Goal: Task Accomplishment & Management: Use online tool/utility

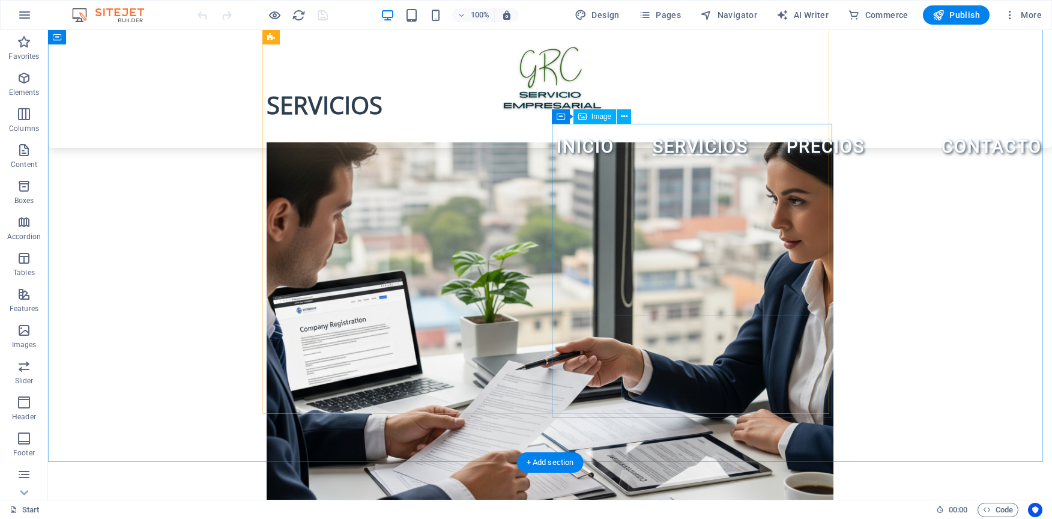
scroll to position [961, 0]
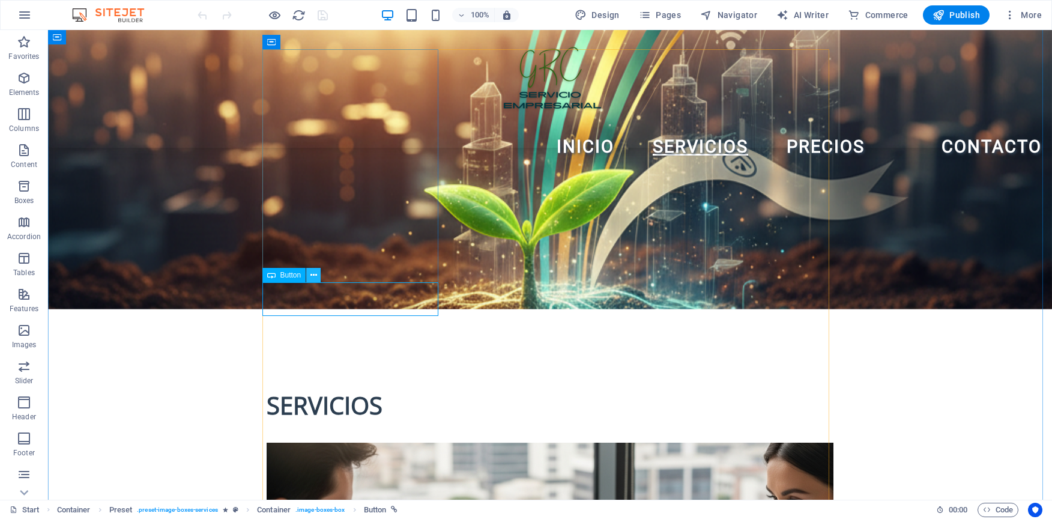
click at [312, 273] on icon at bounding box center [314, 275] width 7 height 13
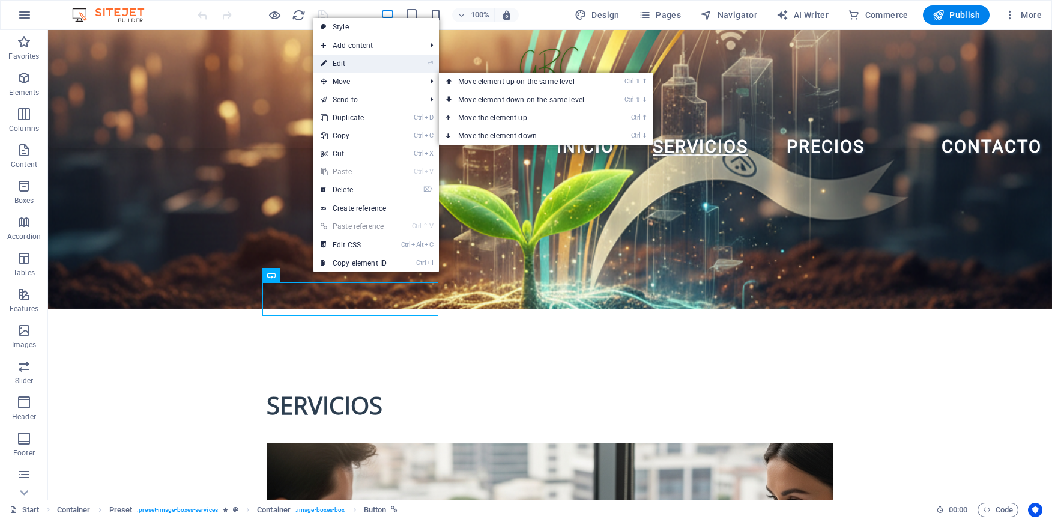
click at [360, 64] on link "⏎ Edit" at bounding box center [354, 64] width 80 height 18
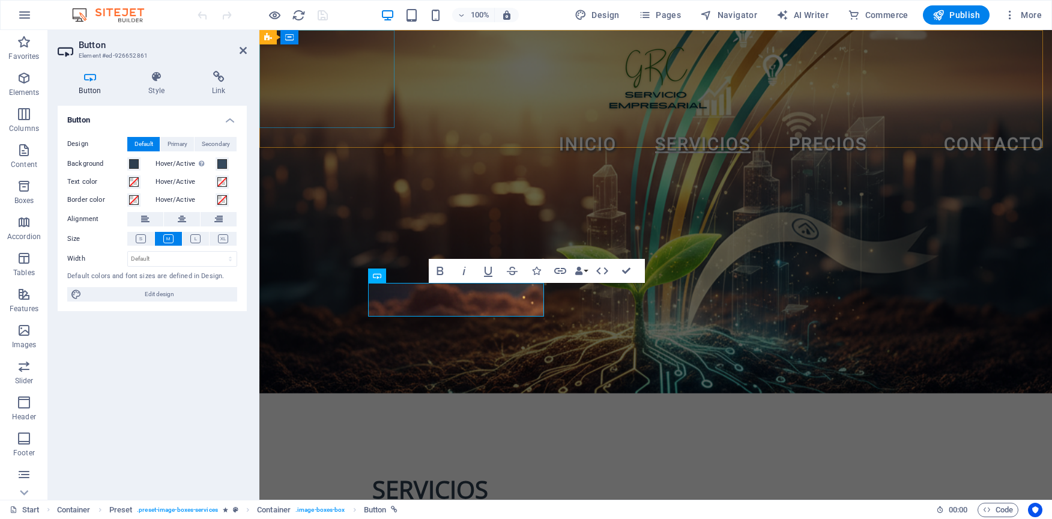
scroll to position [995, 0]
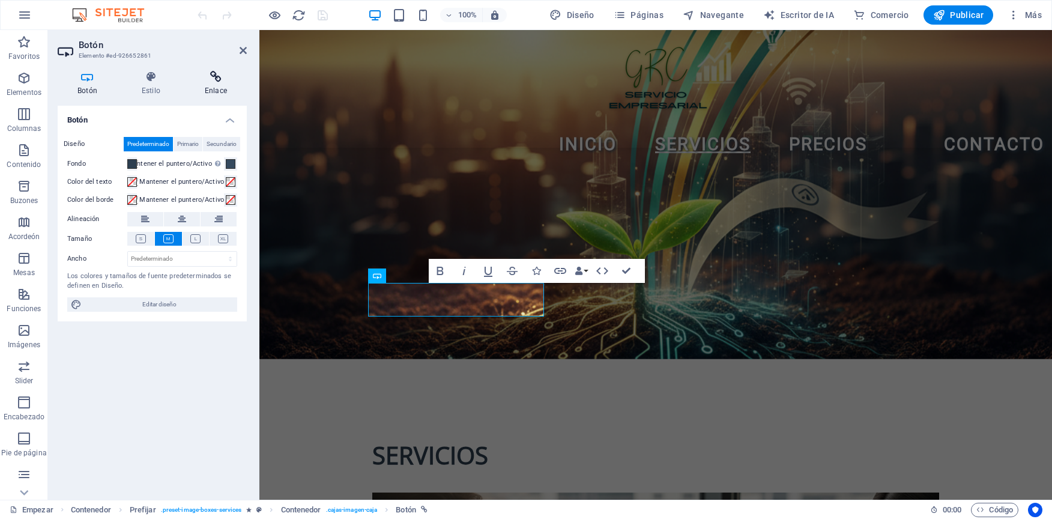
click at [220, 82] on icon at bounding box center [216, 77] width 62 height 12
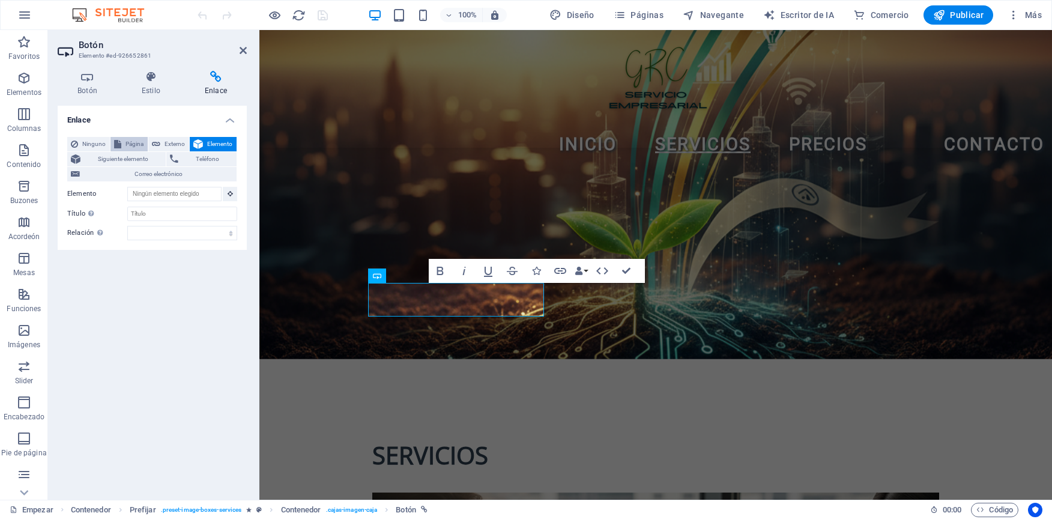
click at [143, 140] on span "Página" at bounding box center [134, 144] width 19 height 14
select select
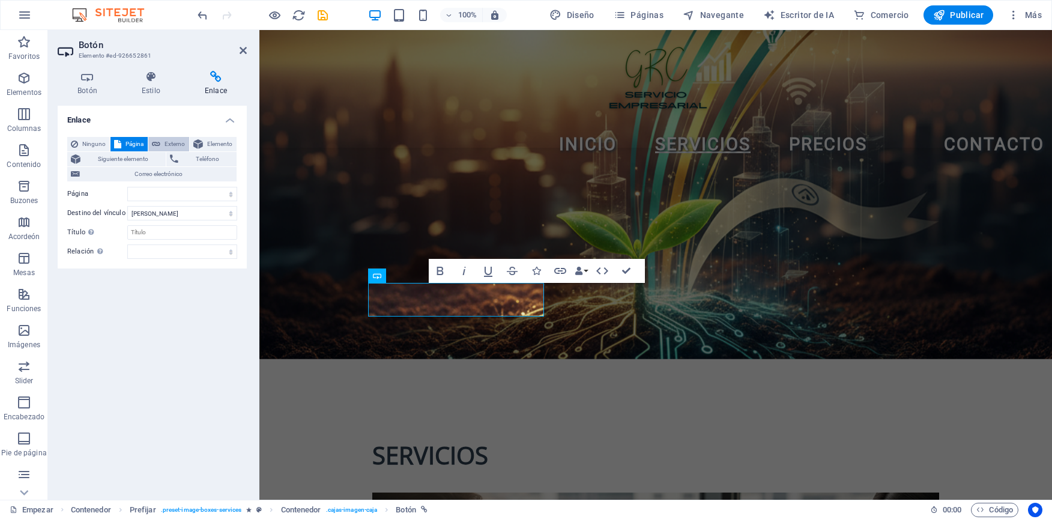
click at [156, 139] on icon at bounding box center [156, 144] width 8 height 14
select select "blank"
click at [117, 139] on icon at bounding box center [117, 144] width 7 height 14
select select
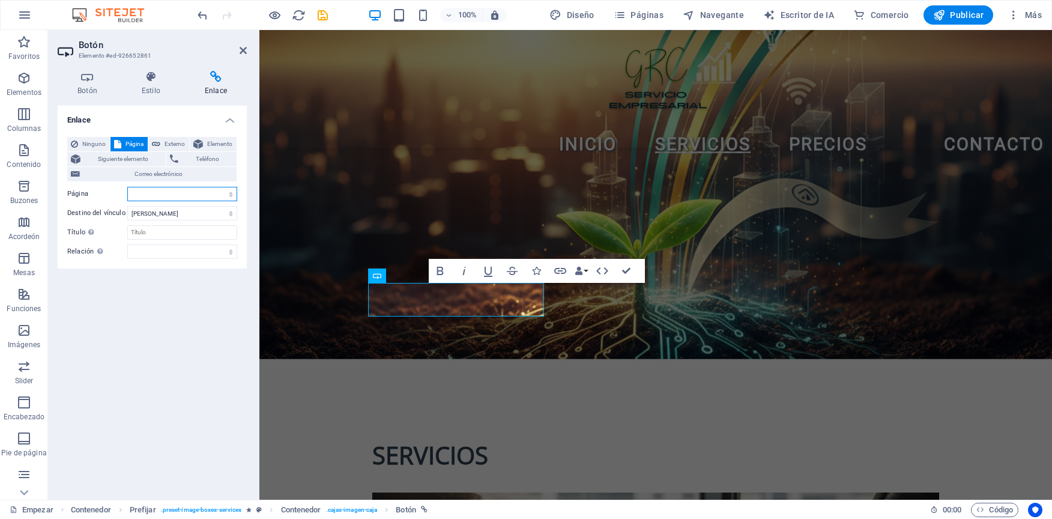
click at [234, 194] on select "Empezar Subpágina Aviso legal Privacidad" at bounding box center [182, 194] width 110 height 14
select select "1"
click at [127, 187] on select "Empezar Subpágina Aviso legal Privacidad" at bounding box center [182, 194] width 110 height 14
click at [209, 217] on select "Nueva pestaña Misma pestaña Superponer" at bounding box center [182, 213] width 110 height 14
click at [127, 206] on select "Nueva pestaña Misma pestaña Superponer" at bounding box center [182, 213] width 110 height 14
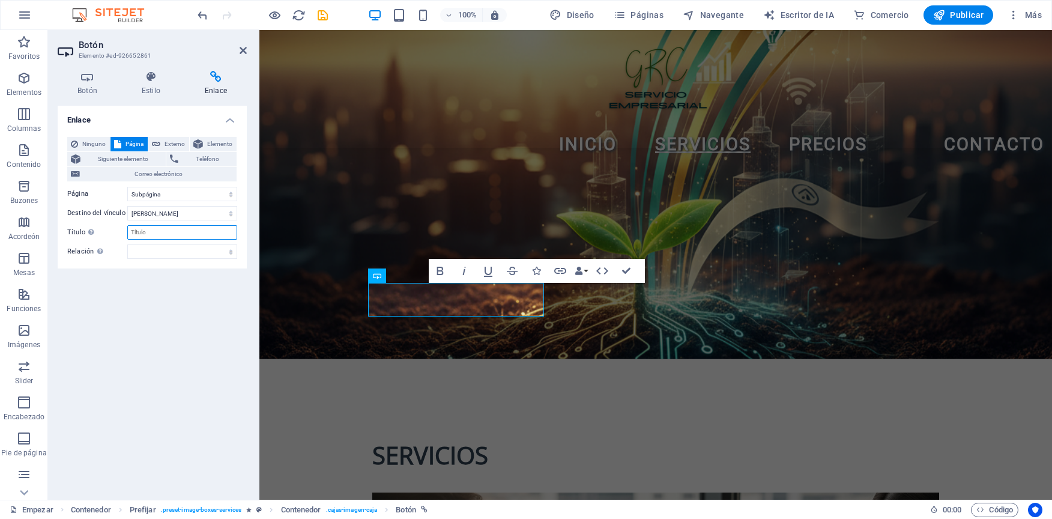
click at [188, 236] on input "Título La descripción adicional del enlace no debe ser la misma que el texto de…" at bounding box center [182, 232] width 110 height 14
type input "S"
type input "D"
type input "Formalizaci on de empresa"
click at [201, 343] on div "Enlace Ninguno Página Externo Elemento Siguiente elemento Teléfono Correo elect…" at bounding box center [152, 298] width 189 height 384
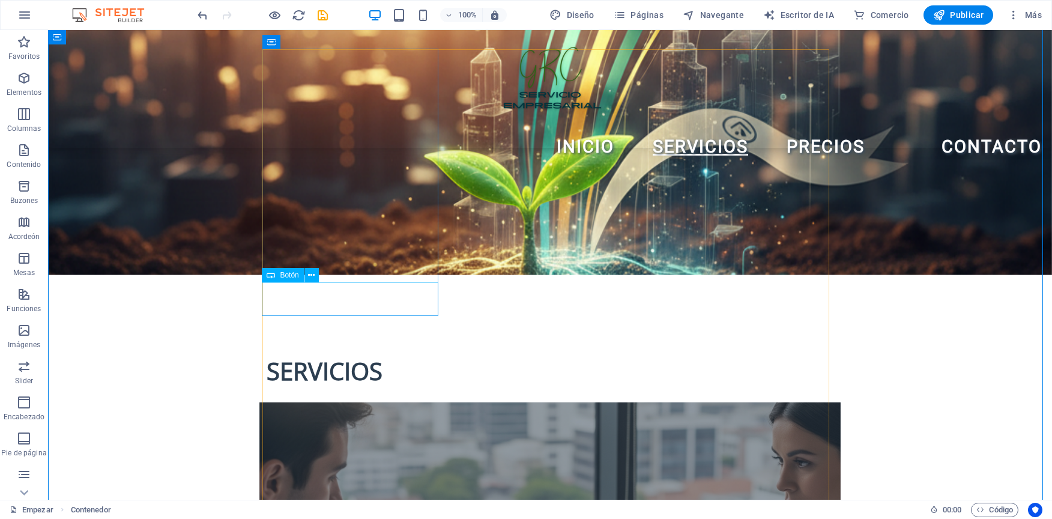
scroll to position [961, 0]
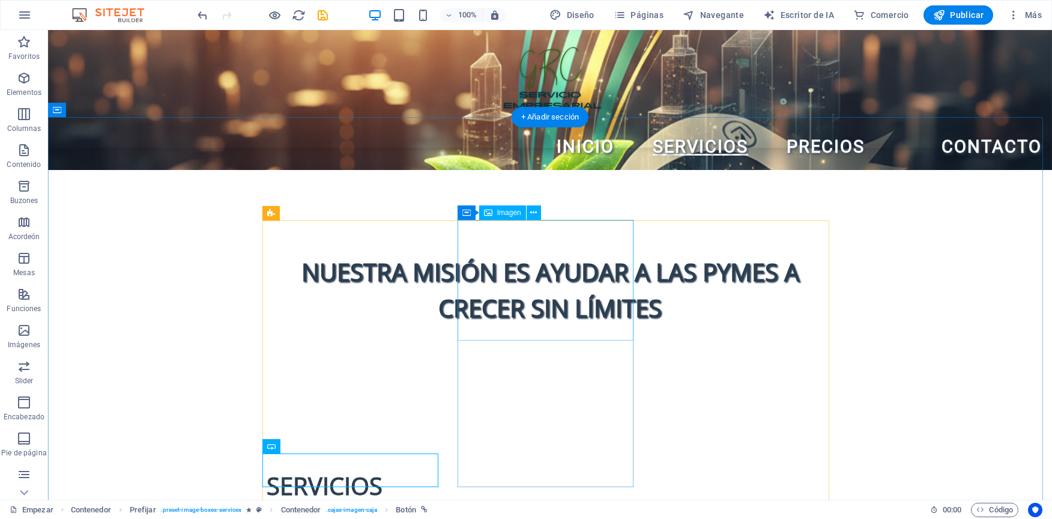
scroll to position [721, 0]
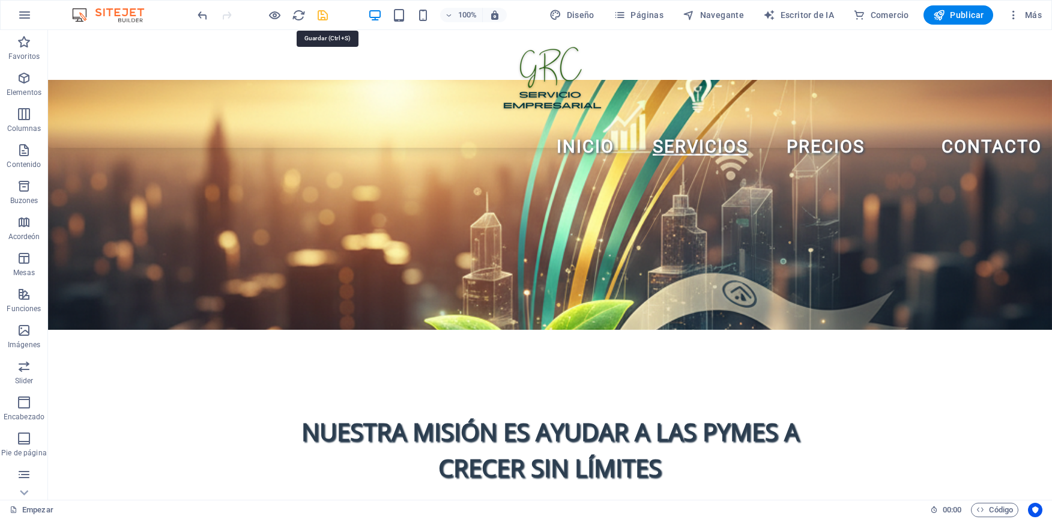
click at [320, 10] on icon "salvar" at bounding box center [323, 15] width 14 height 14
checkbox input "false"
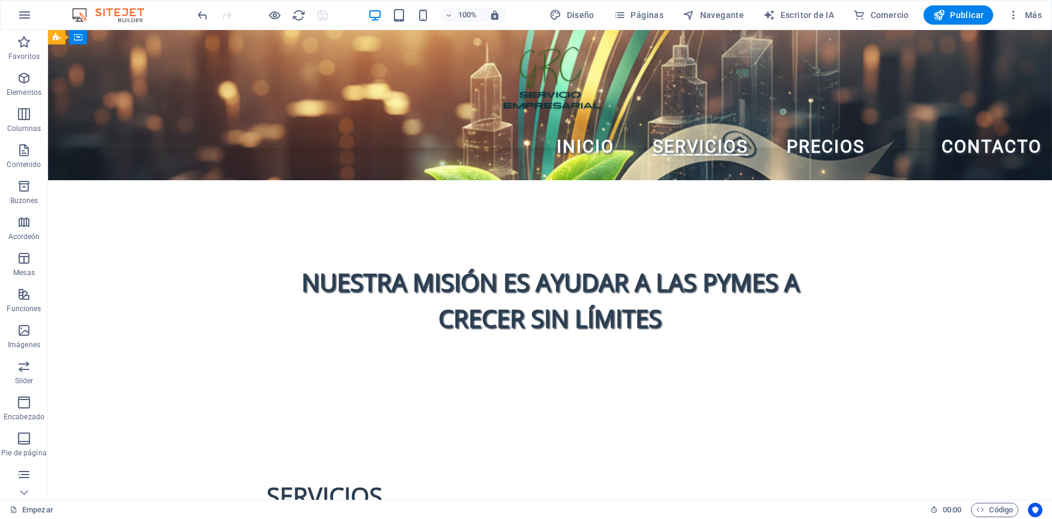
scroll to position [1021, 0]
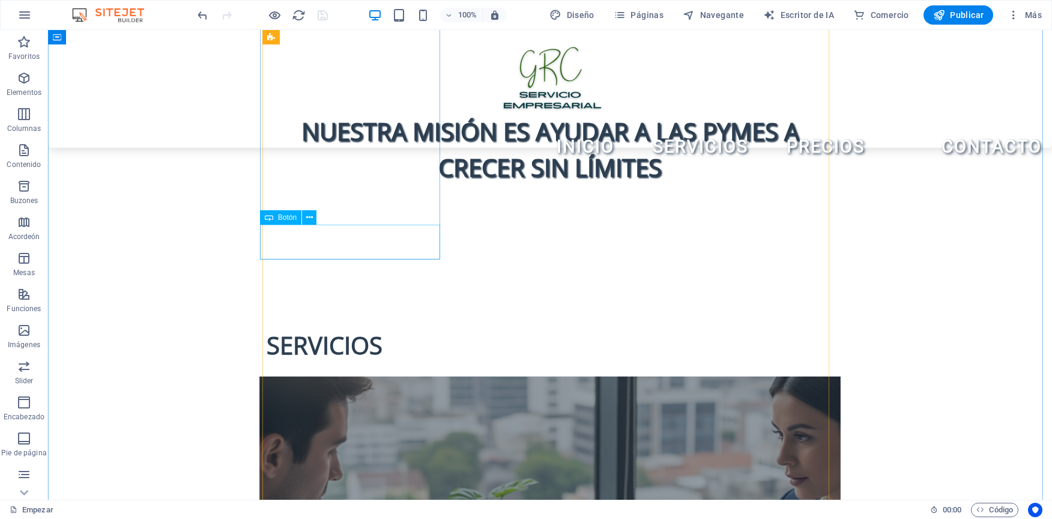
select select "1"
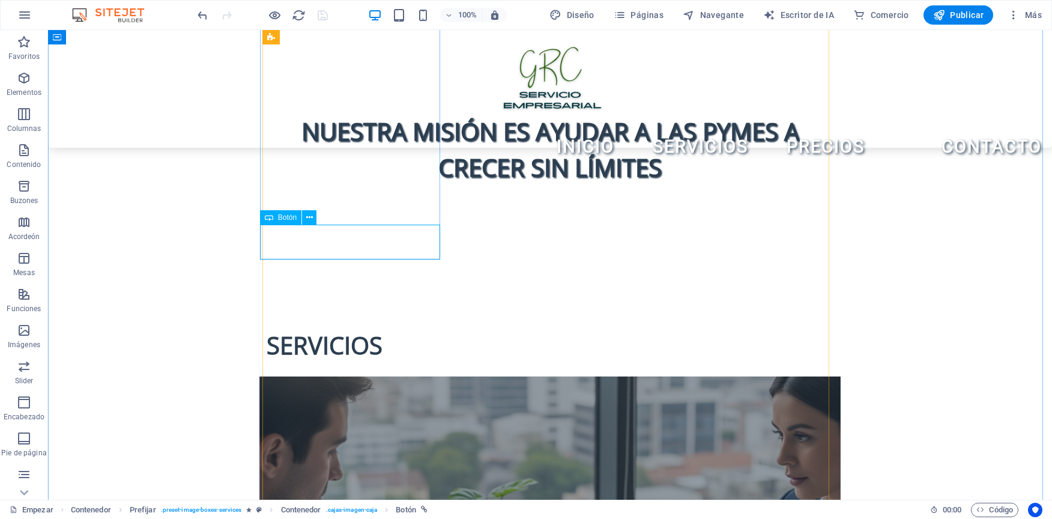
select select
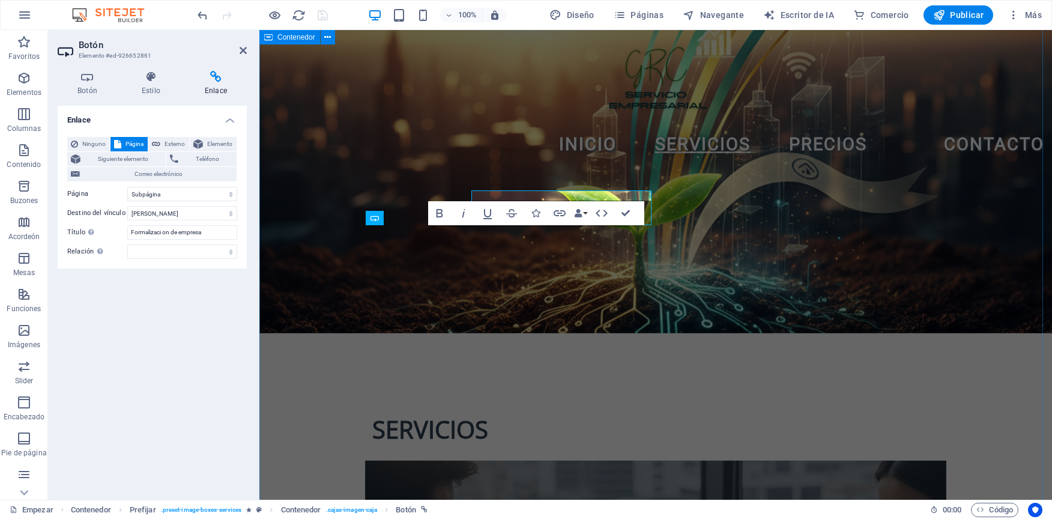
scroll to position [1056, 0]
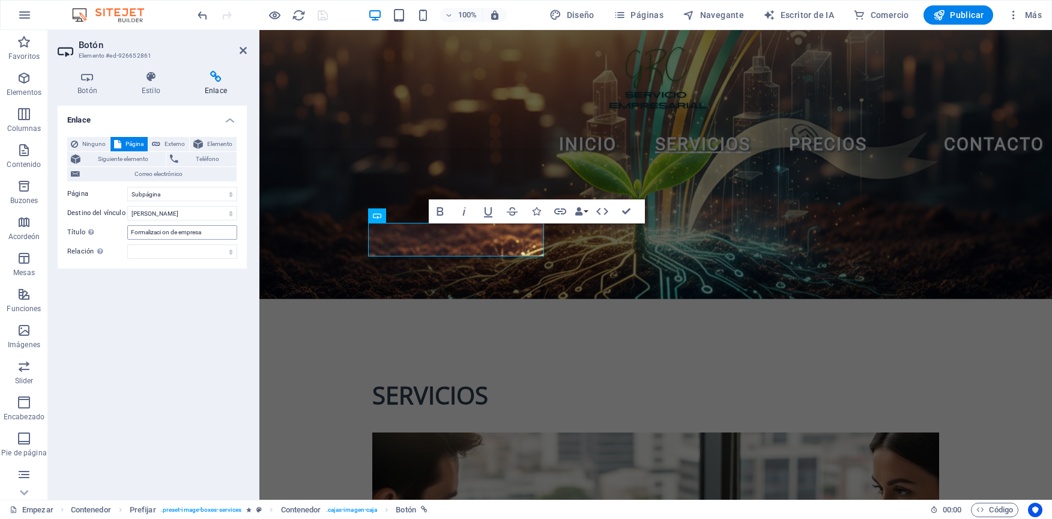
click at [163, 228] on input "Formalizaci on de empresa" at bounding box center [182, 232] width 110 height 14
type input "Formalizacion de empresa"
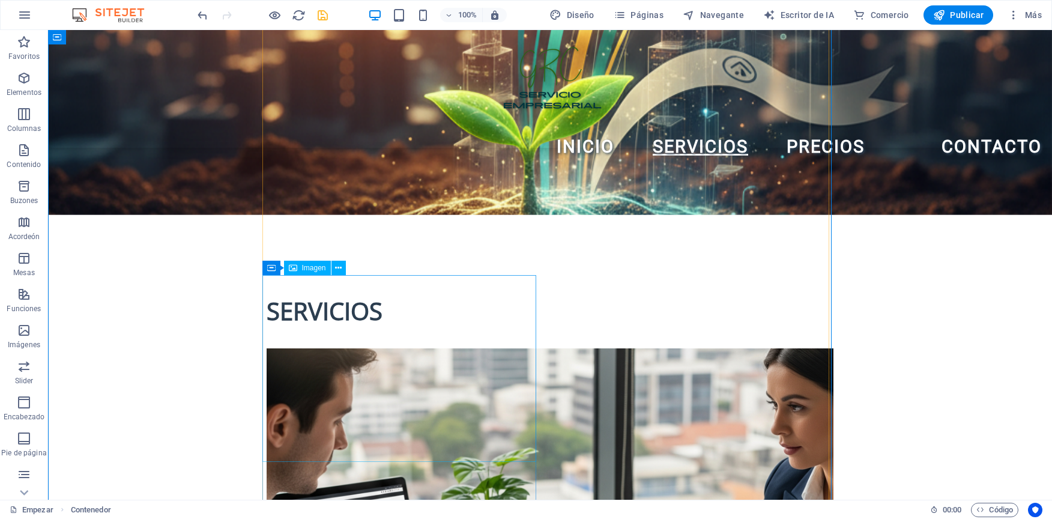
scroll to position [1021, 0]
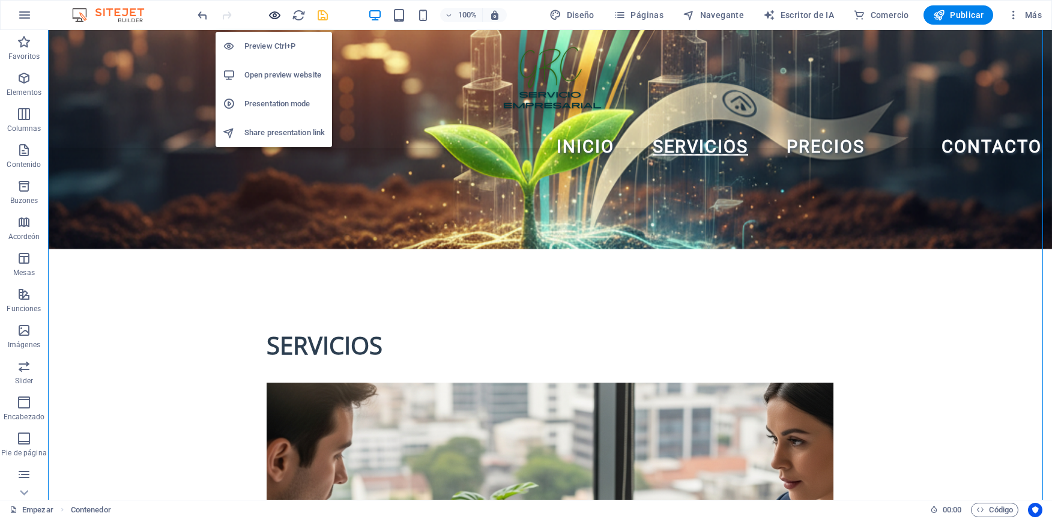
click at [275, 15] on icon "button" at bounding box center [275, 15] width 14 height 14
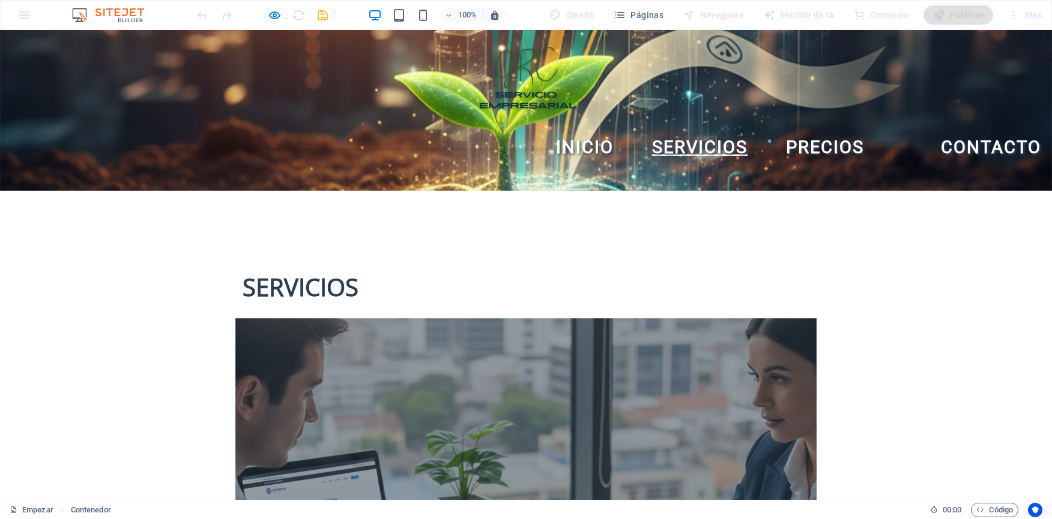
scroll to position [961, 0]
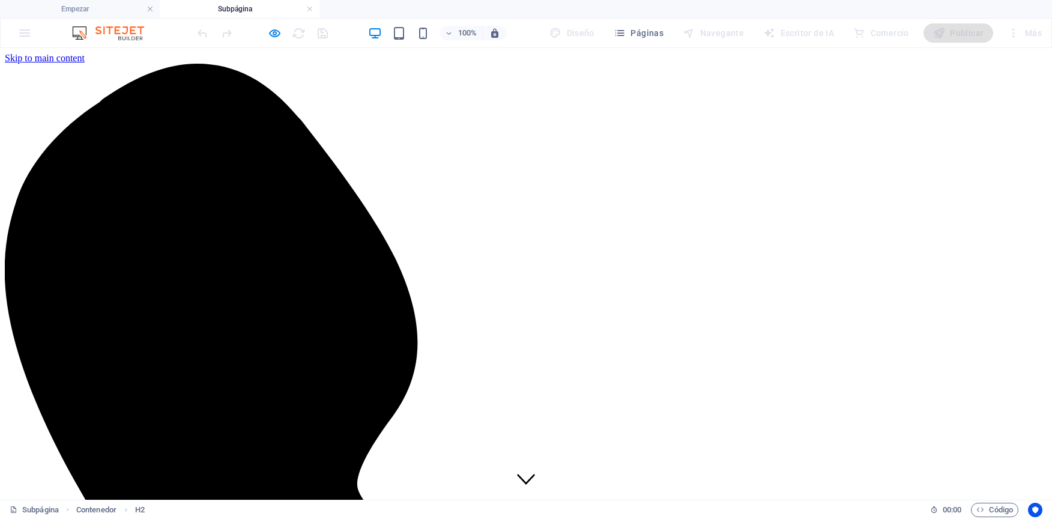
scroll to position [60, 0]
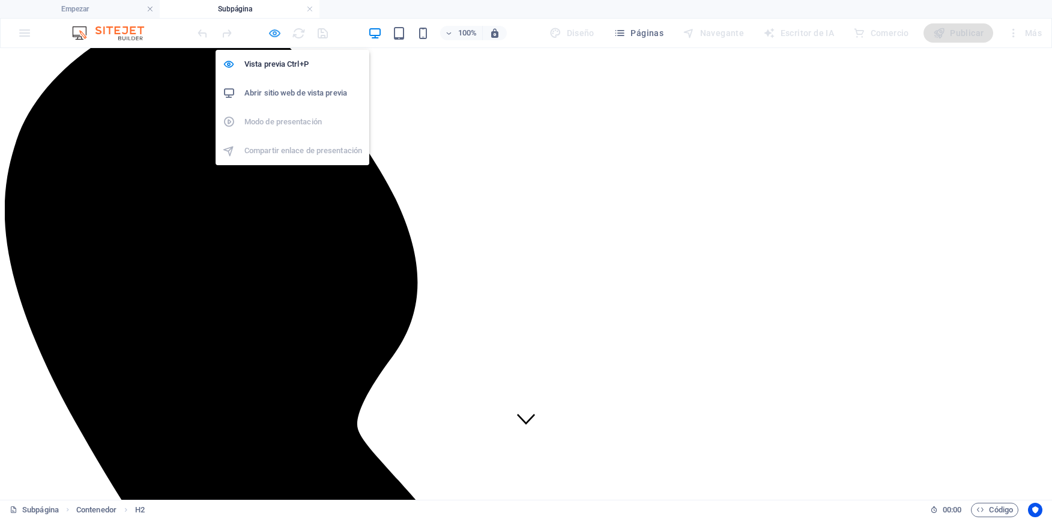
click at [276, 34] on icon "button" at bounding box center [275, 33] width 14 height 14
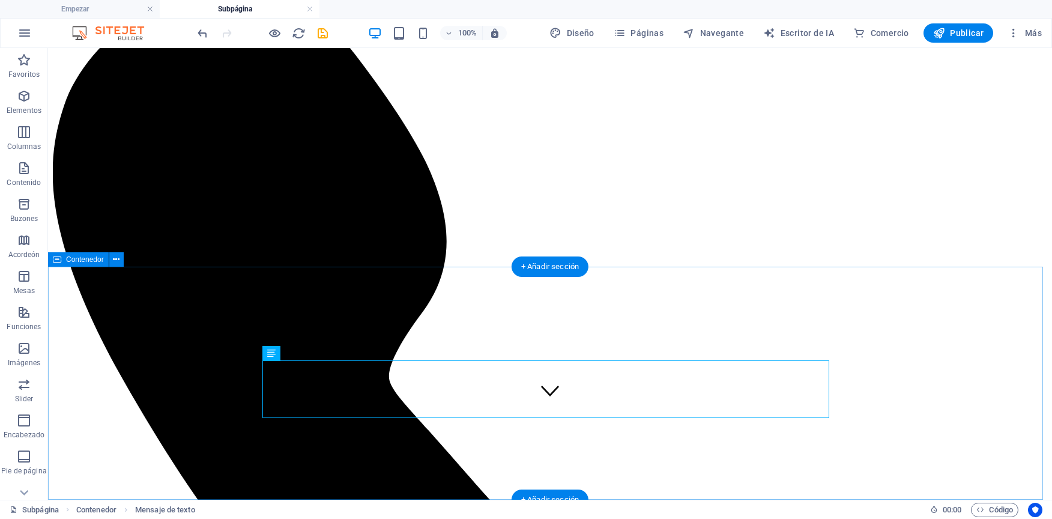
scroll to position [82, 0]
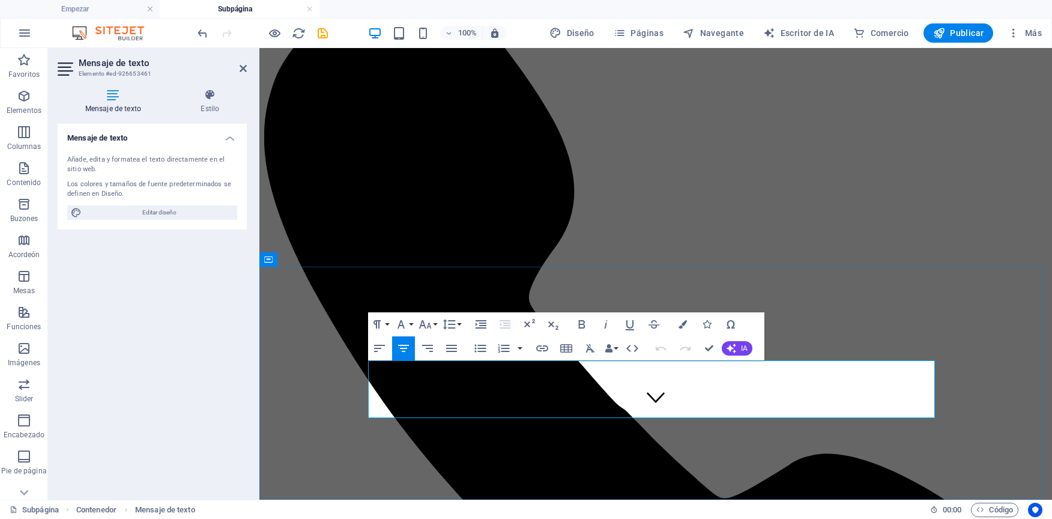
drag, startPoint x: 629, startPoint y: 387, endPoint x: 433, endPoint y: 390, distance: 195.9
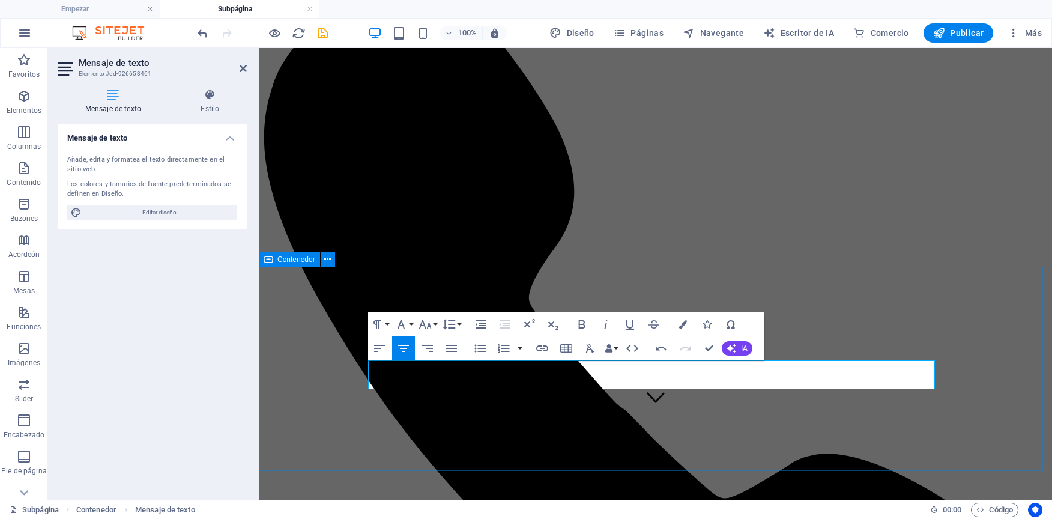
drag, startPoint x: 812, startPoint y: 377, endPoint x: 322, endPoint y: 359, distance: 490.5
click at [683, 327] on icon "button" at bounding box center [683, 324] width 8 height 8
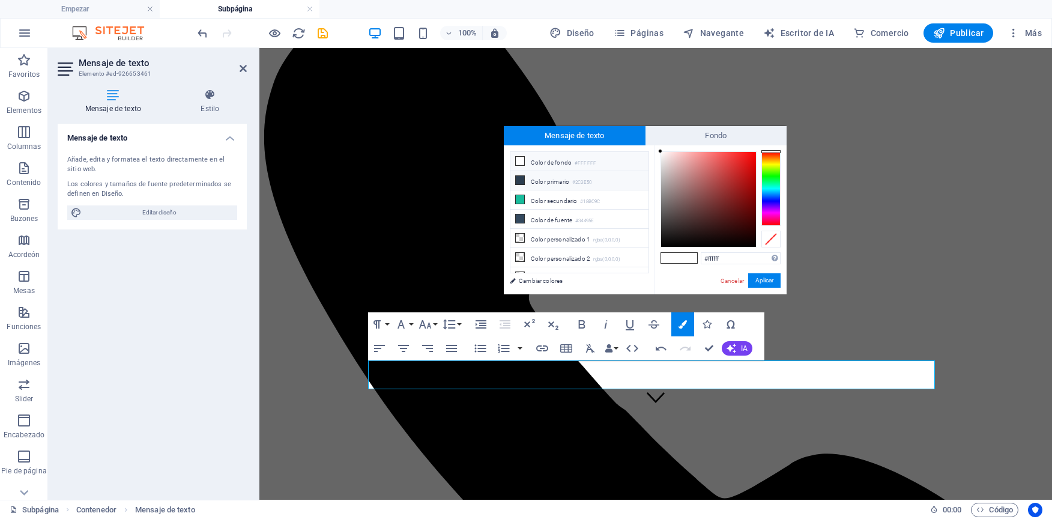
click at [547, 185] on li "Color primario #2C3E50" at bounding box center [580, 180] width 138 height 19
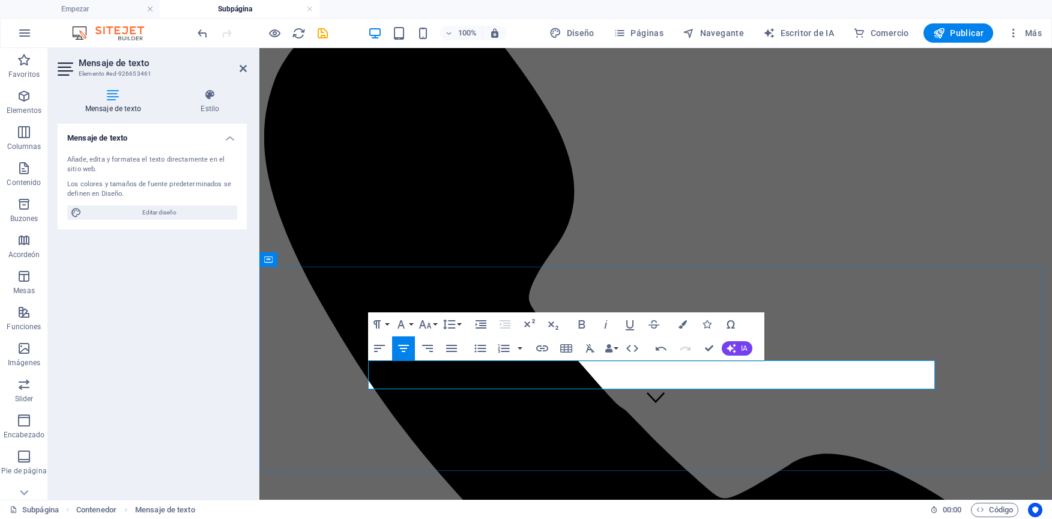
drag, startPoint x: 881, startPoint y: 381, endPoint x: 230, endPoint y: 350, distance: 651.4
click at [679, 321] on icon "button" at bounding box center [683, 324] width 8 height 8
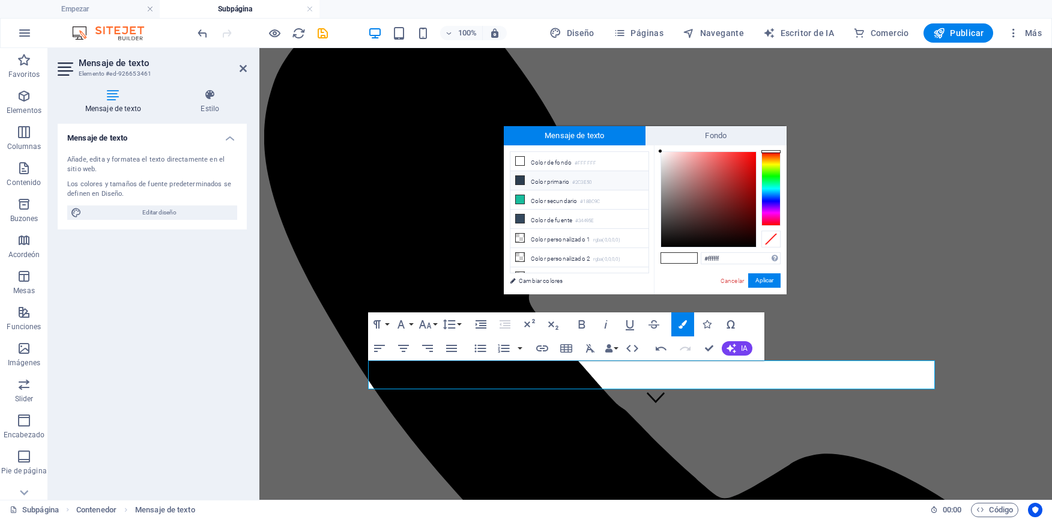
click at [526, 180] on li "Color primario #2C3E50" at bounding box center [580, 180] width 138 height 19
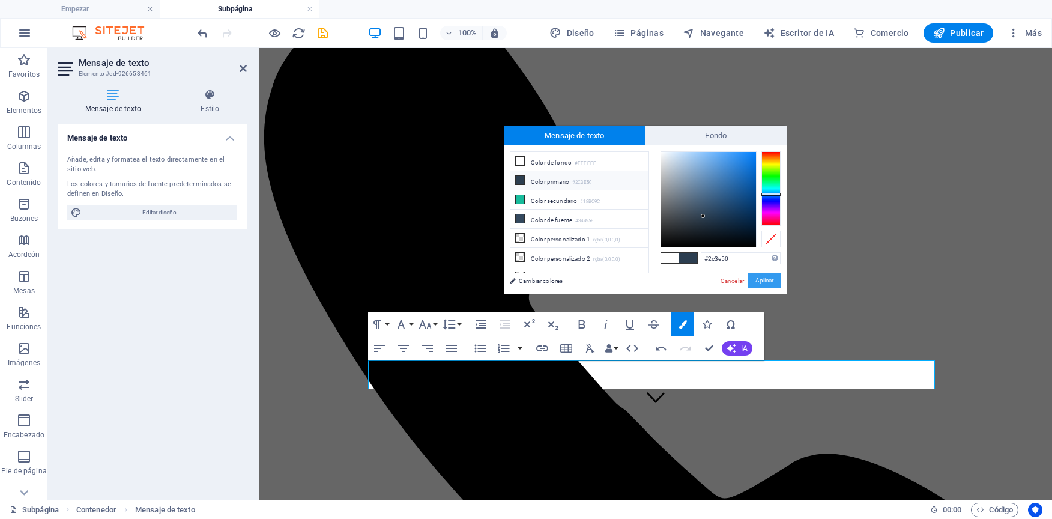
click at [759, 281] on button "Aplicar" at bounding box center [765, 280] width 32 height 14
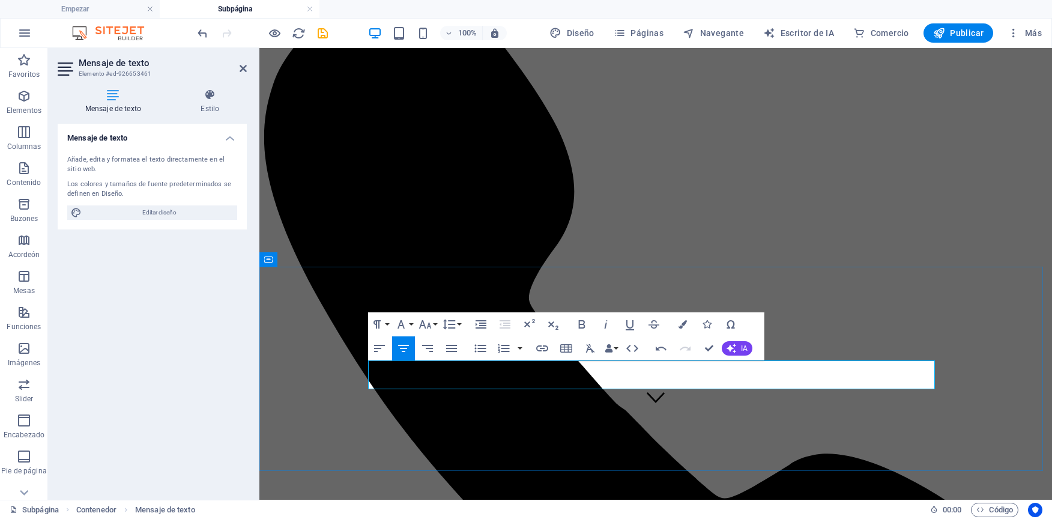
drag, startPoint x: 798, startPoint y: 377, endPoint x: 371, endPoint y: 367, distance: 427.2
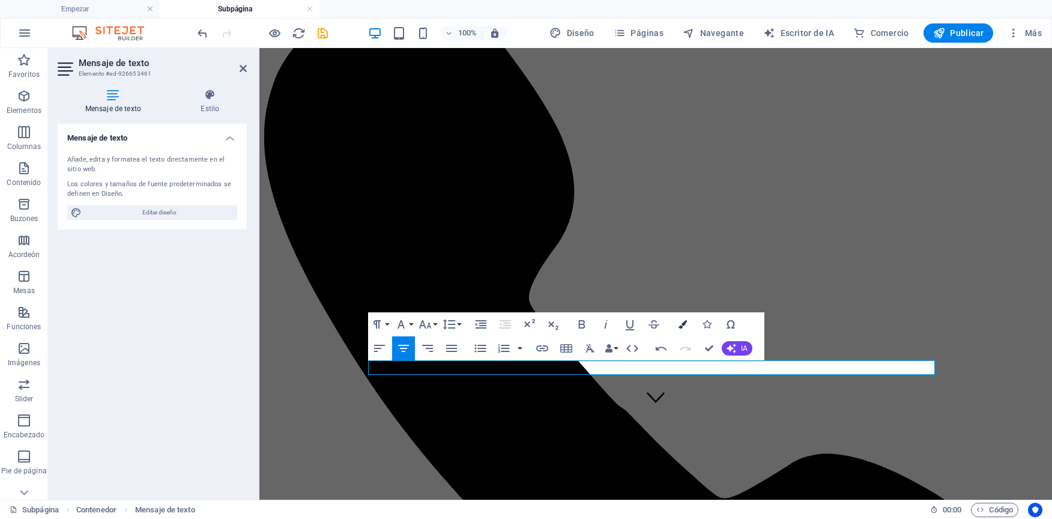
click at [687, 323] on icon "button" at bounding box center [683, 324] width 8 height 8
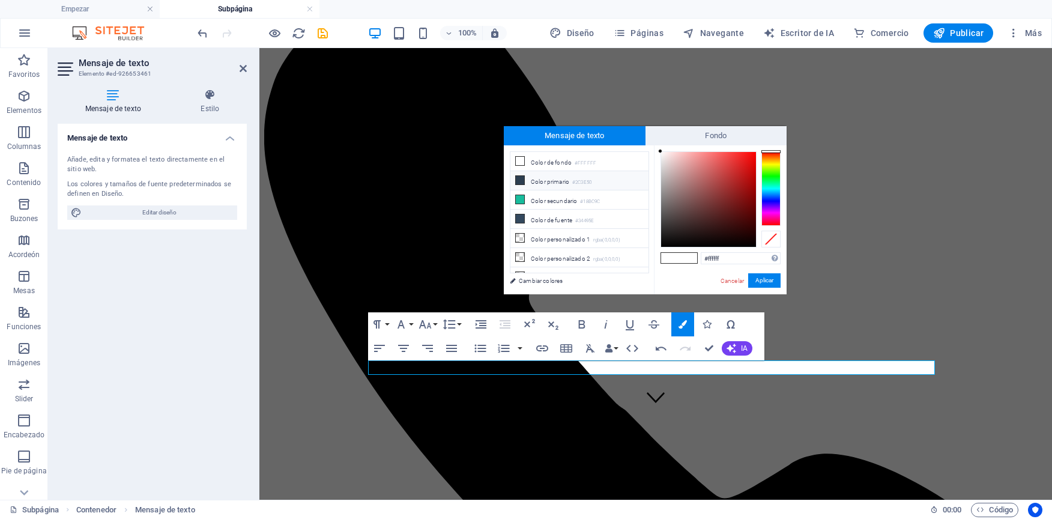
click at [523, 182] on icon at bounding box center [520, 180] width 8 height 8
type input "#2c3e50"
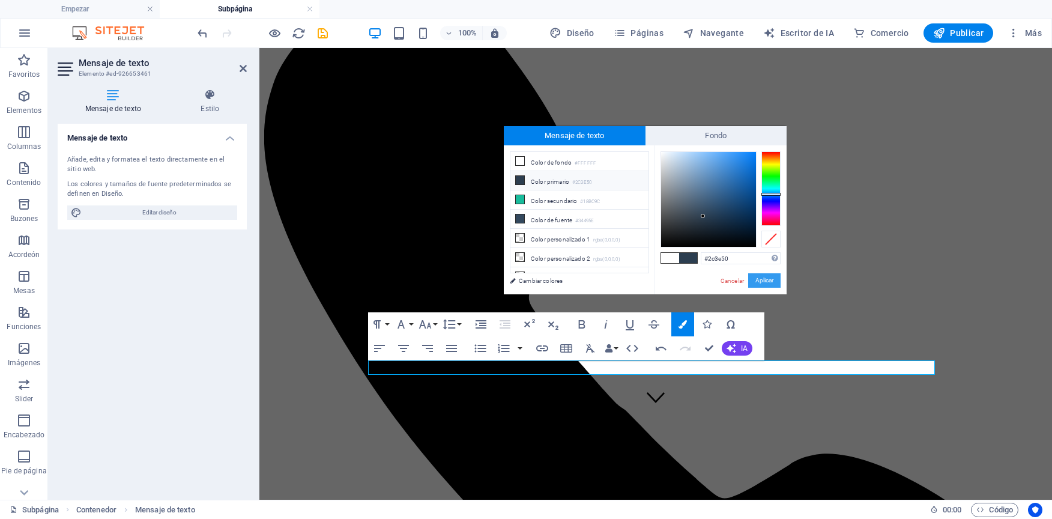
click at [761, 284] on button "Aplicar" at bounding box center [765, 280] width 32 height 14
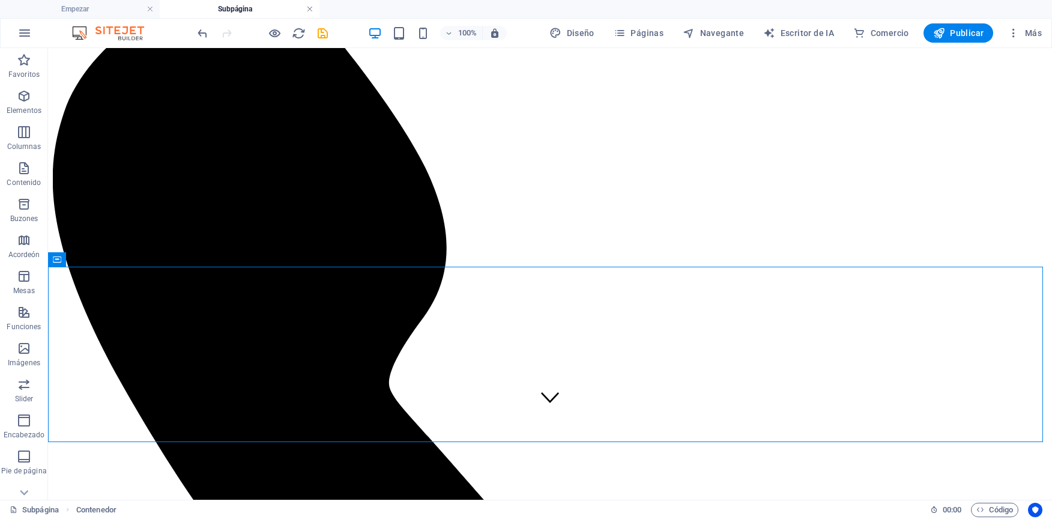
click at [309, 7] on link at bounding box center [309, 9] width 7 height 11
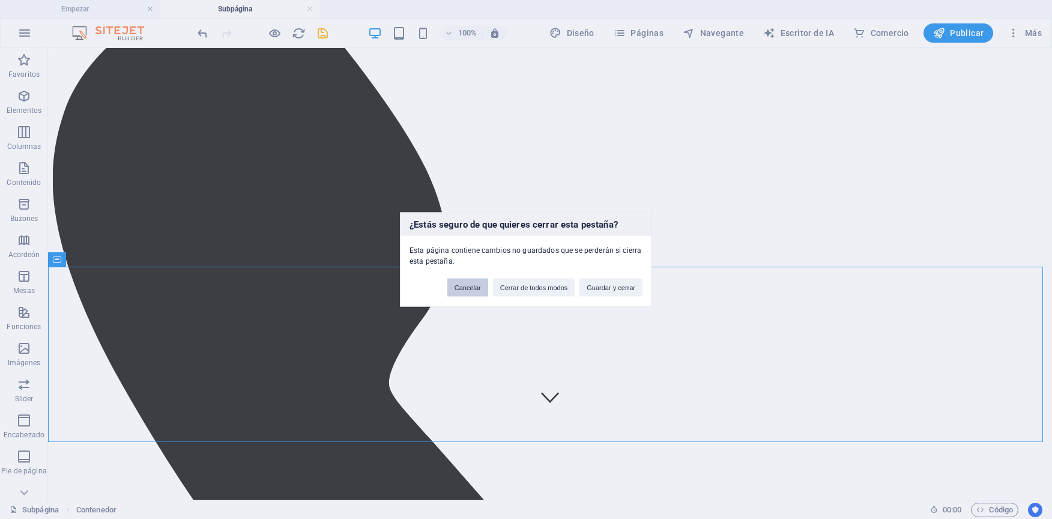
click at [474, 295] on button "Cancelar" at bounding box center [468, 288] width 41 height 18
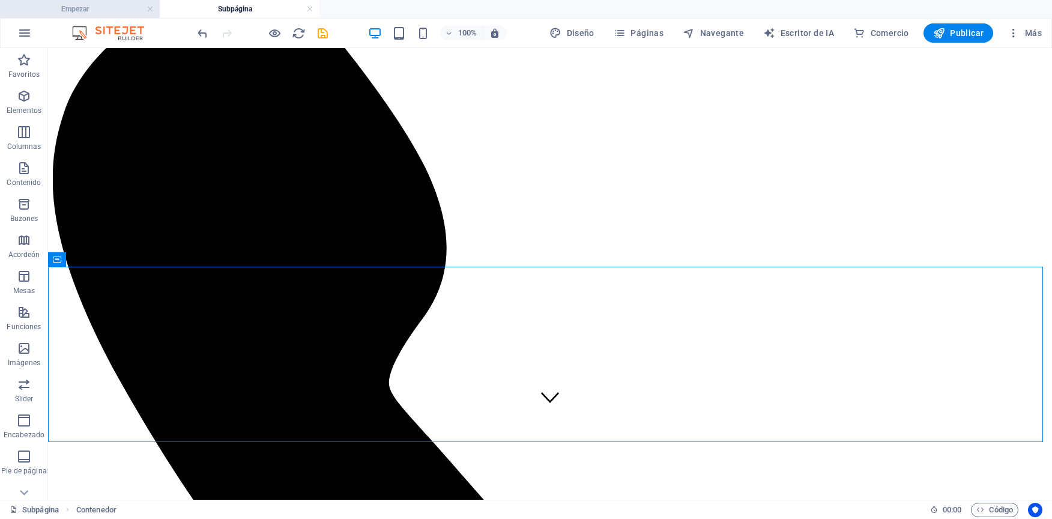
click at [107, 8] on h4 "Empezar" at bounding box center [80, 8] width 160 height 13
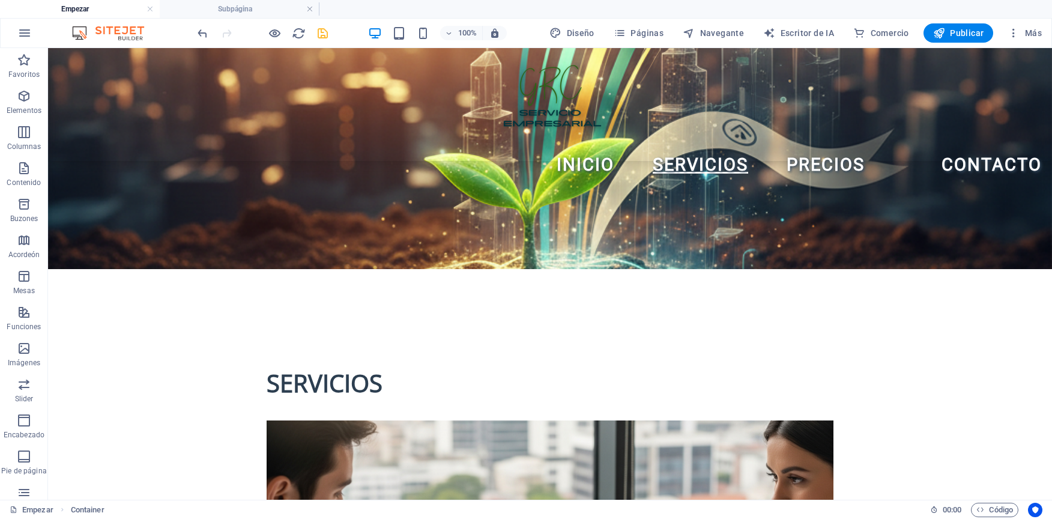
scroll to position [0, 0]
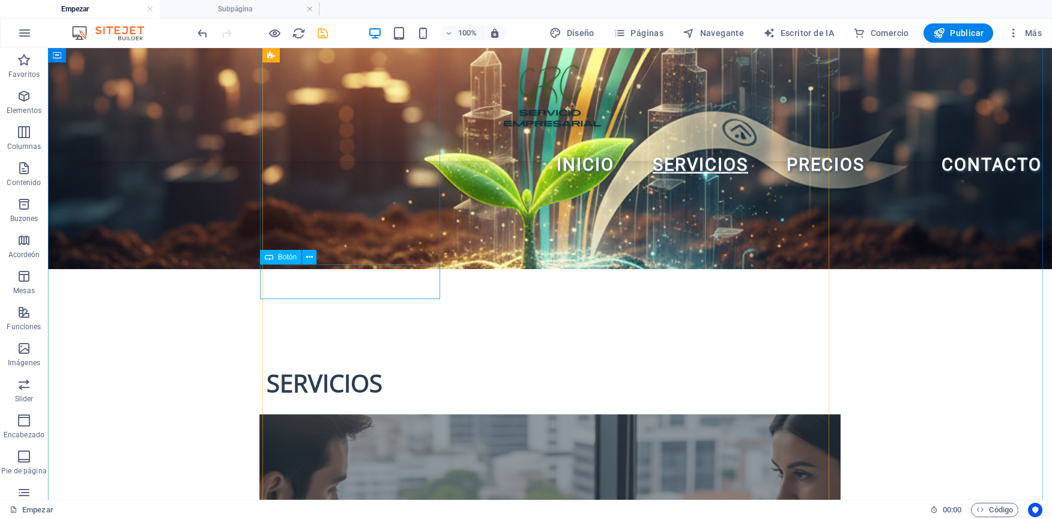
select select "1"
select select
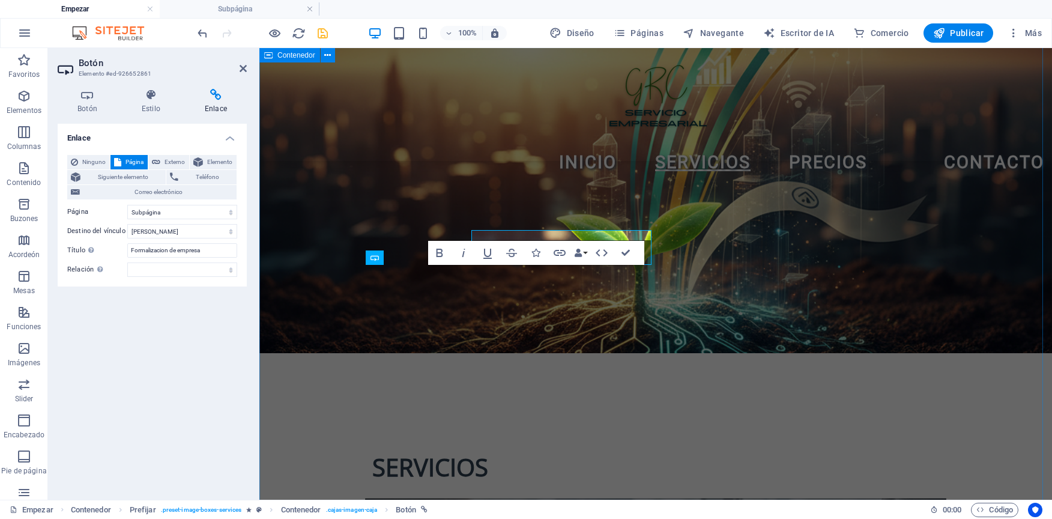
scroll to position [1019, 0]
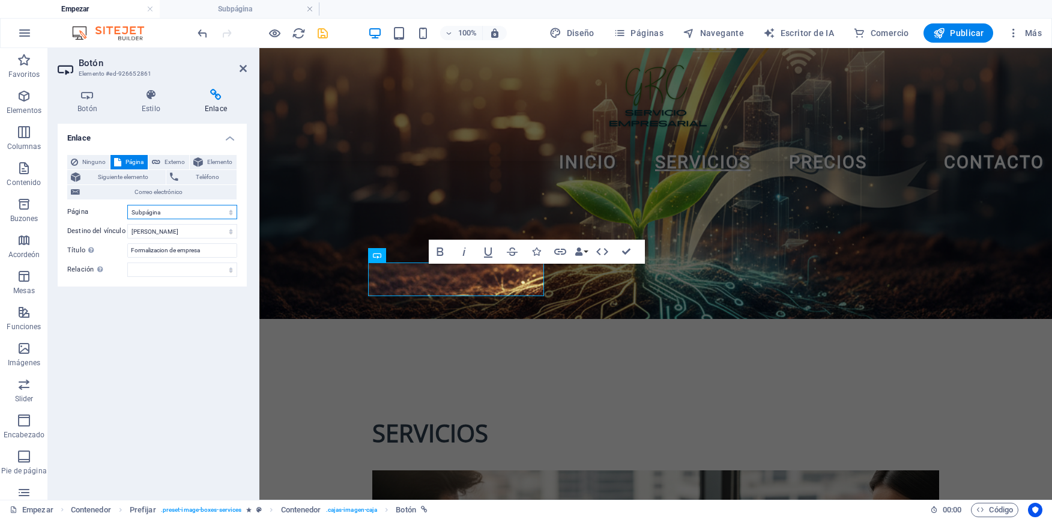
click at [233, 214] on select "Empezar Subpágina Aviso legal Privacidad" at bounding box center [182, 212] width 110 height 14
click at [232, 156] on span "Elemento" at bounding box center [220, 162] width 26 height 14
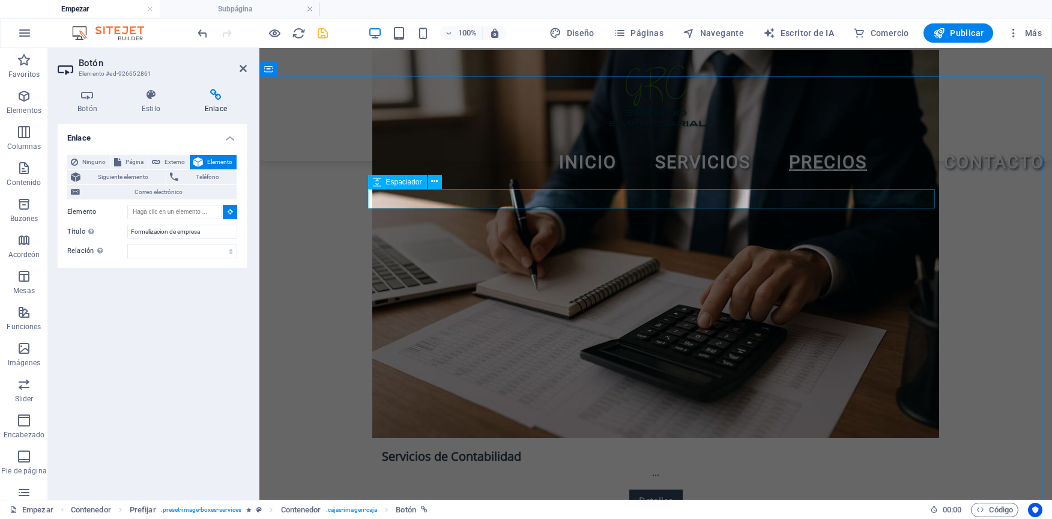
scroll to position [1914, 0]
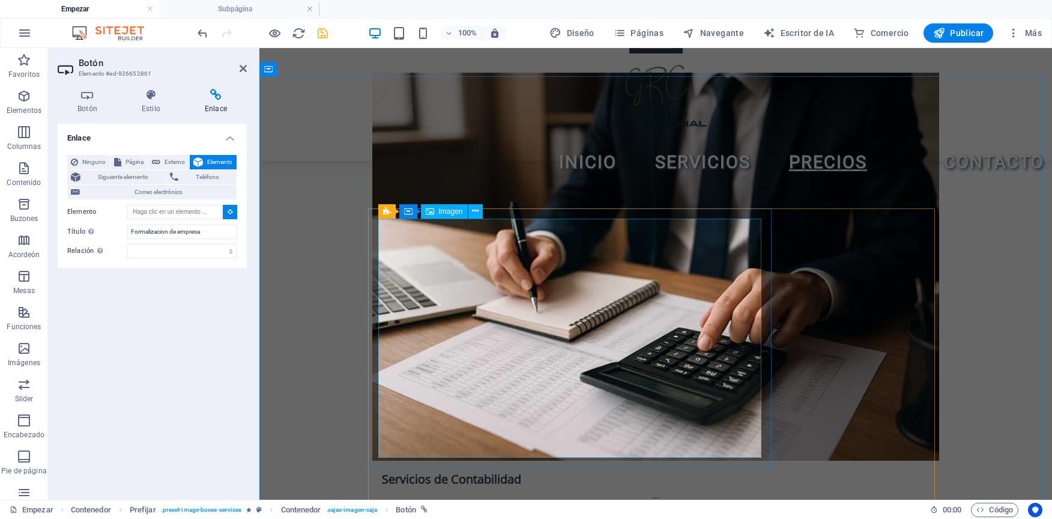
type input "#ed-926652516"
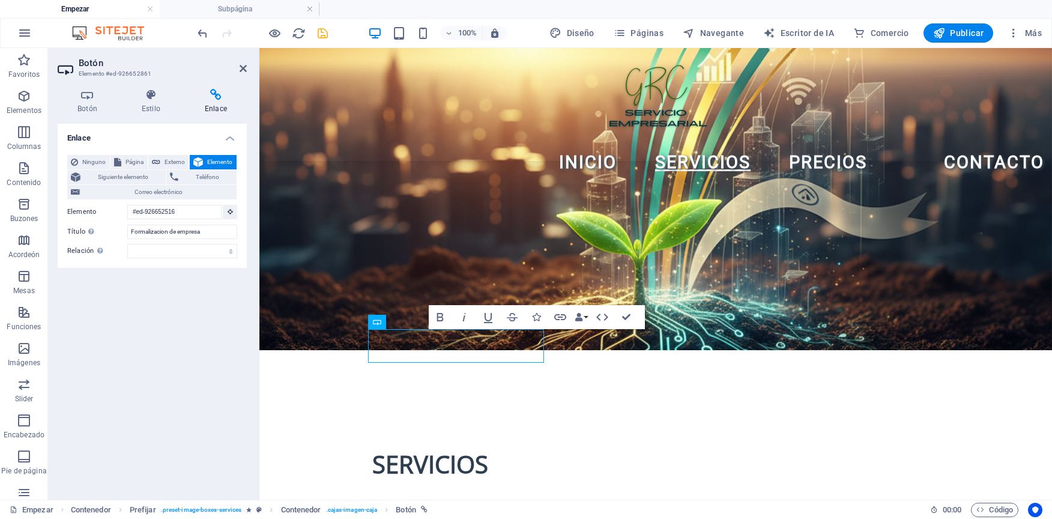
scroll to position [912, 0]
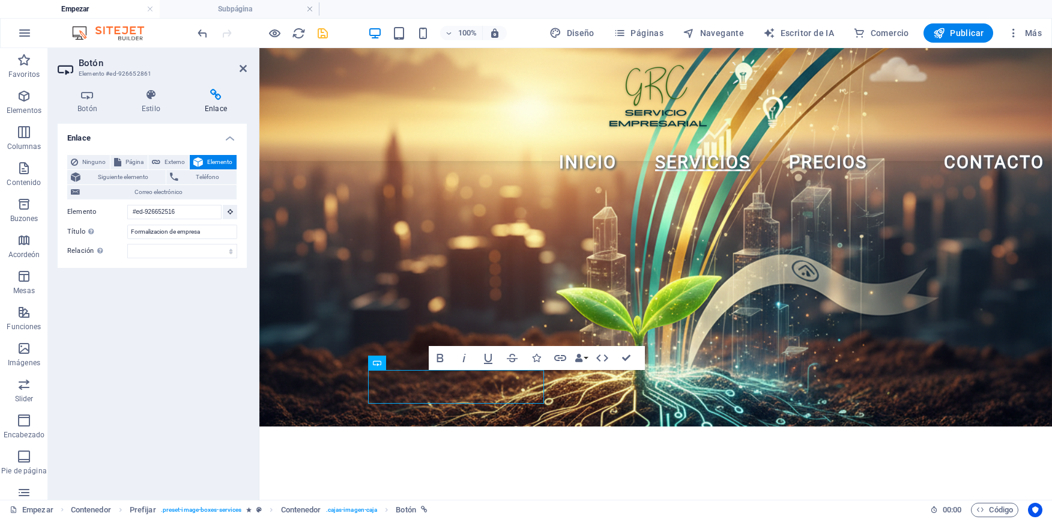
click at [186, 325] on div "Enlace Ninguno Página Externo Elemento Siguiente elemento Teléfono Correo elect…" at bounding box center [152, 307] width 189 height 366
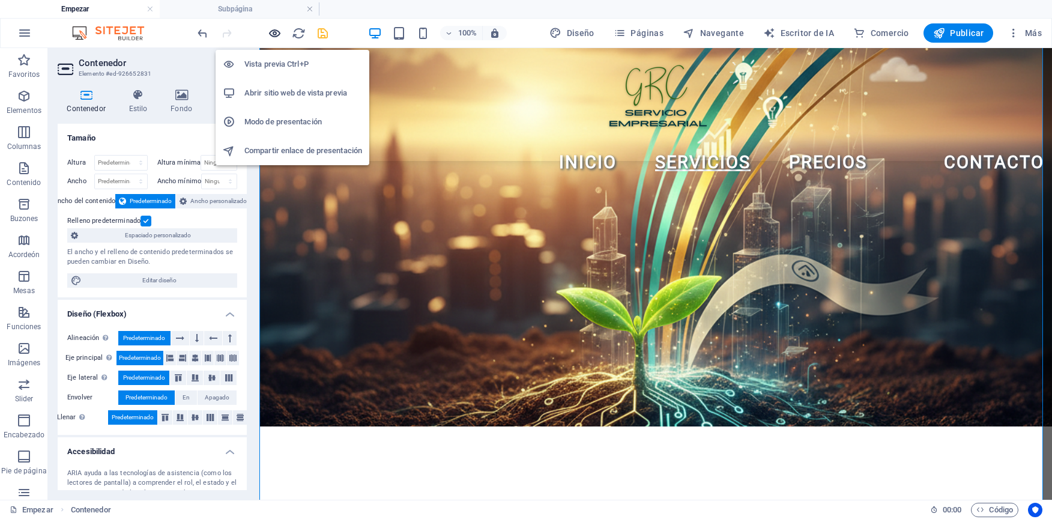
click at [278, 34] on icon "button" at bounding box center [275, 33] width 14 height 14
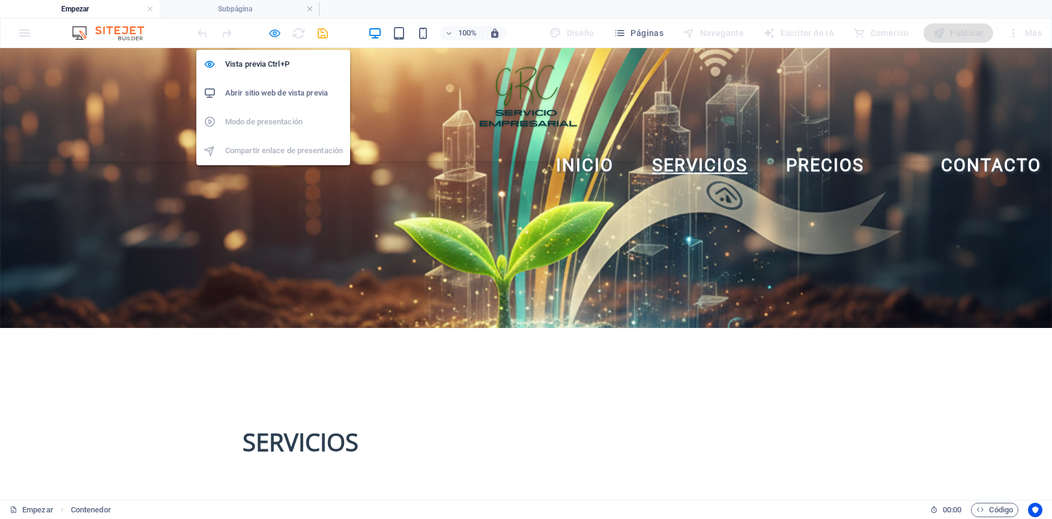
scroll to position [878, 0]
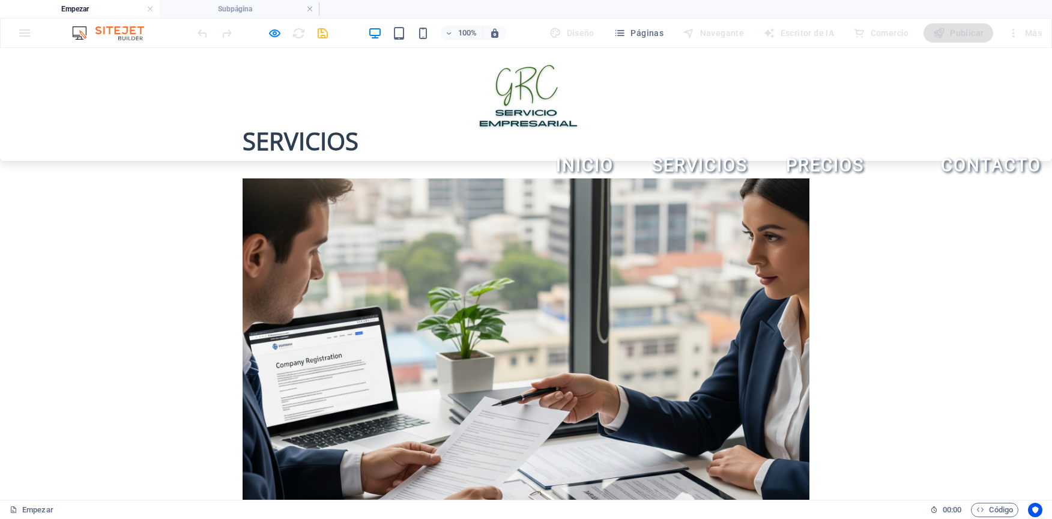
scroll to position [1178, 0]
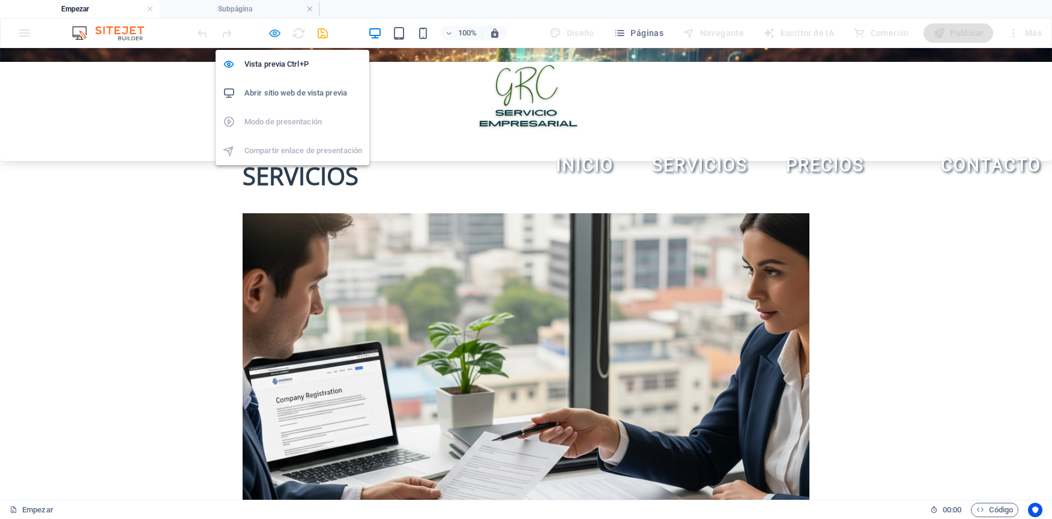
click at [275, 37] on icon "button" at bounding box center [275, 33] width 14 height 14
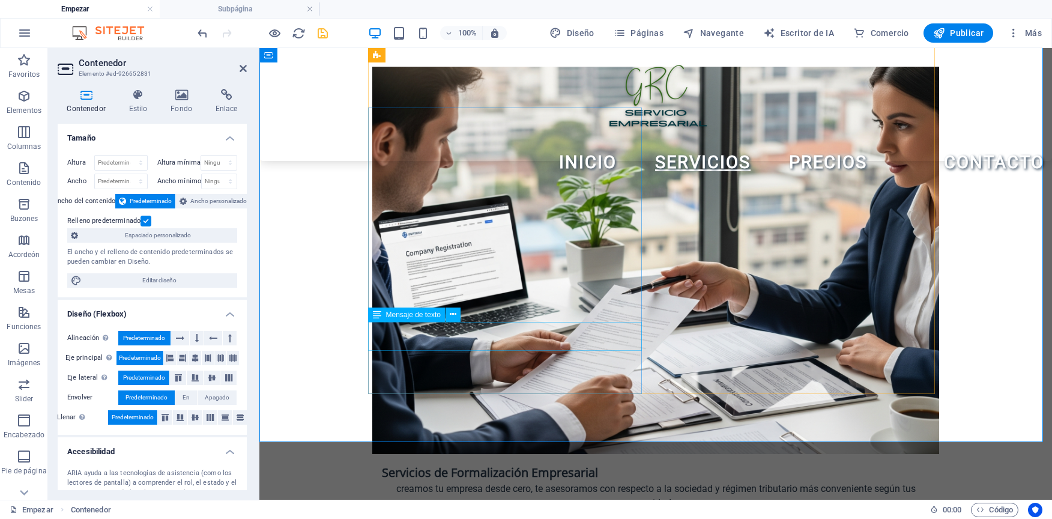
scroll to position [1573, 0]
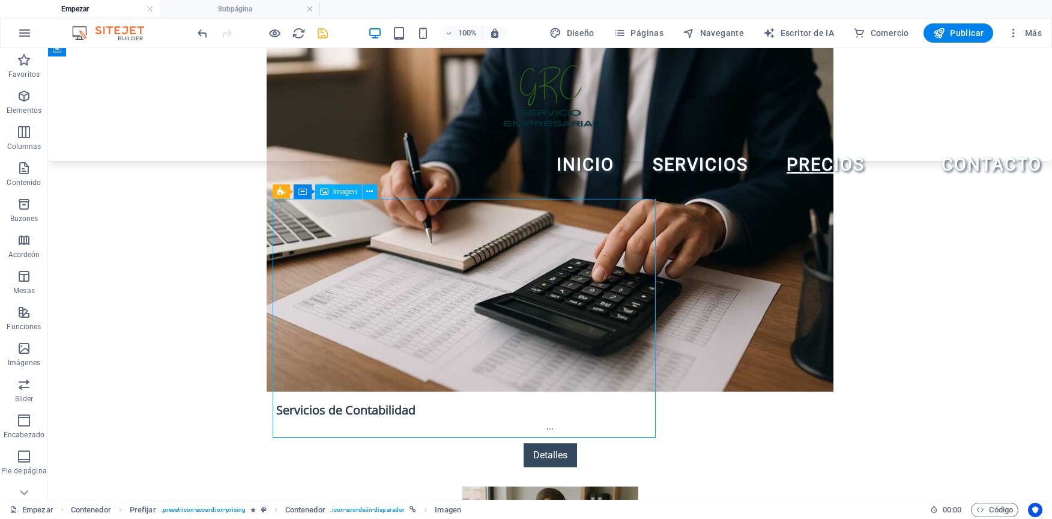
select select "px"
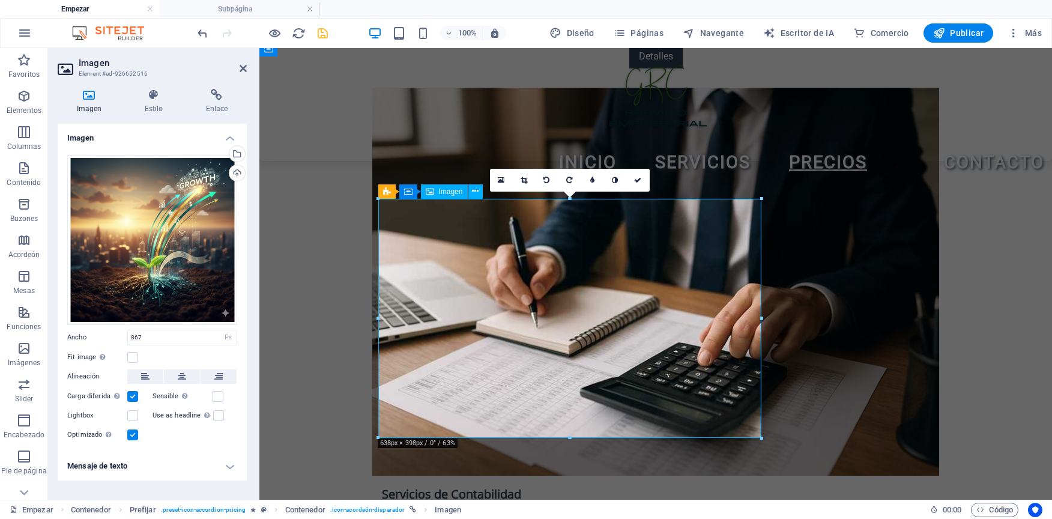
scroll to position [1934, 0]
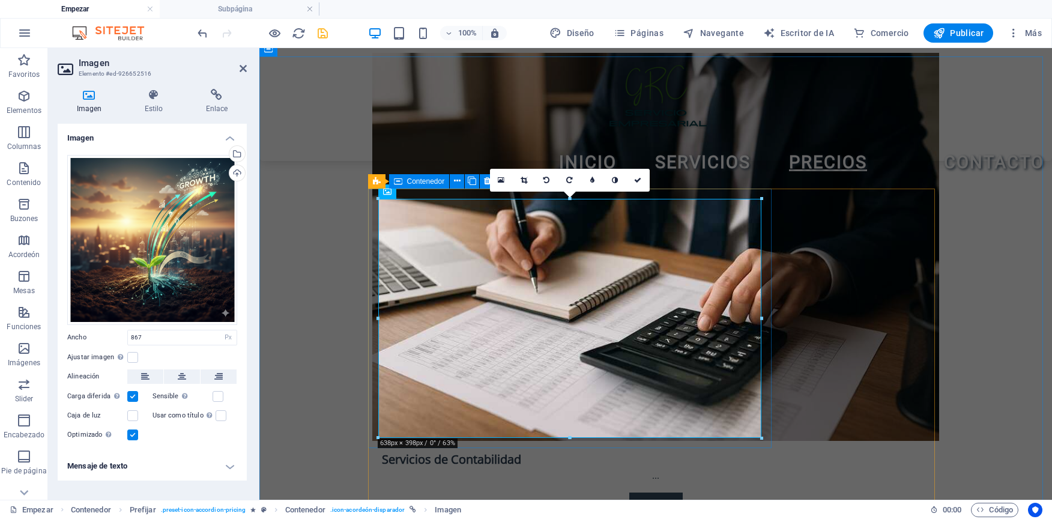
select select "%"
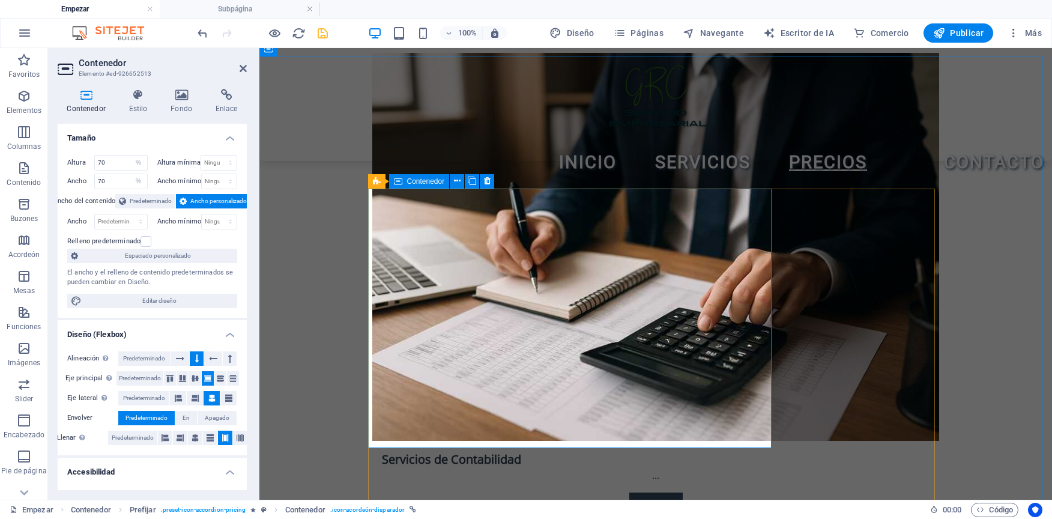
click at [121, 159] on input "70" at bounding box center [121, 163] width 52 height 14
type input "7"
type input "40"
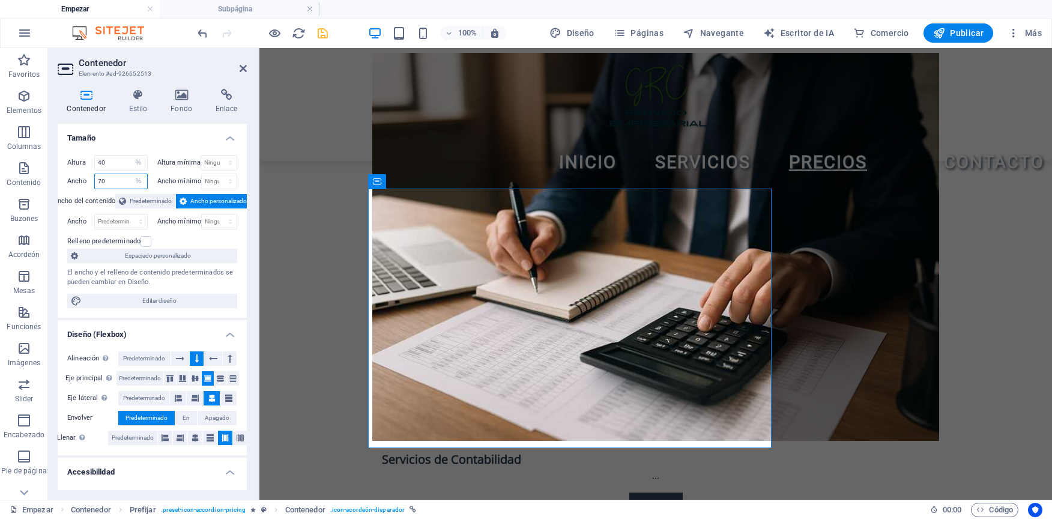
click at [109, 180] on input "70" at bounding box center [121, 181] width 52 height 14
type input "7"
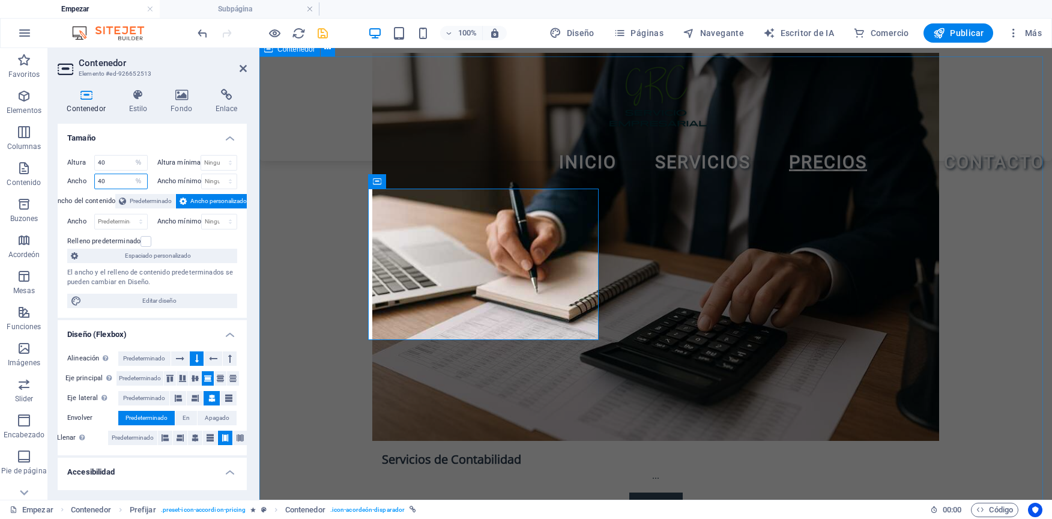
type input "40"
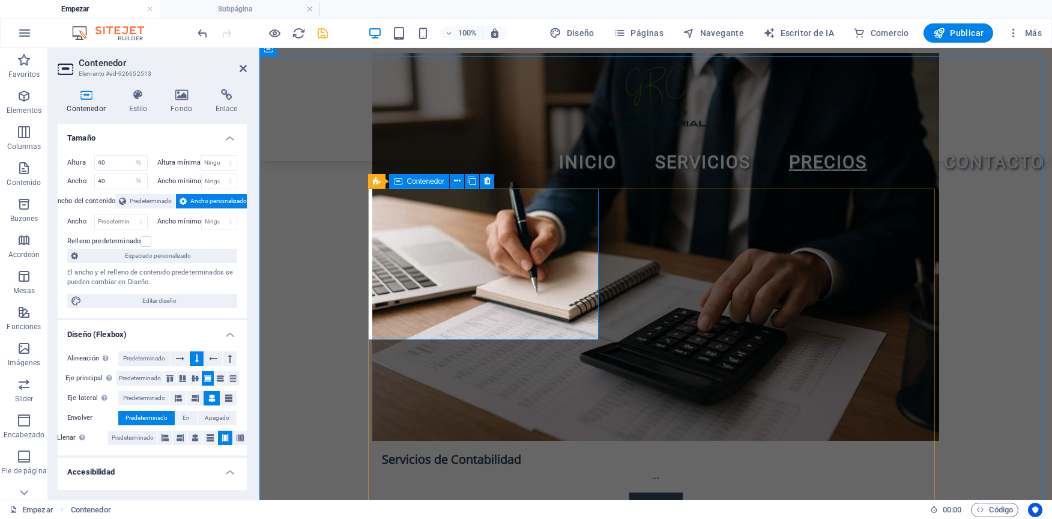
scroll to position [1899, 0]
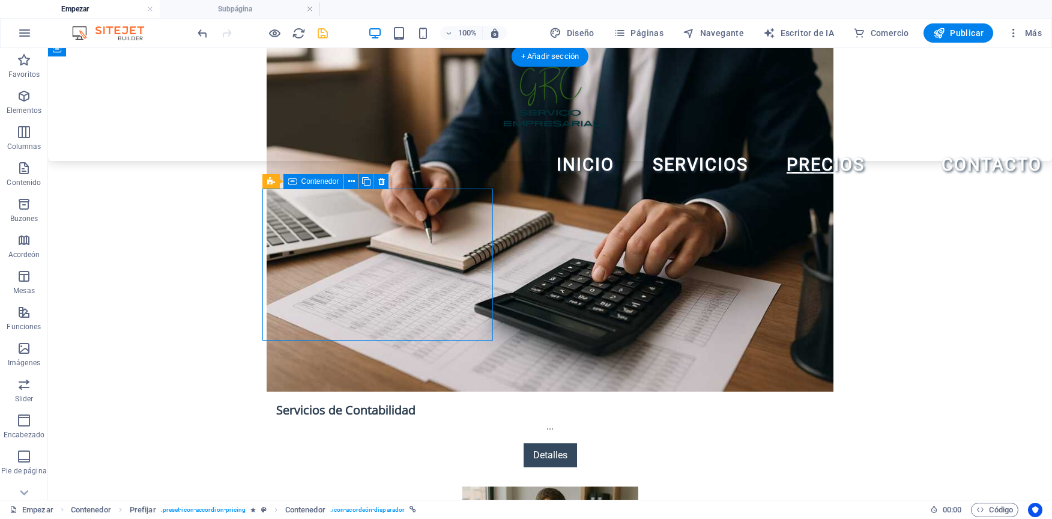
select select "%"
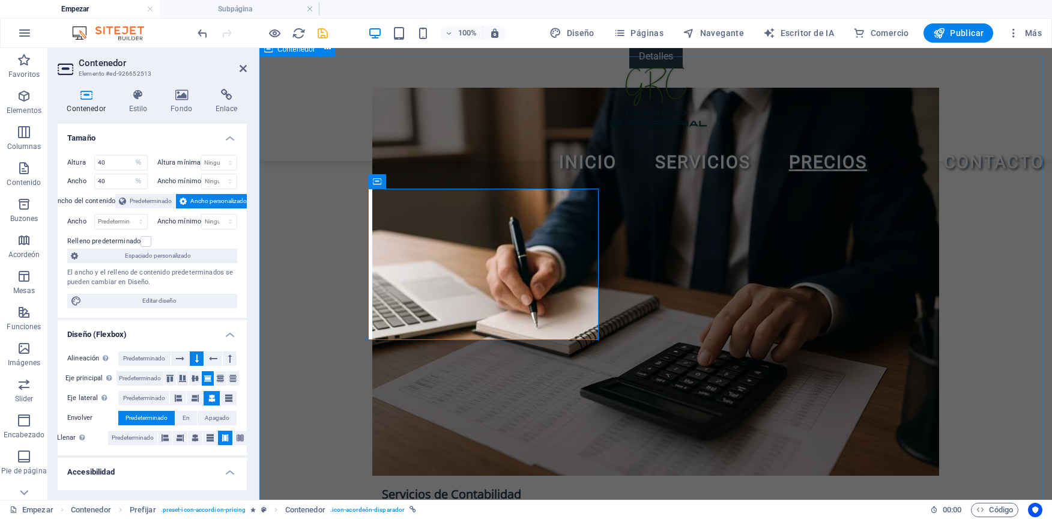
scroll to position [1934, 0]
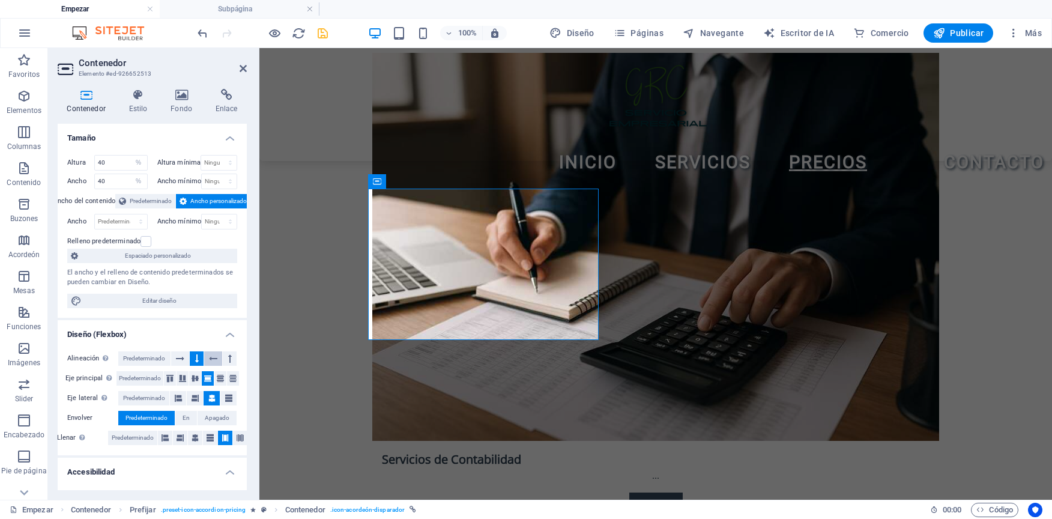
click at [215, 357] on icon at bounding box center [213, 358] width 8 height 14
click at [224, 355] on button at bounding box center [230, 358] width 14 height 14
click at [177, 357] on icon at bounding box center [180, 358] width 8 height 14
click at [186, 379] on button at bounding box center [183, 378] width 12 height 14
click at [198, 380] on button at bounding box center [195, 378] width 12 height 14
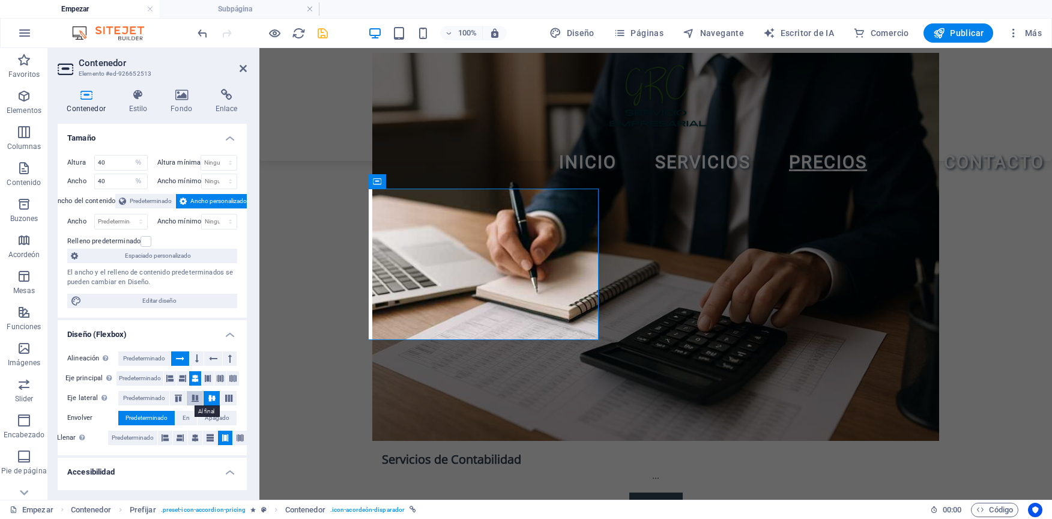
click at [193, 398] on icon at bounding box center [195, 398] width 14 height 7
click at [196, 439] on icon at bounding box center [195, 438] width 7 height 14
click at [181, 422] on button "En" at bounding box center [186, 418] width 22 height 14
click at [205, 420] on span "Apagado" at bounding box center [217, 418] width 25 height 14
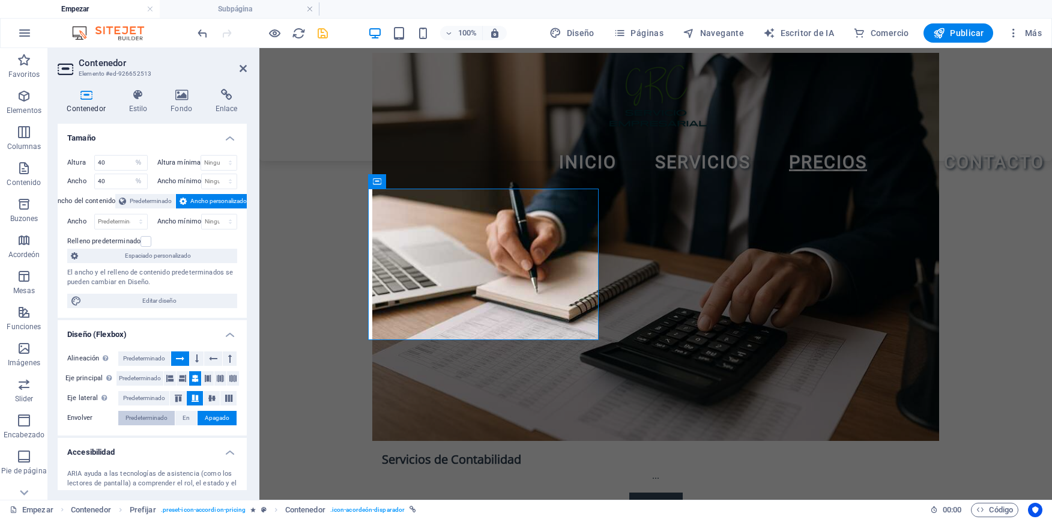
click at [153, 418] on span "Predeterminado" at bounding box center [147, 418] width 42 height 14
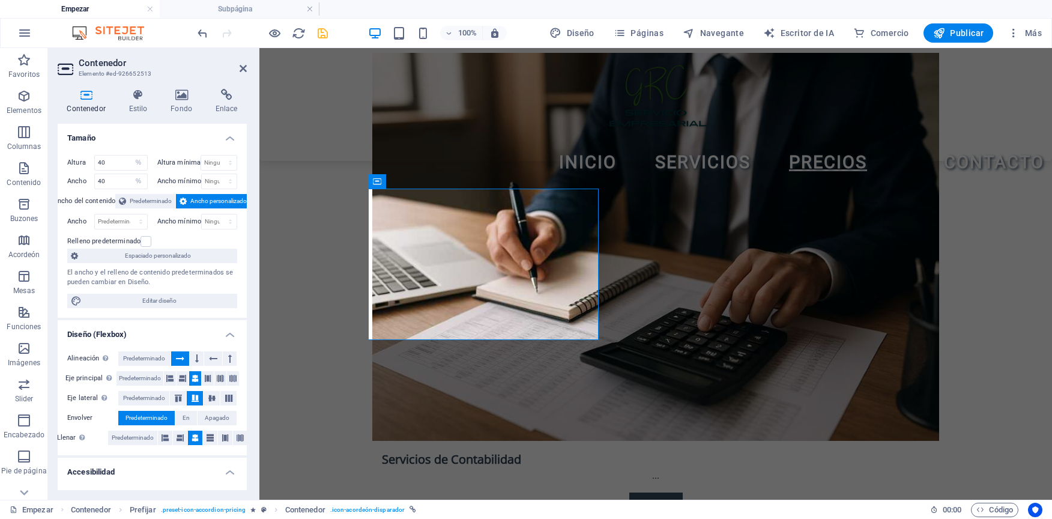
click at [70, 436] on font "Llenar" at bounding box center [66, 438] width 19 height 8
click at [147, 241] on label at bounding box center [146, 241] width 11 height 11
click at [0, 0] on input "Relleno predeterminado" at bounding box center [0, 0] width 0 height 0
click at [147, 241] on label at bounding box center [146, 241] width 11 height 11
click at [0, 0] on input "Relleno predeterminado" at bounding box center [0, 0] width 0 height 0
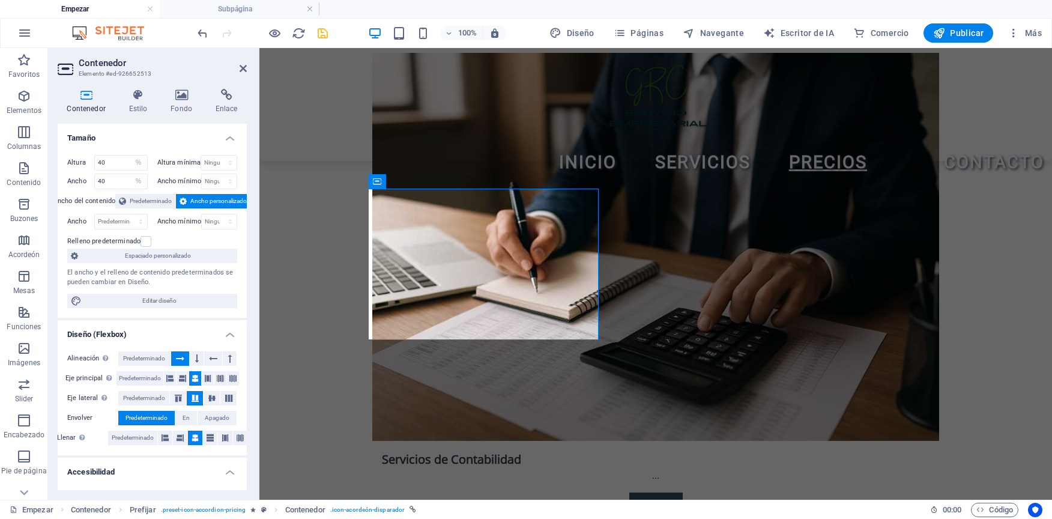
click at [224, 342] on div "Alineación Determina la dirección de flexión. Predeterminado Eje principal Dete…" at bounding box center [152, 399] width 189 height 114
click at [223, 329] on h4 "Diseño (Flexbox)" at bounding box center [152, 331] width 189 height 22
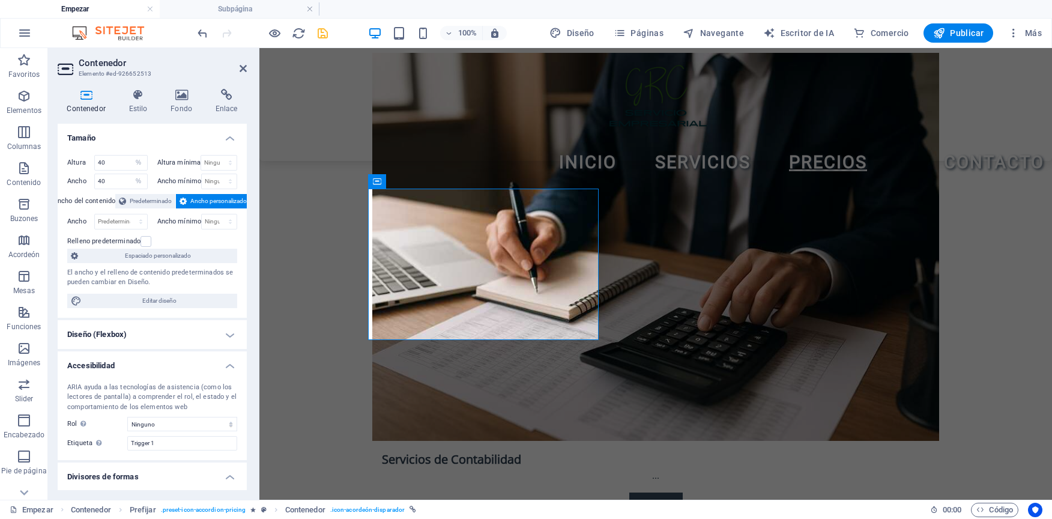
click at [231, 362] on h4 "Accesibilidad" at bounding box center [152, 362] width 189 height 22
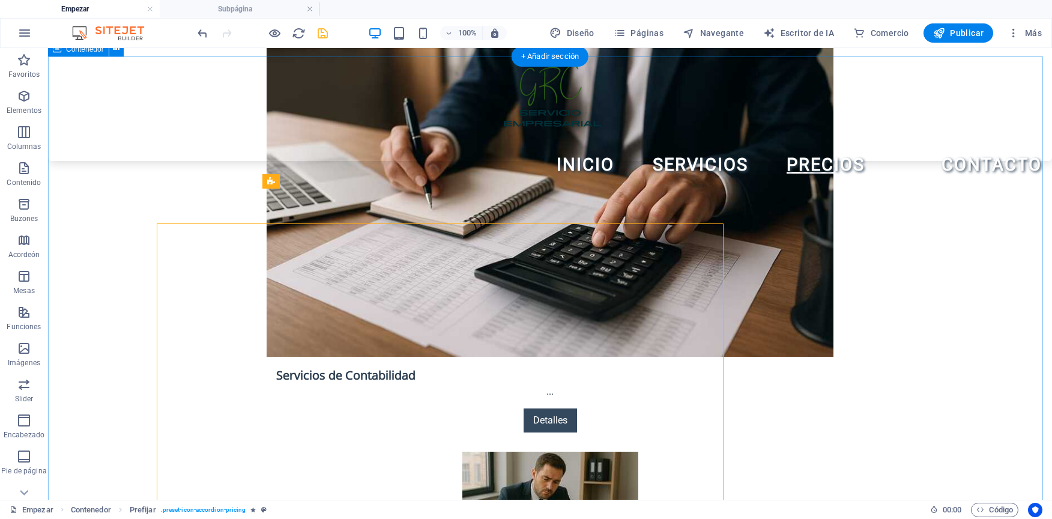
scroll to position [1899, 0]
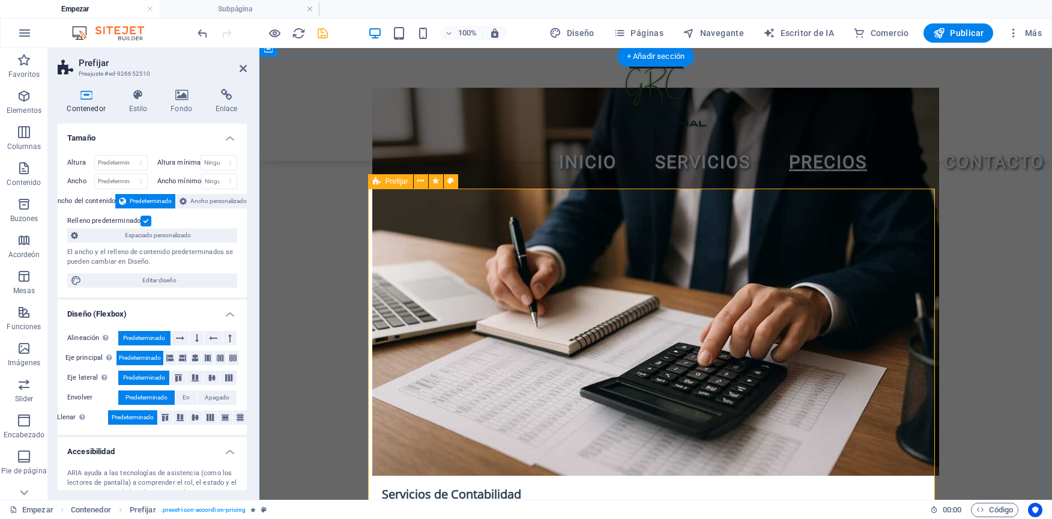
scroll to position [1934, 0]
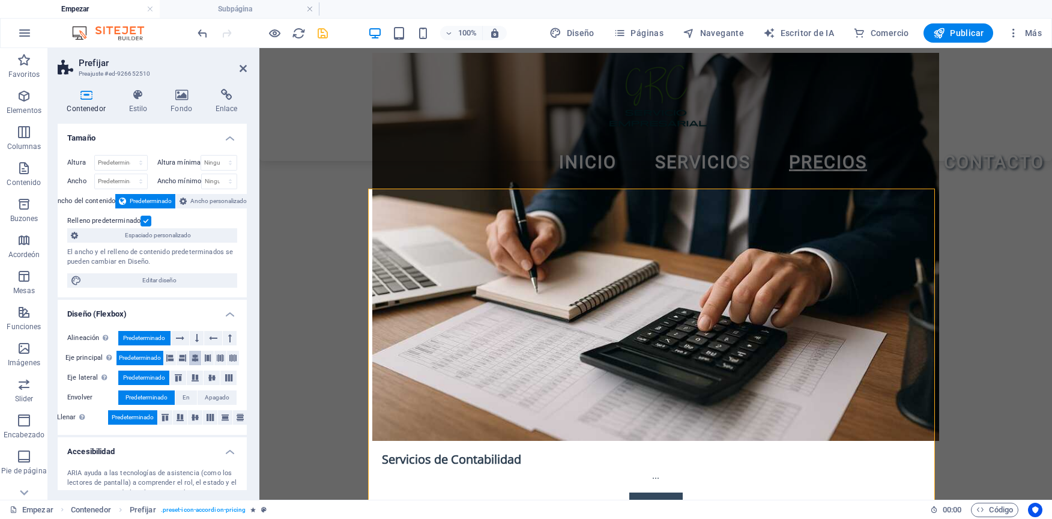
click at [198, 361] on button at bounding box center [195, 358] width 12 height 14
click at [177, 100] on icon at bounding box center [182, 95] width 40 height 12
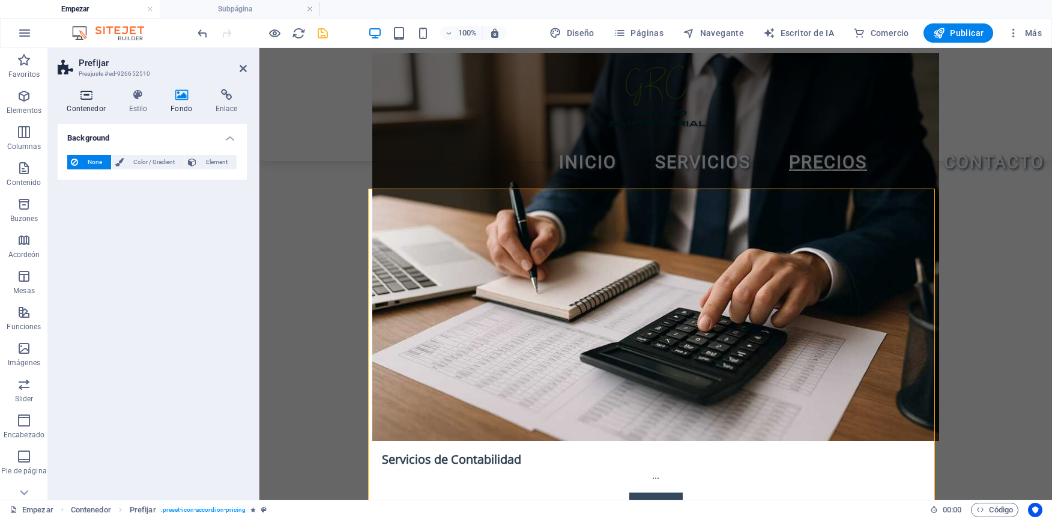
click at [90, 102] on h4 "Contenedor" at bounding box center [89, 101] width 62 height 25
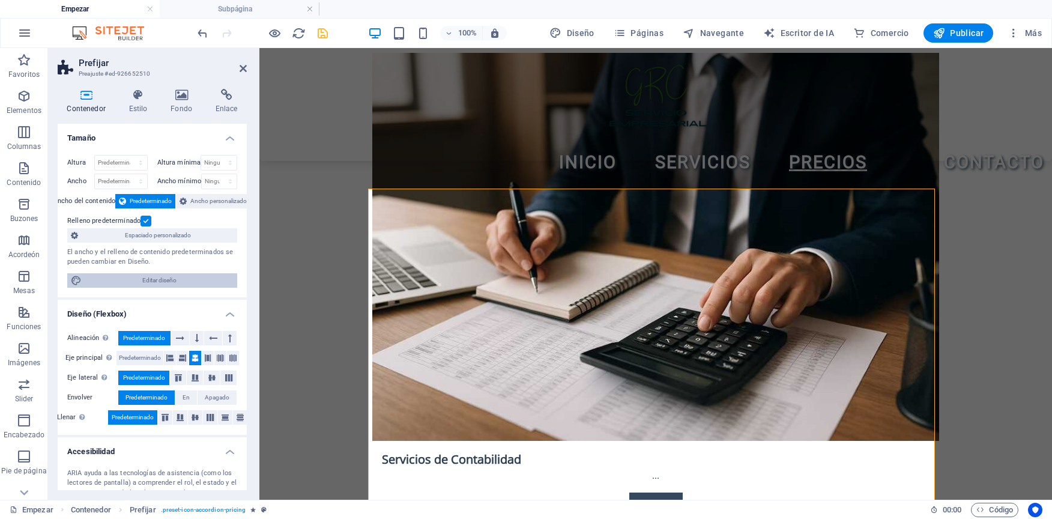
click at [187, 277] on span "Editar diseño" at bounding box center [159, 280] width 148 height 14
select select "rem"
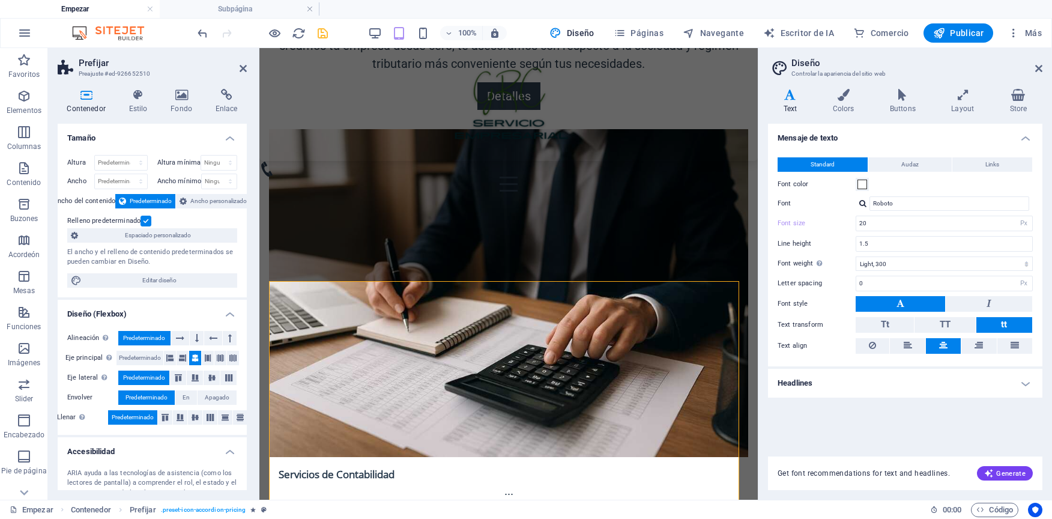
scroll to position [2652, 0]
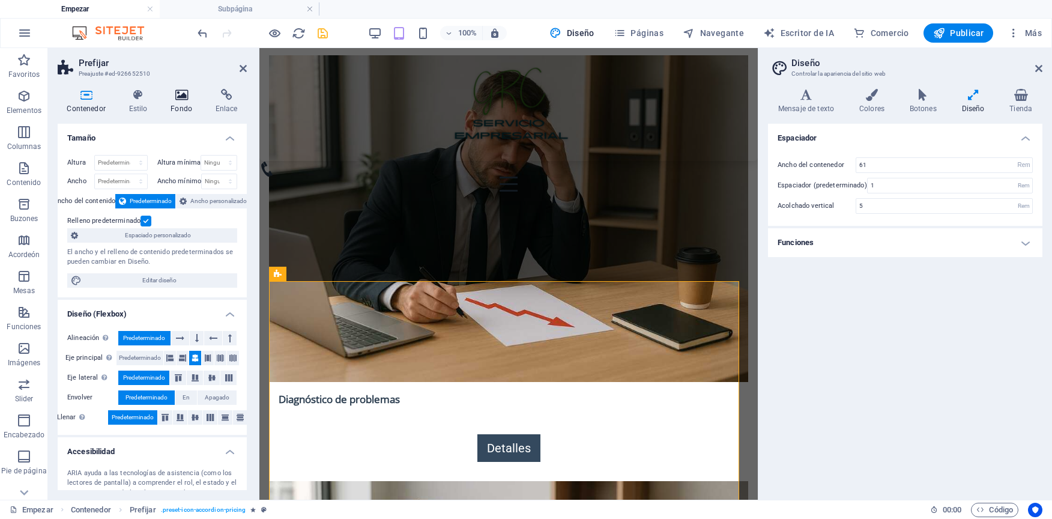
click at [177, 105] on font "Fondo" at bounding box center [182, 109] width 22 height 8
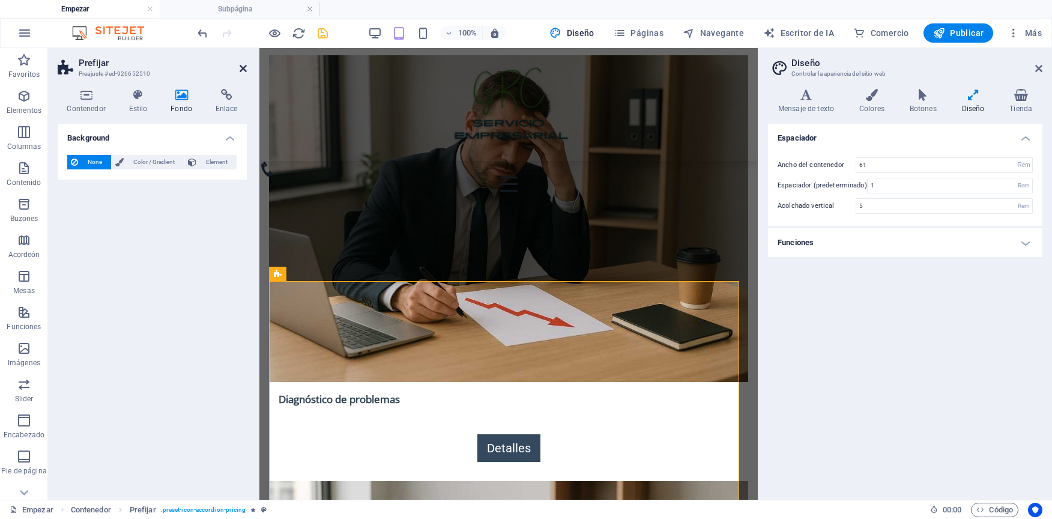
click at [240, 68] on icon at bounding box center [243, 69] width 7 height 10
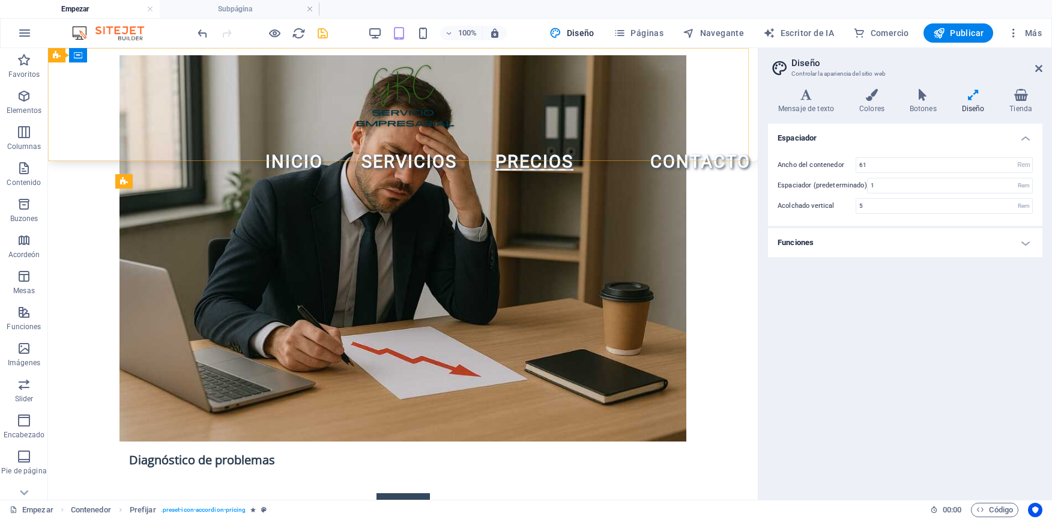
scroll to position [1979, 0]
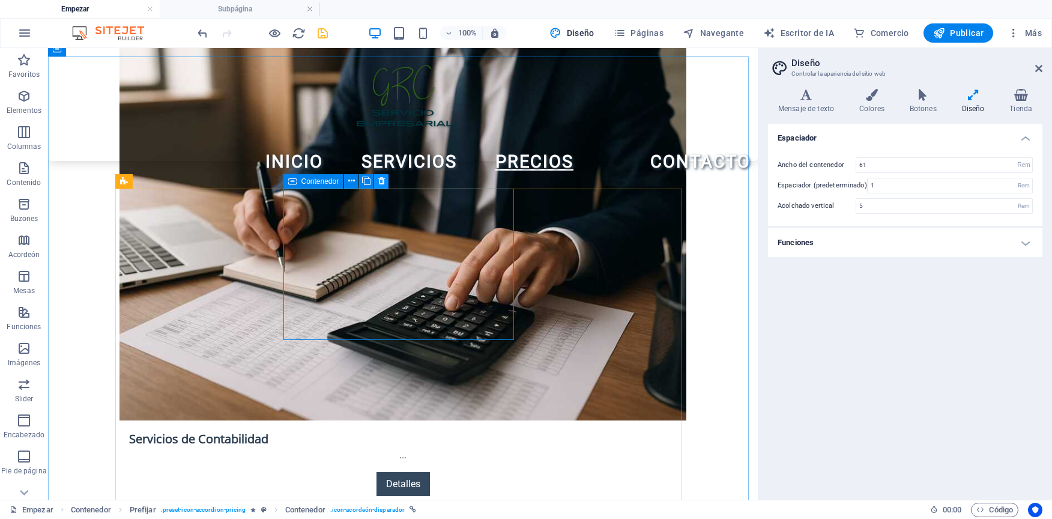
click at [384, 183] on icon at bounding box center [381, 181] width 7 height 13
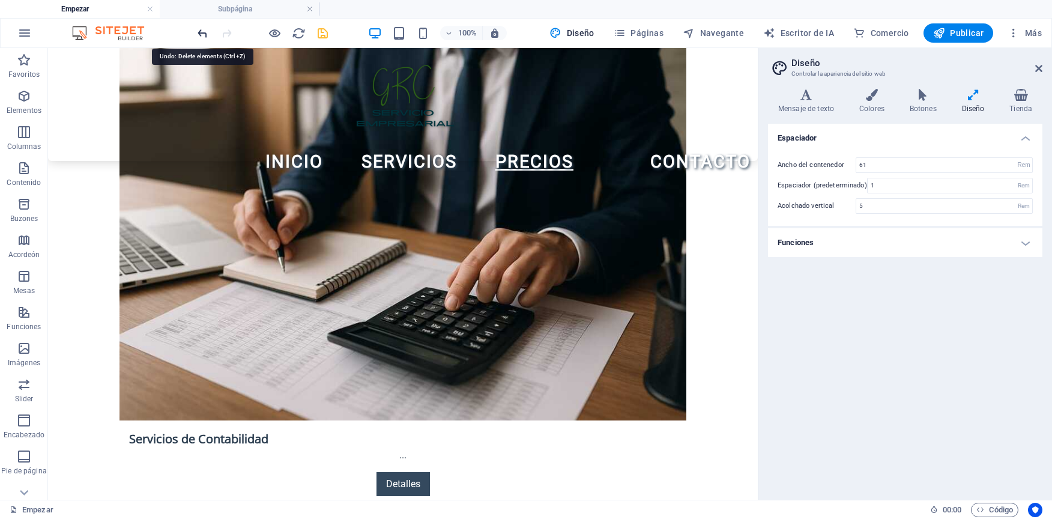
click at [209, 32] on icon "deshacer" at bounding box center [203, 33] width 14 height 14
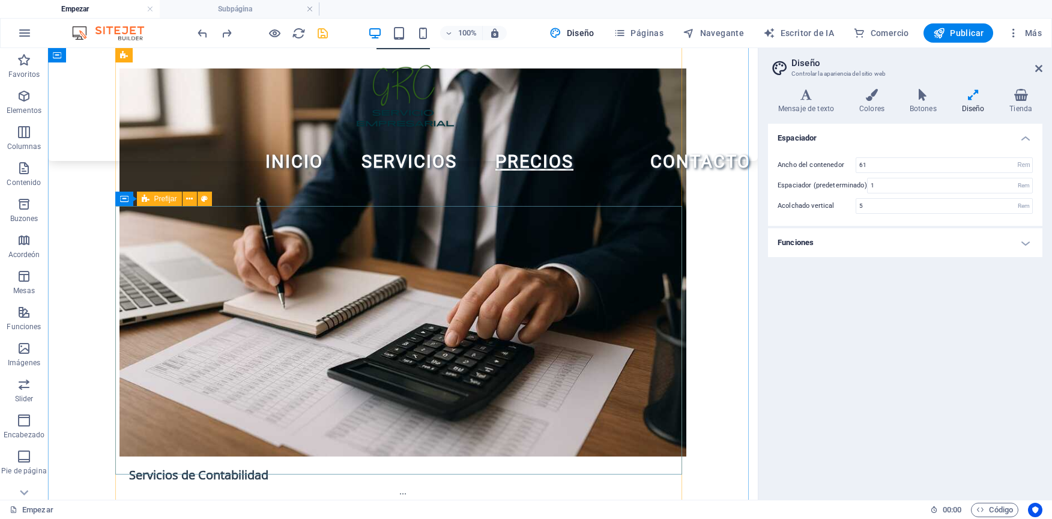
scroll to position [1919, 0]
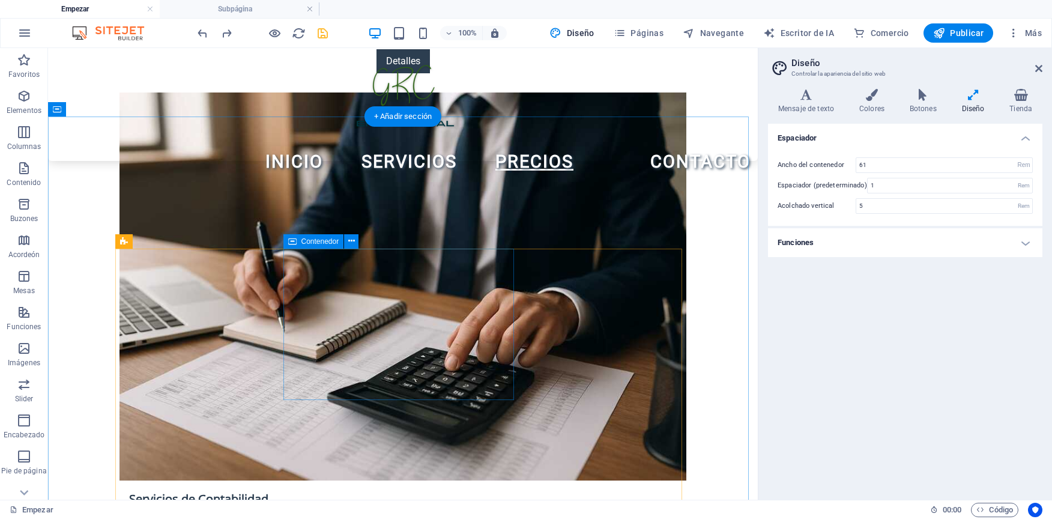
drag, startPoint x: 291, startPoint y: 282, endPoint x: 79, endPoint y: 282, distance: 212.1
select select "%"
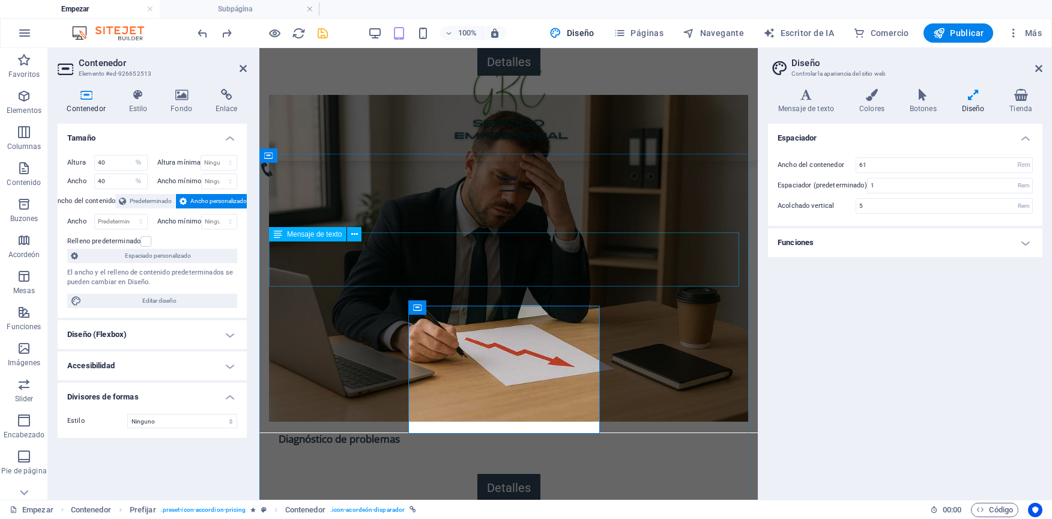
scroll to position [2618, 0]
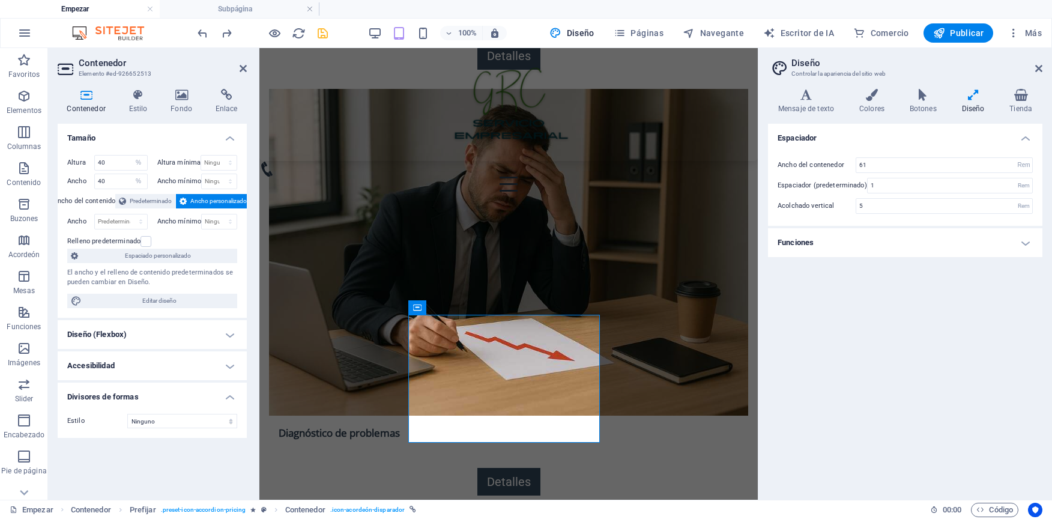
click at [1046, 63] on aside "Diseño Controlar la apariencia del sitio web Variants Mensaje de texto Colores …" at bounding box center [905, 274] width 294 height 452
click at [1042, 68] on icon at bounding box center [1039, 69] width 7 height 10
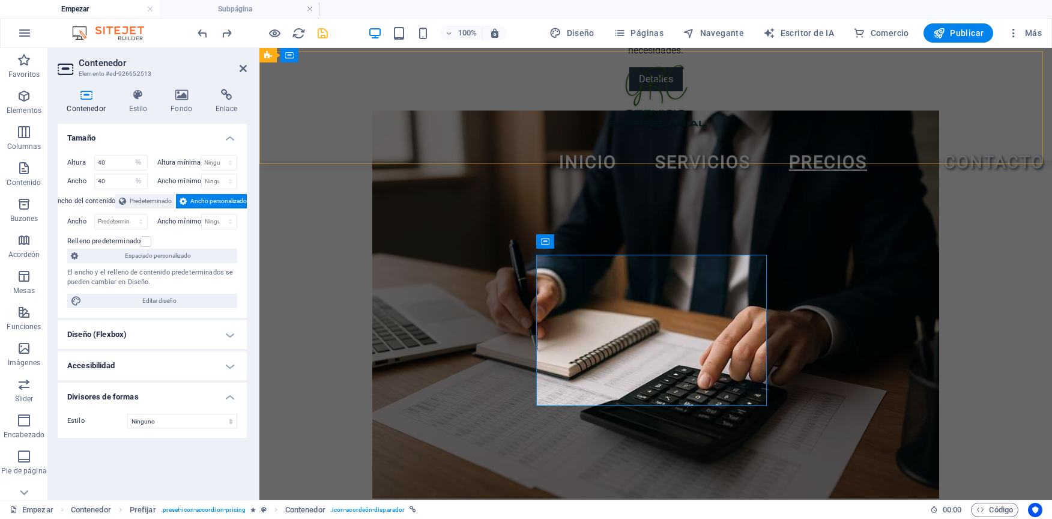
scroll to position [1874, 0]
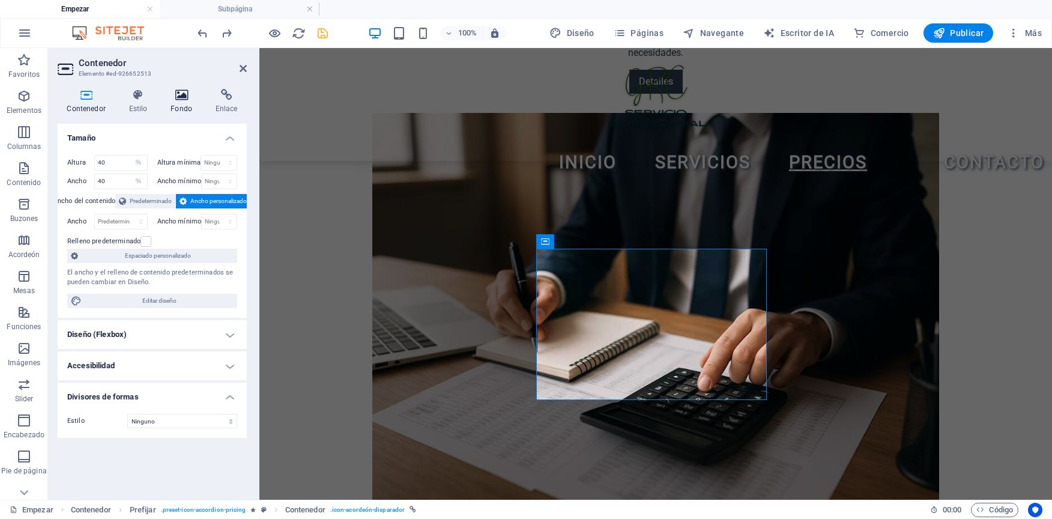
click at [189, 97] on icon at bounding box center [182, 95] width 40 height 12
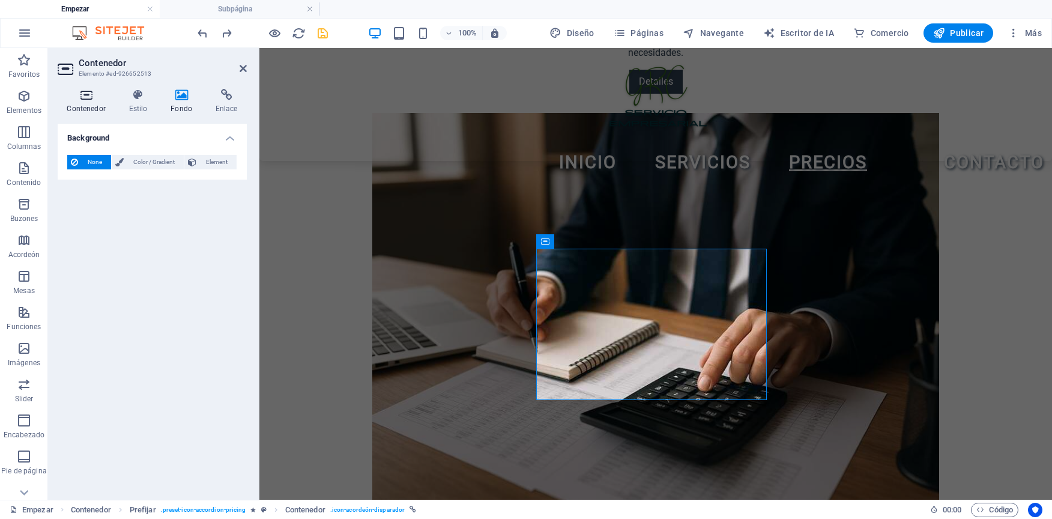
click at [91, 103] on h4 "Contenedor" at bounding box center [89, 101] width 62 height 25
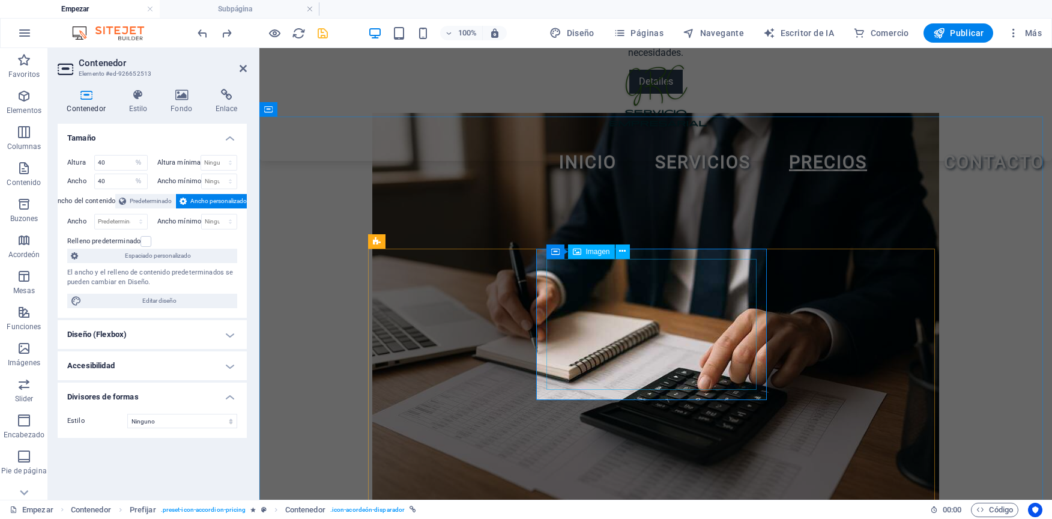
select select "px"
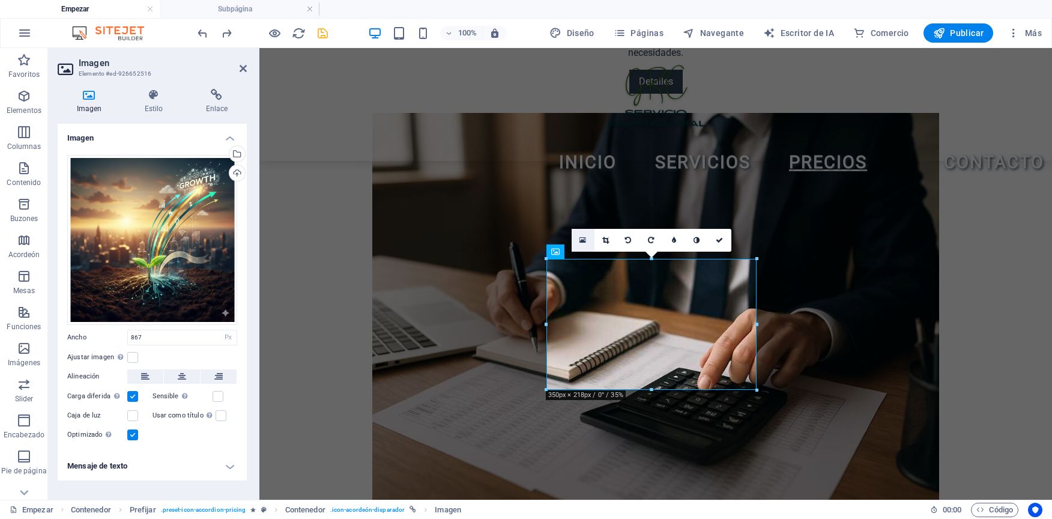
click at [583, 240] on icon at bounding box center [583, 240] width 7 height 8
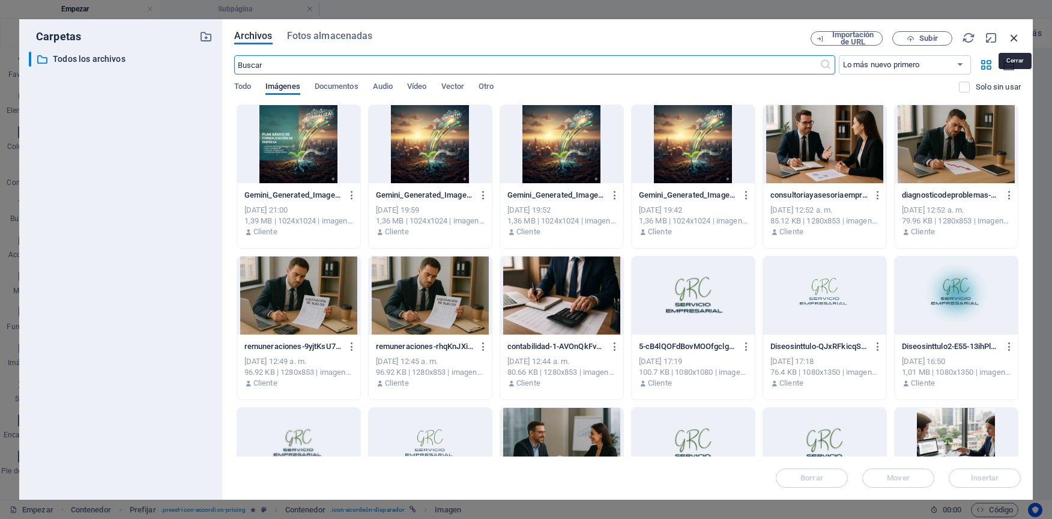
click at [1016, 39] on icon "button" at bounding box center [1014, 37] width 13 height 13
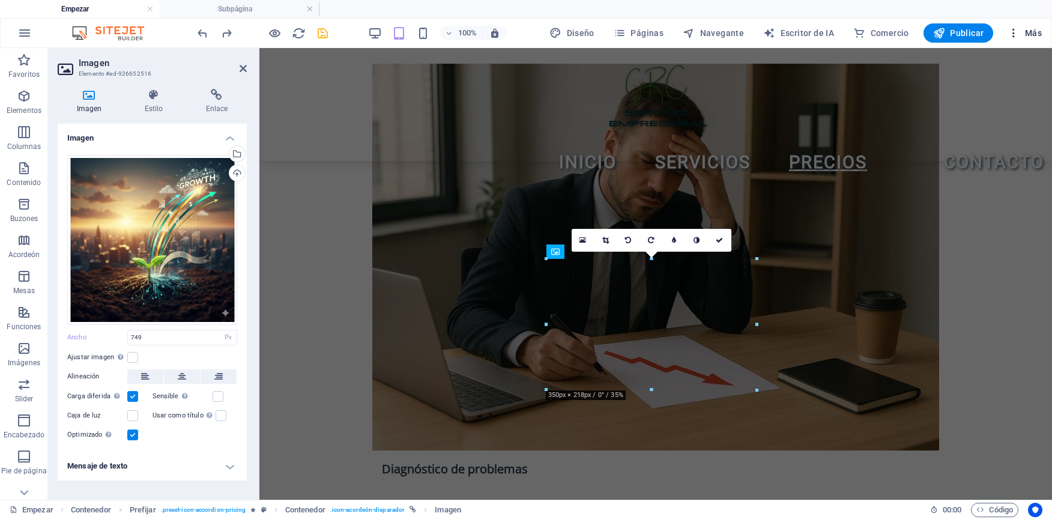
scroll to position [1874, 0]
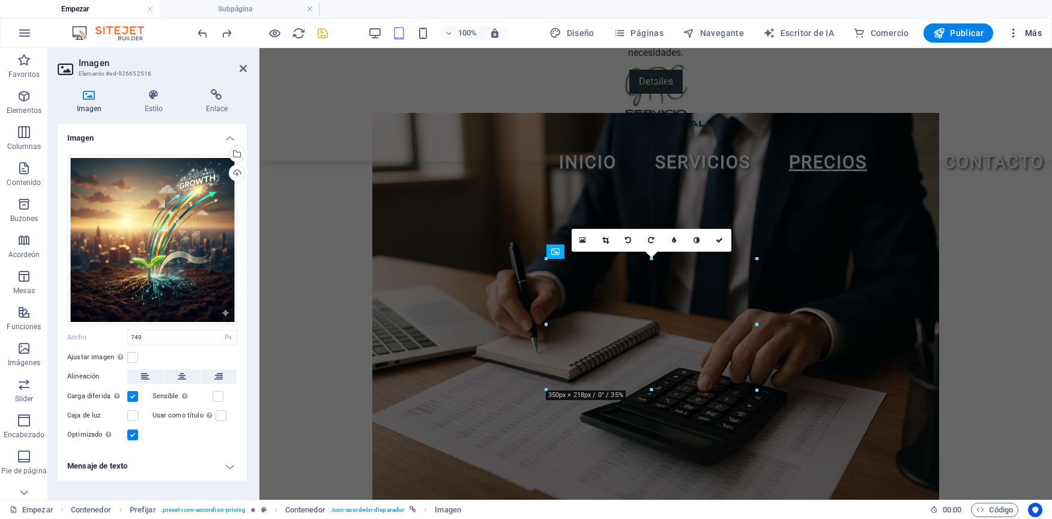
type input "867"
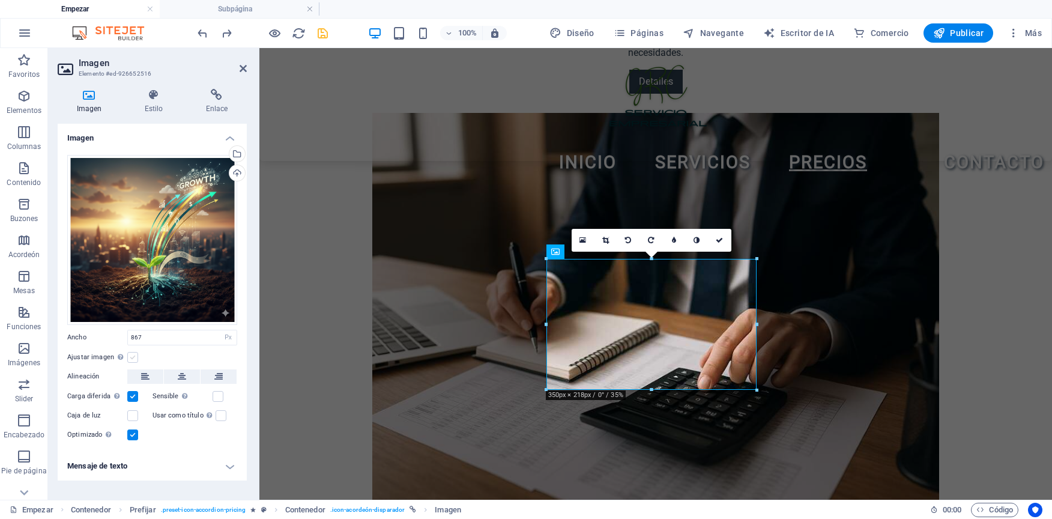
click at [134, 354] on label at bounding box center [132, 357] width 11 height 11
click at [0, 0] on input "Ajustar imagen Ajuste automático de la imagen a un ancho y alto fijos" at bounding box center [0, 0] width 0 height 0
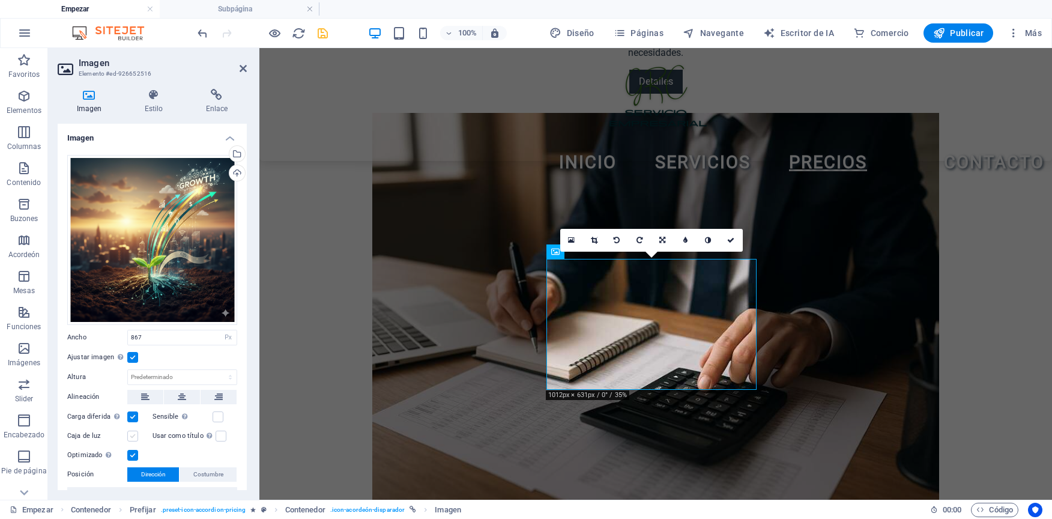
click at [133, 433] on label at bounding box center [132, 436] width 11 height 11
click at [0, 0] on input "Caja de luz" at bounding box center [0, 0] width 0 height 0
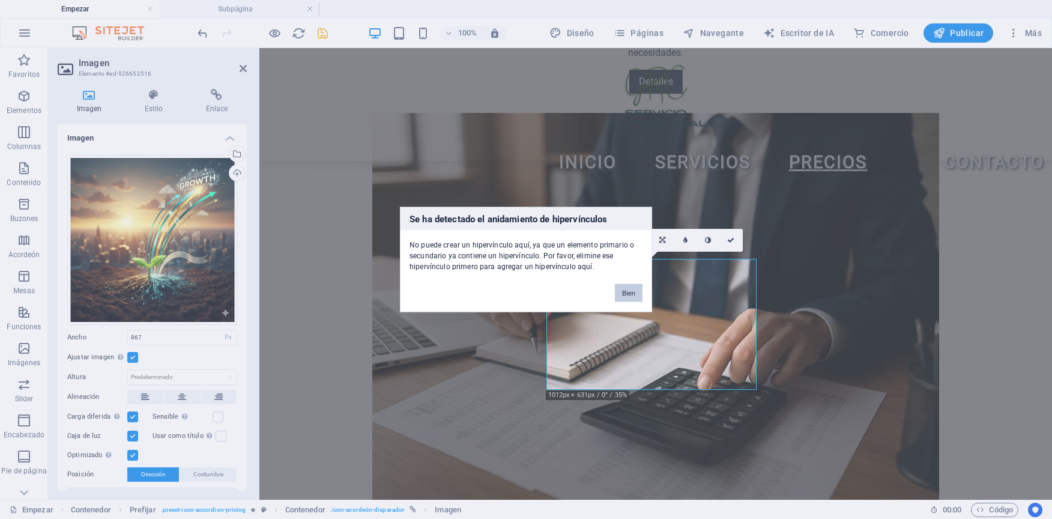
click at [626, 291] on button "Bien" at bounding box center [629, 293] width 28 height 18
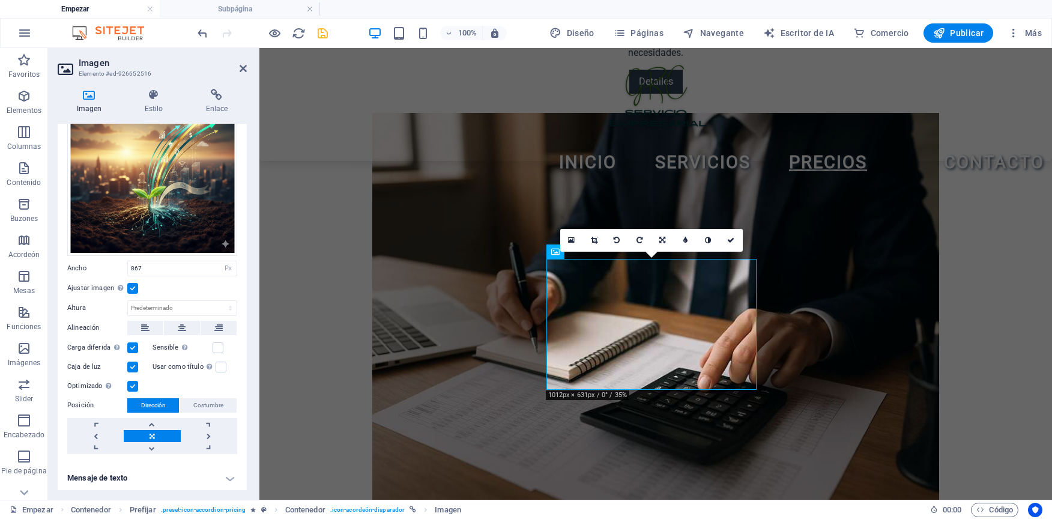
scroll to position [0, 0]
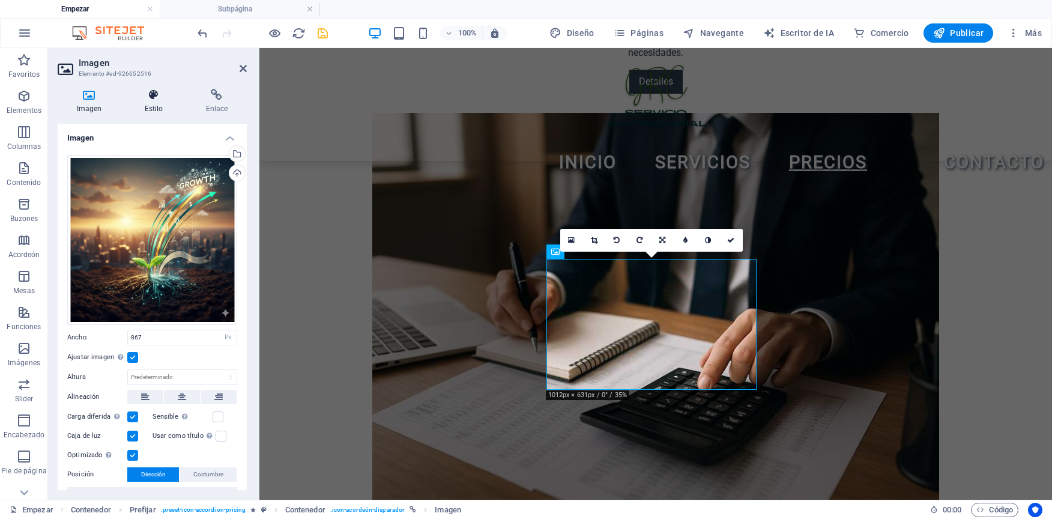
click at [168, 103] on h4 "Estilo" at bounding box center [156, 101] width 61 height 25
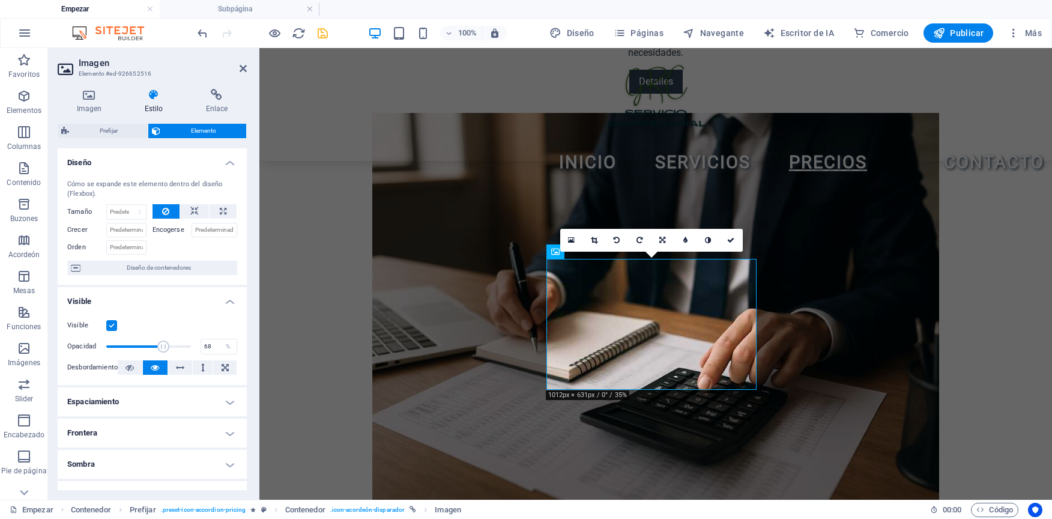
drag, startPoint x: 190, startPoint y: 345, endPoint x: 162, endPoint y: 342, distance: 27.7
click at [162, 342] on span at bounding box center [163, 347] width 12 height 12
drag, startPoint x: 160, startPoint y: 344, endPoint x: 151, endPoint y: 342, distance: 9.8
click at [151, 342] on span at bounding box center [151, 347] width 12 height 12
drag, startPoint x: 152, startPoint y: 344, endPoint x: 243, endPoint y: 348, distance: 91.4
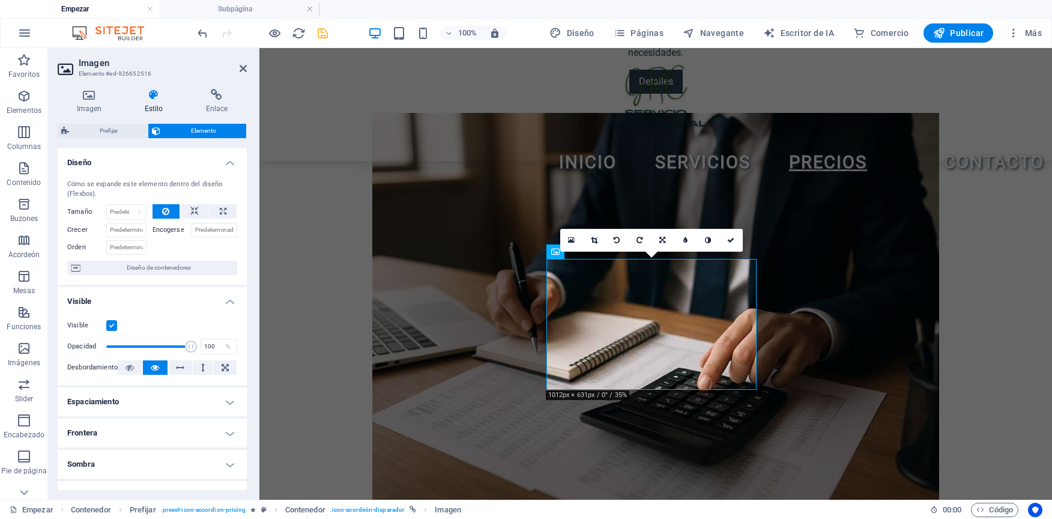
click at [243, 348] on div "Visible Opacidad 100 % Desbordamiento" at bounding box center [152, 347] width 189 height 76
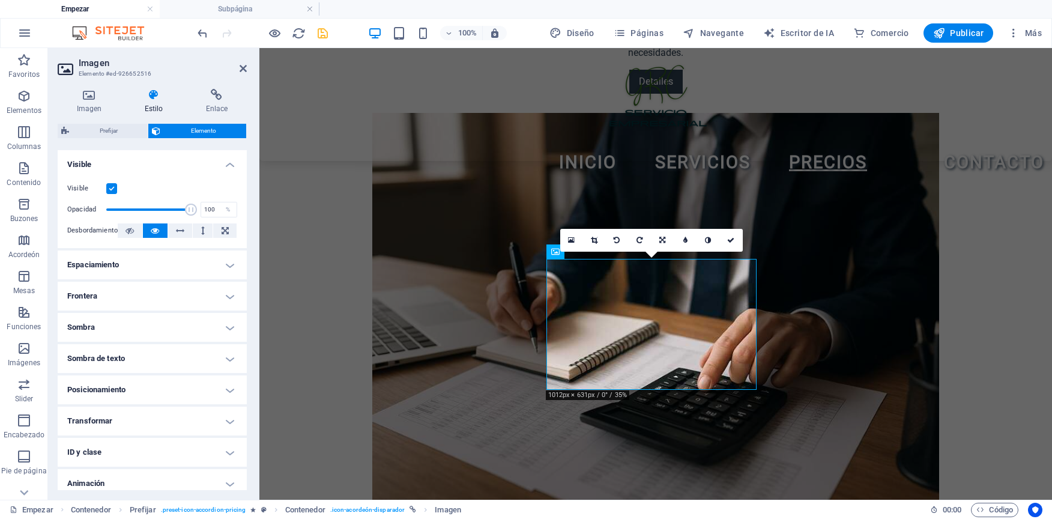
scroll to position [116, 0]
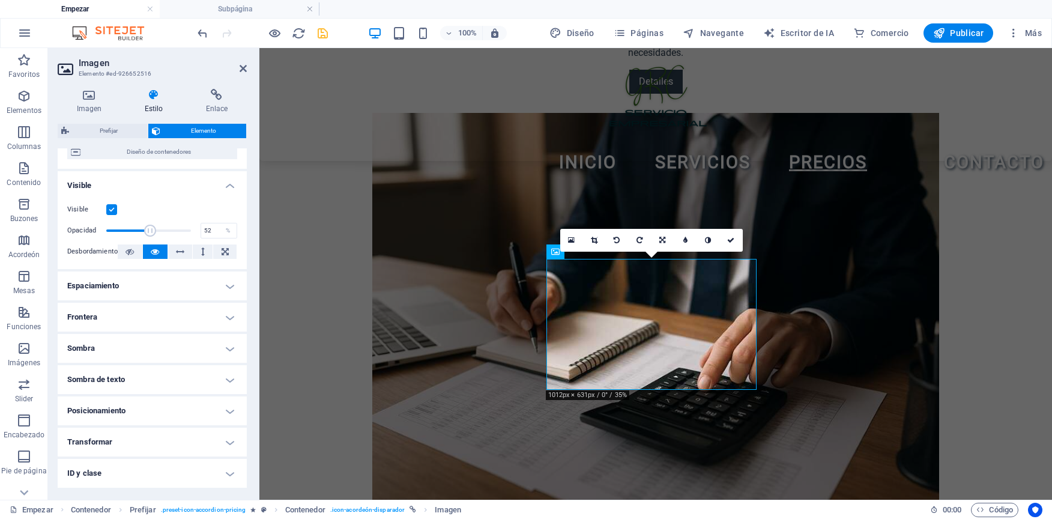
click at [149, 229] on span at bounding box center [148, 231] width 85 height 18
click at [130, 223] on span at bounding box center [148, 231] width 85 height 18
click at [113, 234] on span at bounding box center [148, 231] width 85 height 18
drag, startPoint x: 372, startPoint y: 282, endPoint x: 276, endPoint y: 246, distance: 102.7
click at [188, 232] on span at bounding box center [190, 231] width 12 height 12
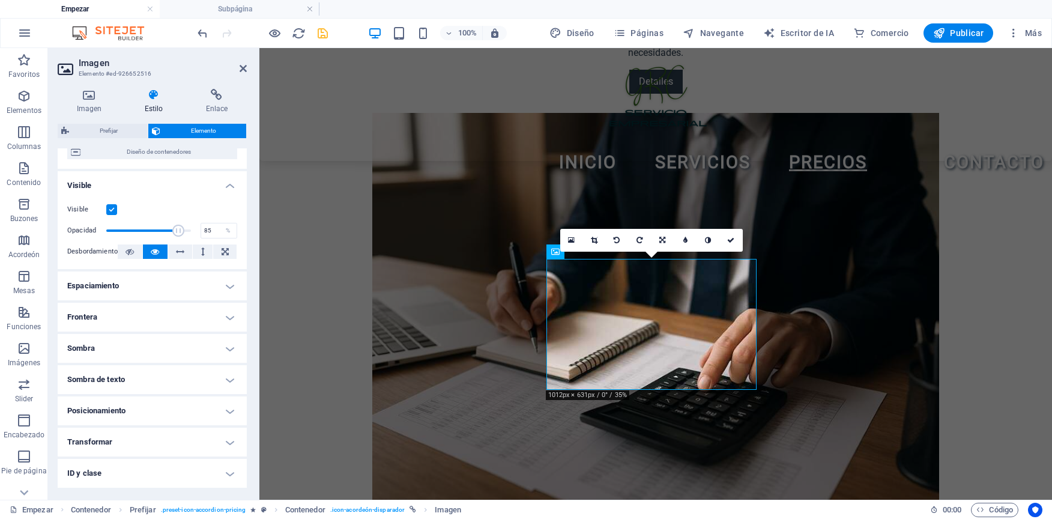
click at [176, 227] on span at bounding box center [148, 231] width 85 height 18
type input "100"
drag, startPoint x: 181, startPoint y: 232, endPoint x: 216, endPoint y: 232, distance: 34.2
click at [216, 232] on div "Opacidad 100 %" at bounding box center [152, 231] width 170 height 18
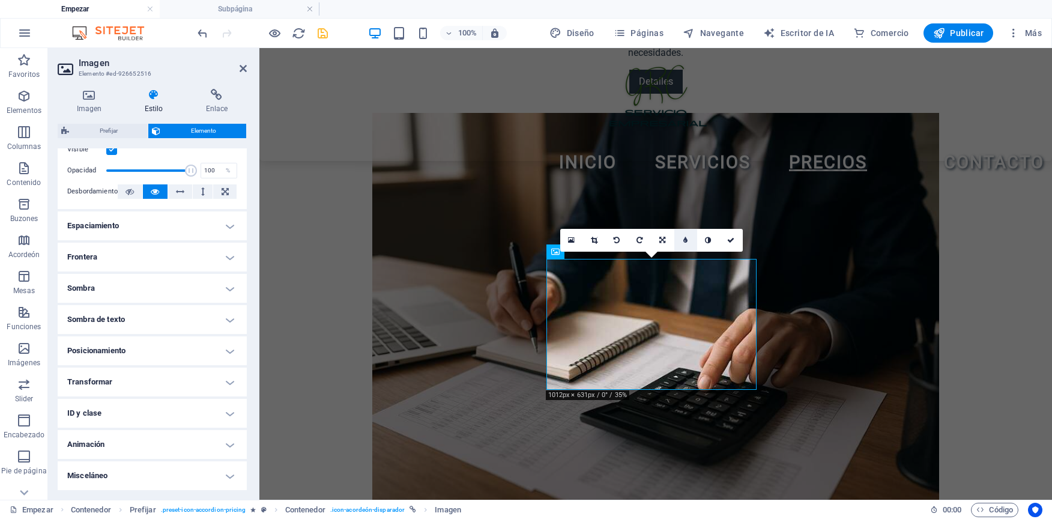
click at [681, 245] on link at bounding box center [686, 240] width 23 height 23
click at [681, 245] on link at bounding box center [677, 240] width 23 height 23
click at [681, 245] on link at bounding box center [686, 240] width 23 height 23
type input "6"
type input "5"
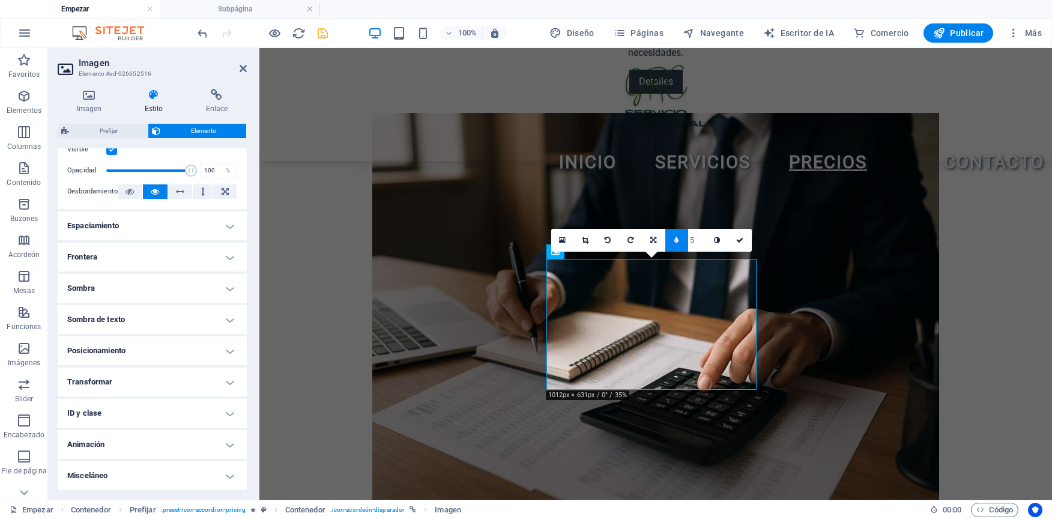
type input "4"
type input "3"
type input "2"
type input "3"
type input "4"
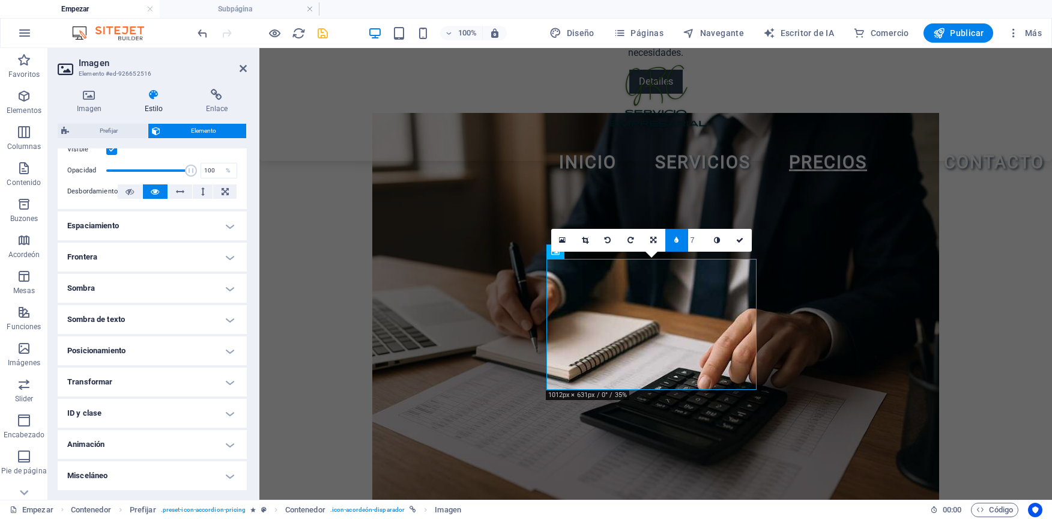
type input "8"
type input "7"
type input "6"
type input "5"
type input "4"
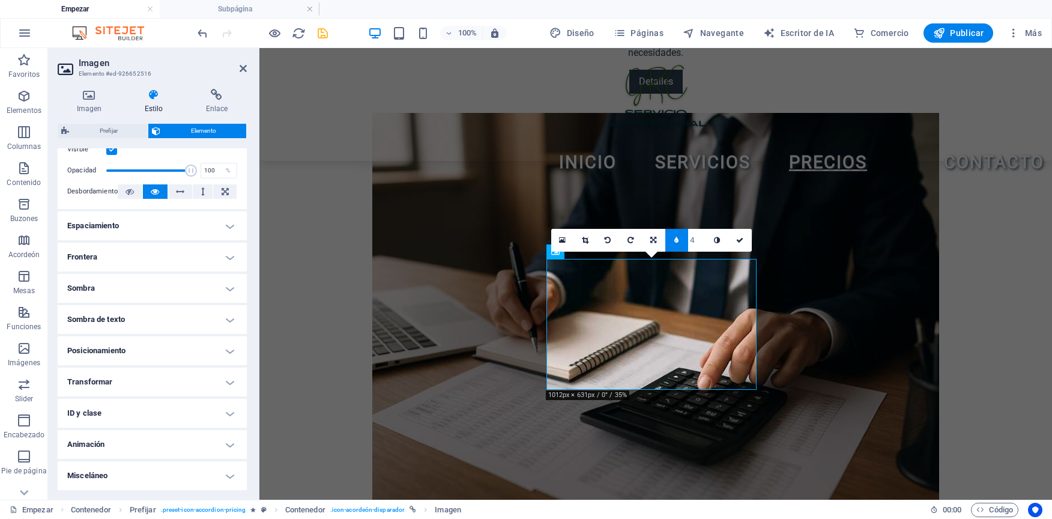
type input "3"
type input "2"
type input "1"
click at [702, 246] on input "1" at bounding box center [697, 240] width 18 height 22
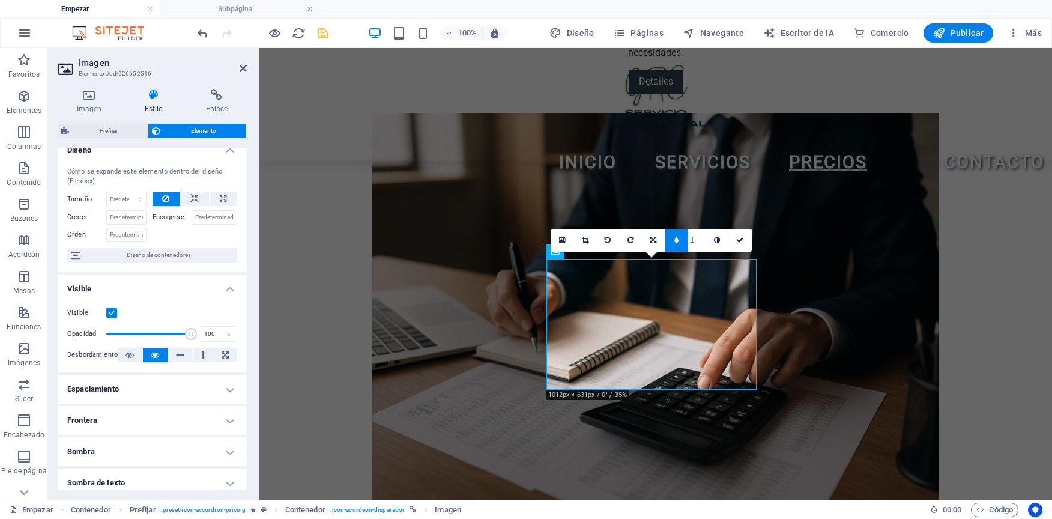
scroll to position [0, 0]
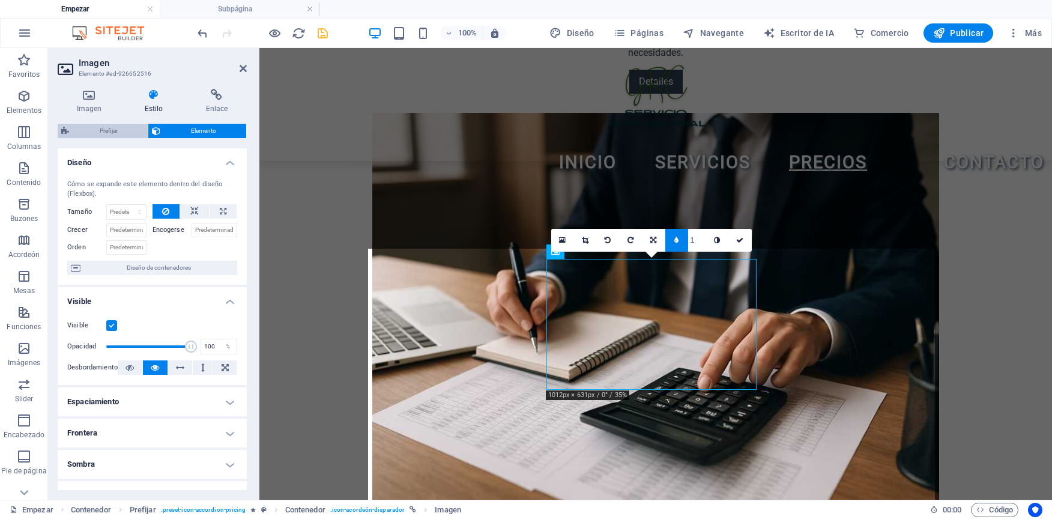
click at [117, 133] on span "Prefijar" at bounding box center [108, 131] width 71 height 14
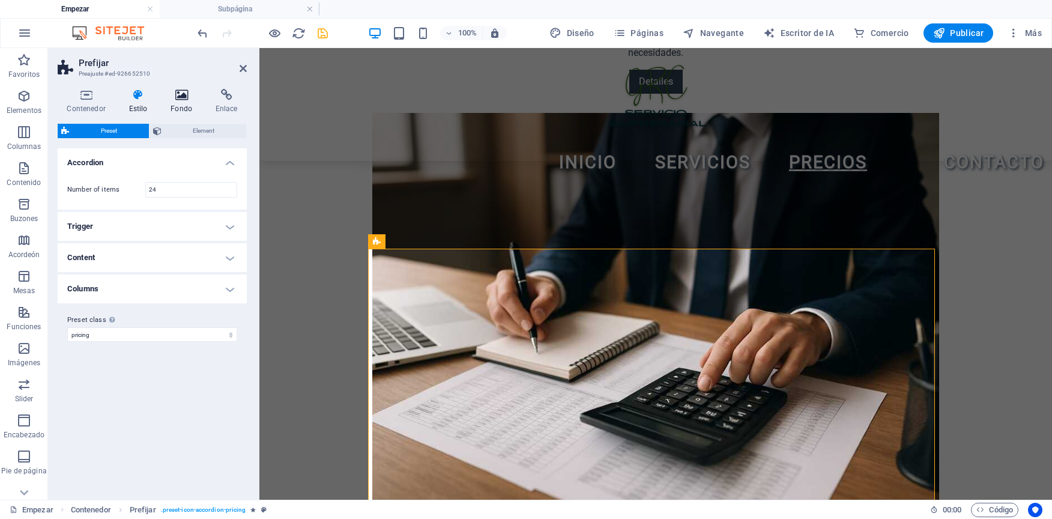
click at [189, 101] on h4 "Fondo" at bounding box center [184, 101] width 45 height 25
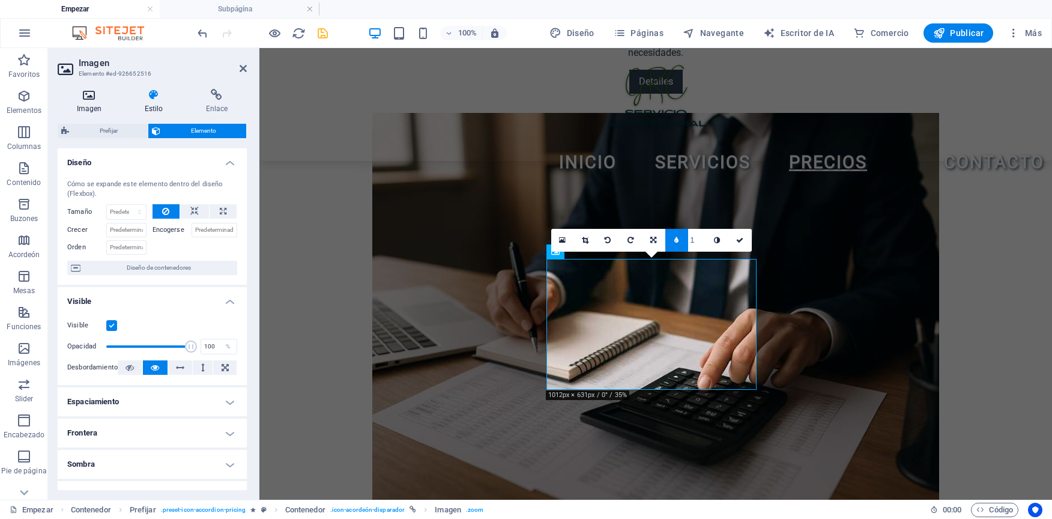
click at [93, 98] on icon at bounding box center [89, 95] width 63 height 12
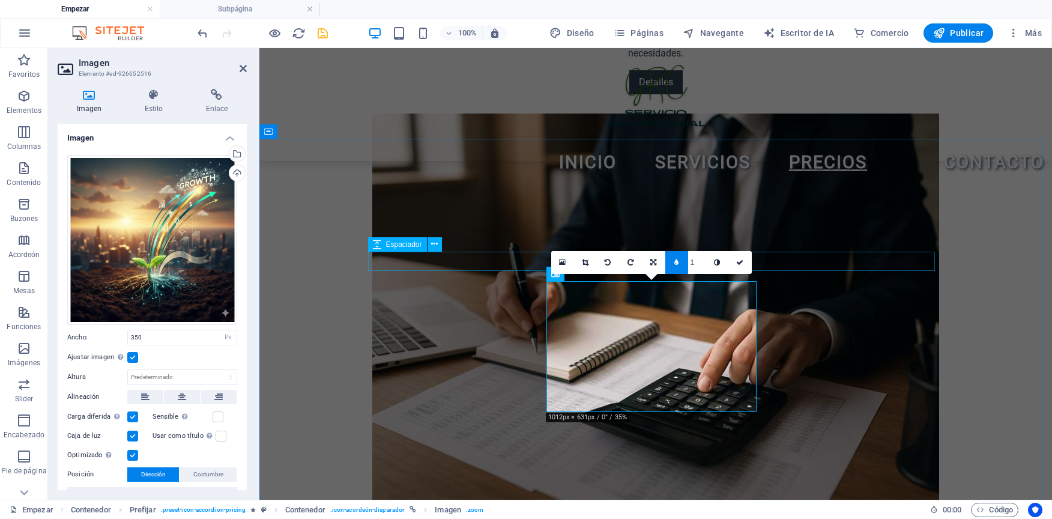
scroll to position [1814, 0]
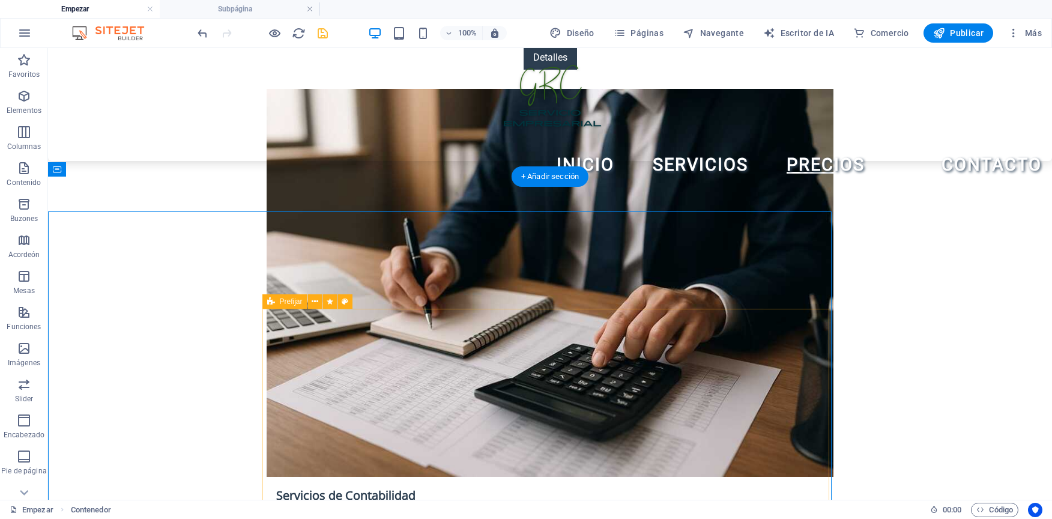
scroll to position [1779, 0]
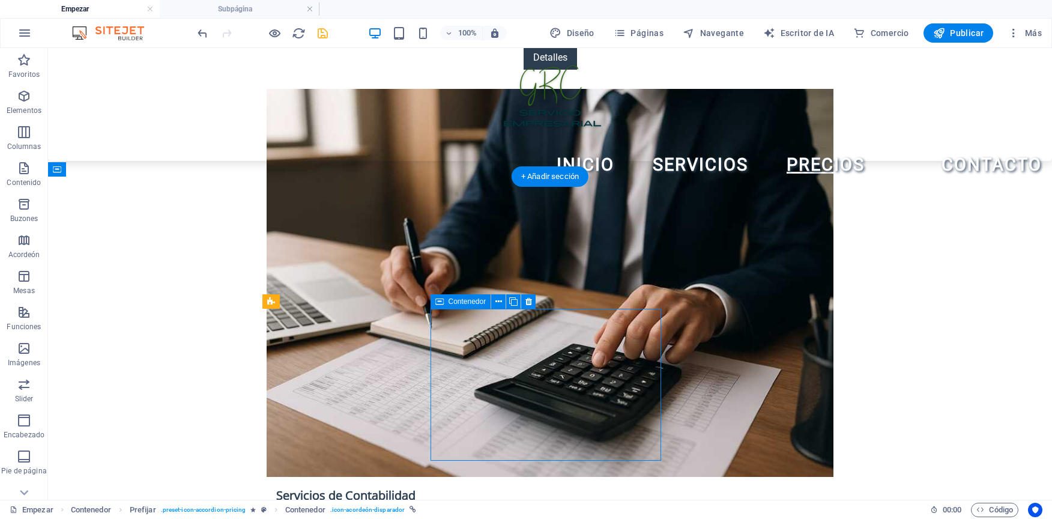
select select "%"
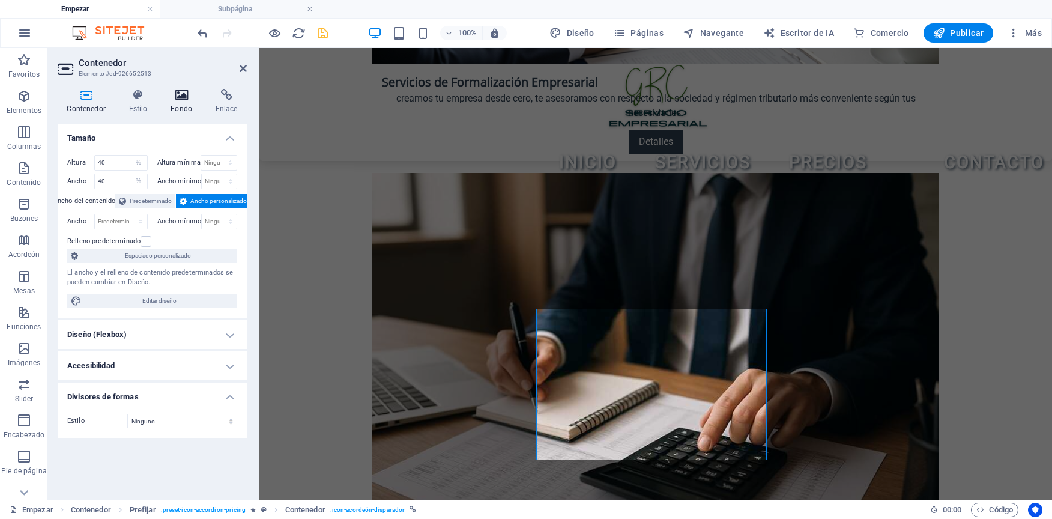
click at [181, 100] on icon at bounding box center [182, 95] width 40 height 12
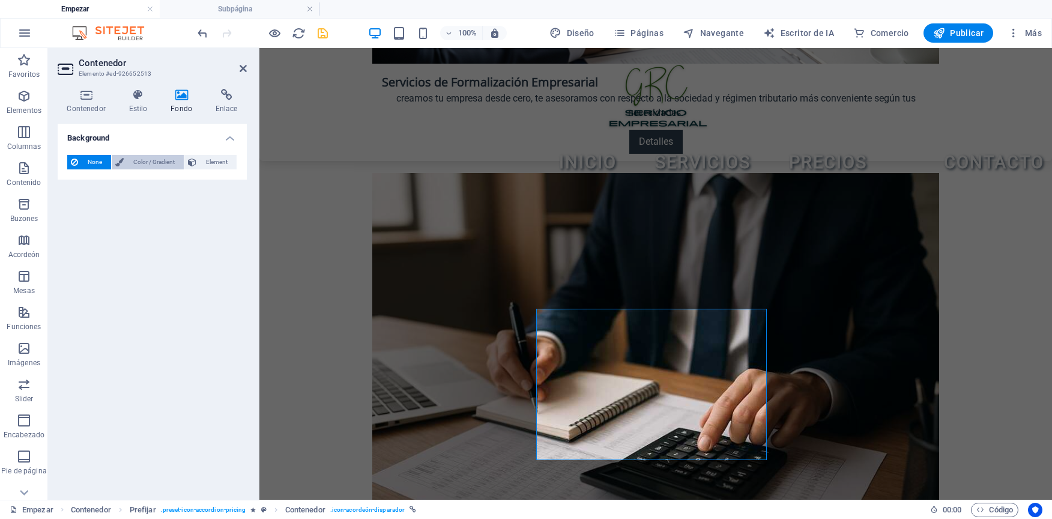
click at [140, 162] on span "Color / Gradient" at bounding box center [153, 162] width 53 height 14
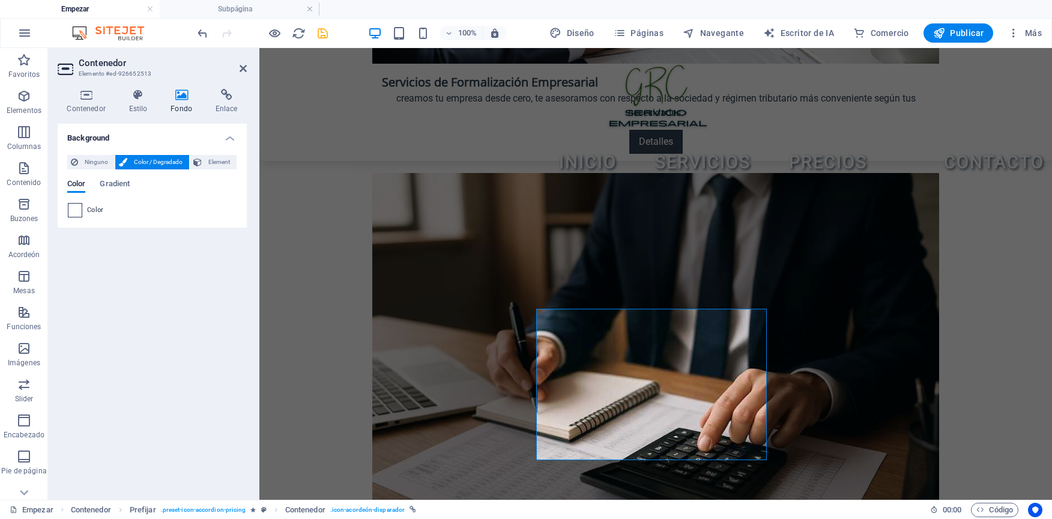
click at [68, 214] on span at bounding box center [74, 210] width 13 height 13
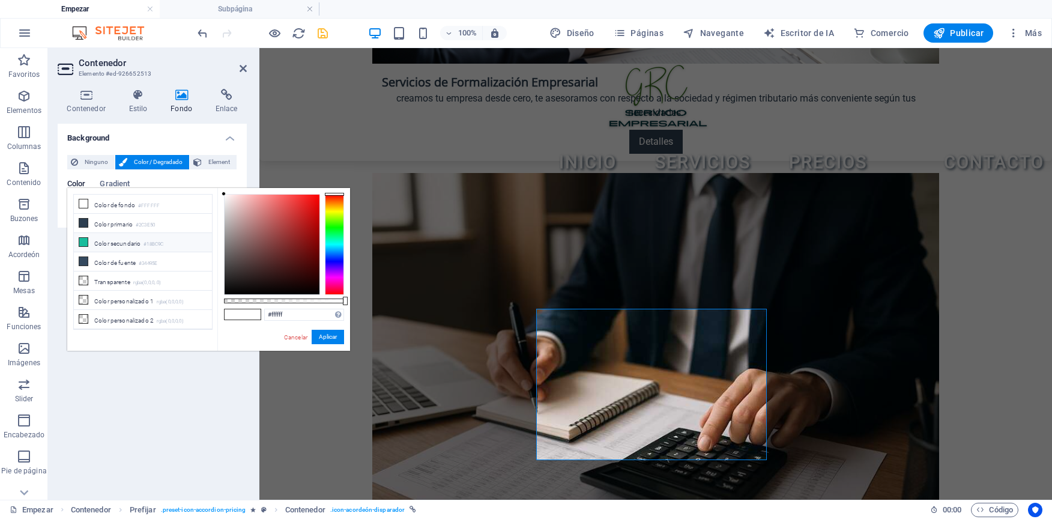
click at [100, 243] on font "Color secundario" at bounding box center [117, 243] width 46 height 7
type input "#18bc9c"
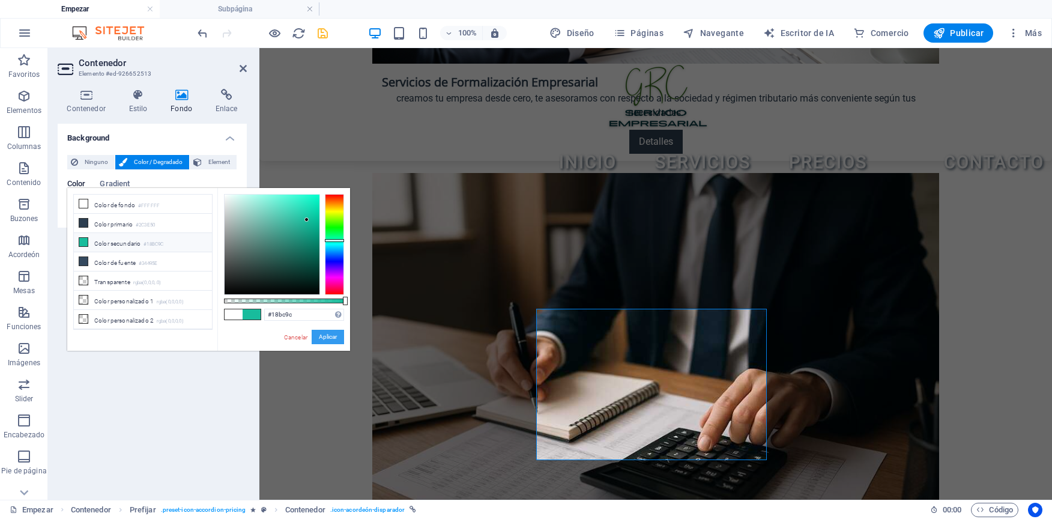
click at [326, 336] on button "Aplicar" at bounding box center [328, 337] width 32 height 14
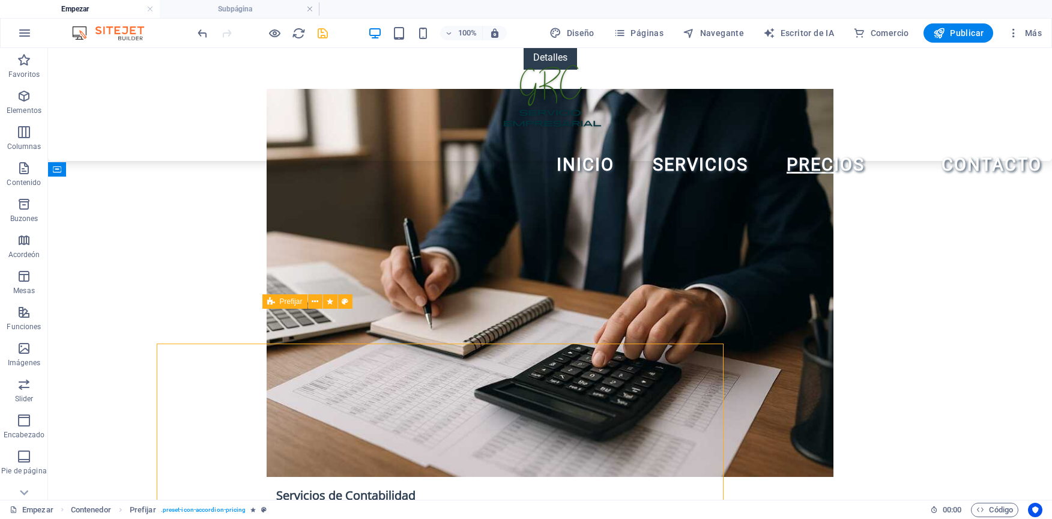
scroll to position [1779, 0]
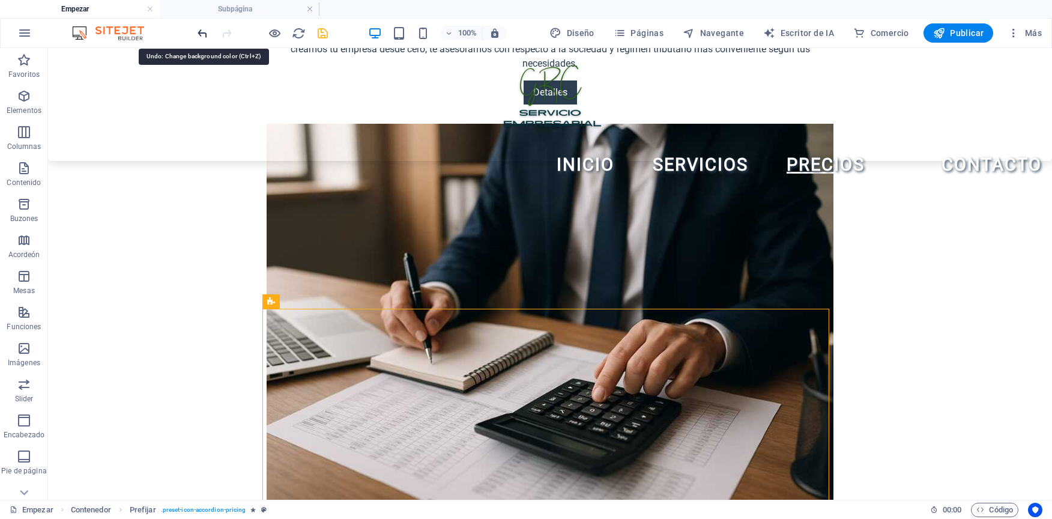
click at [204, 37] on icon "deshacer" at bounding box center [203, 33] width 14 height 14
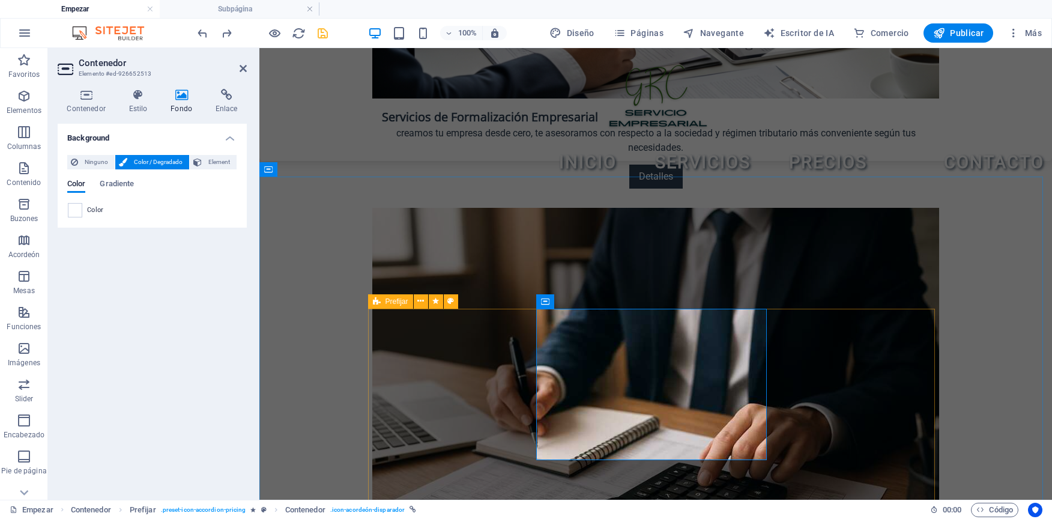
scroll to position [1814, 0]
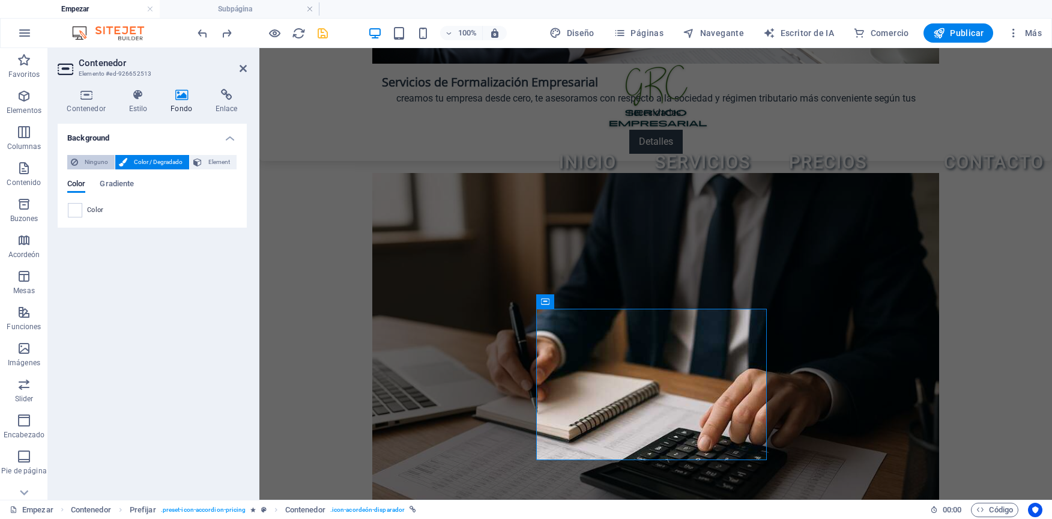
click at [94, 166] on span "Ninguno" at bounding box center [96, 162] width 29 height 14
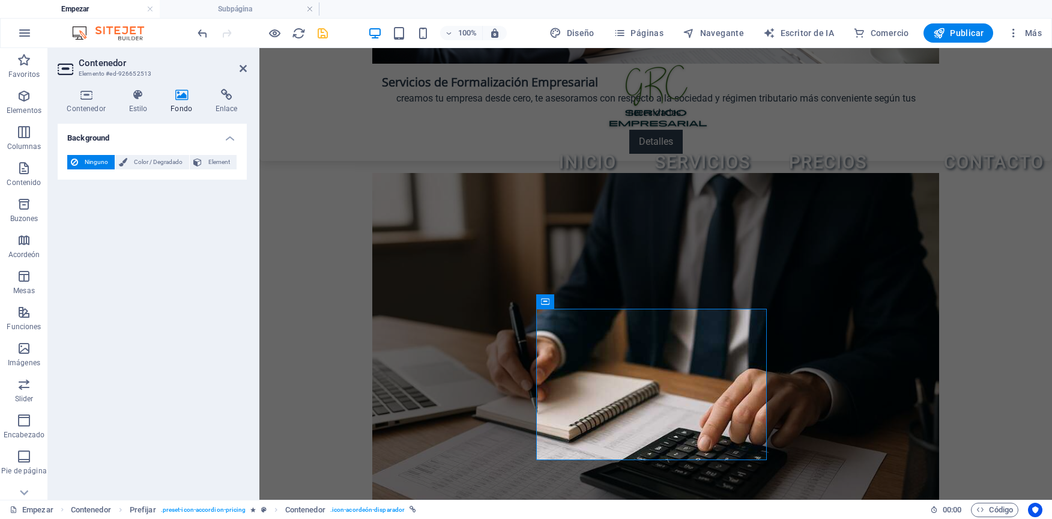
click at [246, 75] on header "Contenedor Elemento #ed-926652513" at bounding box center [152, 63] width 189 height 31
drag, startPoint x: 241, startPoint y: 72, endPoint x: 245, endPoint y: 108, distance: 35.6
click at [241, 72] on icon at bounding box center [243, 69] width 7 height 10
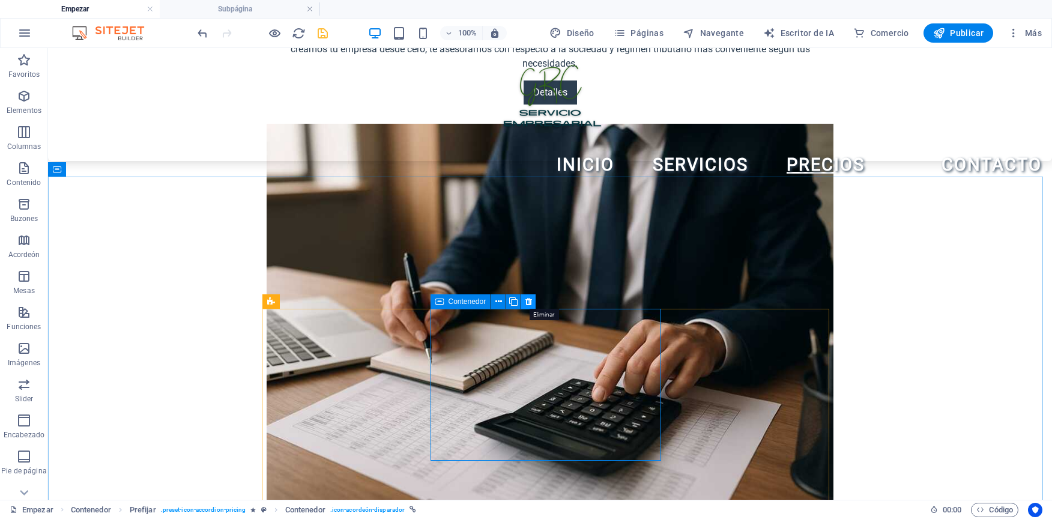
click at [527, 305] on icon at bounding box center [529, 302] width 7 height 13
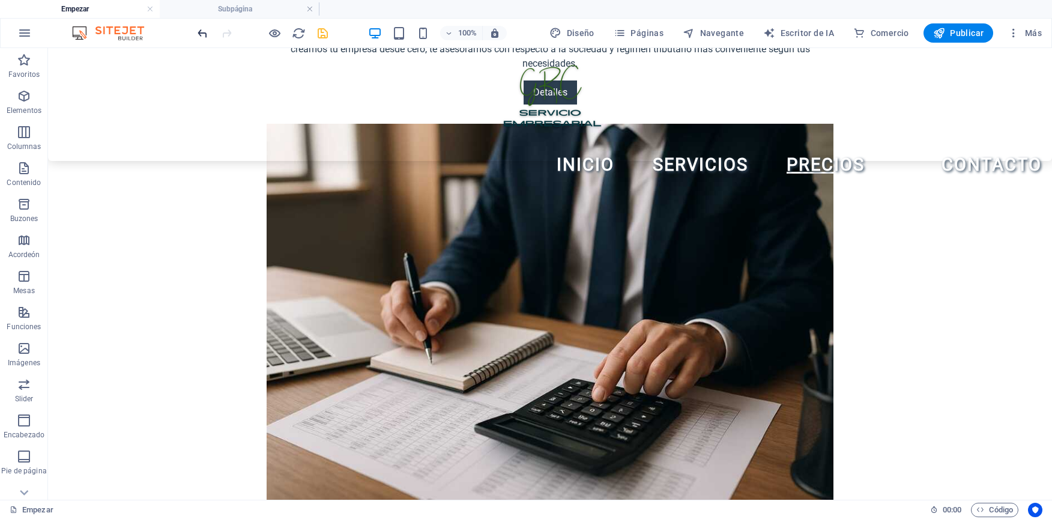
click at [204, 33] on icon "deshacer" at bounding box center [203, 33] width 14 height 14
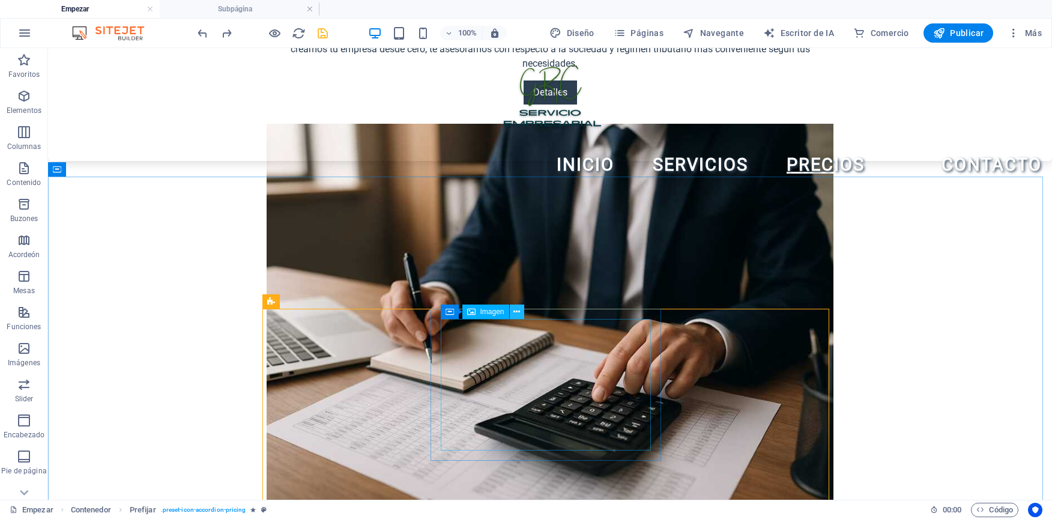
click at [520, 312] on icon at bounding box center [517, 312] width 7 height 13
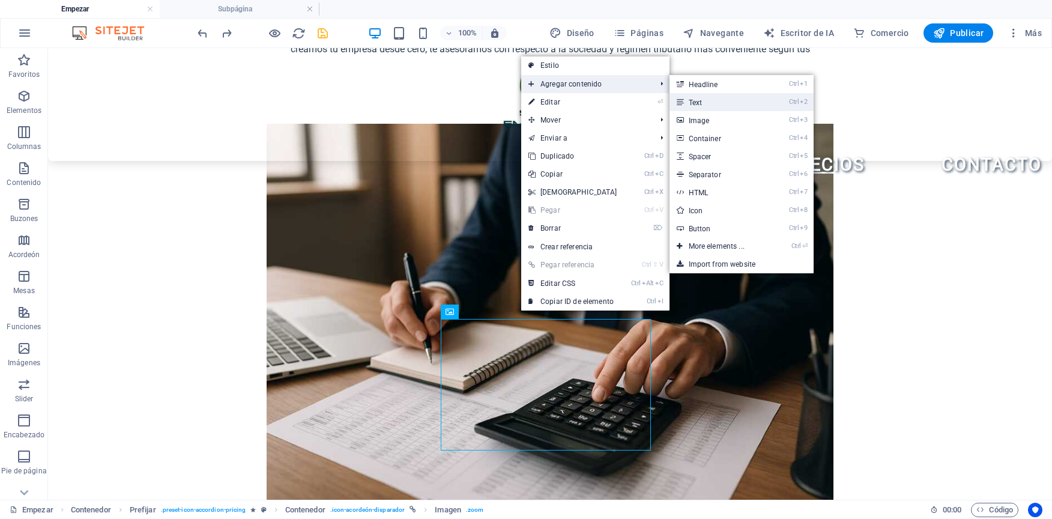
click at [696, 102] on font "Text" at bounding box center [696, 103] width 14 height 8
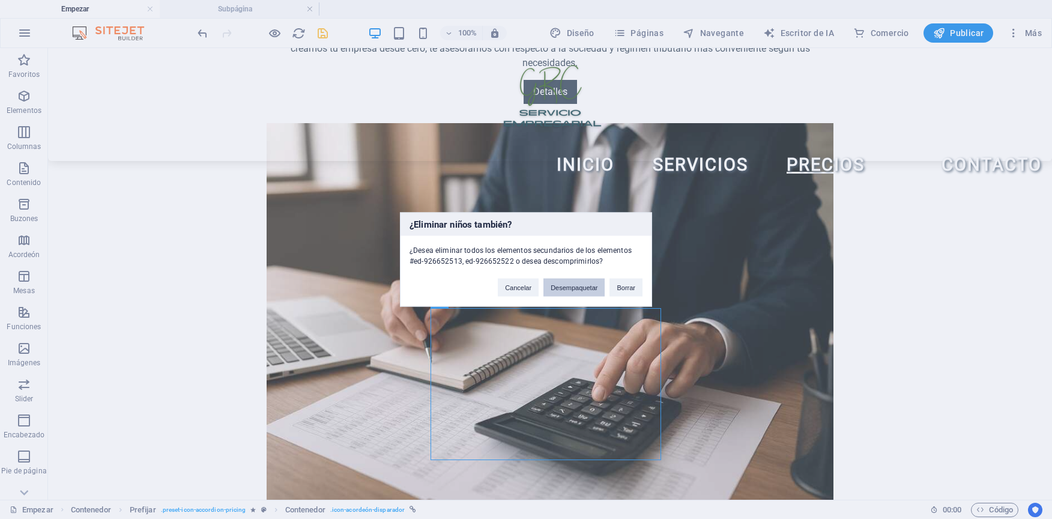
click at [566, 282] on button "Desempaquetar" at bounding box center [574, 288] width 61 height 18
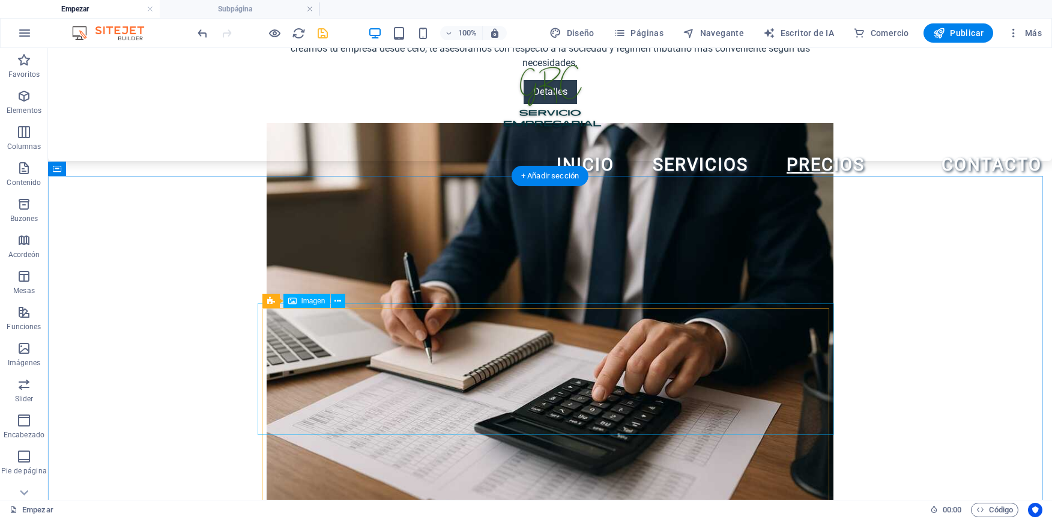
select select "px"
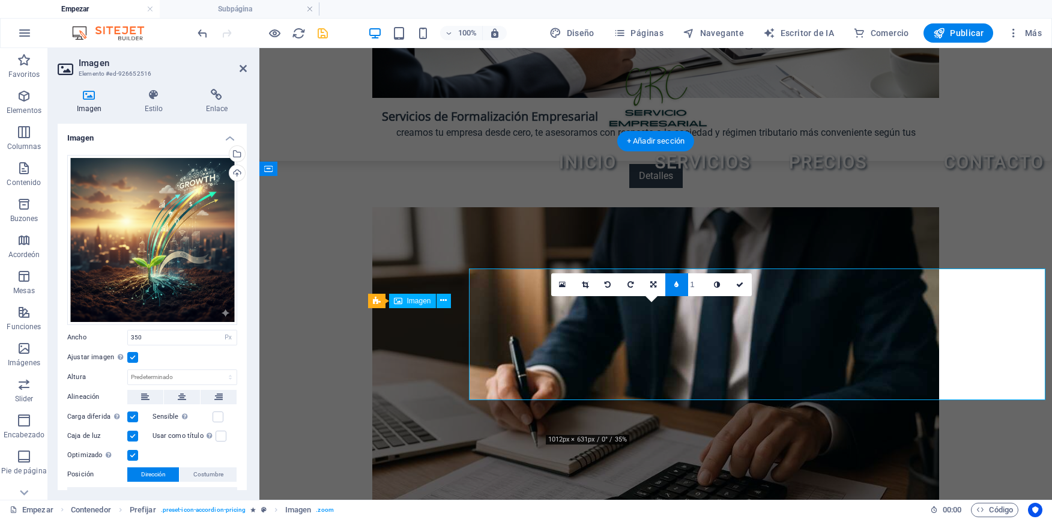
scroll to position [1814, 0]
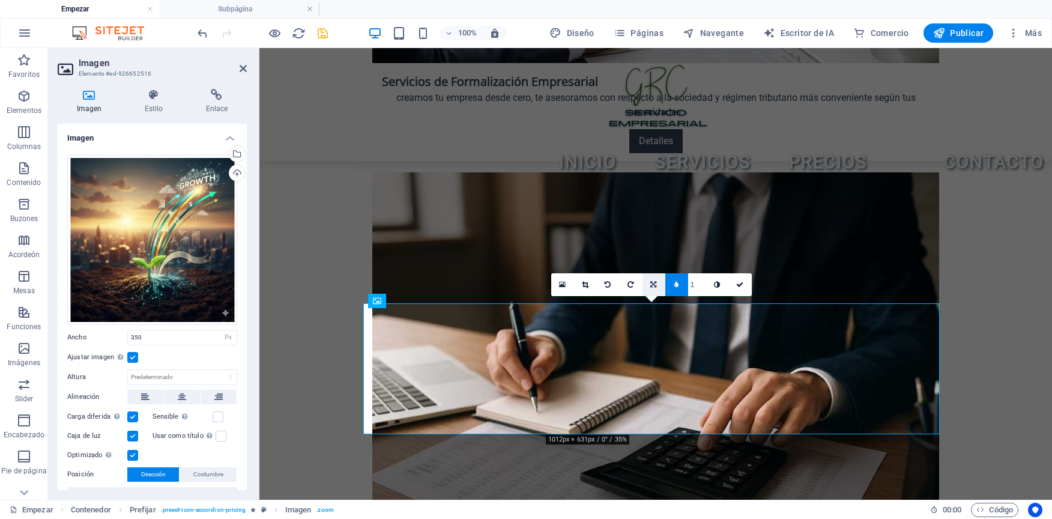
click at [655, 287] on icon at bounding box center [654, 284] width 6 height 7
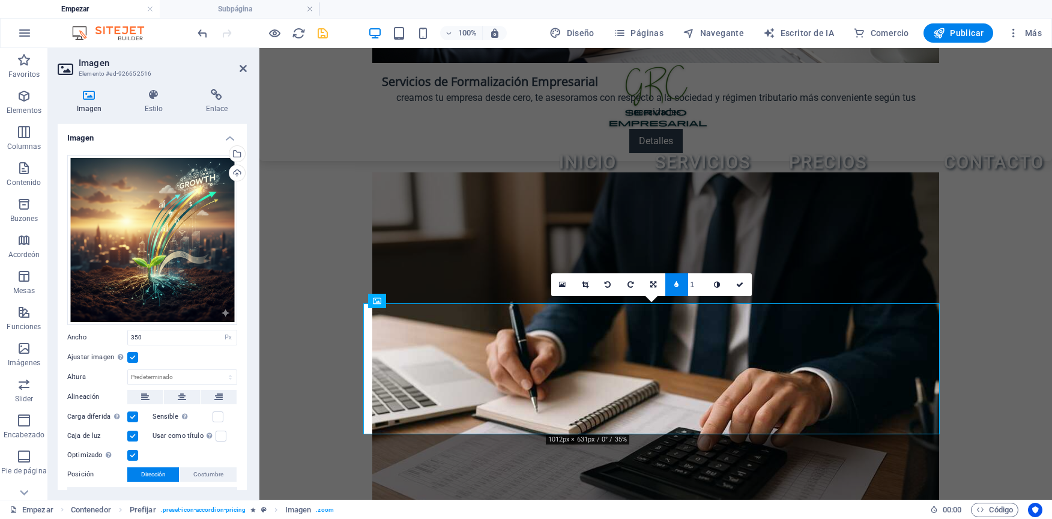
click at [132, 356] on label at bounding box center [132, 357] width 11 height 11
click at [0, 0] on input "Ajustar imagen Ajuste automático de la imagen a un ancho y alto fijos" at bounding box center [0, 0] width 0 height 0
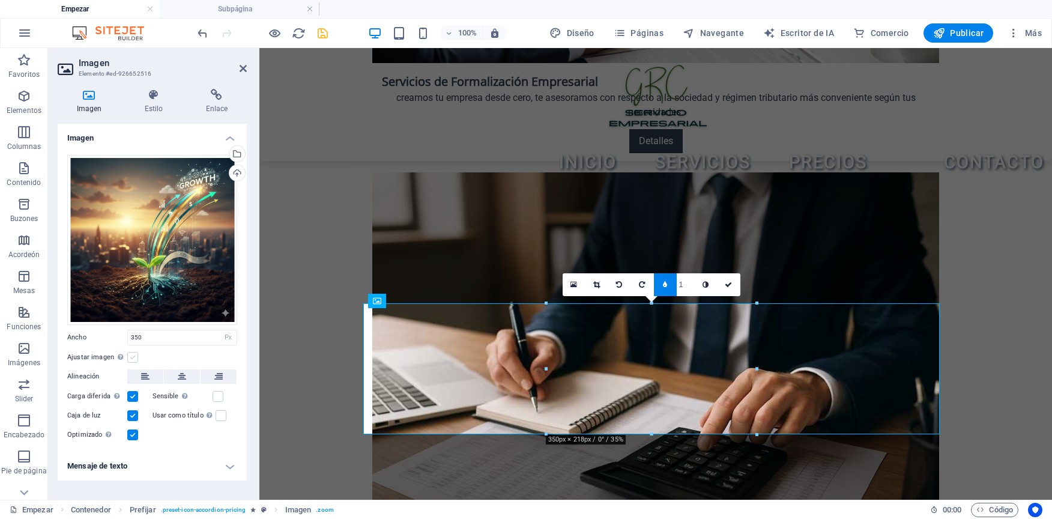
click at [133, 356] on label at bounding box center [132, 357] width 11 height 11
click at [0, 0] on input "Ajustar imagen Ajuste automático de la imagen a un ancho y alto fijos" at bounding box center [0, 0] width 0 height 0
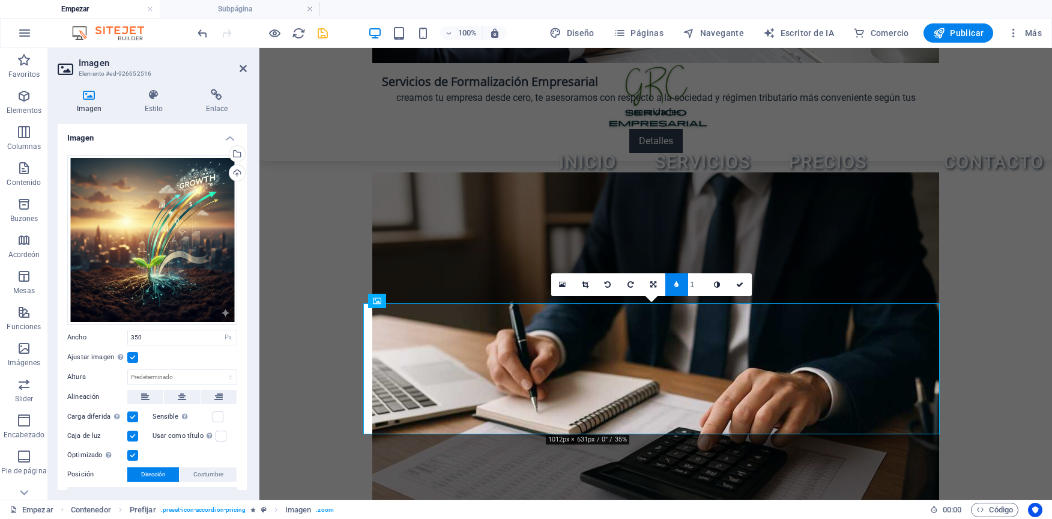
click at [133, 355] on label at bounding box center [132, 357] width 11 height 11
click at [0, 0] on input "Ajustar imagen Ajuste automático de la imagen a un ancho y alto fijos" at bounding box center [0, 0] width 0 height 0
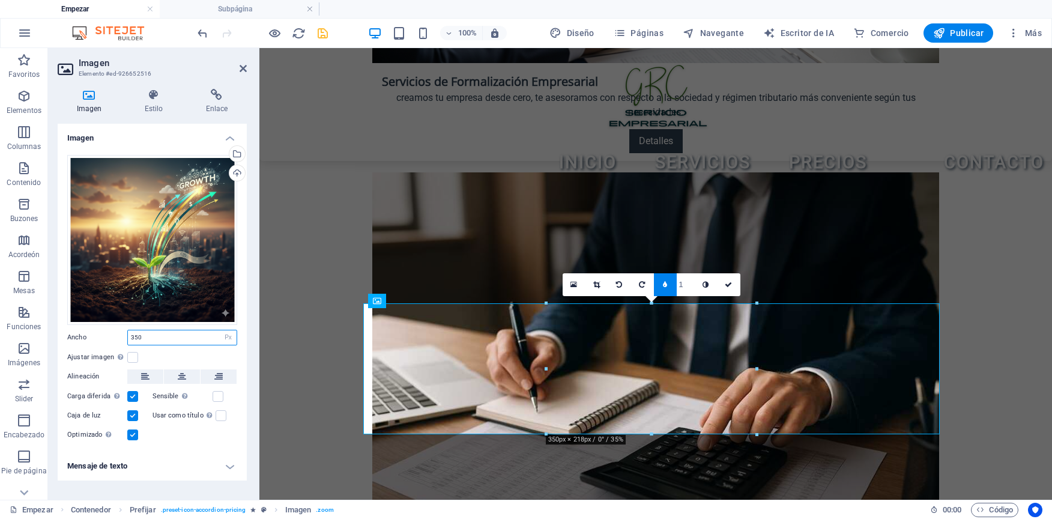
click at [151, 337] on input "350" at bounding box center [182, 337] width 109 height 14
type input "3"
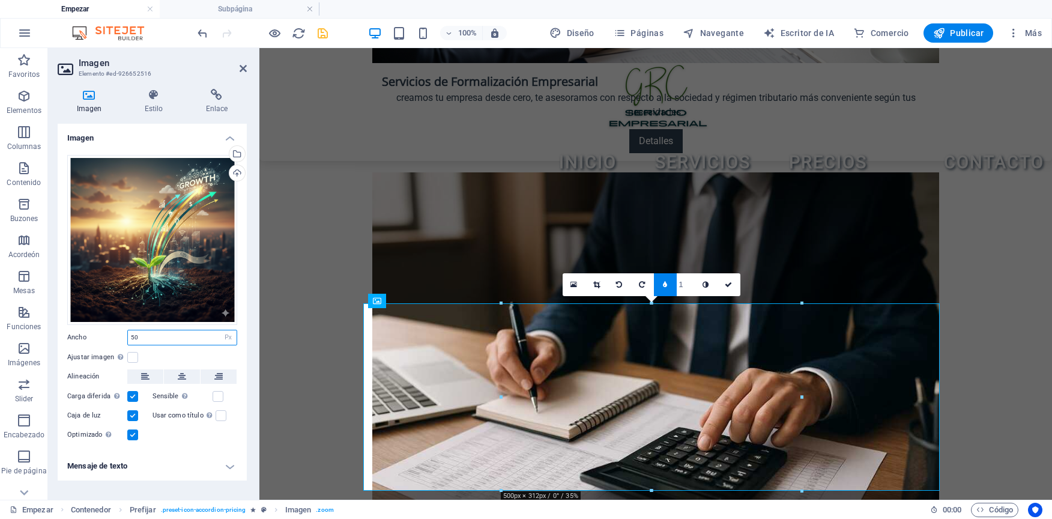
type input "5"
type input "350"
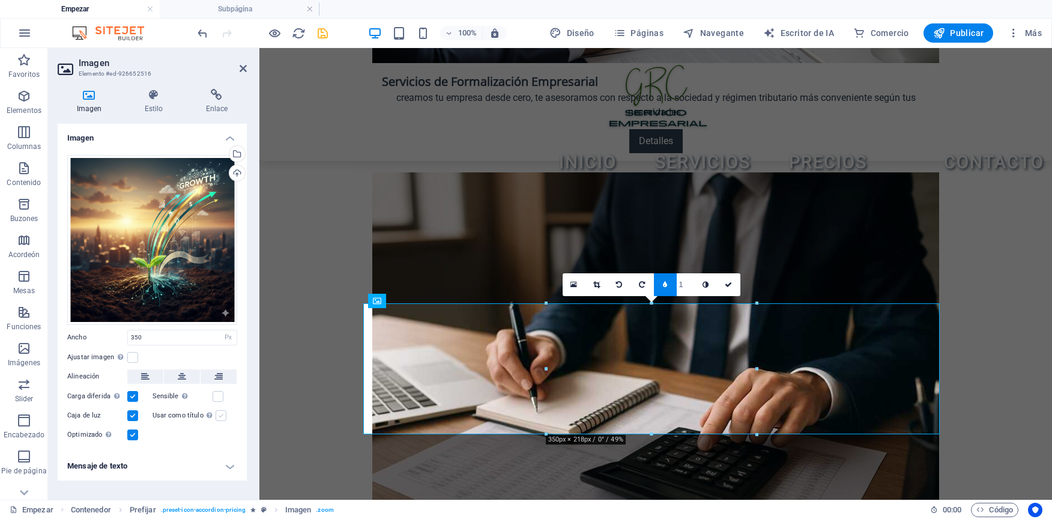
click at [223, 416] on label at bounding box center [221, 415] width 11 height 11
click at [0, 0] on input "Usar como título La imagen se envolverá en una etiqueta de título H1. Útil para…" at bounding box center [0, 0] width 0 height 0
click at [179, 467] on h4 "Mensaje de texto" at bounding box center [152, 466] width 189 height 29
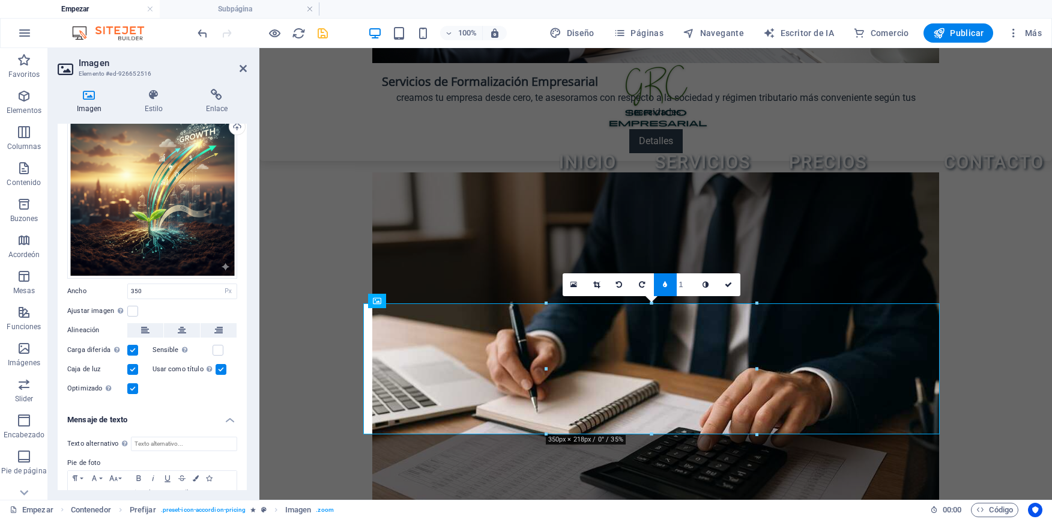
scroll to position [101, 0]
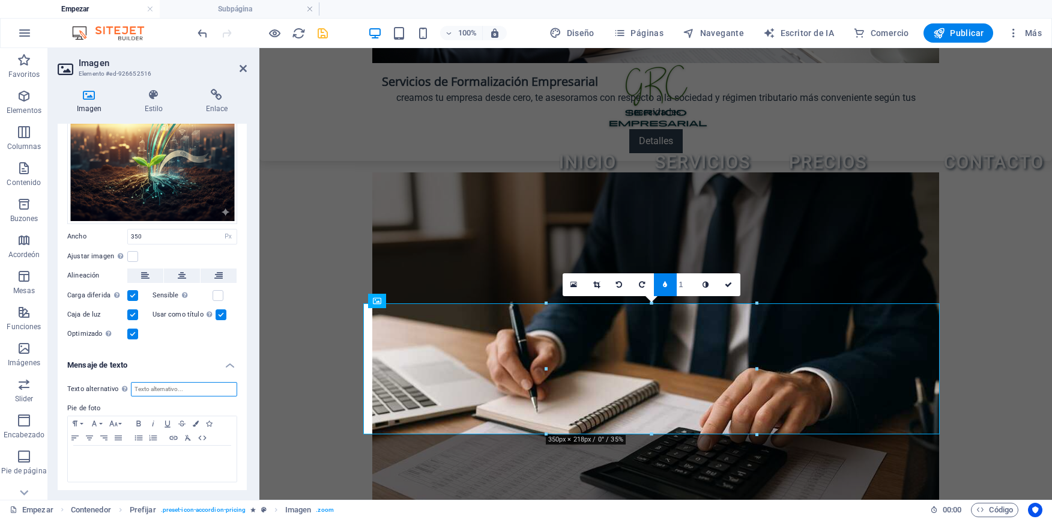
click at [216, 383] on input "Texto alternativo El texto alternativo es utilizado por dispositivos que no pue…" at bounding box center [184, 389] width 106 height 14
type input "p"
type input "PLANES PARA FORMALIZAR EMPRESA"
click at [253, 404] on div "Imagen Estilo Enlace Imagen Arrastra archivos aquí, haz clic para elegir archiv…" at bounding box center [152, 289] width 208 height 421
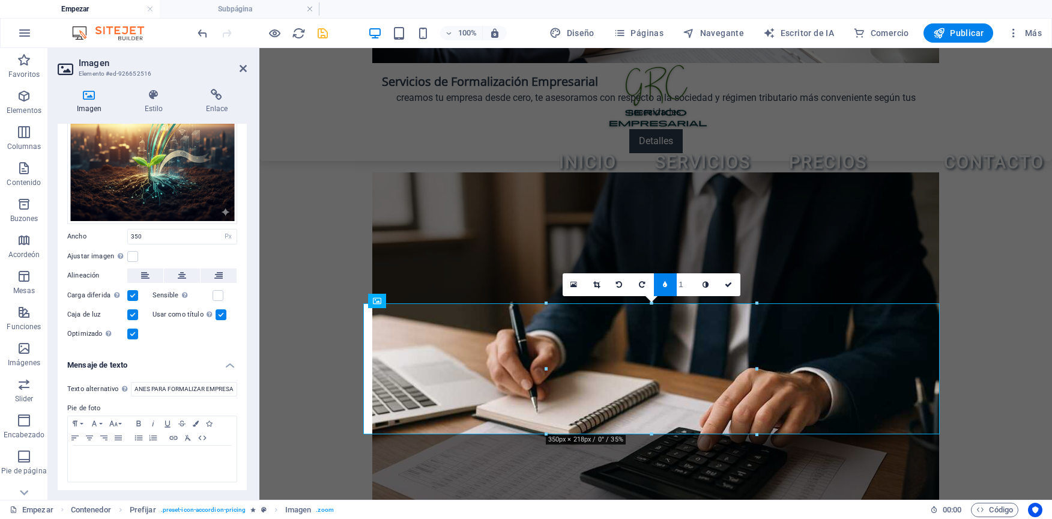
scroll to position [0, 0]
click at [231, 402] on label "Pie de foto" at bounding box center [152, 408] width 170 height 14
click at [81, 403] on label "Pie de foto" at bounding box center [152, 408] width 170 height 14
click at [255, 384] on div "Imagen Estilo Enlace Imagen Arrastra archivos aquí, haz clic para elegir archiv…" at bounding box center [152, 289] width 208 height 421
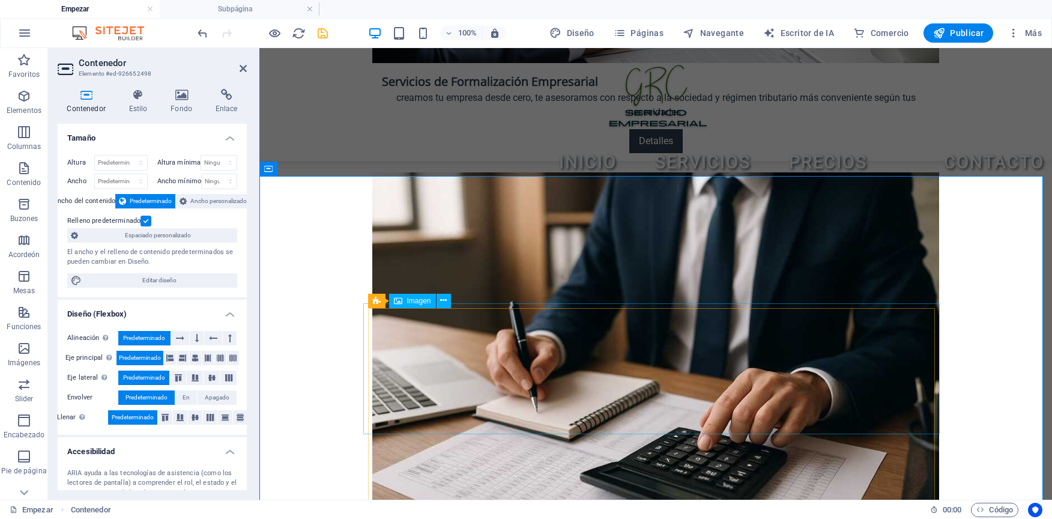
select select "px"
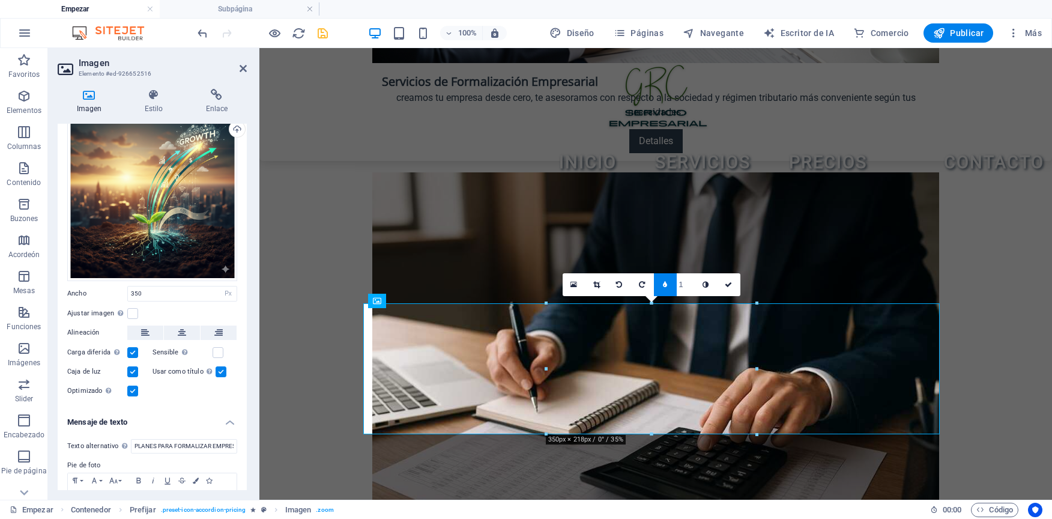
scroll to position [101, 0]
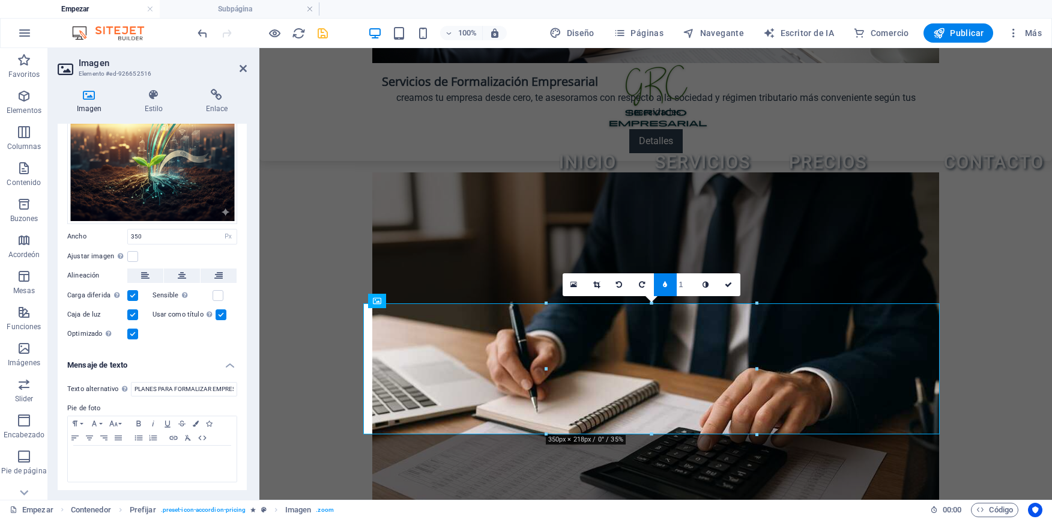
click at [691, 289] on input "1" at bounding box center [686, 284] width 18 height 22
click at [132, 251] on label at bounding box center [132, 256] width 11 height 11
click at [0, 0] on input "Ajustar imagen Ajuste automático de la imagen a un ancho y alto fijos" at bounding box center [0, 0] width 0 height 0
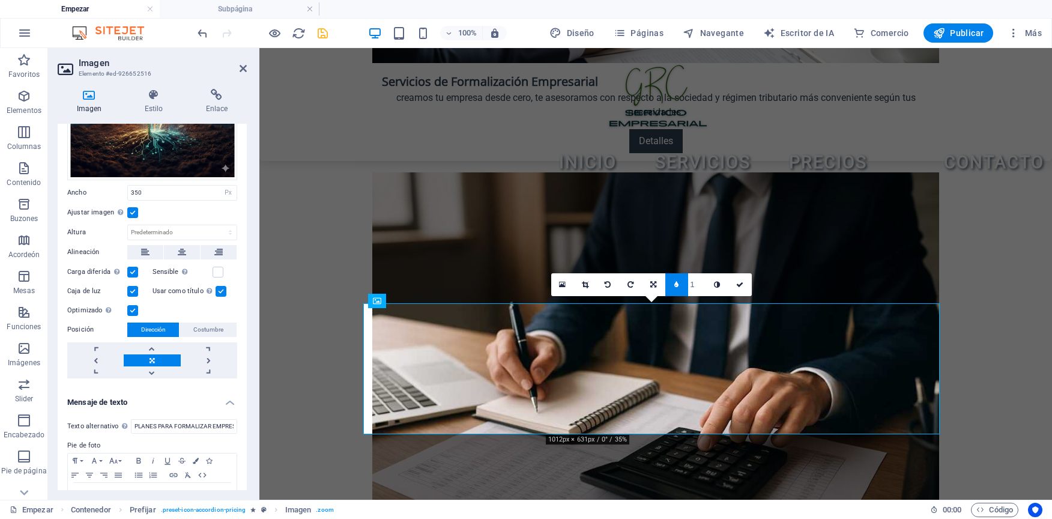
scroll to position [182, 0]
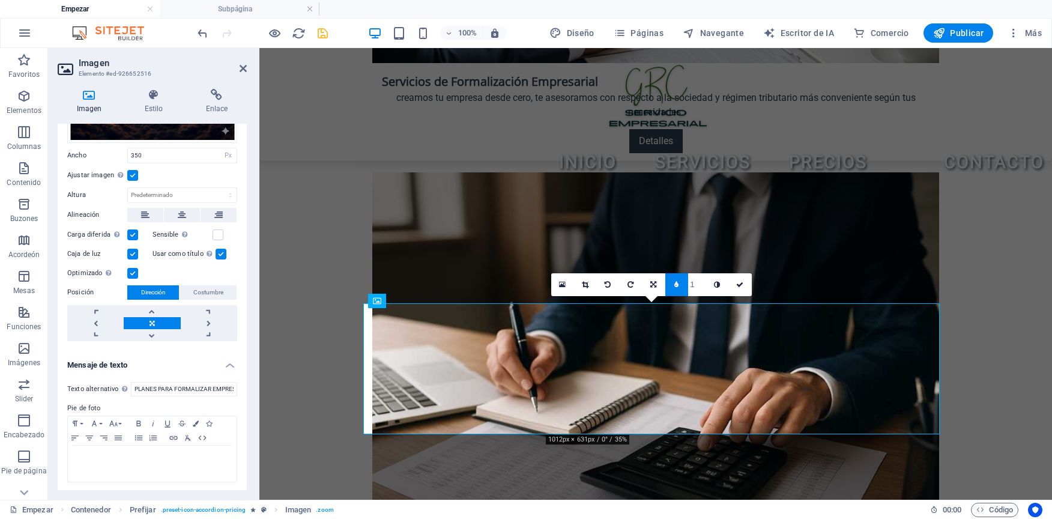
click at [231, 366] on h4 "Mensaje de texto" at bounding box center [152, 362] width 189 height 22
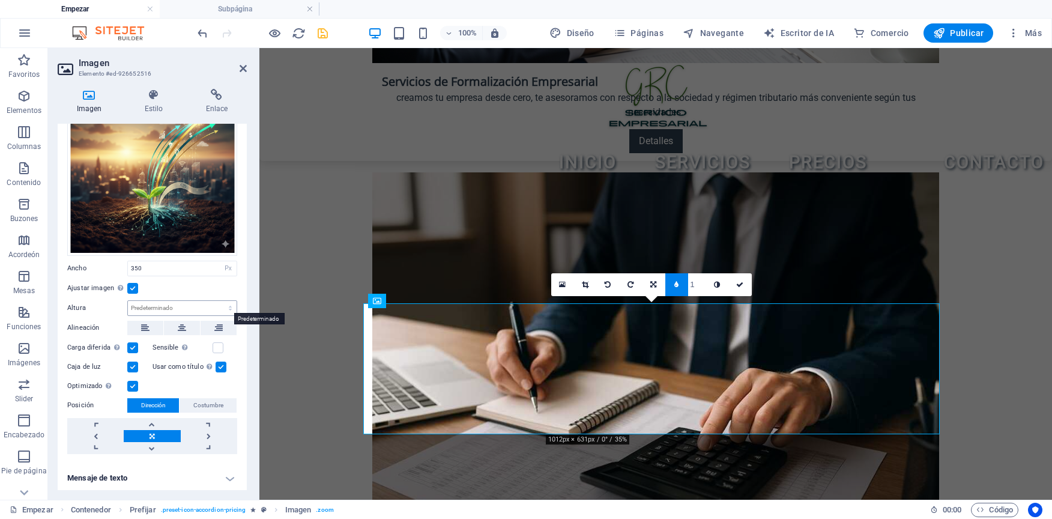
scroll to position [0, 0]
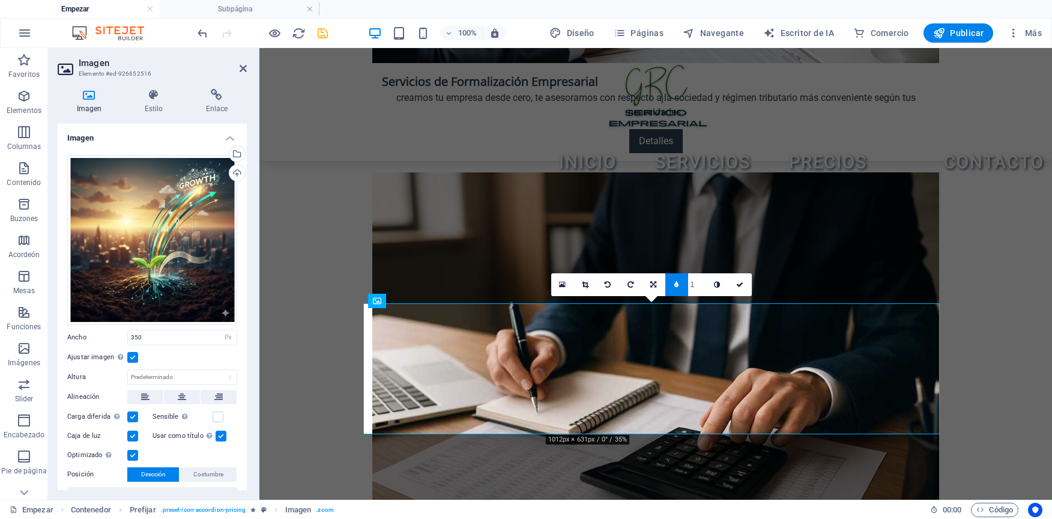
click at [218, 134] on h4 "Imagen" at bounding box center [152, 135] width 189 height 22
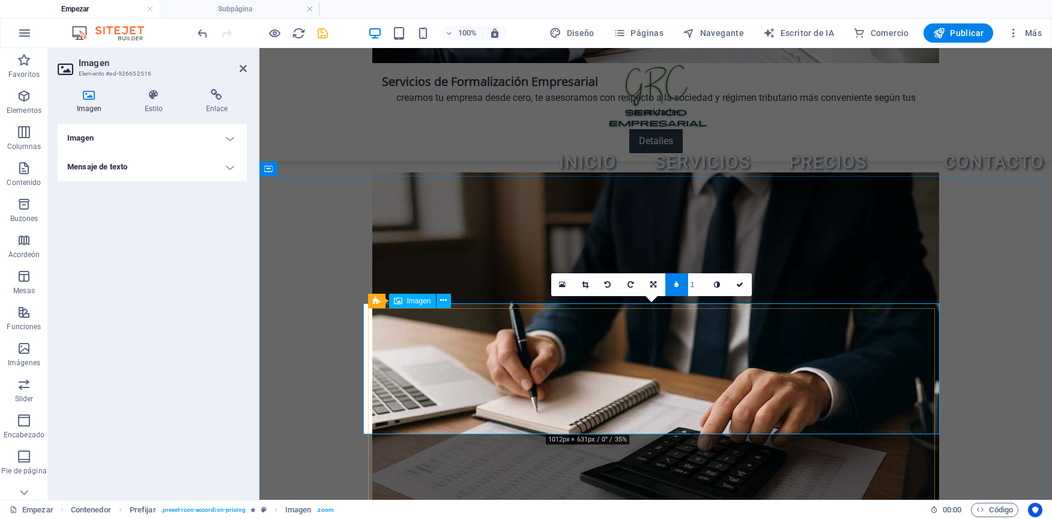
click at [246, 66] on icon at bounding box center [243, 69] width 7 height 10
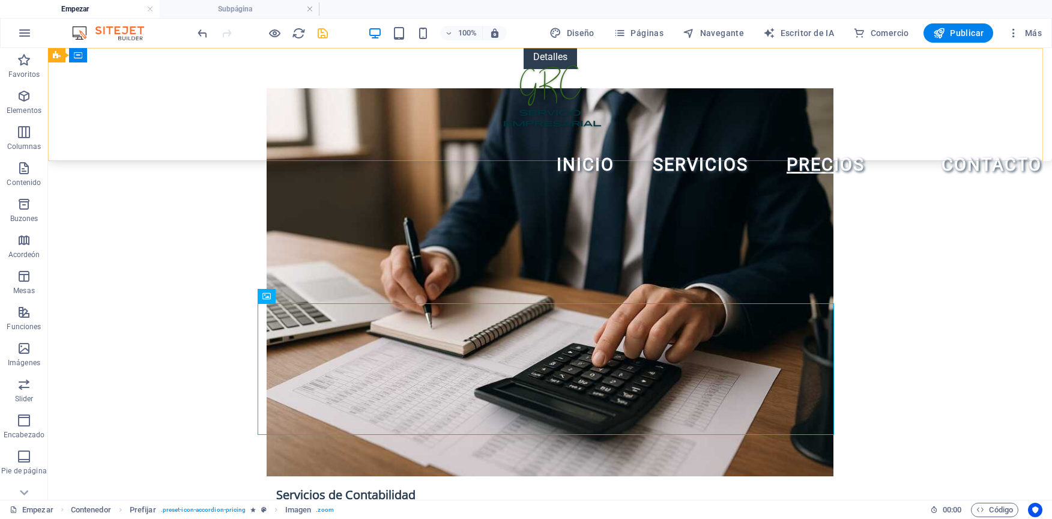
scroll to position [1779, 0]
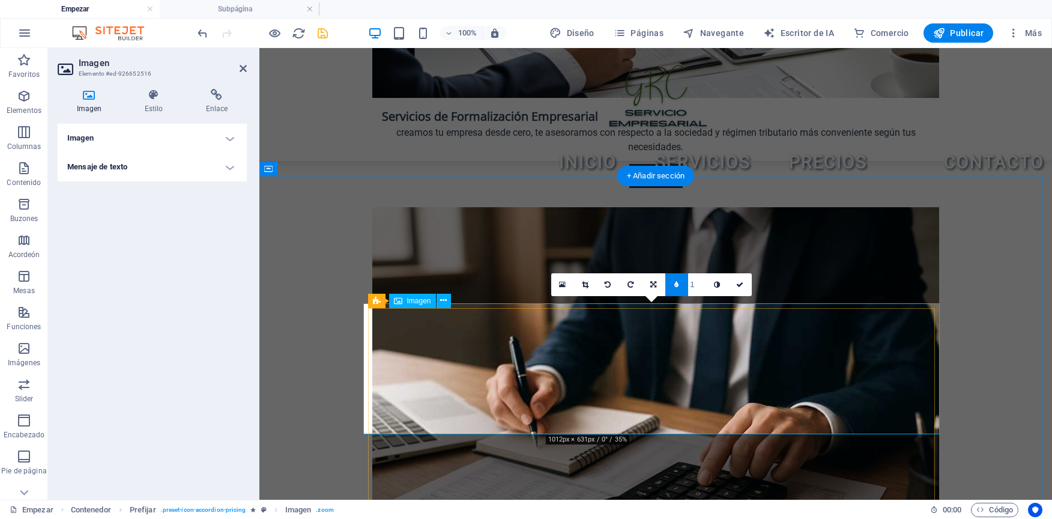
scroll to position [1814, 0]
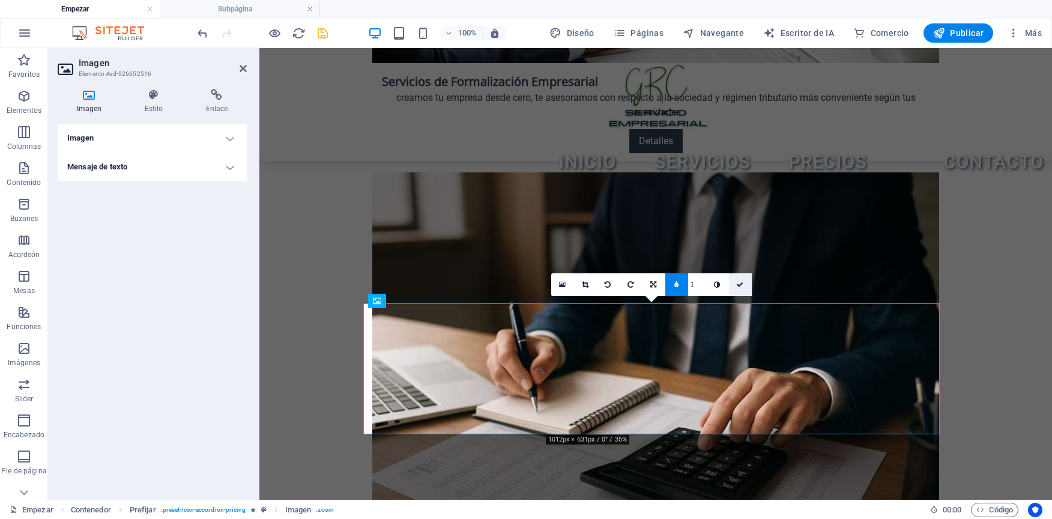
click at [738, 287] on icon at bounding box center [740, 284] width 7 height 7
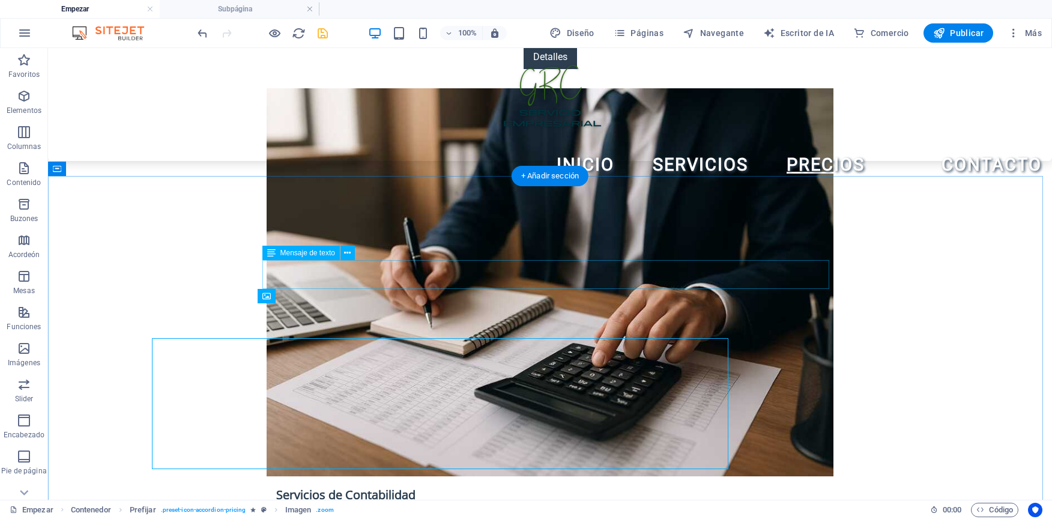
scroll to position [1779, 0]
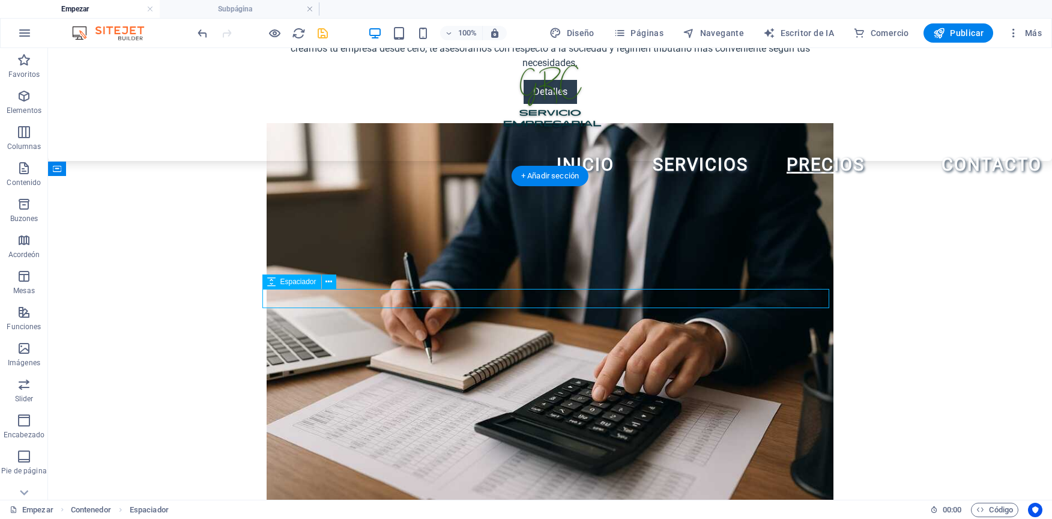
select select "px"
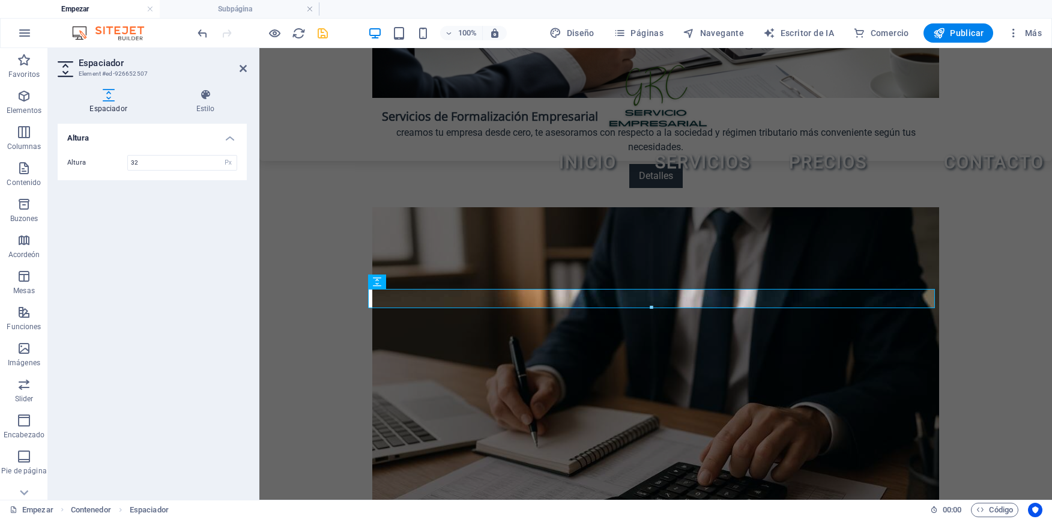
scroll to position [1814, 0]
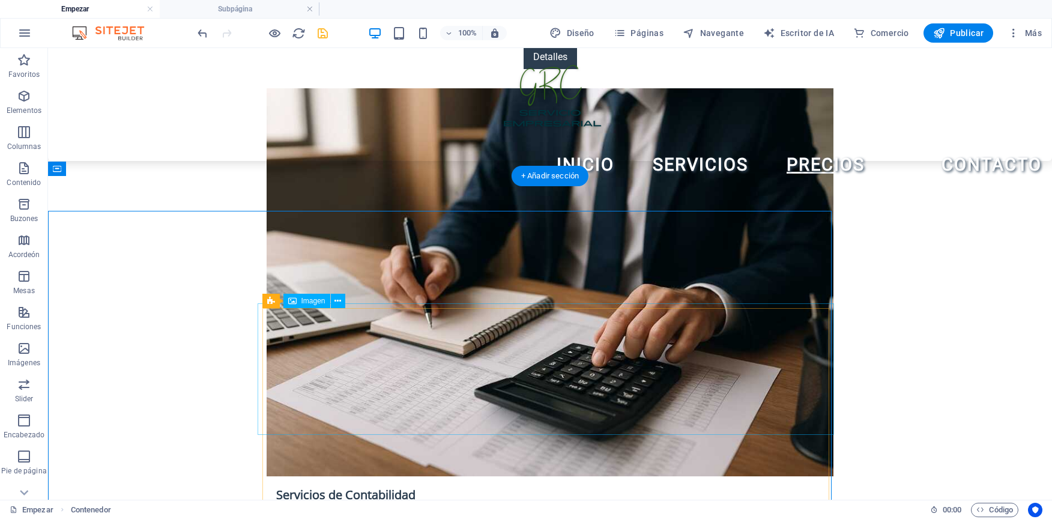
scroll to position [1779, 0]
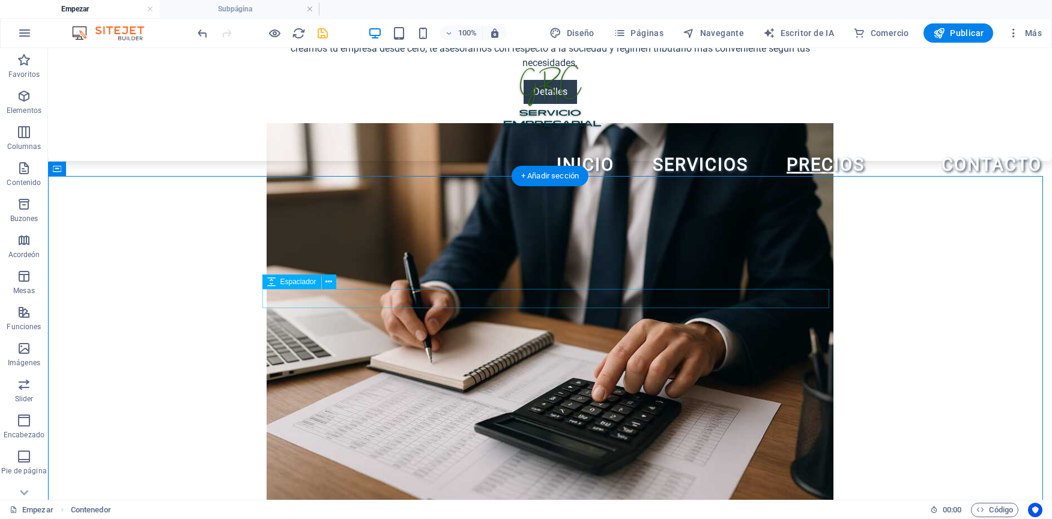
select select "px"
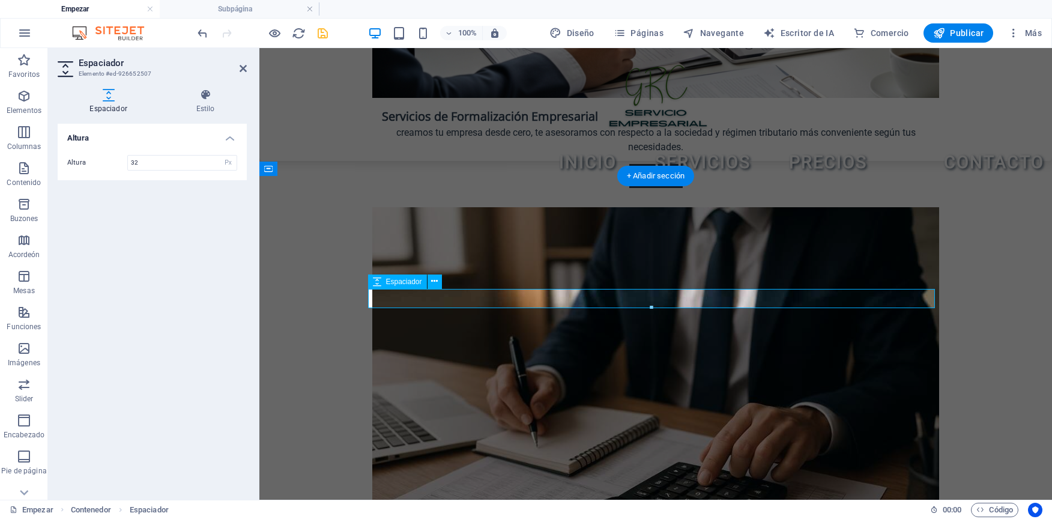
scroll to position [1814, 0]
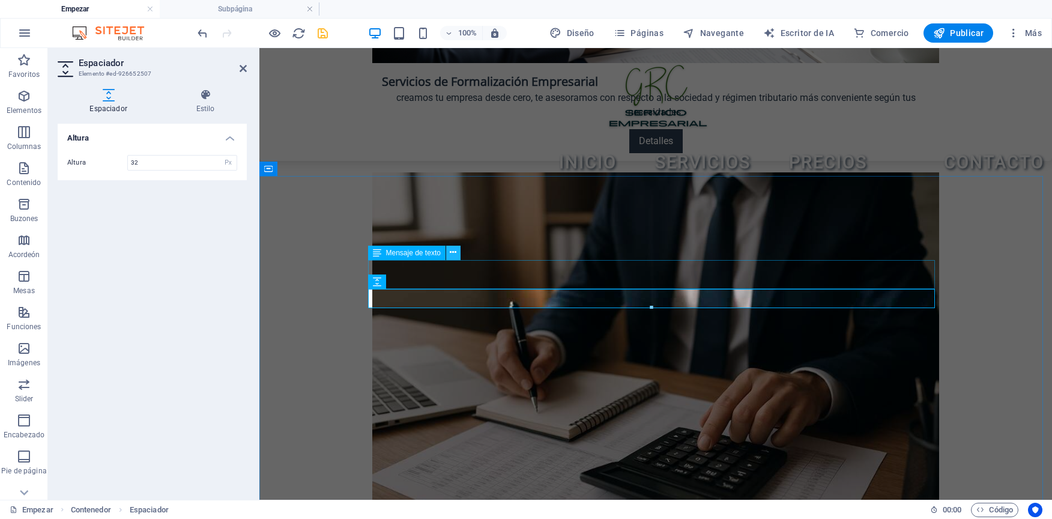
click at [454, 246] on button at bounding box center [453, 253] width 14 height 14
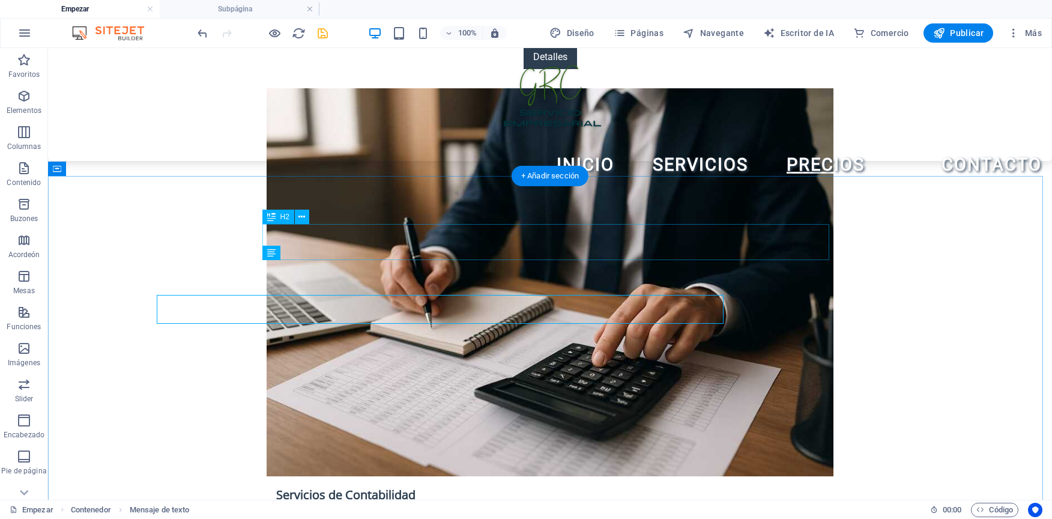
scroll to position [1779, 0]
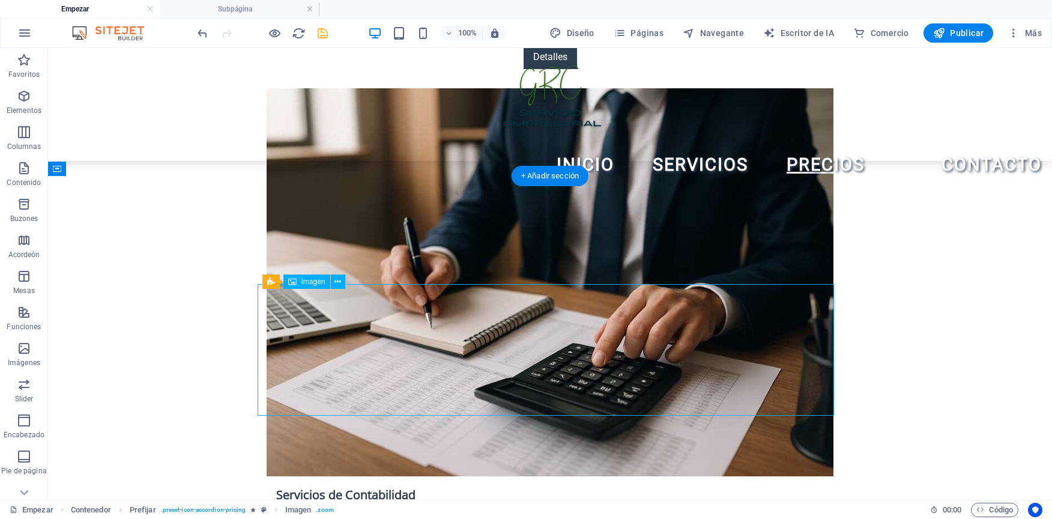
select select "px"
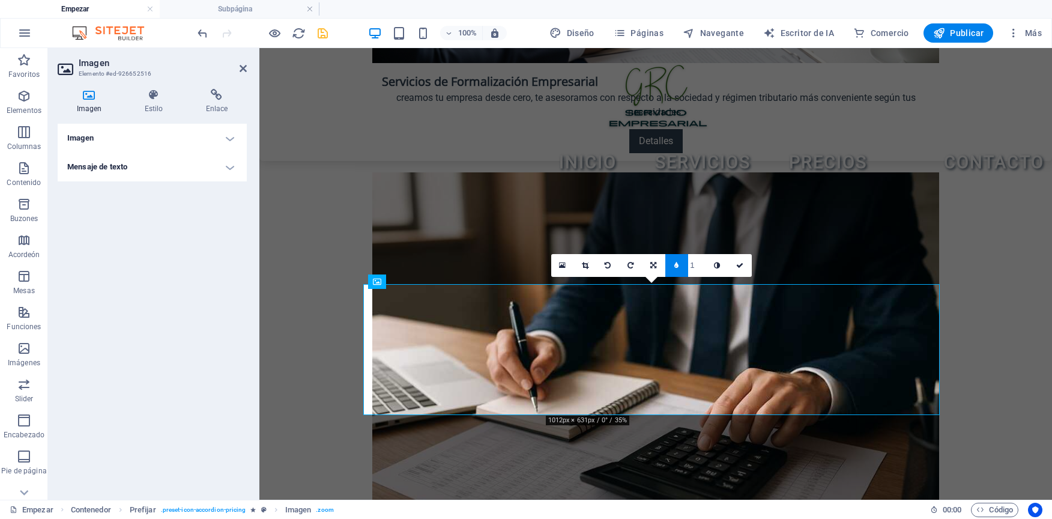
click at [87, 135] on h4 "Imagen" at bounding box center [152, 138] width 189 height 29
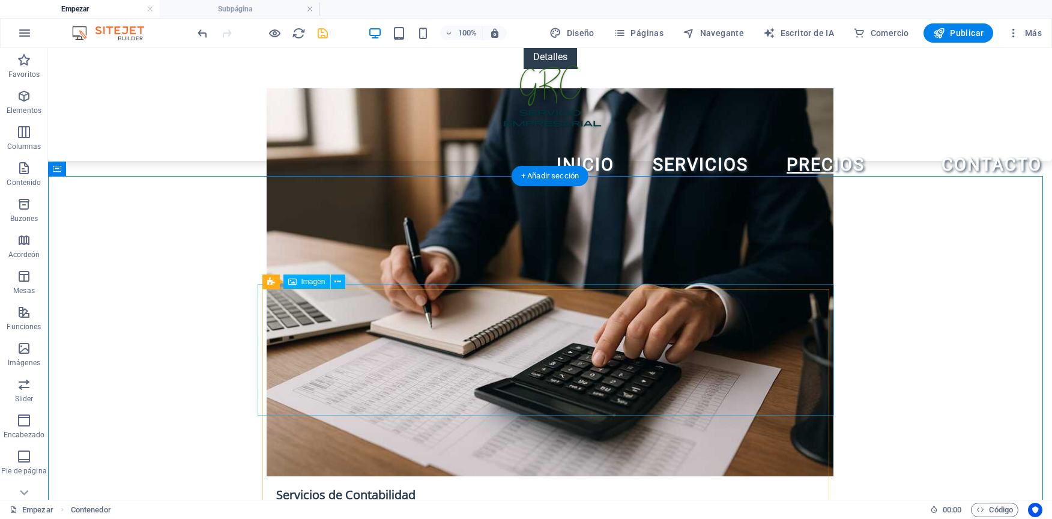
scroll to position [1779, 0]
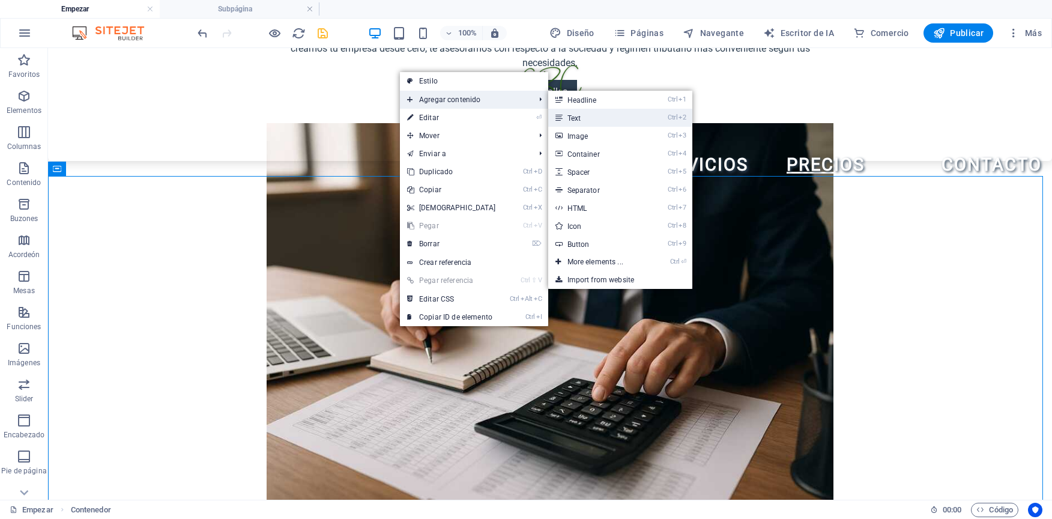
click at [560, 114] on link "Ctrl 2 Text" at bounding box center [597, 118] width 99 height 18
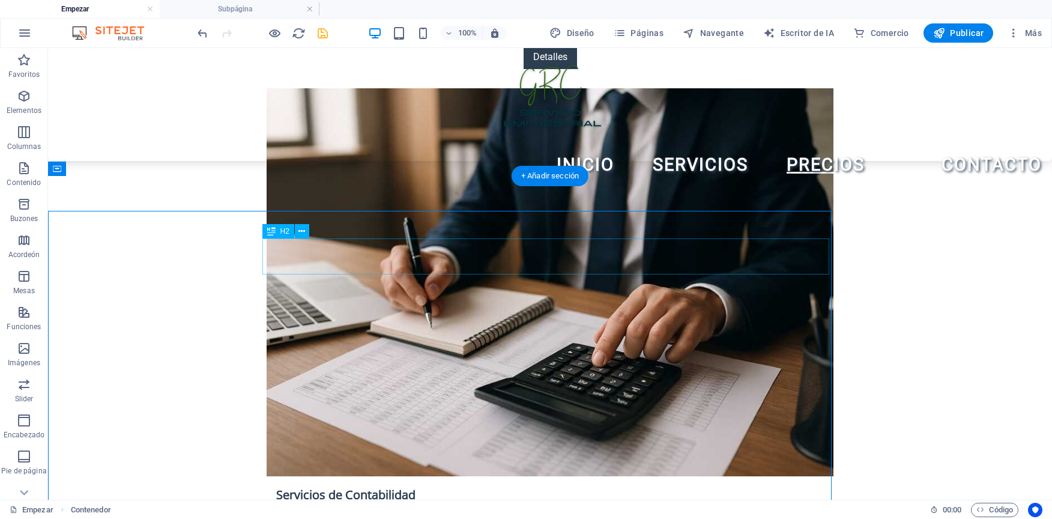
scroll to position [1779, 0]
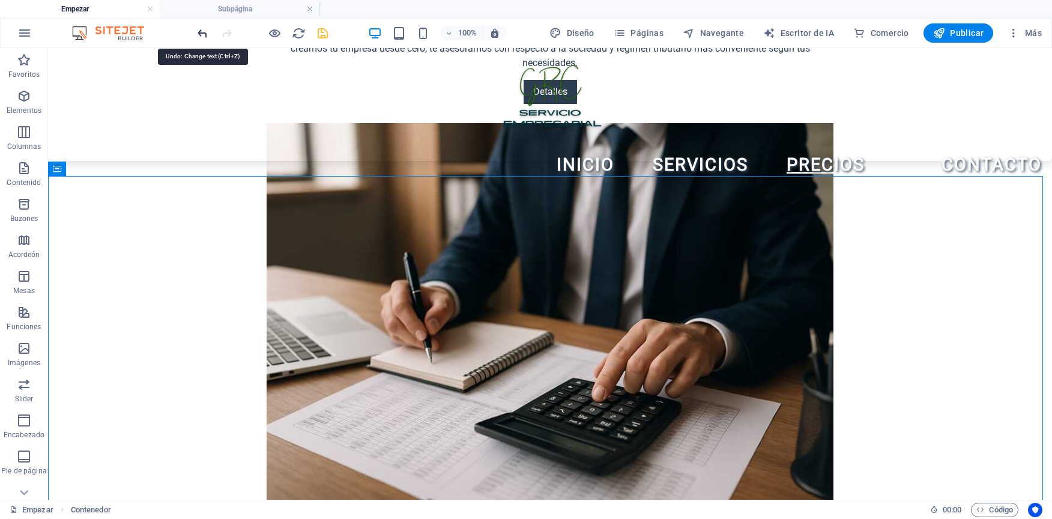
click at [205, 35] on icon "deshacer" at bounding box center [203, 33] width 14 height 14
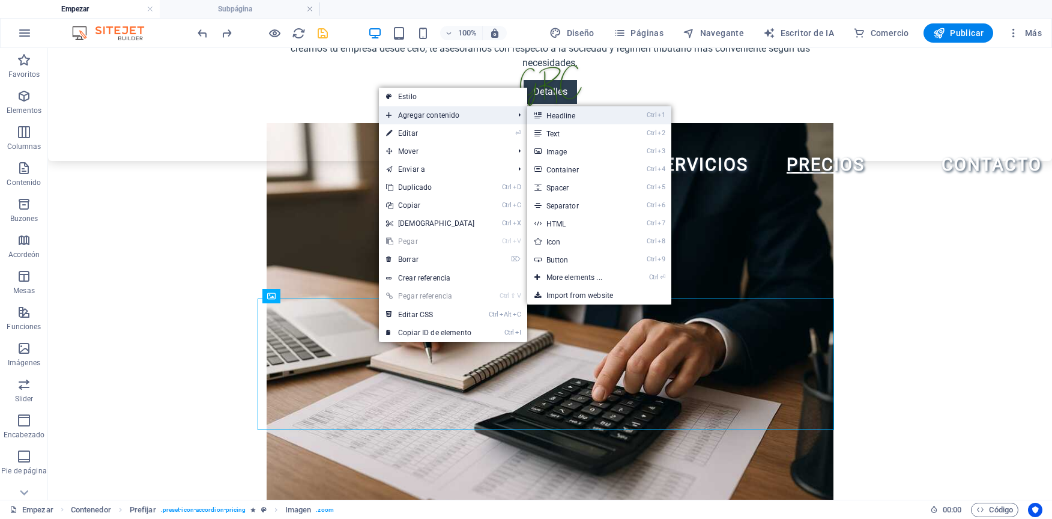
click at [581, 120] on link "Ctrl 1 Headline" at bounding box center [576, 115] width 99 height 18
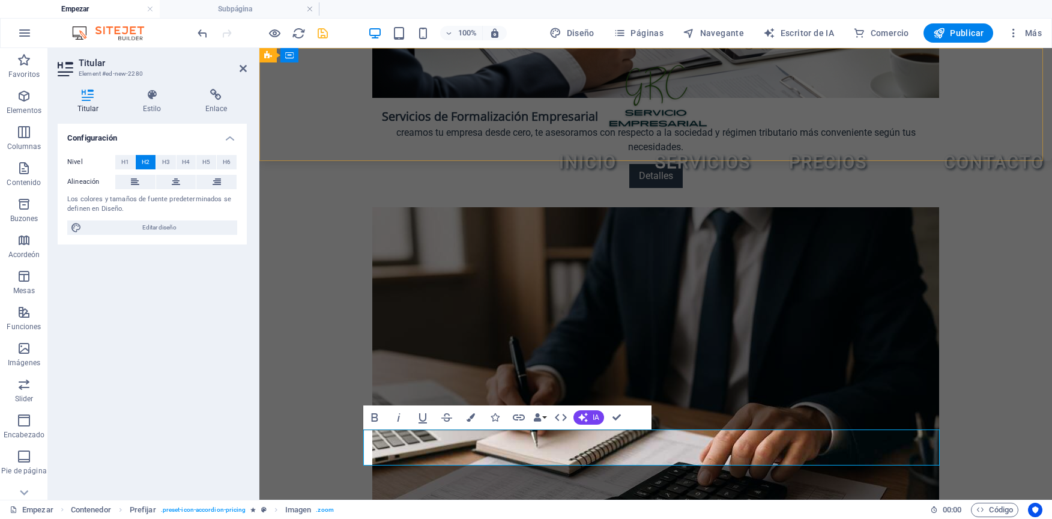
scroll to position [1814, 0]
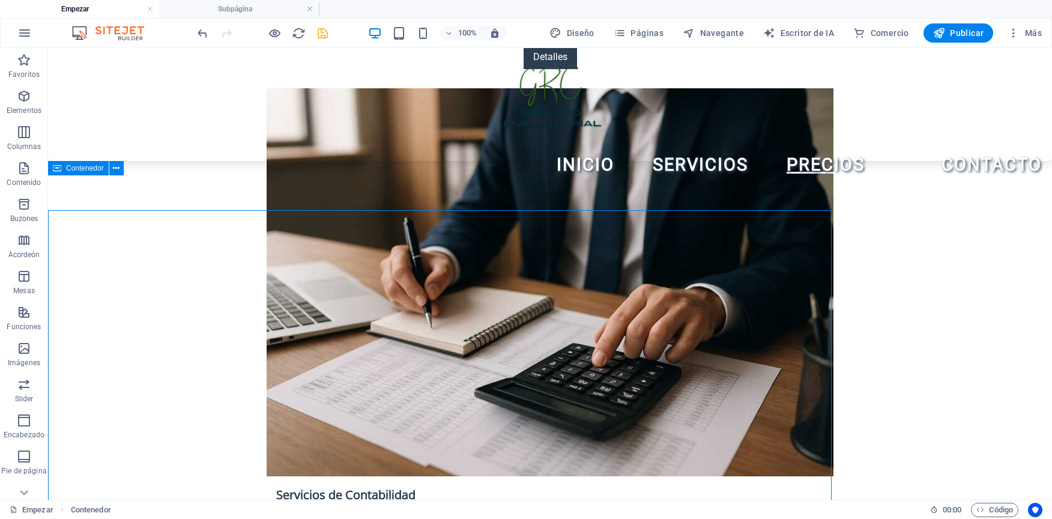
scroll to position [1780, 0]
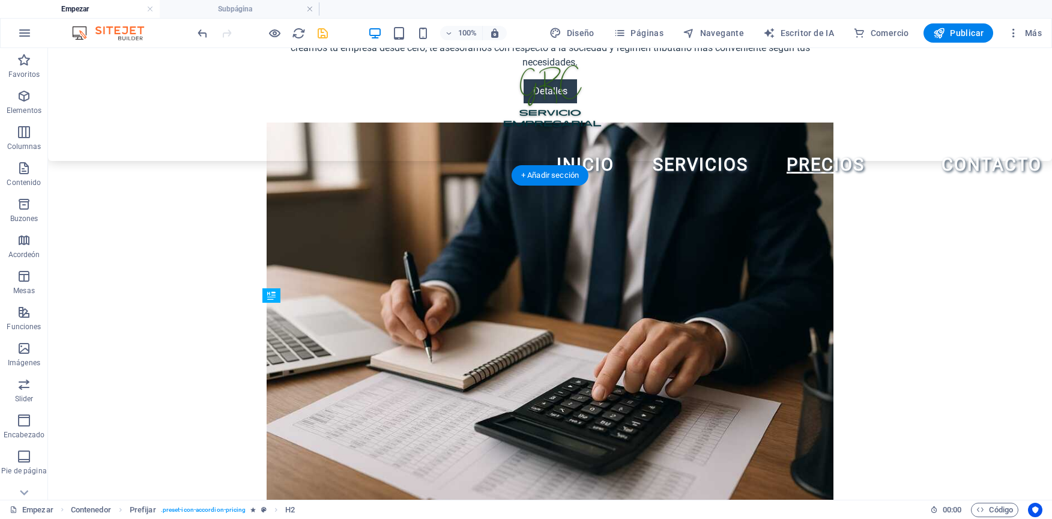
drag, startPoint x: 603, startPoint y: 448, endPoint x: 612, endPoint y: 403, distance: 45.9
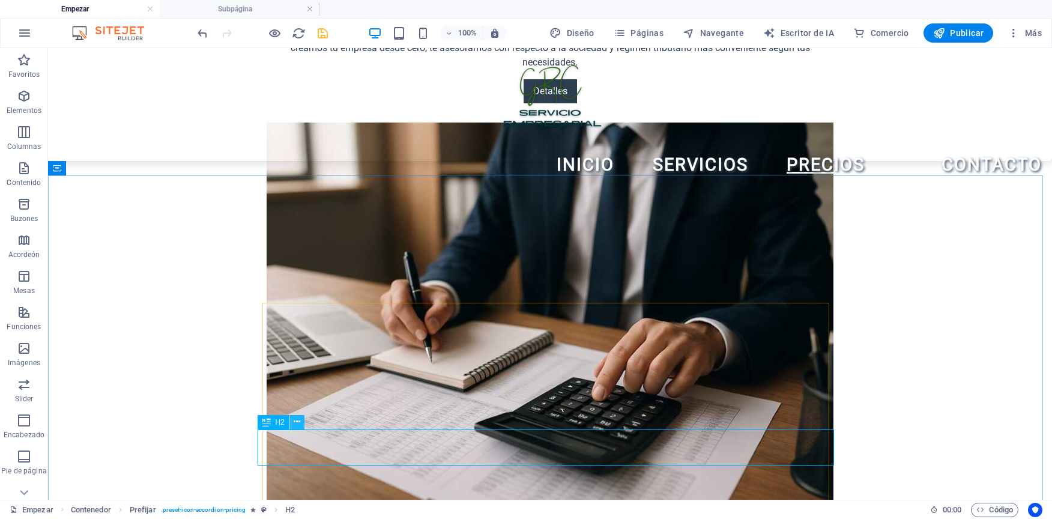
click at [296, 426] on icon at bounding box center [297, 422] width 7 height 13
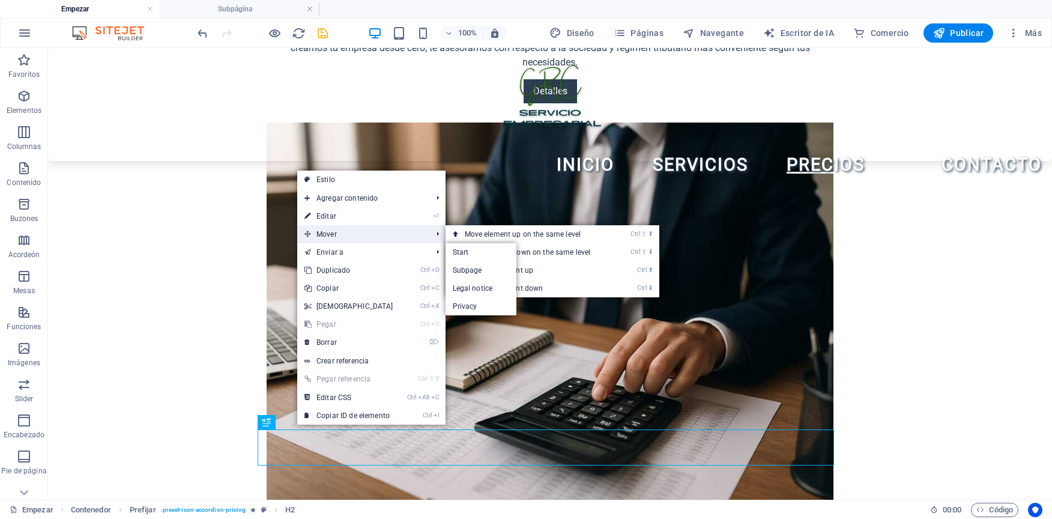
click at [354, 234] on span "Mover" at bounding box center [362, 234] width 130 height 18
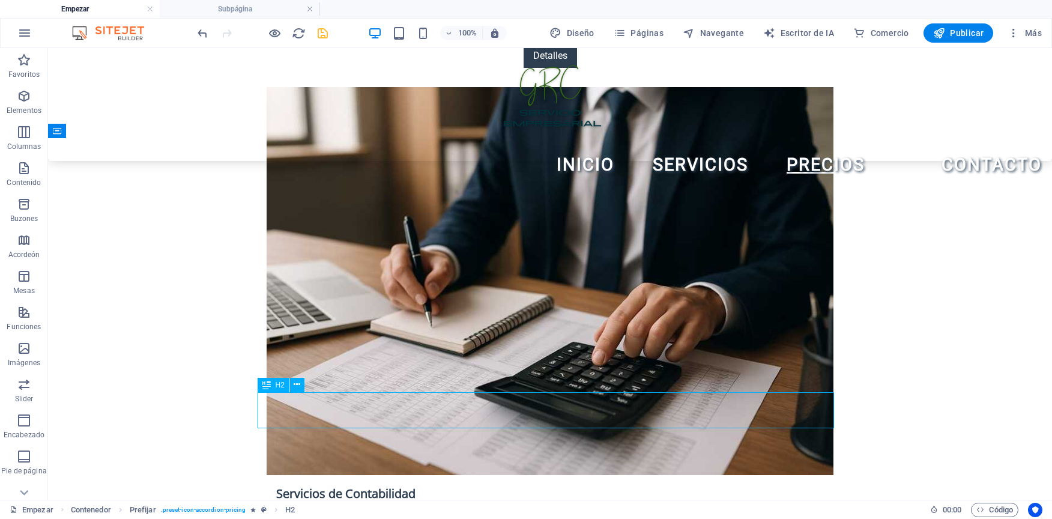
scroll to position [1817, 0]
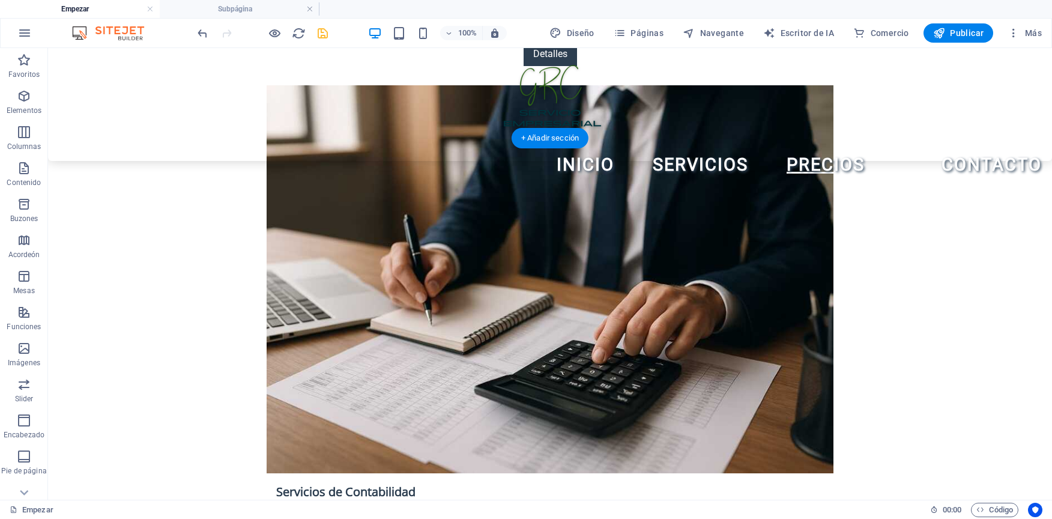
drag, startPoint x: 335, startPoint y: 469, endPoint x: 309, endPoint y: 396, distance: 77.3
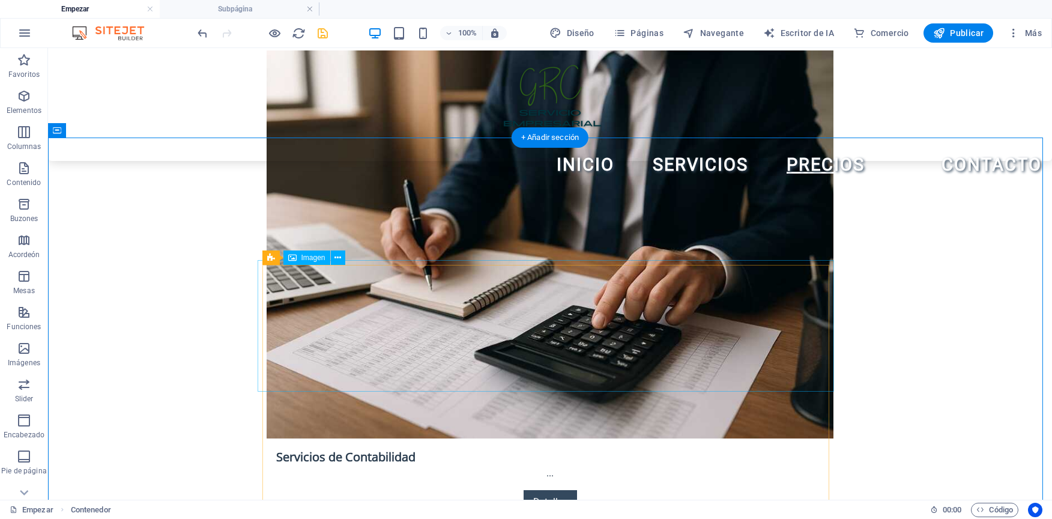
scroll to position [1818, 0]
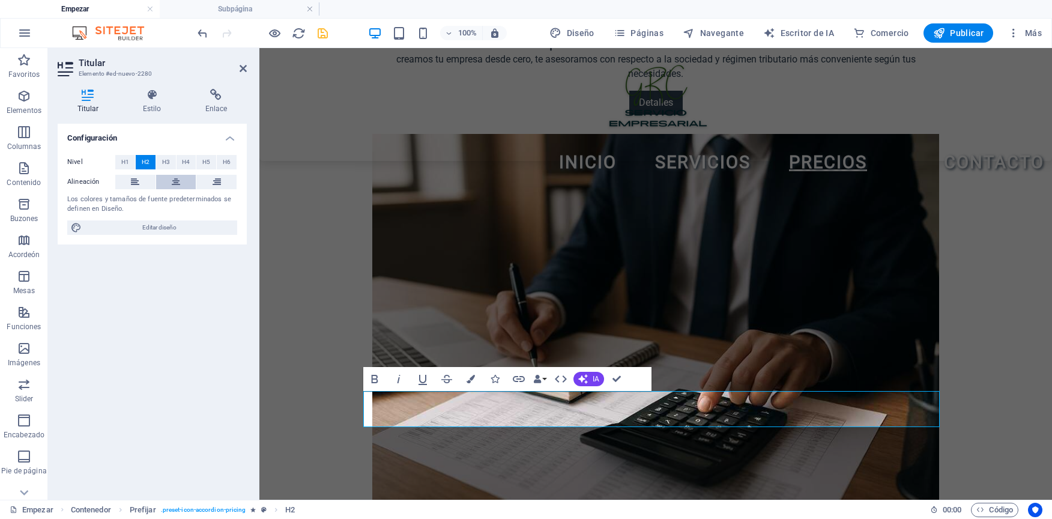
click at [179, 183] on icon at bounding box center [176, 182] width 8 height 14
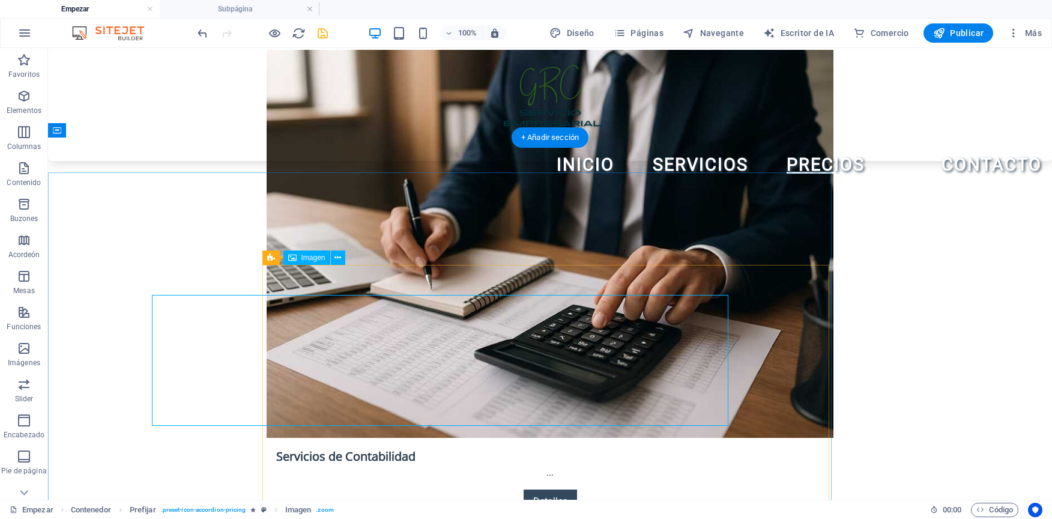
scroll to position [1818, 0]
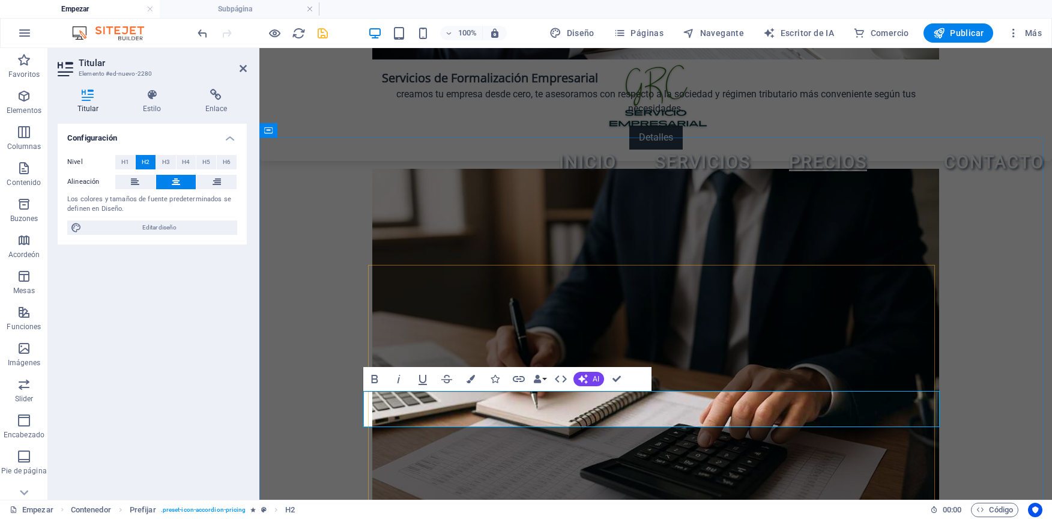
scroll to position [1853, 0]
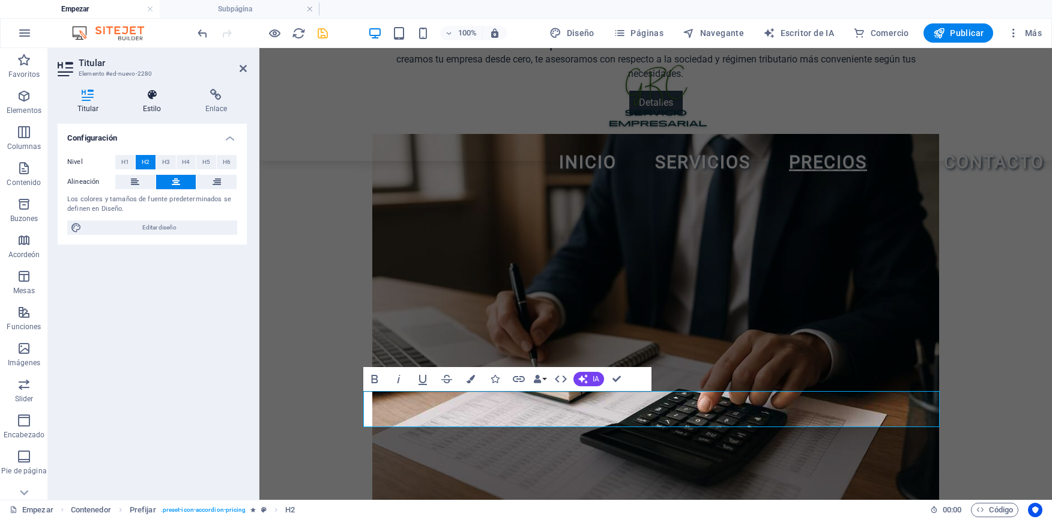
click at [159, 100] on icon at bounding box center [152, 95] width 58 height 12
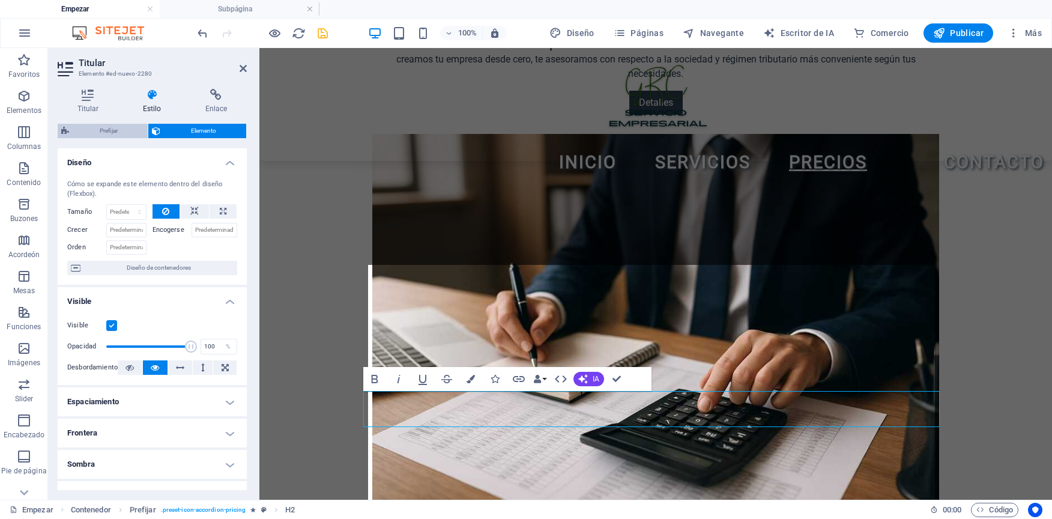
click at [137, 129] on span "Prefijar" at bounding box center [108, 131] width 71 height 14
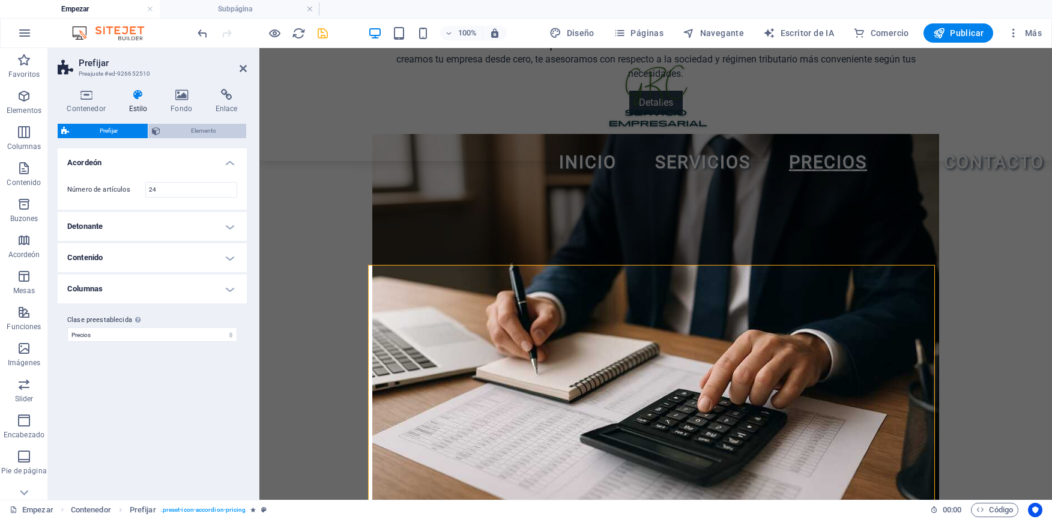
click at [214, 137] on span "Elemento" at bounding box center [203, 131] width 79 height 14
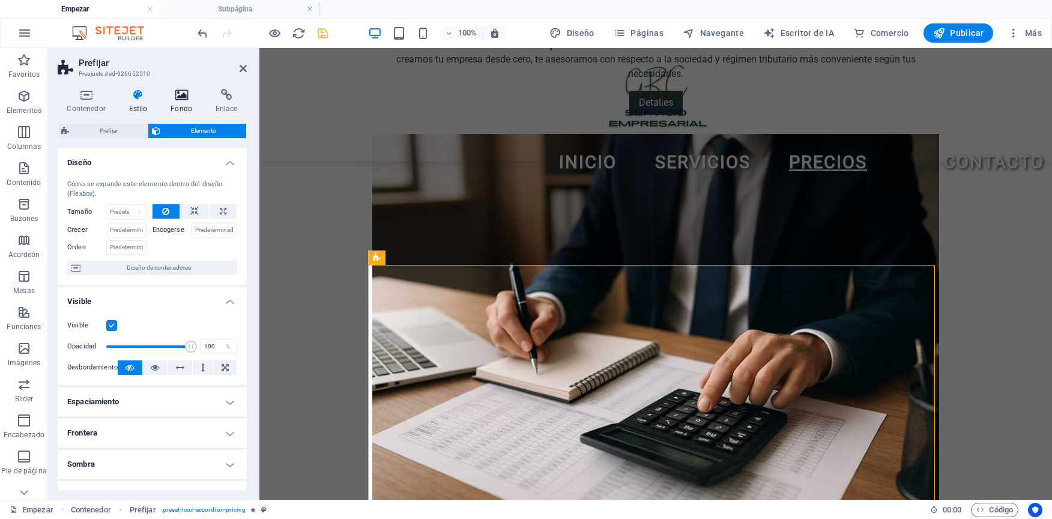
click at [186, 105] on font "Fondo" at bounding box center [182, 109] width 22 height 8
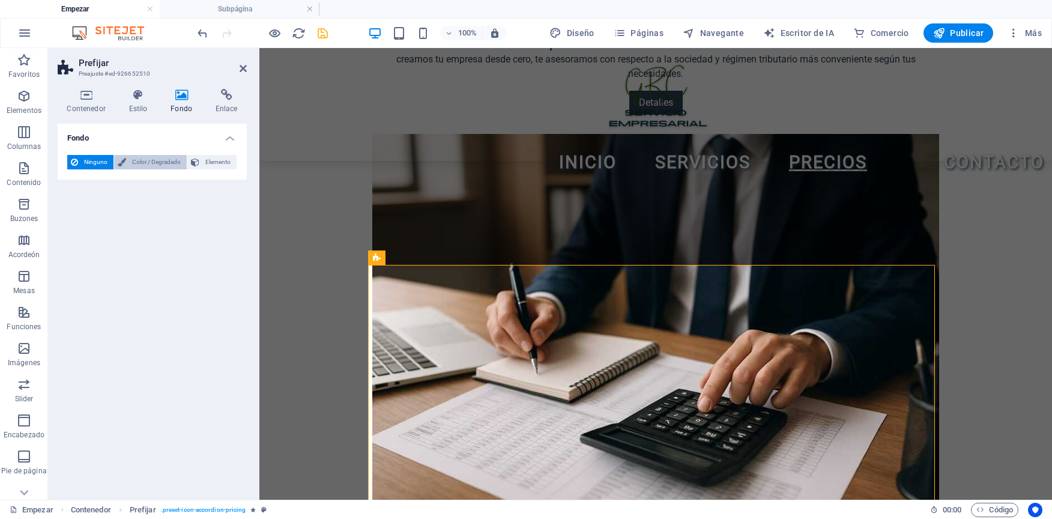
click at [166, 160] on span "Color / Degradado" at bounding box center [156, 162] width 53 height 14
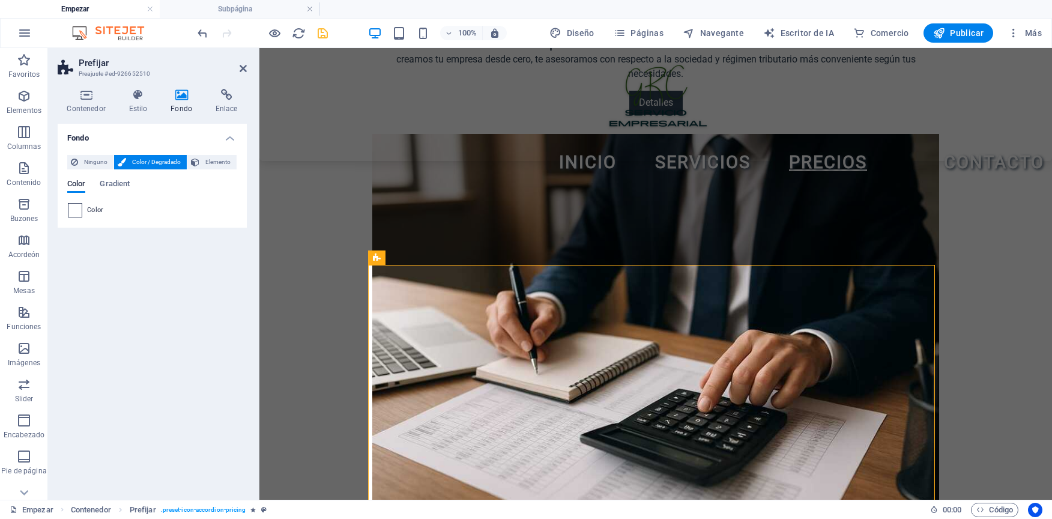
click at [74, 207] on span at bounding box center [74, 210] width 13 height 13
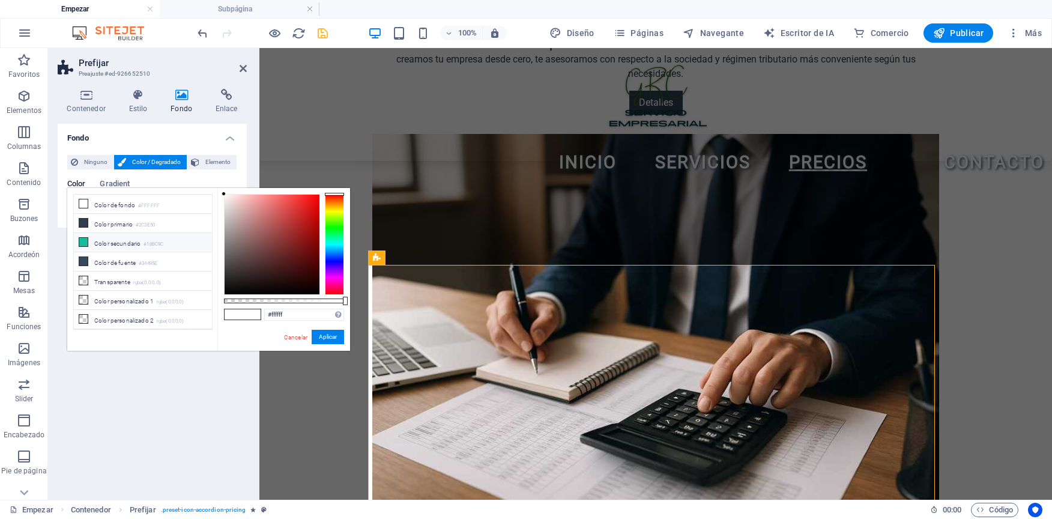
click at [109, 246] on font "Color secundario" at bounding box center [117, 243] width 46 height 7
type input "#18bc9c"
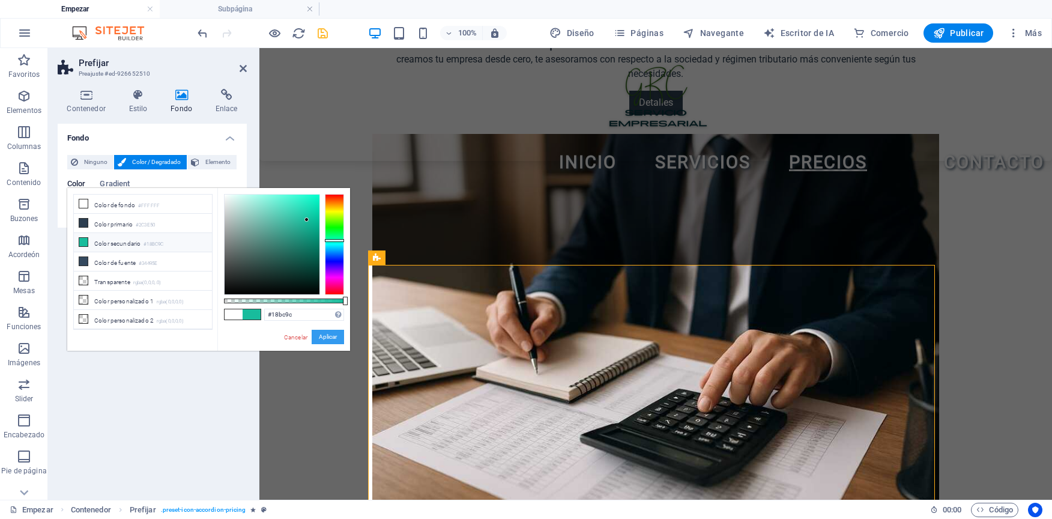
click at [312, 336] on button "Aplicar" at bounding box center [328, 337] width 32 height 14
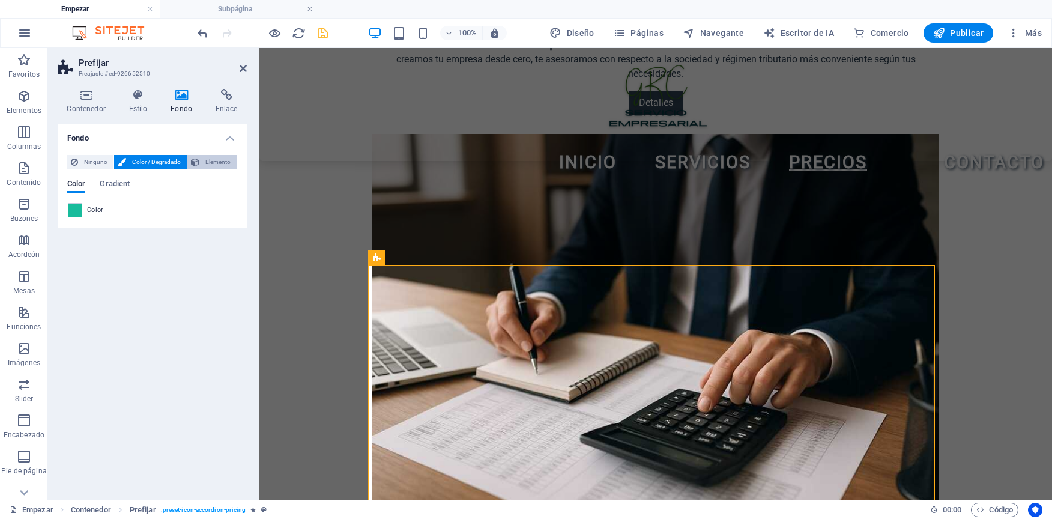
click at [197, 159] on icon at bounding box center [195, 162] width 8 height 14
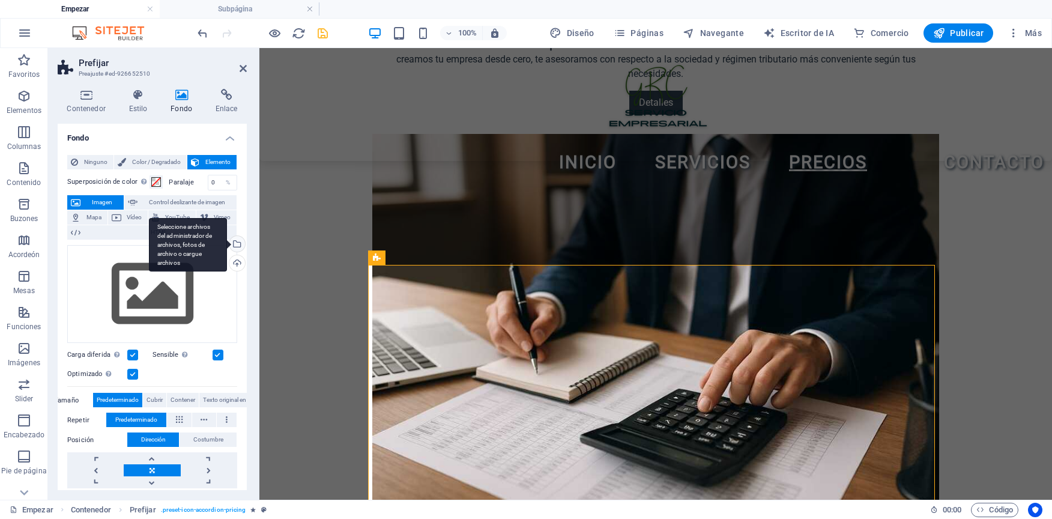
click at [236, 241] on div "Seleccione archivos del administrador de archivos, fotos de archivo o cargue ar…" at bounding box center [236, 245] width 18 height 18
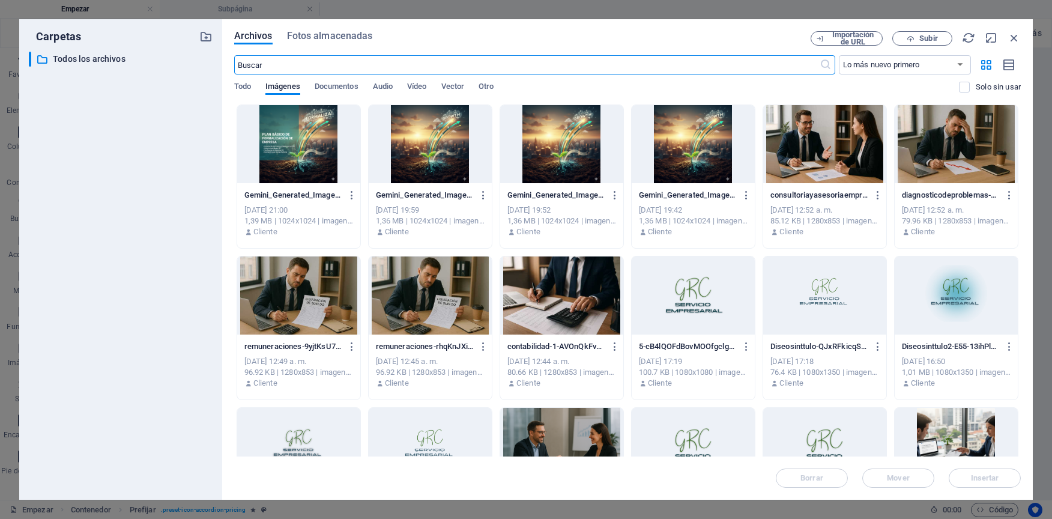
scroll to position [2597, 0]
click at [664, 155] on div at bounding box center [693, 144] width 123 height 78
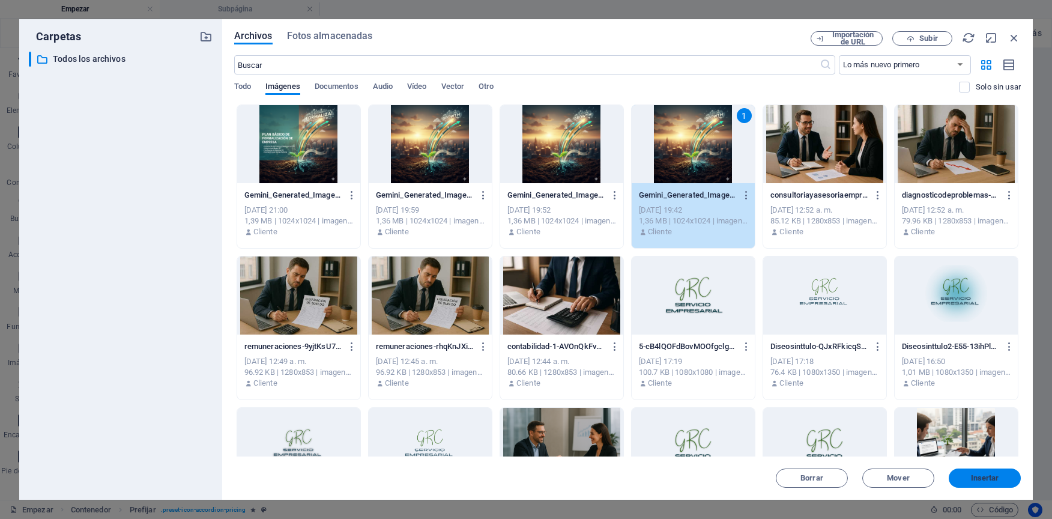
click at [1003, 473] on button "Insertar" at bounding box center [985, 478] width 72 height 19
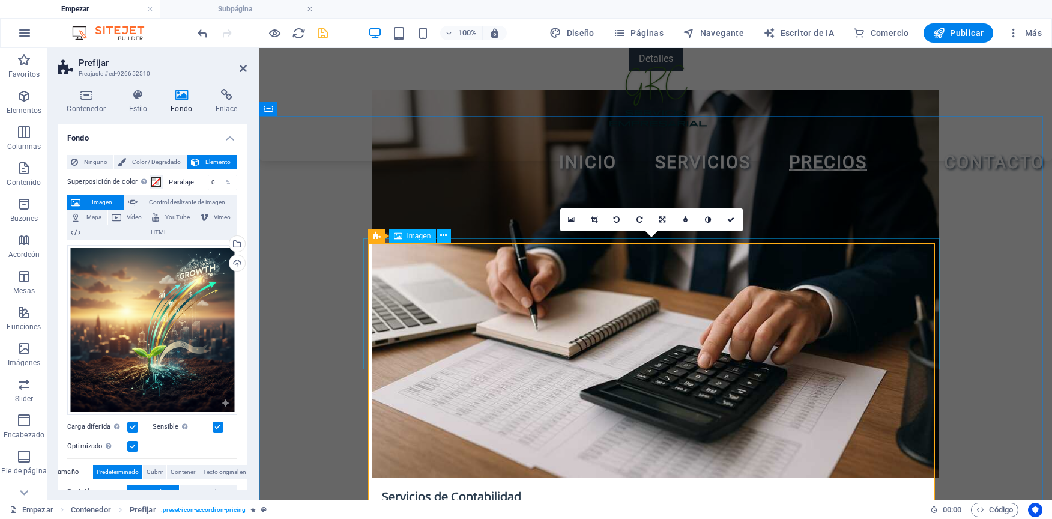
scroll to position [1853, 0]
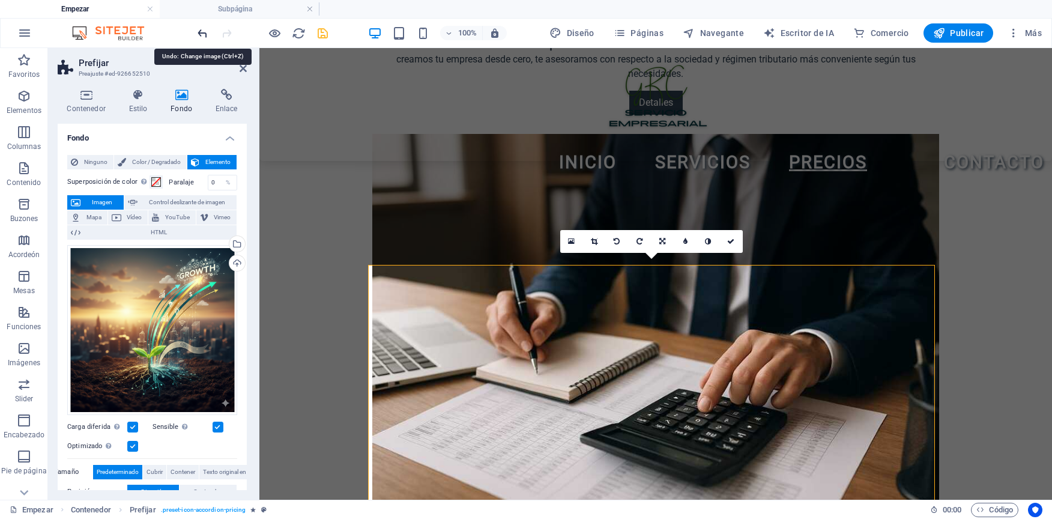
click at [199, 32] on icon "deshacer" at bounding box center [203, 33] width 14 height 14
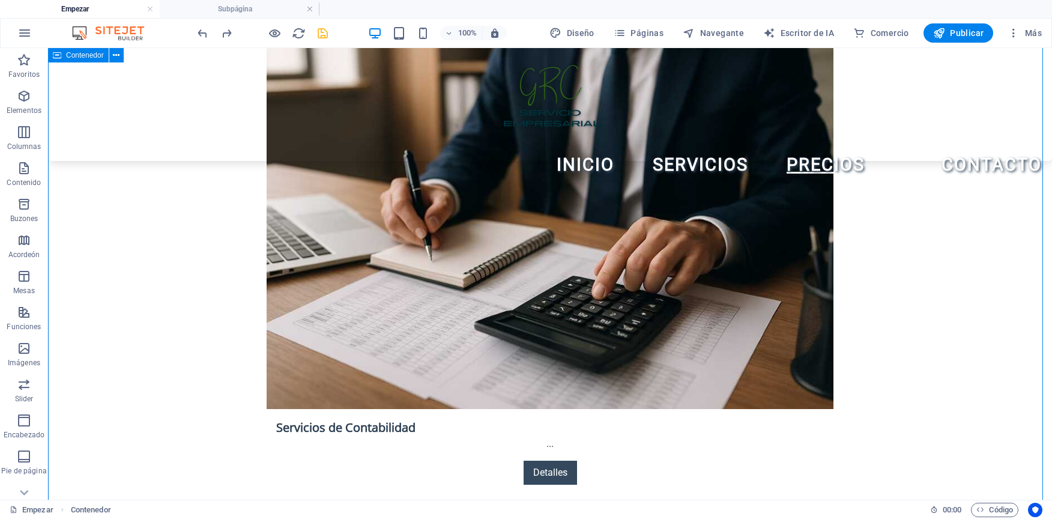
scroll to position [1698, 0]
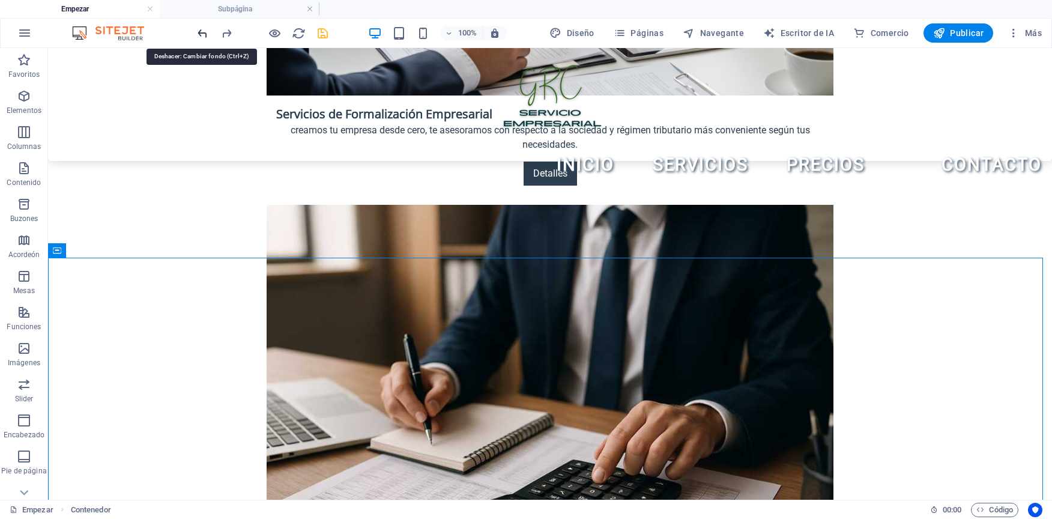
click at [198, 35] on icon "deshacer" at bounding box center [203, 33] width 14 height 14
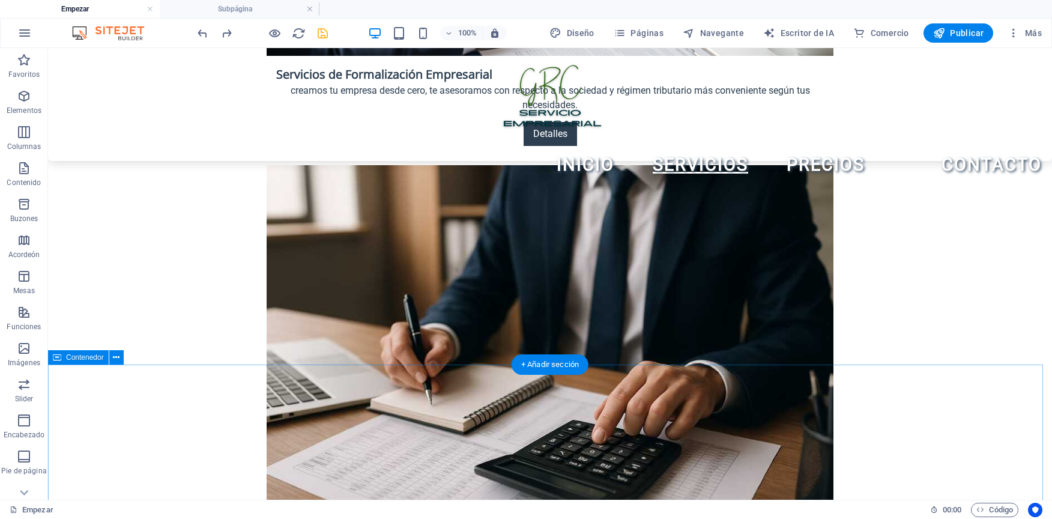
scroll to position [1878, 0]
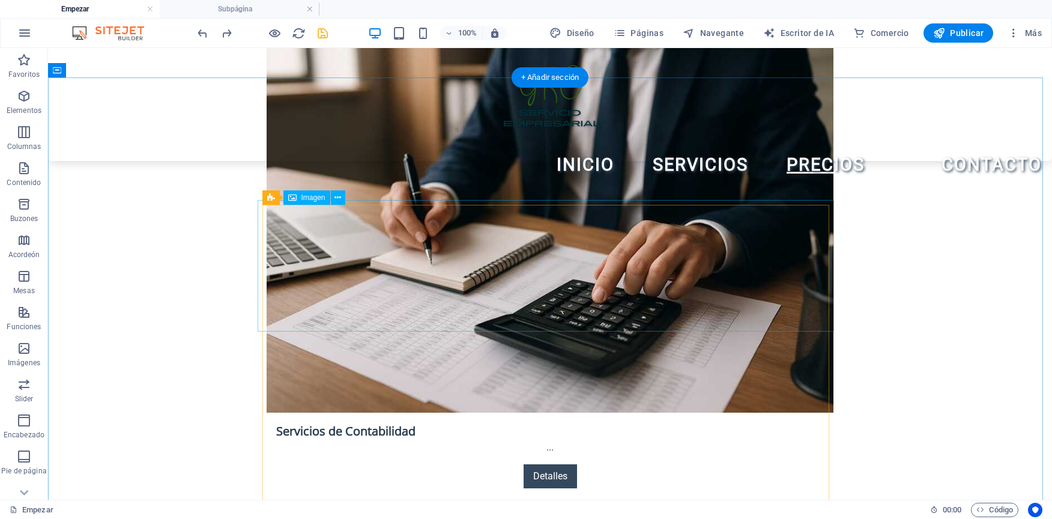
select select "px"
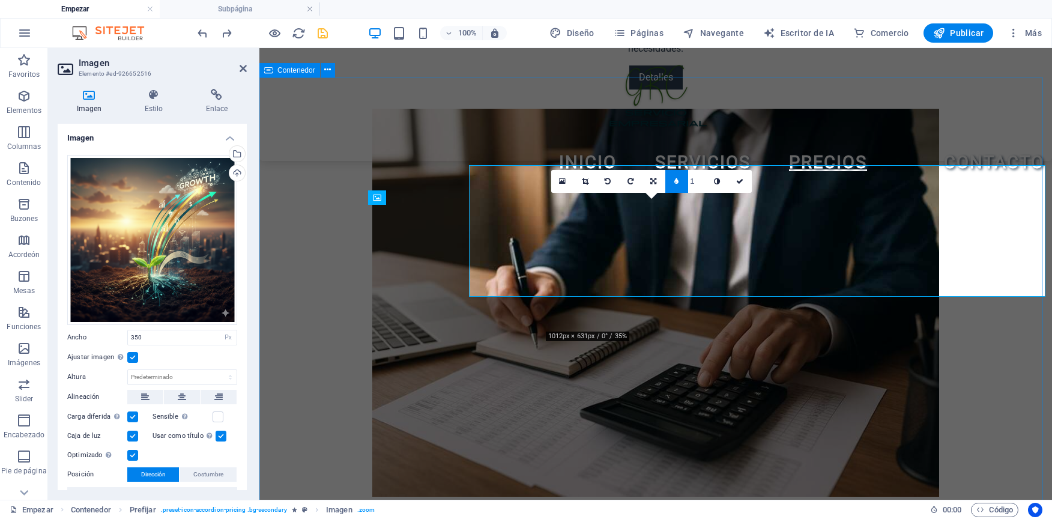
scroll to position [1913, 0]
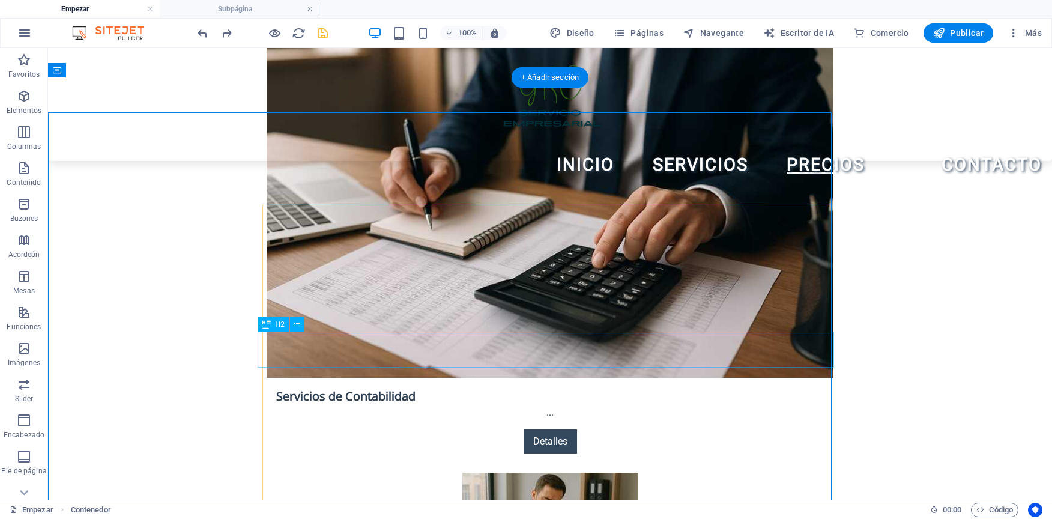
scroll to position [1878, 0]
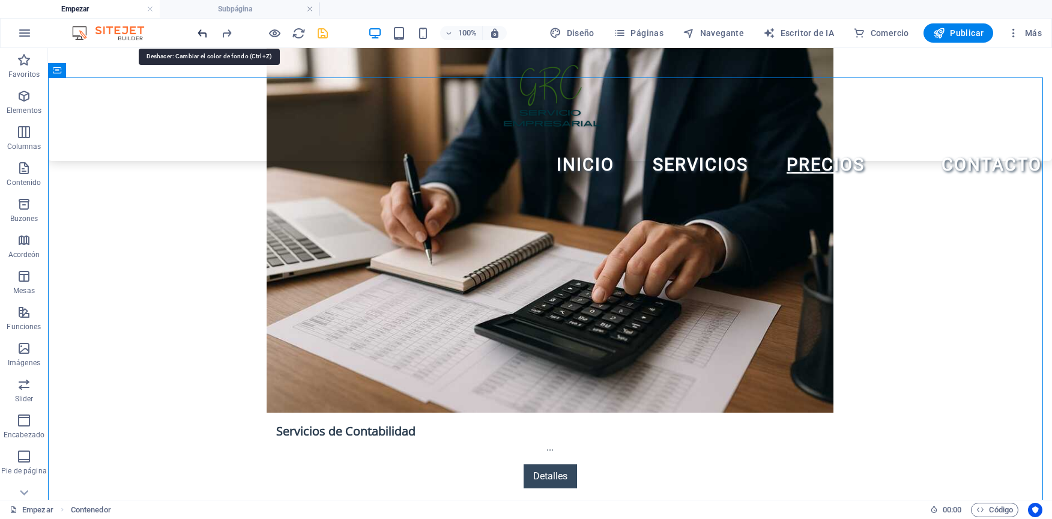
click at [200, 35] on icon "deshacer" at bounding box center [203, 33] width 14 height 14
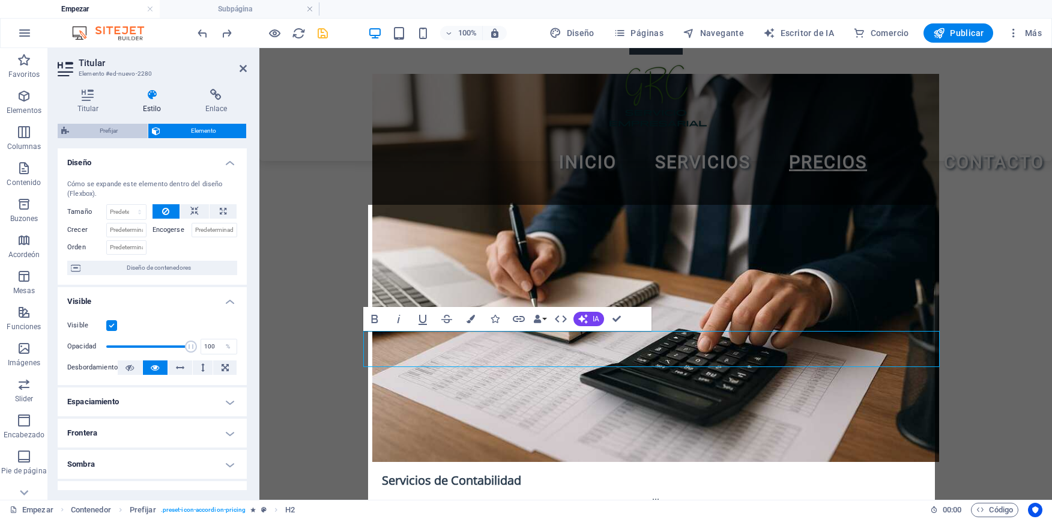
click at [118, 127] on span "Prefijar" at bounding box center [108, 131] width 71 height 14
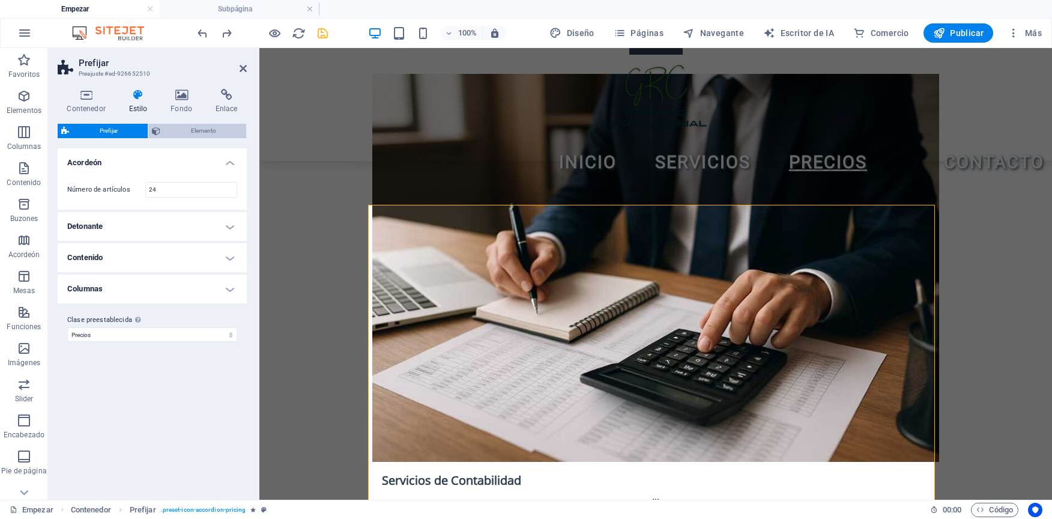
click at [178, 134] on span "Elemento" at bounding box center [203, 131] width 79 height 14
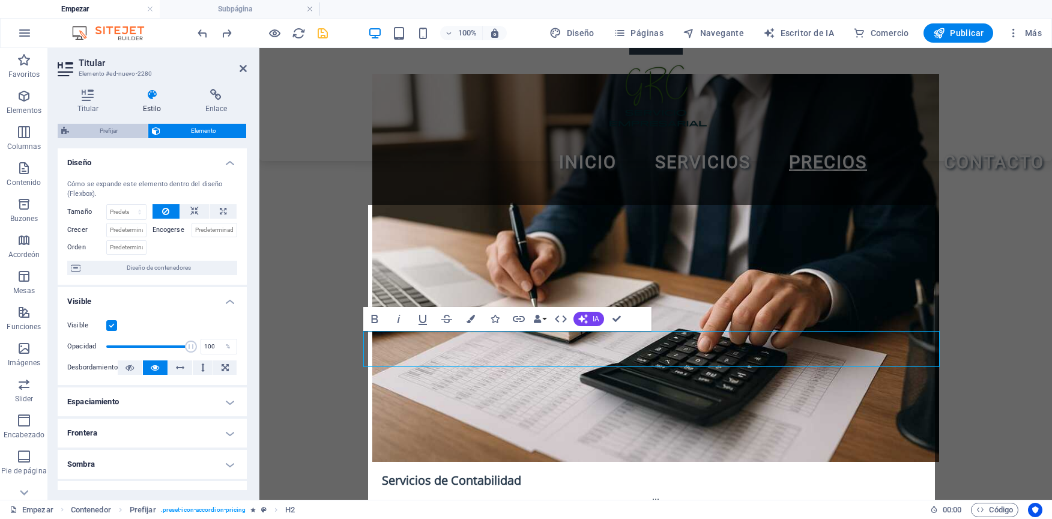
click at [104, 130] on span "Prefijar" at bounding box center [108, 131] width 71 height 14
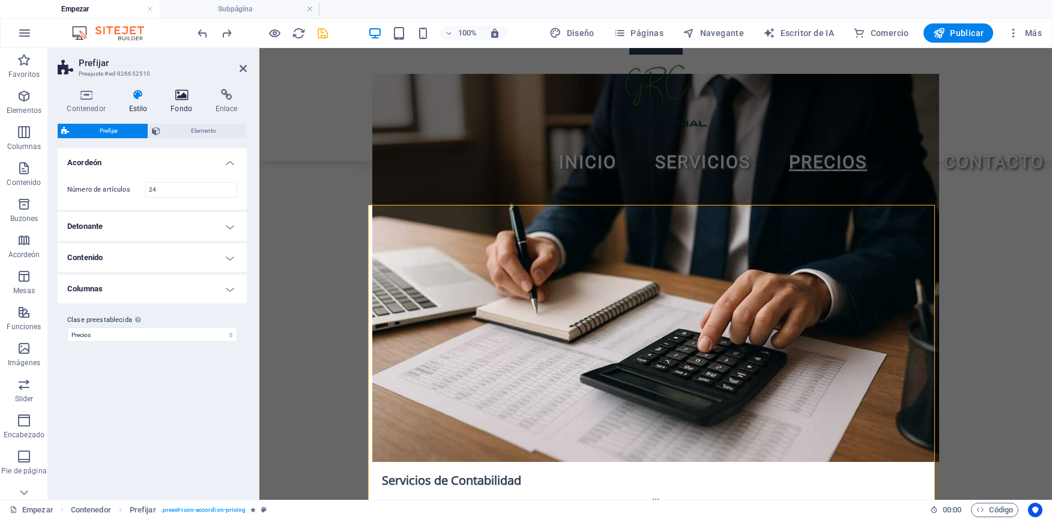
click at [178, 109] on font "Fondo" at bounding box center [182, 109] width 22 height 8
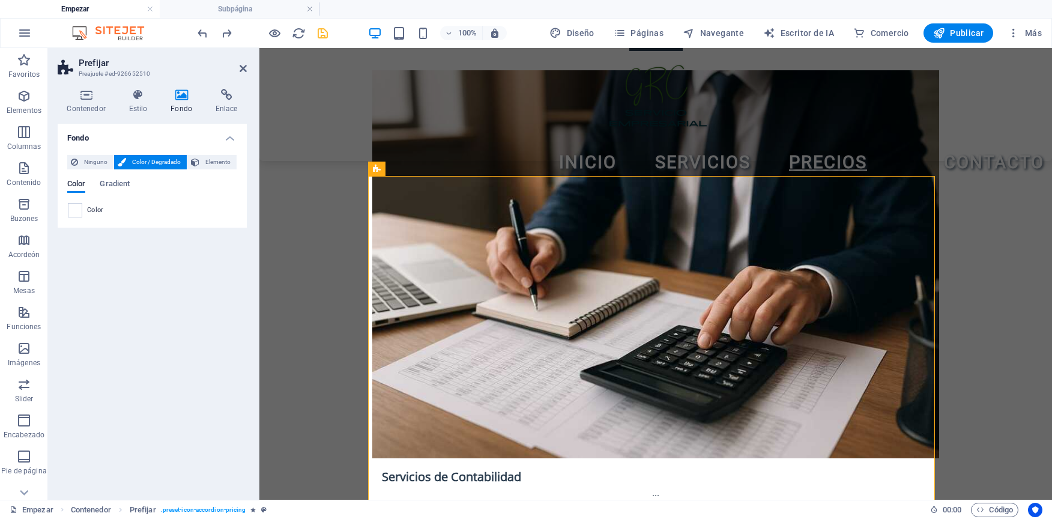
scroll to position [1973, 0]
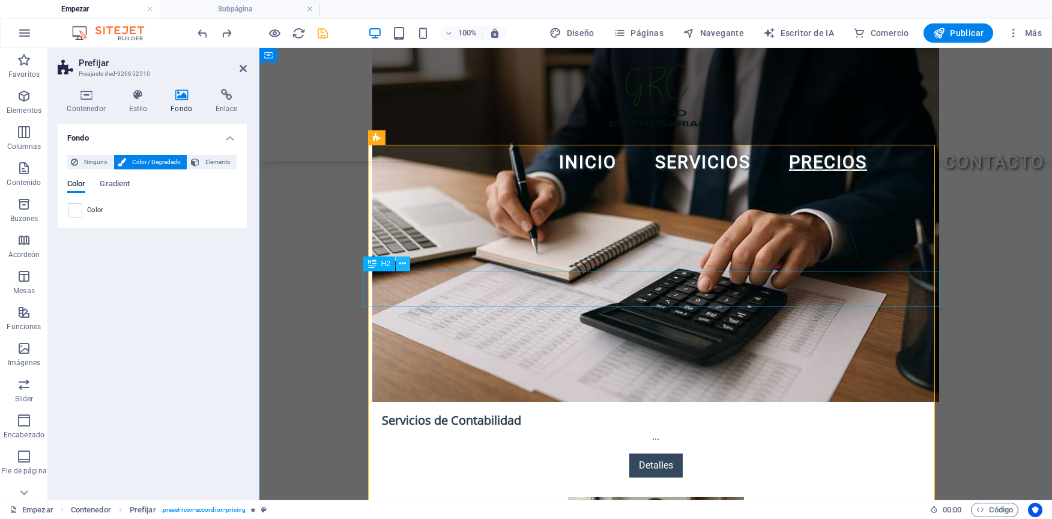
click at [402, 266] on icon at bounding box center [402, 264] width 7 height 13
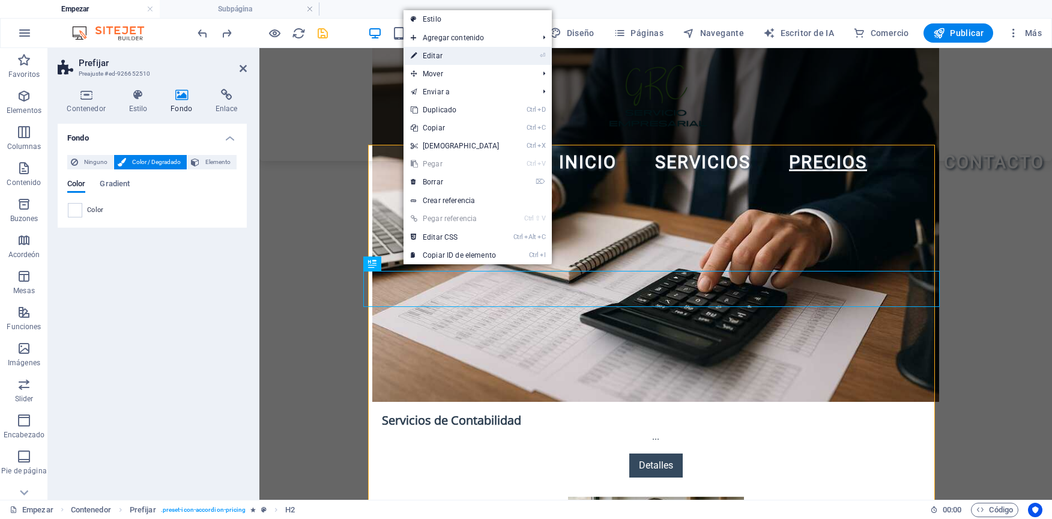
click at [418, 53] on link "⏎ Editar" at bounding box center [455, 56] width 103 height 18
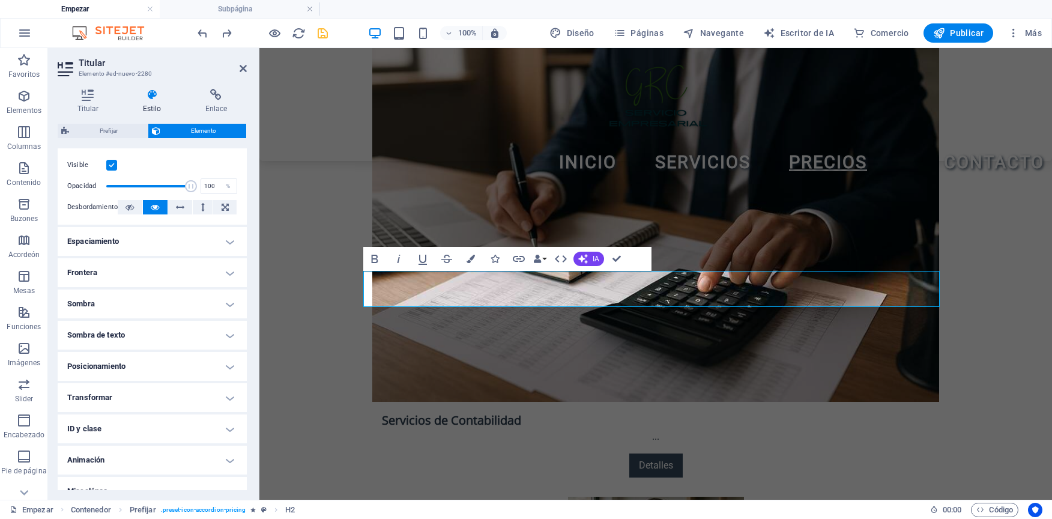
scroll to position [176, 0]
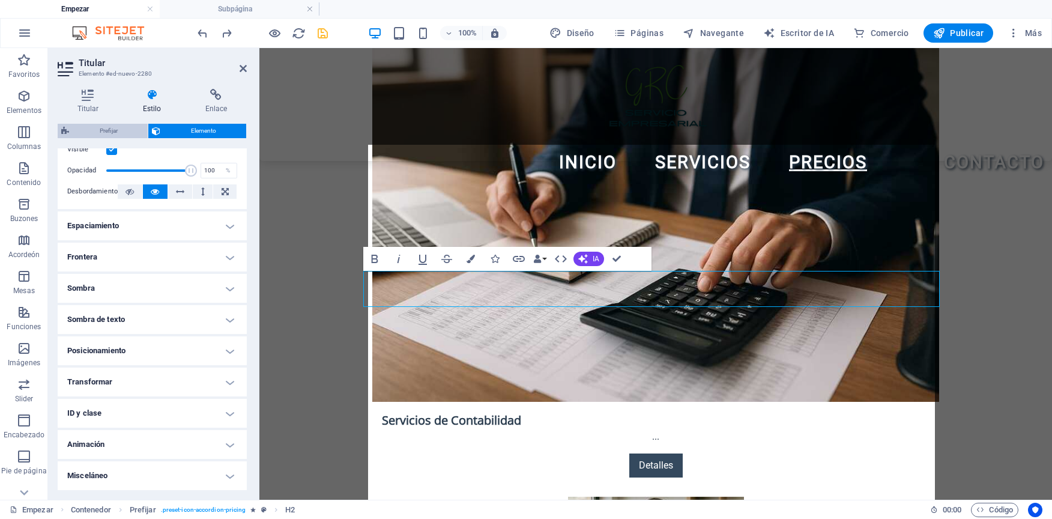
click at [138, 127] on span "Prefijar" at bounding box center [108, 131] width 71 height 14
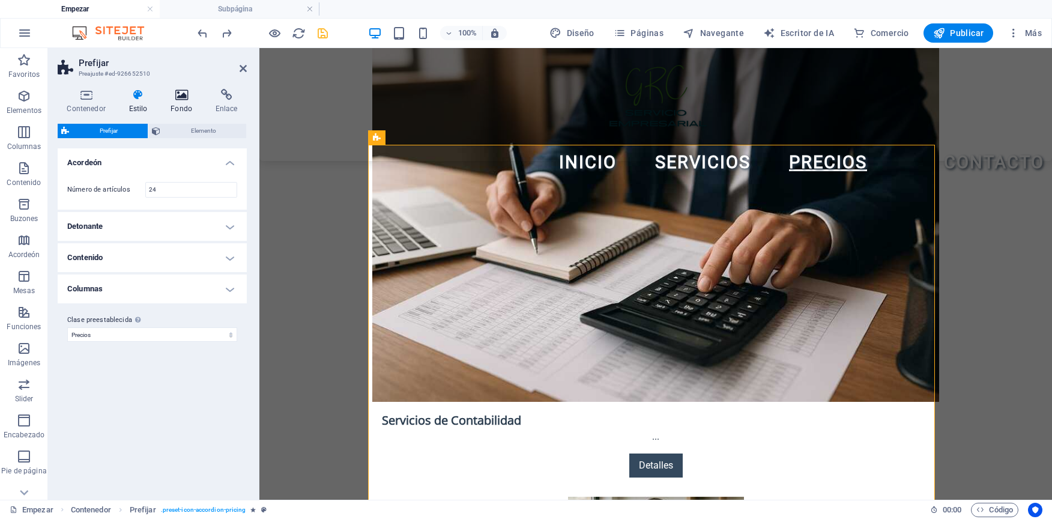
click at [184, 108] on font "Fondo" at bounding box center [182, 109] width 22 height 8
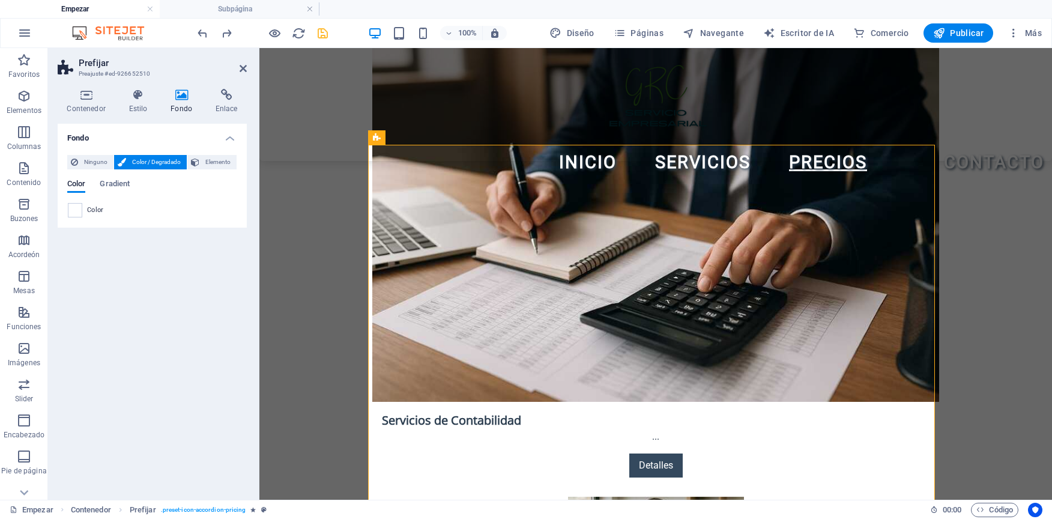
click at [85, 211] on div "Color" at bounding box center [152, 210] width 169 height 14
click at [77, 210] on span at bounding box center [74, 210] width 13 height 13
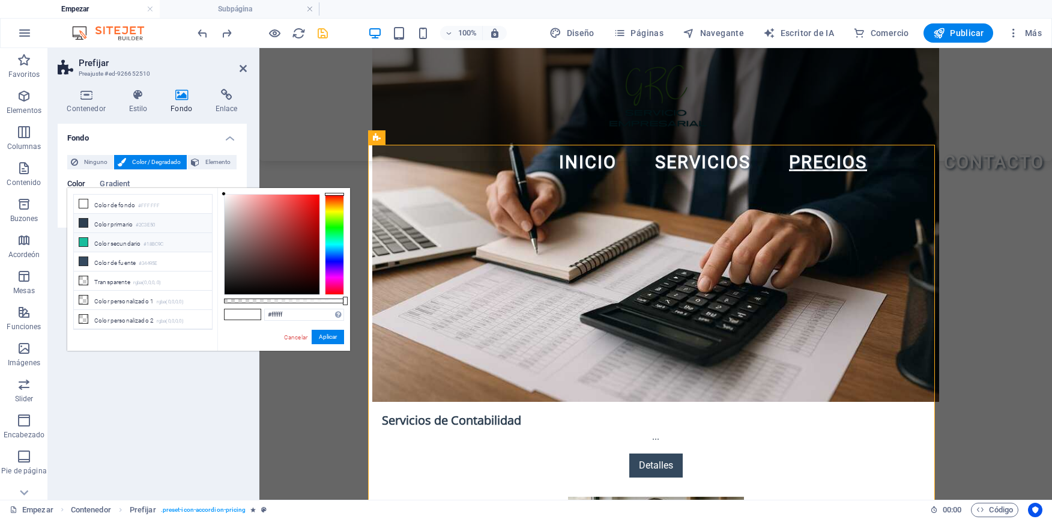
click at [91, 220] on li "Color primario #2C3E50" at bounding box center [143, 223] width 138 height 19
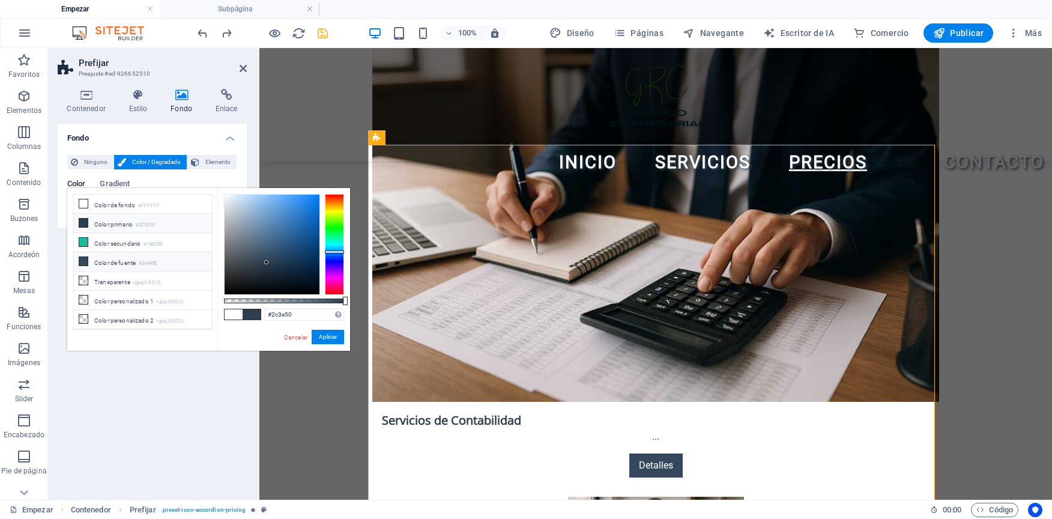
click at [121, 260] on font "Color de fuente" at bounding box center [114, 263] width 41 height 7
click at [126, 244] on font "Color secundario" at bounding box center [117, 243] width 46 height 7
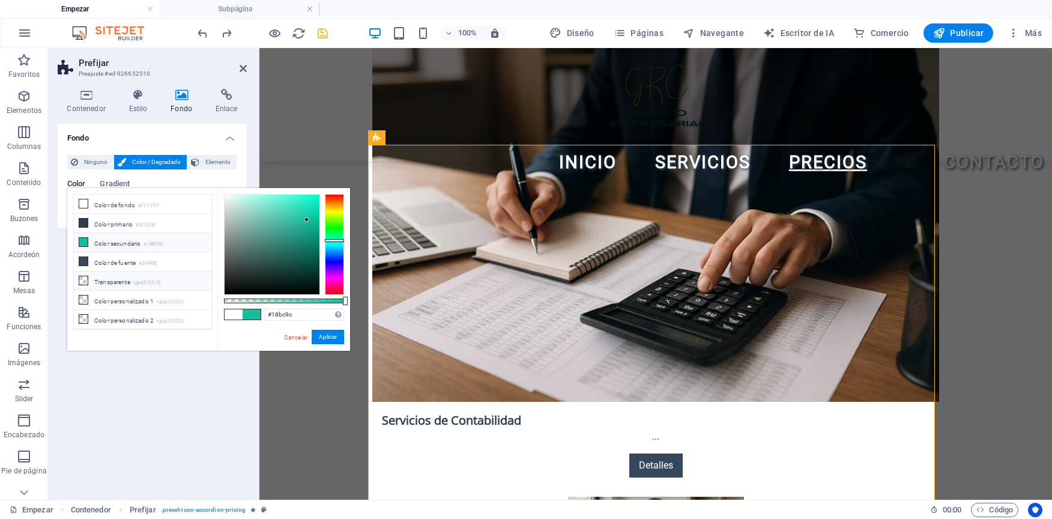
click at [114, 272] on li "Transparente rgba(0,0,0,.0)" at bounding box center [143, 281] width 138 height 19
type input "rgba(0, 0, 0, 0)"
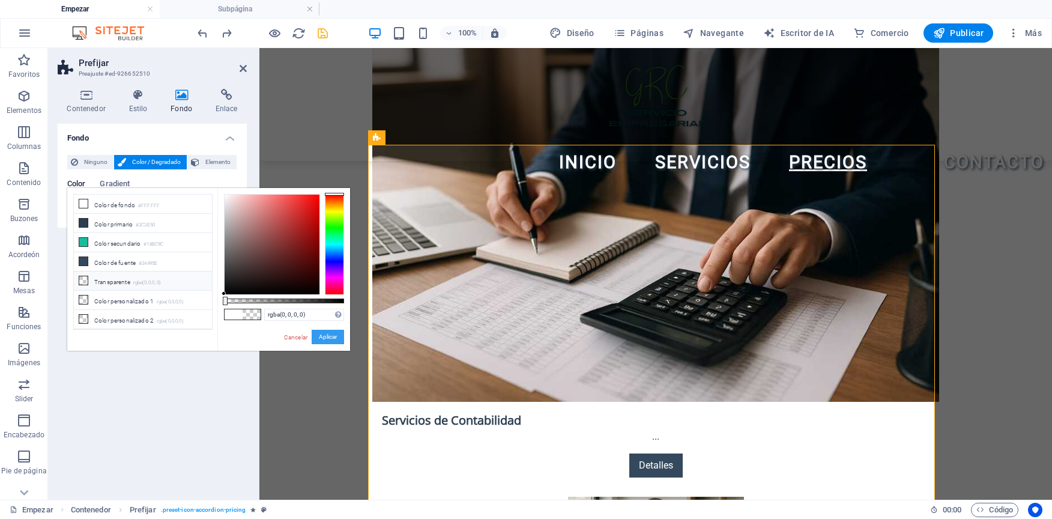
click at [334, 333] on button "Aplicar" at bounding box center [328, 337] width 32 height 14
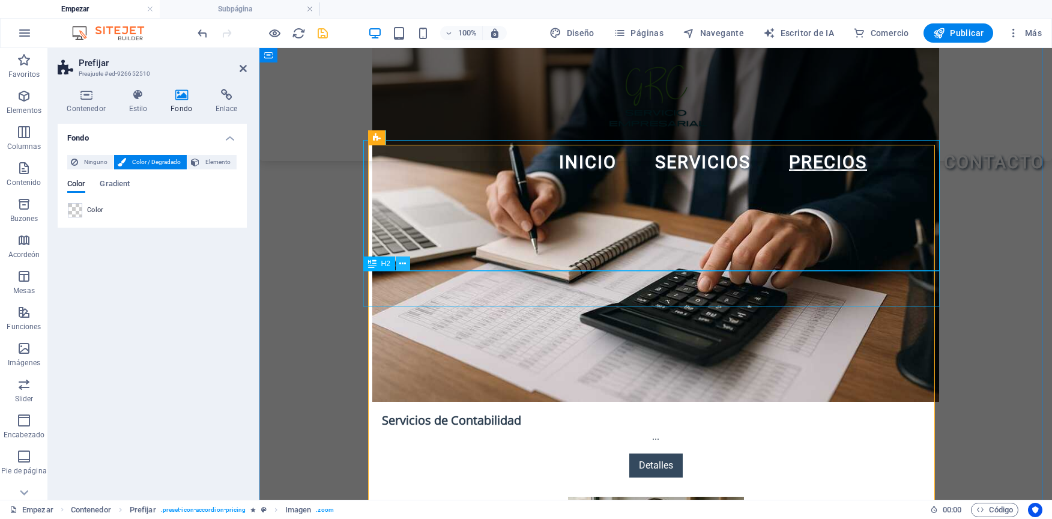
click at [407, 268] on button at bounding box center [403, 264] width 14 height 14
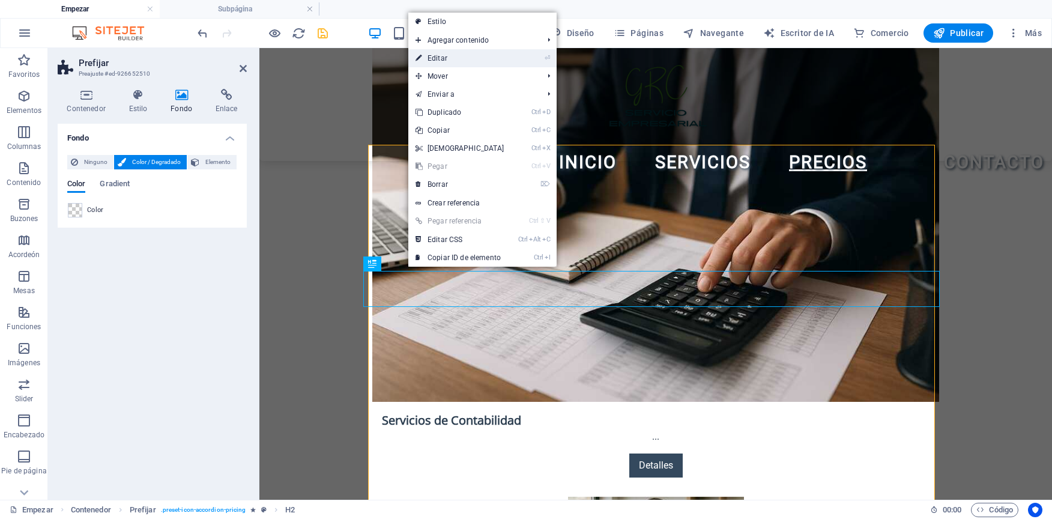
click at [458, 56] on link "⏎ Editar" at bounding box center [460, 58] width 103 height 18
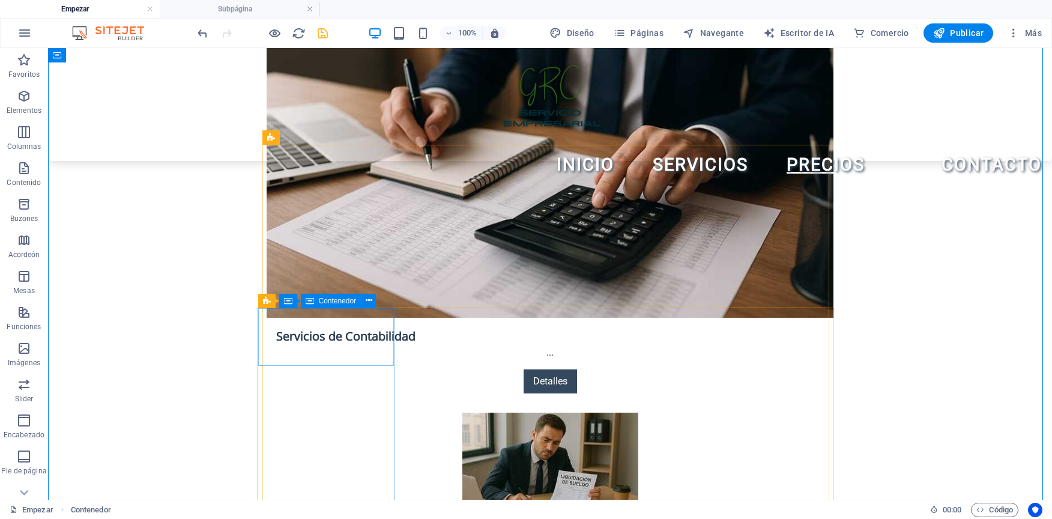
scroll to position [1938, 0]
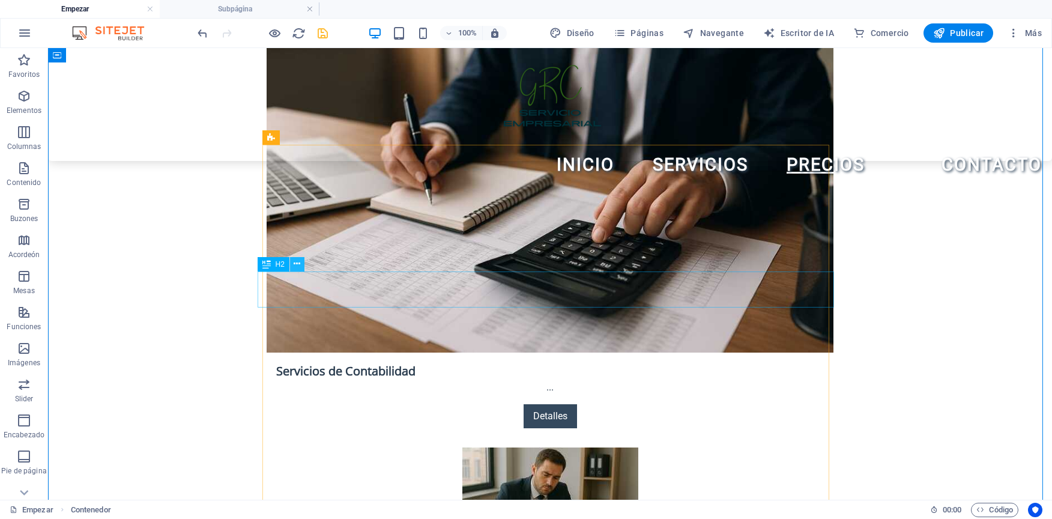
click at [297, 264] on icon at bounding box center [297, 264] width 7 height 13
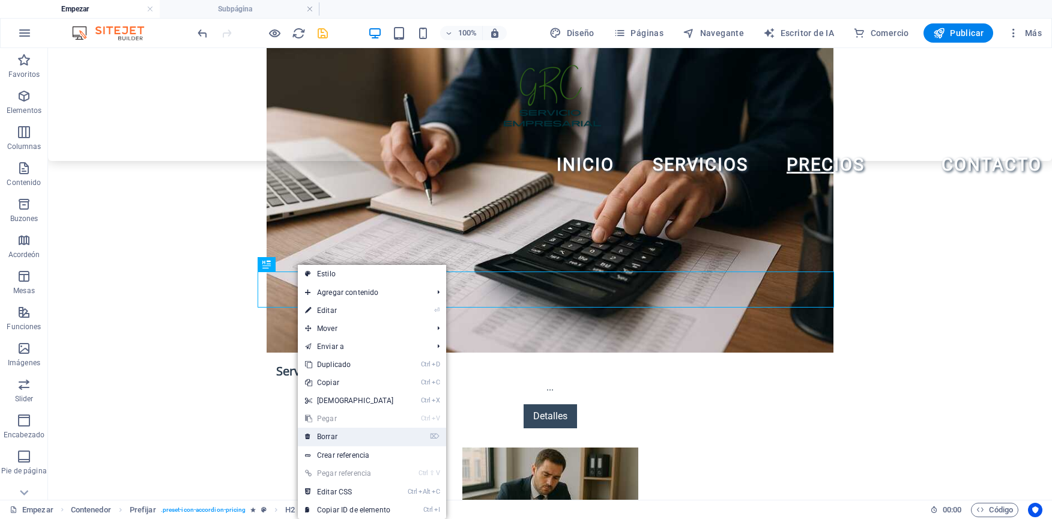
click at [320, 439] on font "Borrar" at bounding box center [327, 437] width 20 height 8
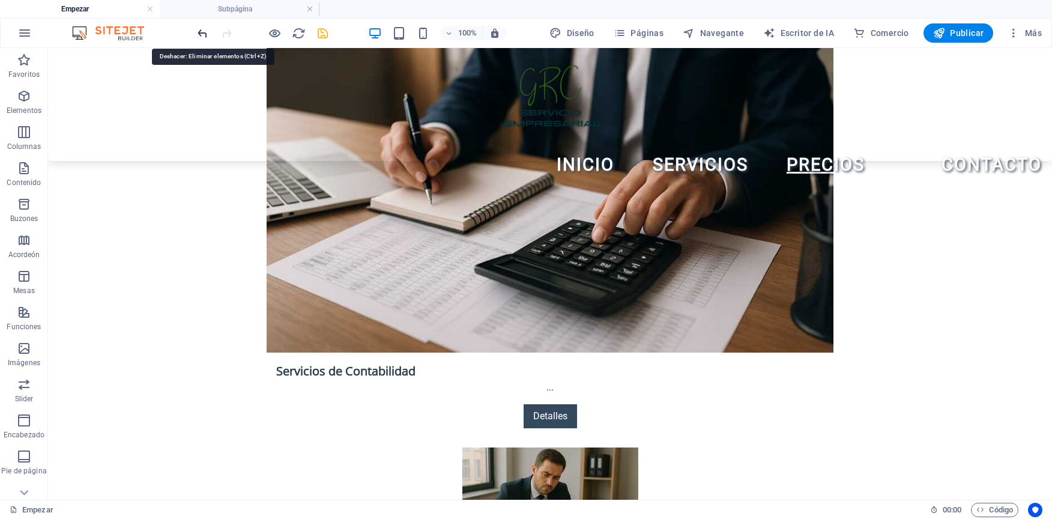
click at [203, 37] on icon "deshacer" at bounding box center [203, 33] width 14 height 14
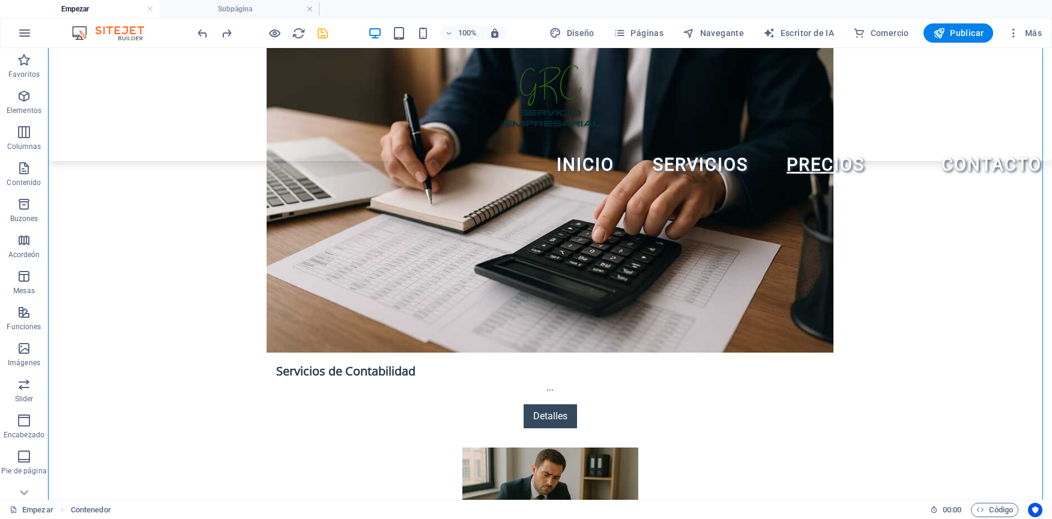
drag, startPoint x: 477, startPoint y: 293, endPoint x: 500, endPoint y: 214, distance: 82.5
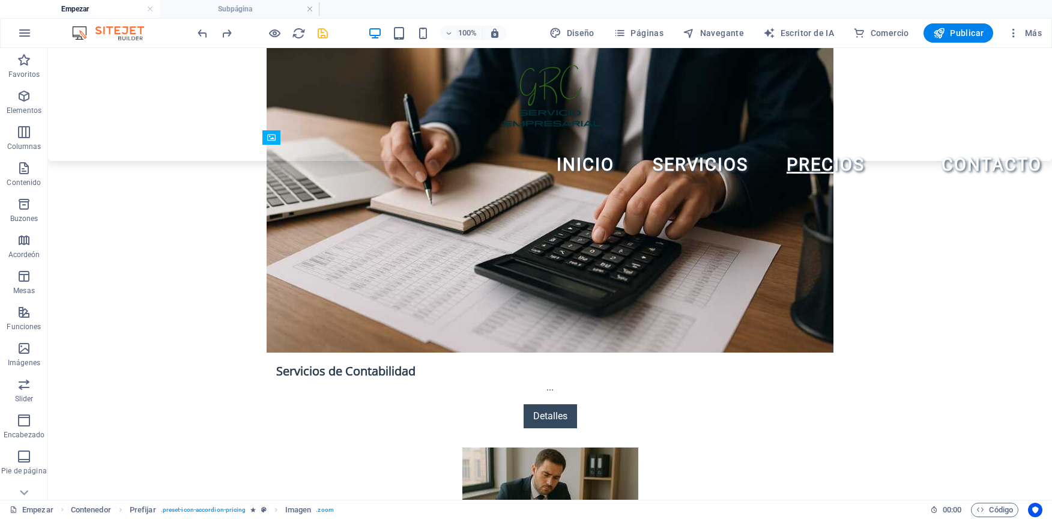
drag, startPoint x: 588, startPoint y: 219, endPoint x: 592, endPoint y: 285, distance: 65.6
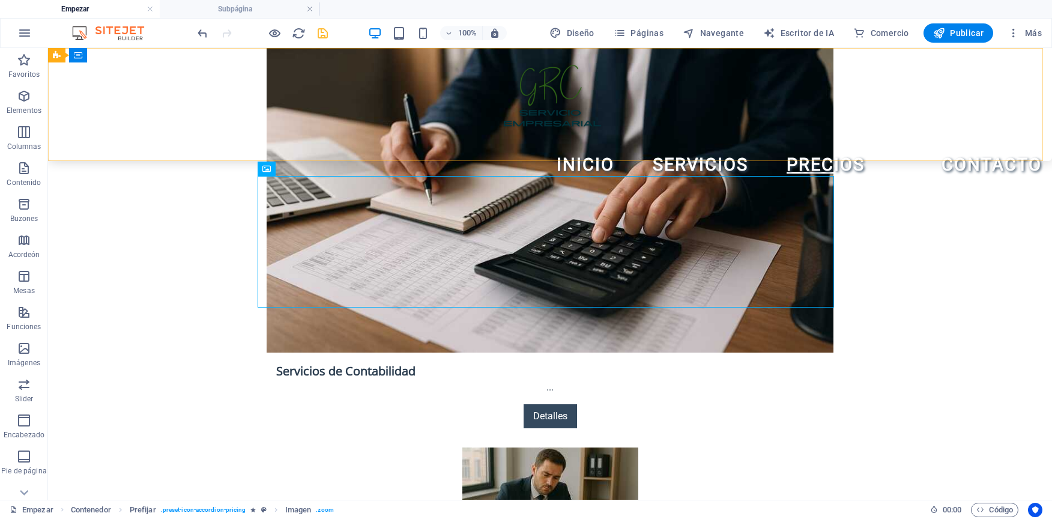
click at [598, 155] on div "INICIO SERVICIOS PRECIOS CONTACTO Menu" at bounding box center [550, 104] width 1004 height 113
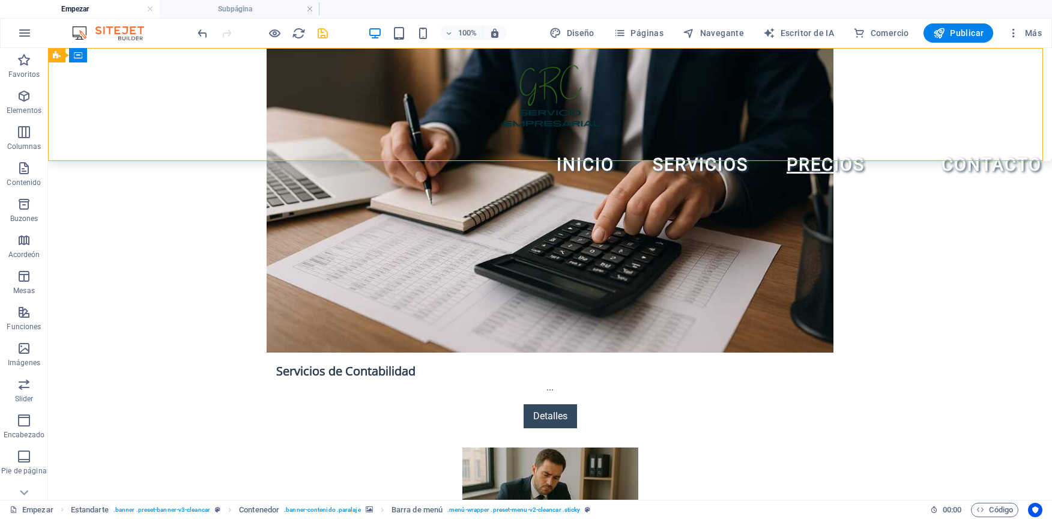
drag, startPoint x: 577, startPoint y: 134, endPoint x: 577, endPoint y: 152, distance: 18.0
click at [577, 152] on div "INICIO SERVICIOS PRECIOS CONTACTO Menu" at bounding box center [550, 104] width 1004 height 113
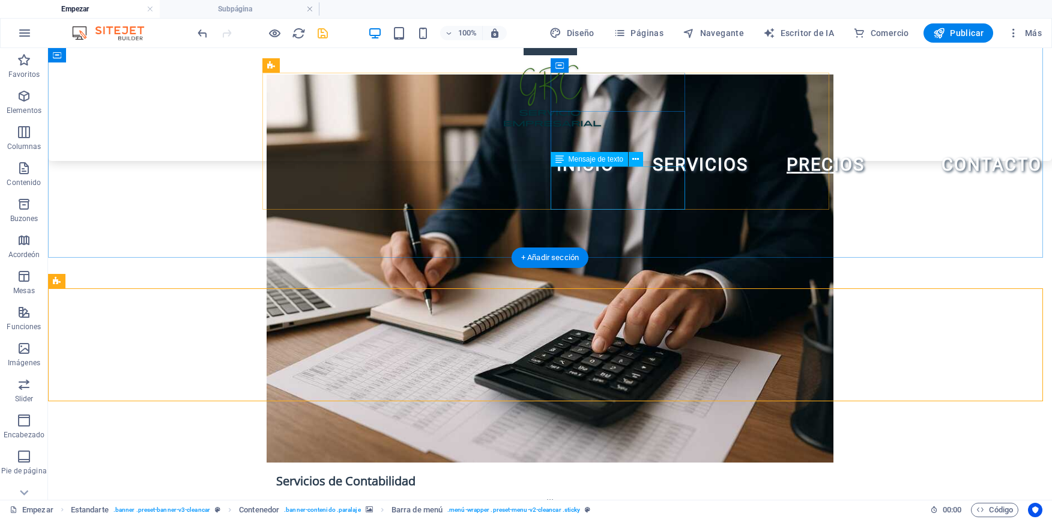
scroll to position [1698, 0]
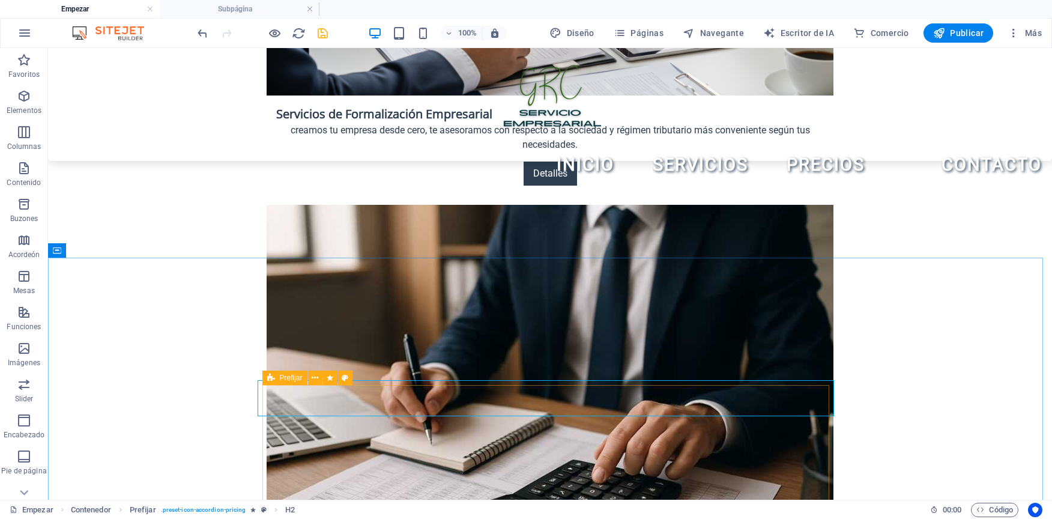
click at [272, 378] on icon at bounding box center [271, 378] width 8 height 14
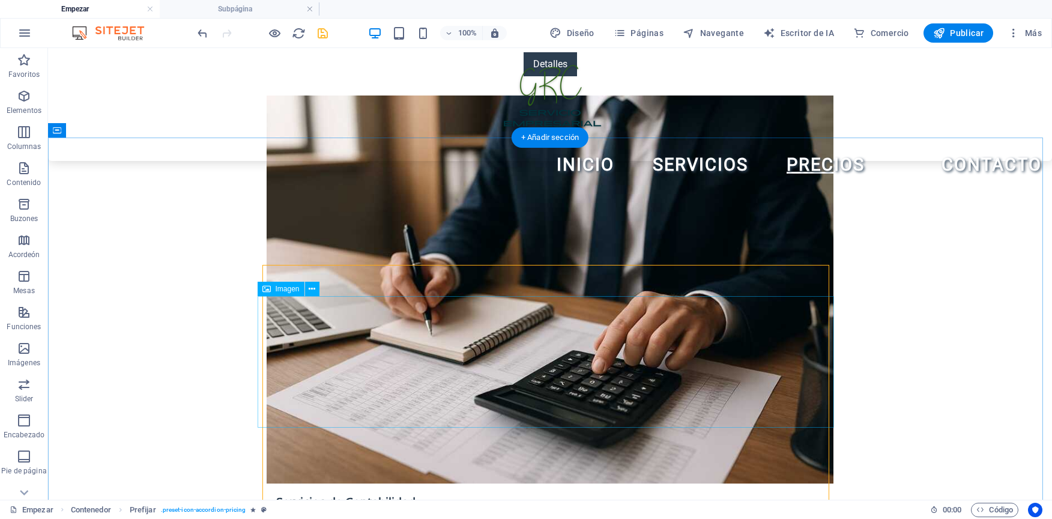
scroll to position [1818, 0]
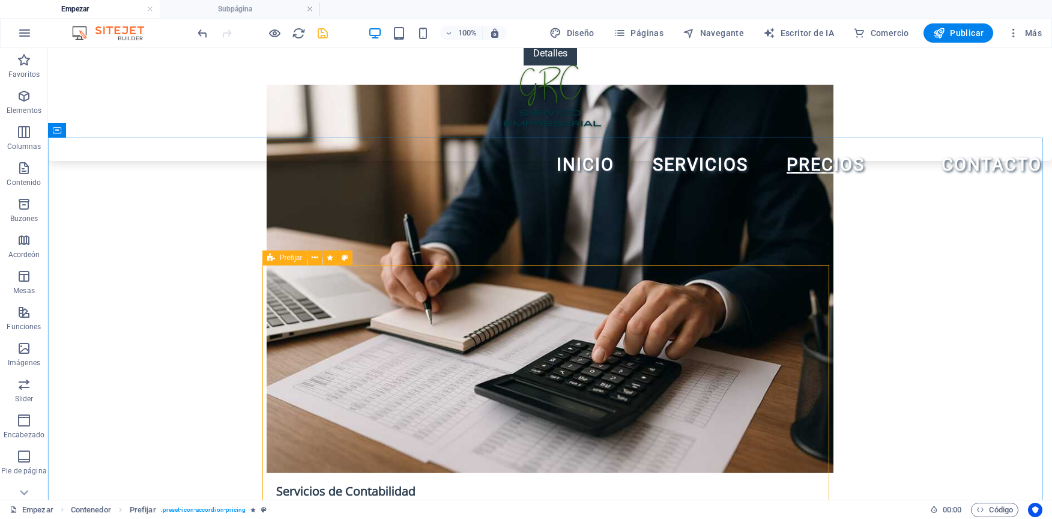
click at [269, 257] on icon at bounding box center [271, 258] width 8 height 14
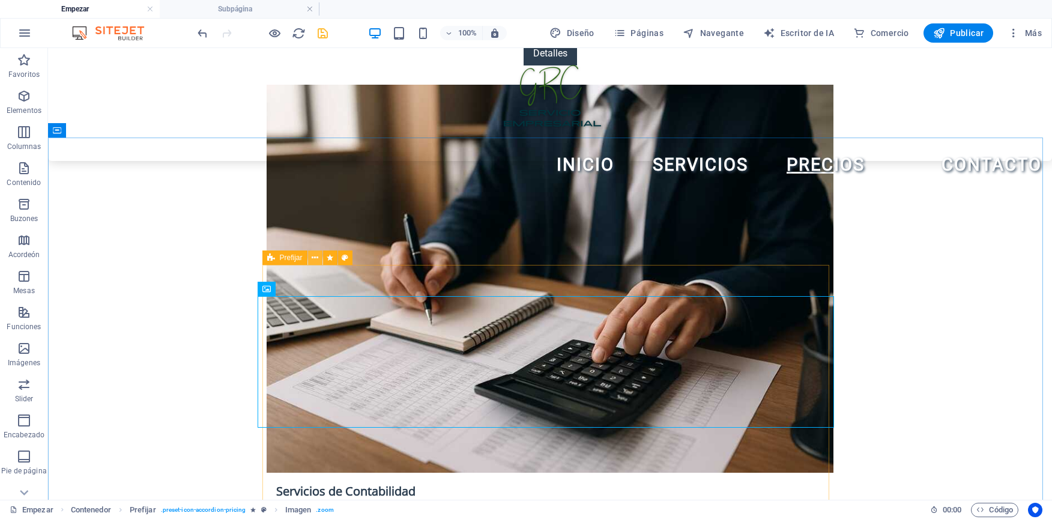
click at [314, 257] on icon at bounding box center [315, 258] width 7 height 13
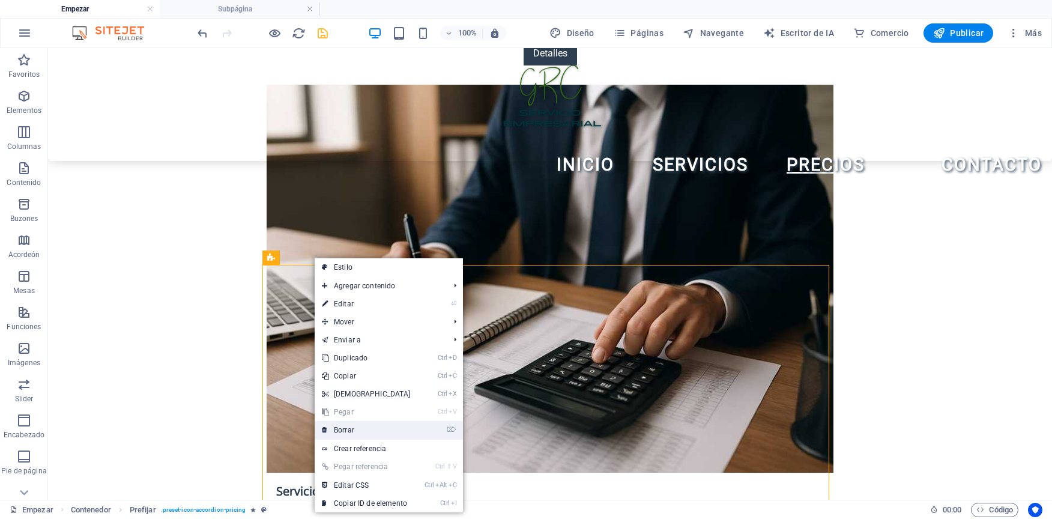
click at [344, 430] on font "Borrar" at bounding box center [344, 430] width 20 height 8
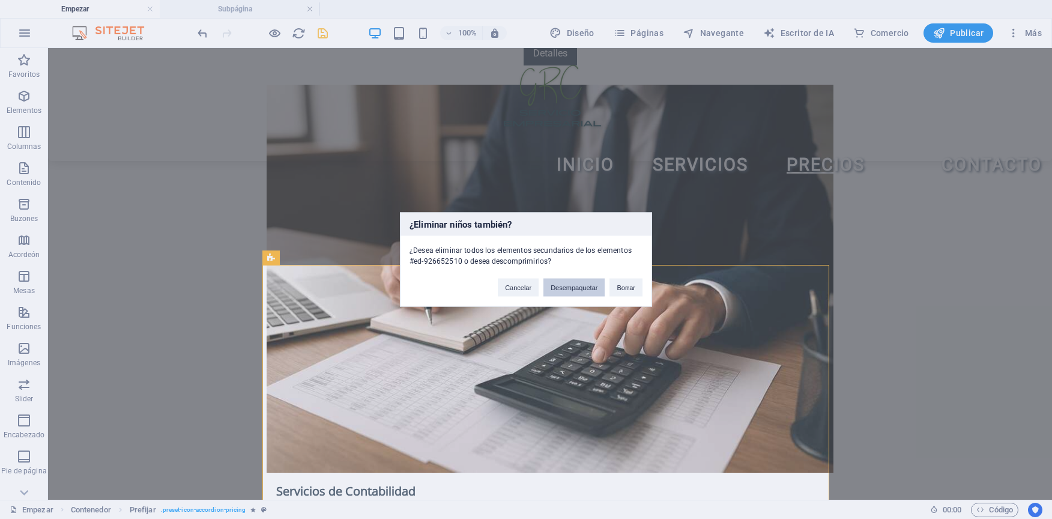
click at [562, 287] on button "Desempaquetar" at bounding box center [574, 288] width 61 height 18
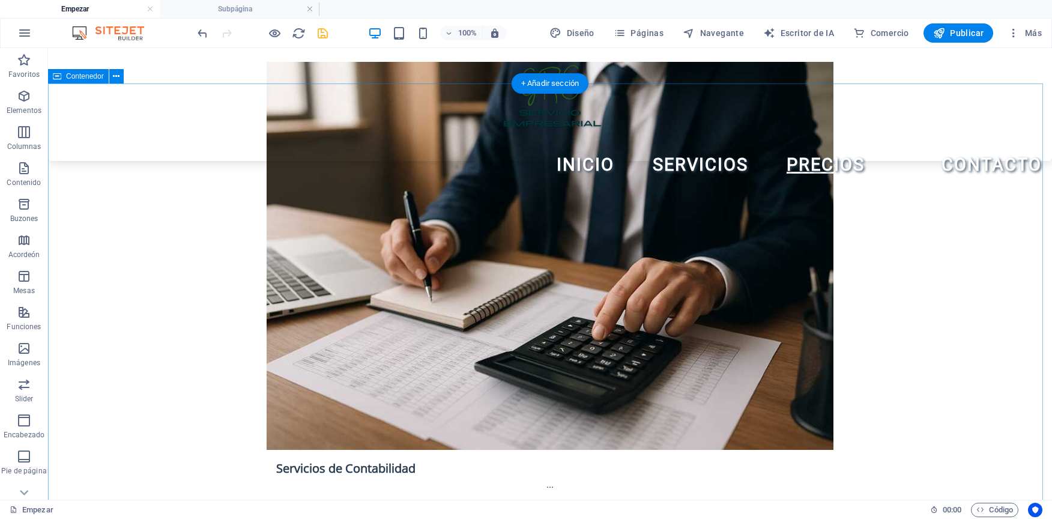
scroll to position [1878, 0]
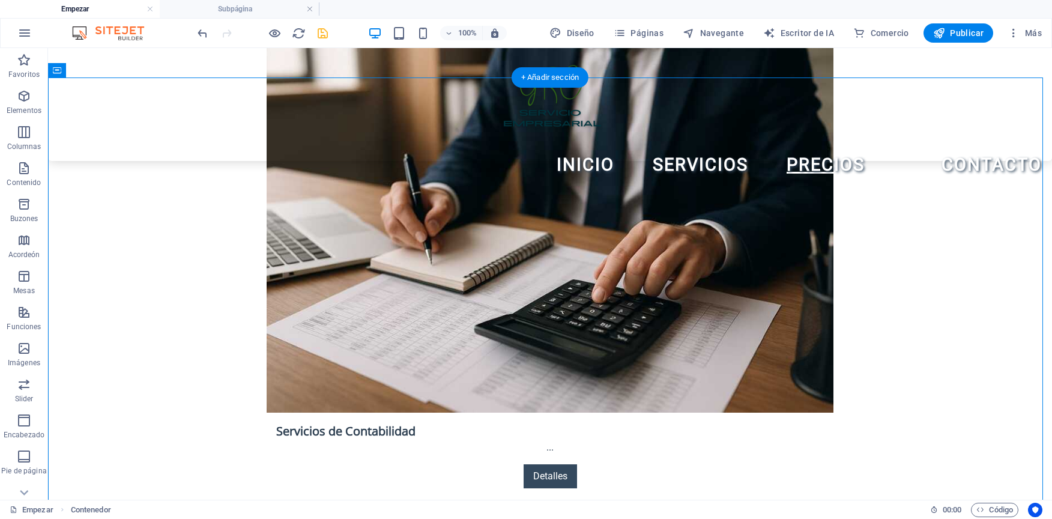
drag, startPoint x: 537, startPoint y: 304, endPoint x: 546, endPoint y: 227, distance: 77.4
drag, startPoint x: 539, startPoint y: 222, endPoint x: 535, endPoint y: 267, distance: 45.3
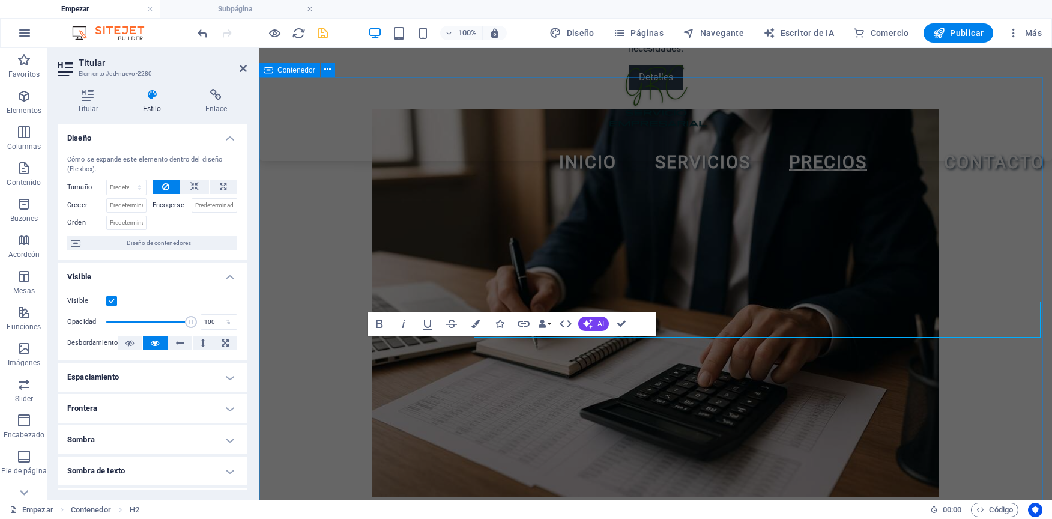
scroll to position [1913, 0]
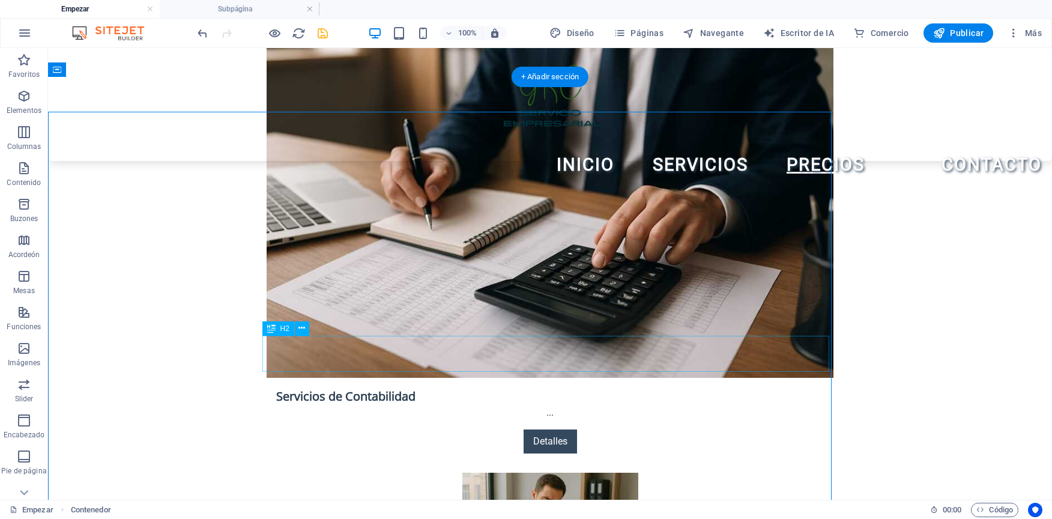
scroll to position [1879, 0]
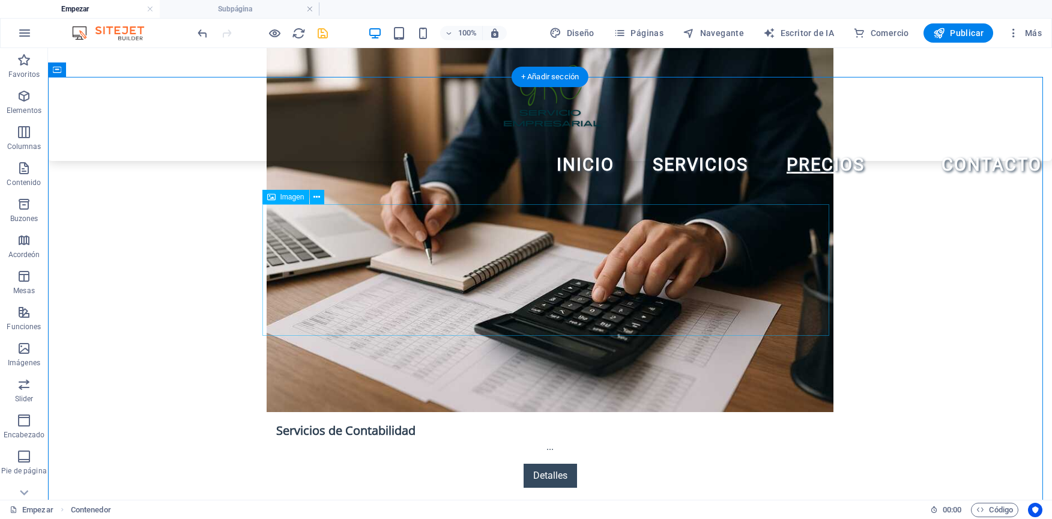
click at [314, 197] on icon at bounding box center [317, 197] width 7 height 13
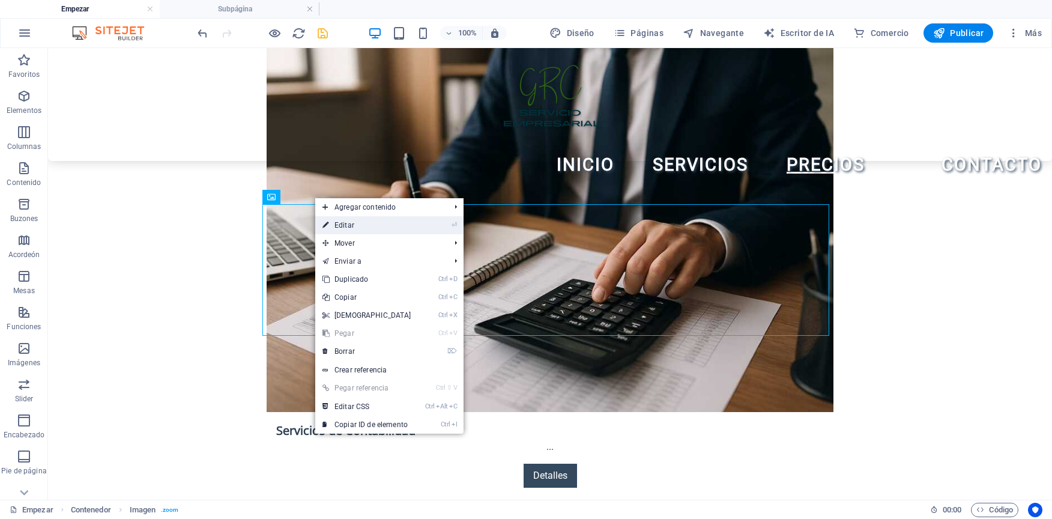
click at [320, 227] on link "⏎ Editar" at bounding box center [366, 225] width 103 height 18
select select "px"
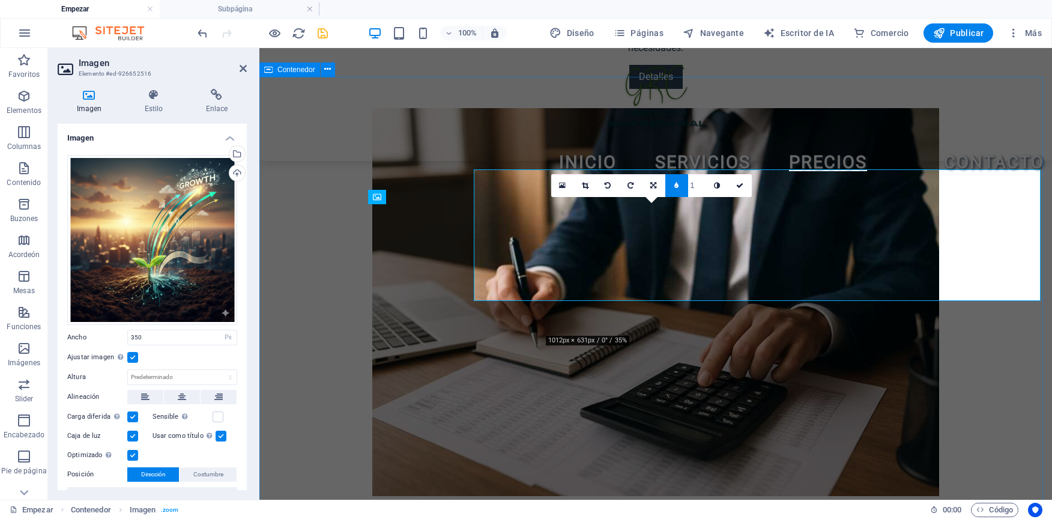
scroll to position [1913, 0]
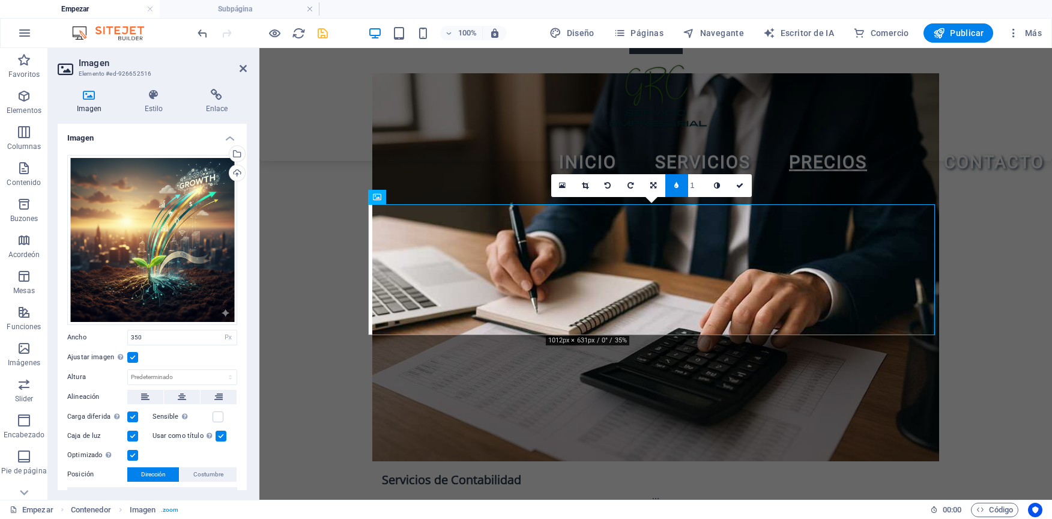
click at [131, 433] on label at bounding box center [132, 436] width 11 height 11
click at [0, 0] on input "Caja de luz" at bounding box center [0, 0] width 0 height 0
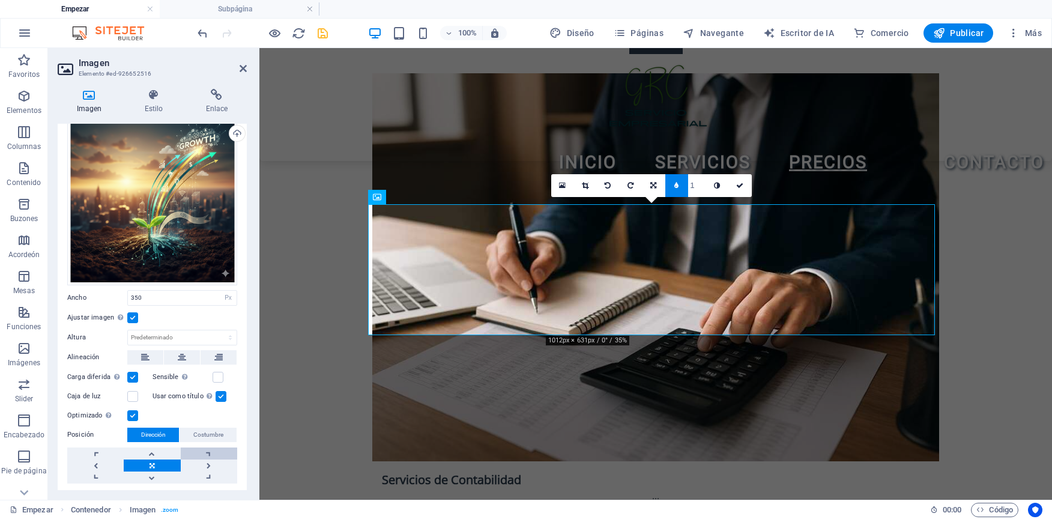
scroll to position [69, 0]
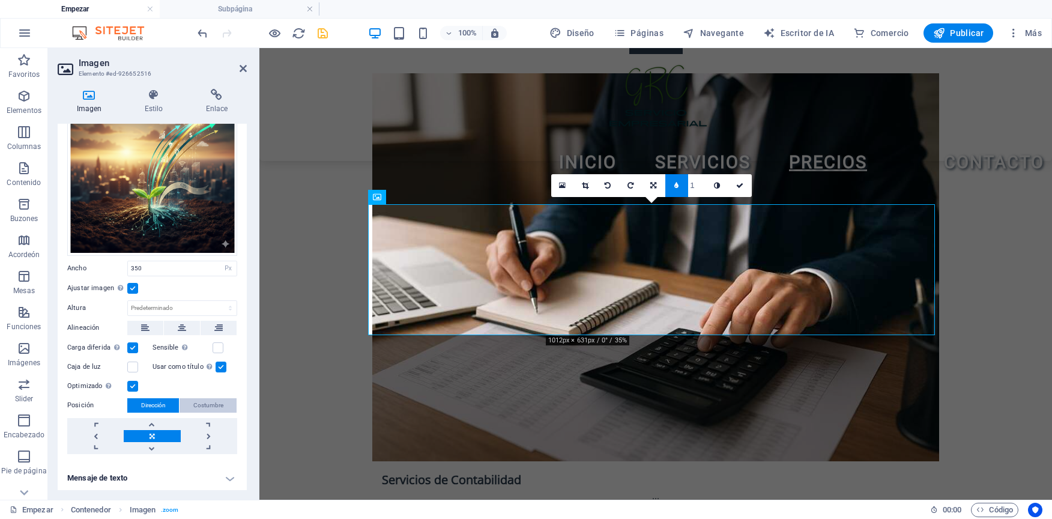
click at [226, 401] on button "Costumbre" at bounding box center [208, 405] width 57 height 14
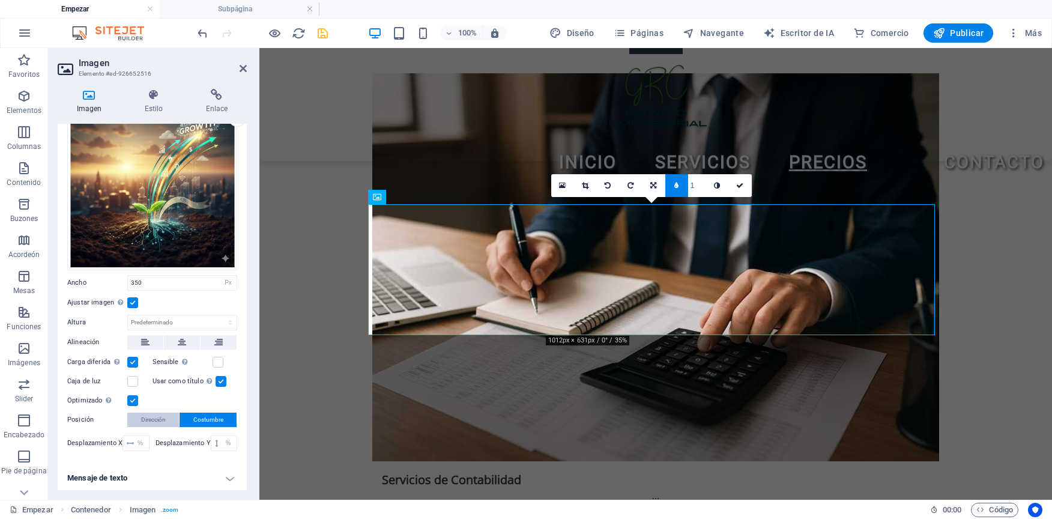
click at [145, 413] on span "Dirección" at bounding box center [153, 420] width 25 height 14
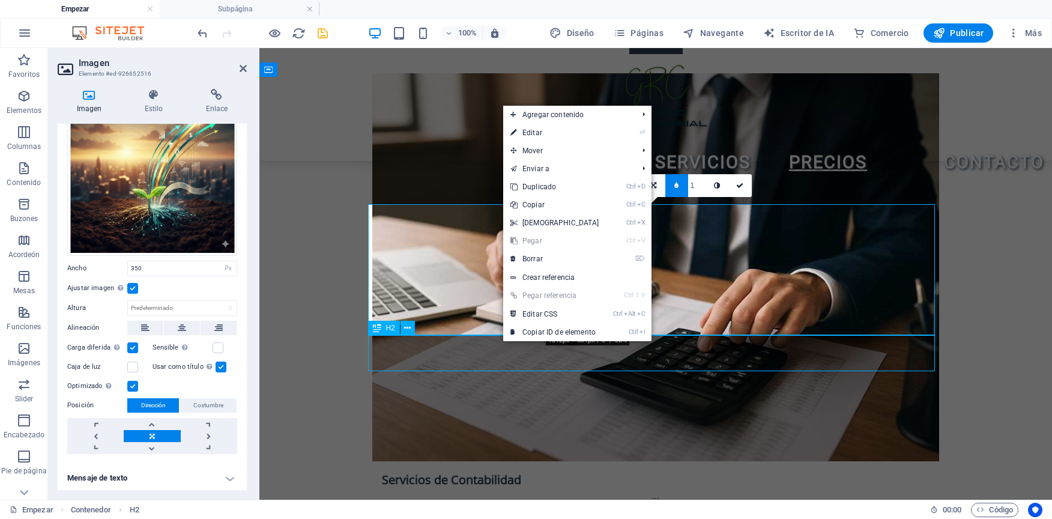
scroll to position [1879, 0]
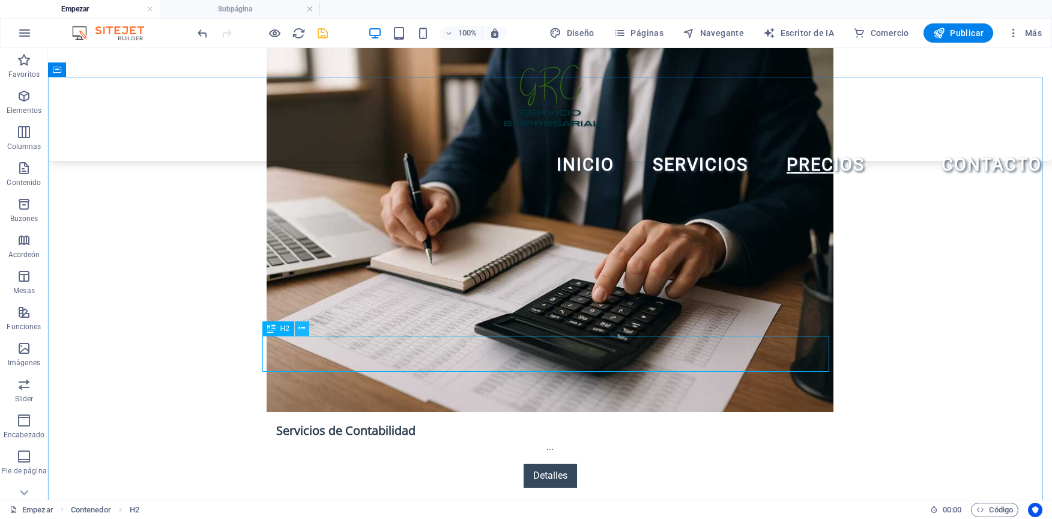
click at [304, 328] on icon at bounding box center [302, 328] width 7 height 13
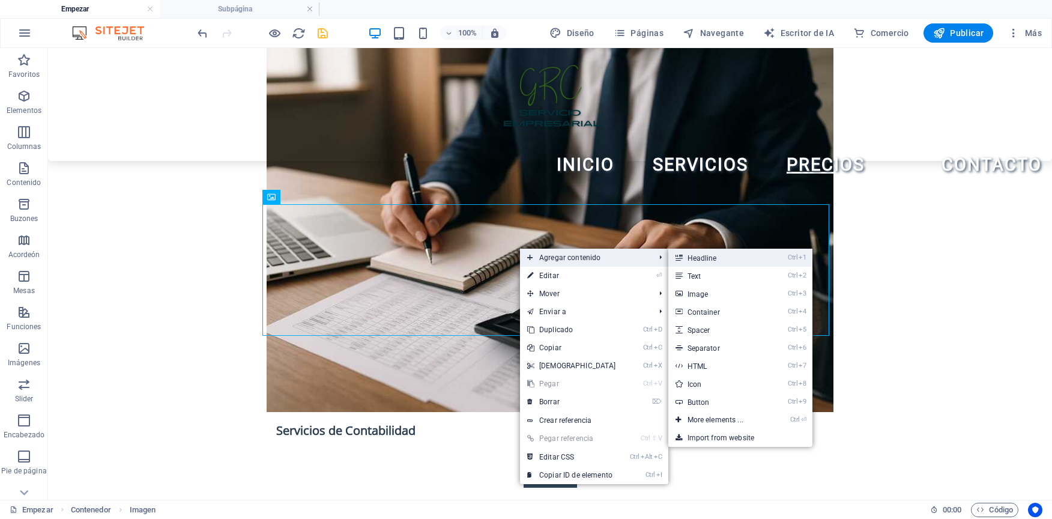
click at [727, 258] on link "Ctrl 1 Headline" at bounding box center [718, 258] width 99 height 18
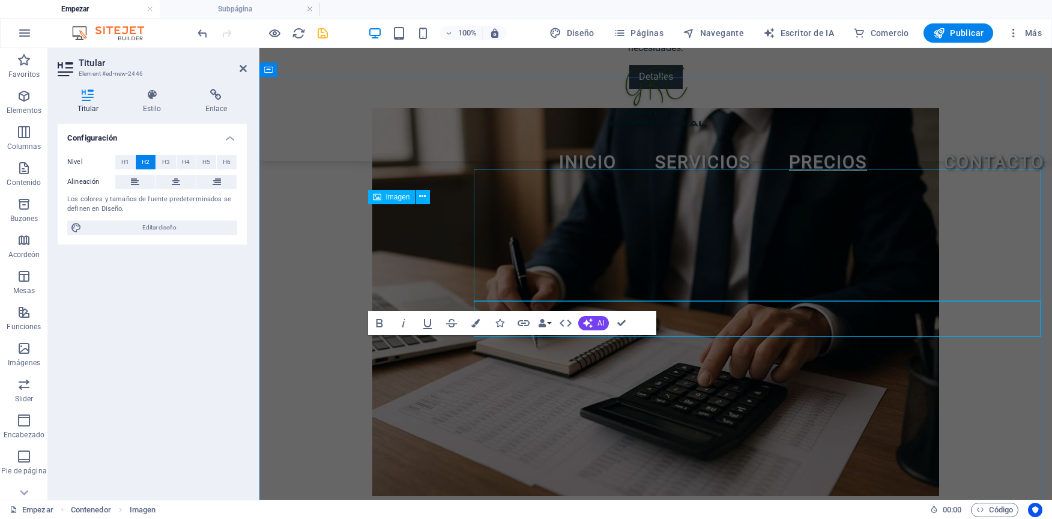
scroll to position [1913, 0]
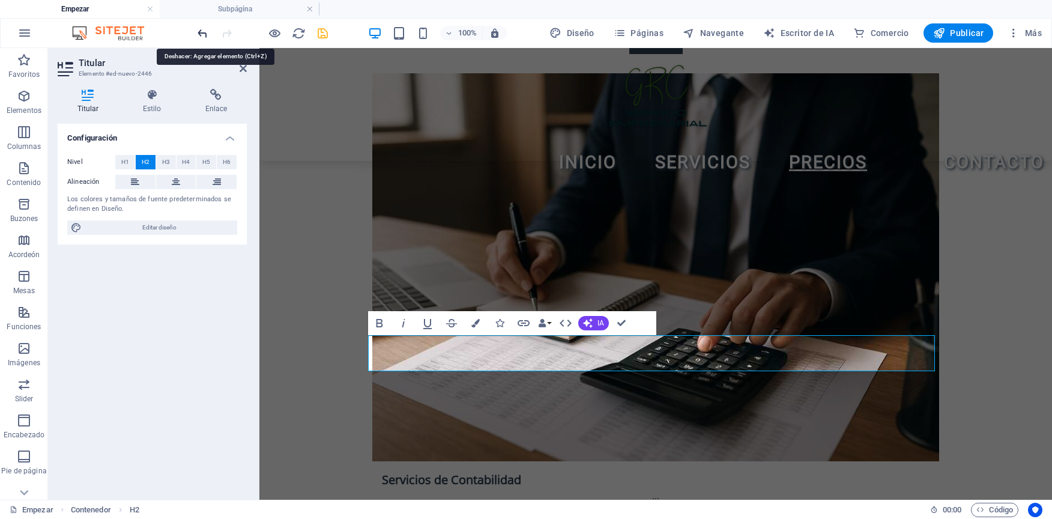
click at [204, 38] on icon "deshacer" at bounding box center [203, 33] width 14 height 14
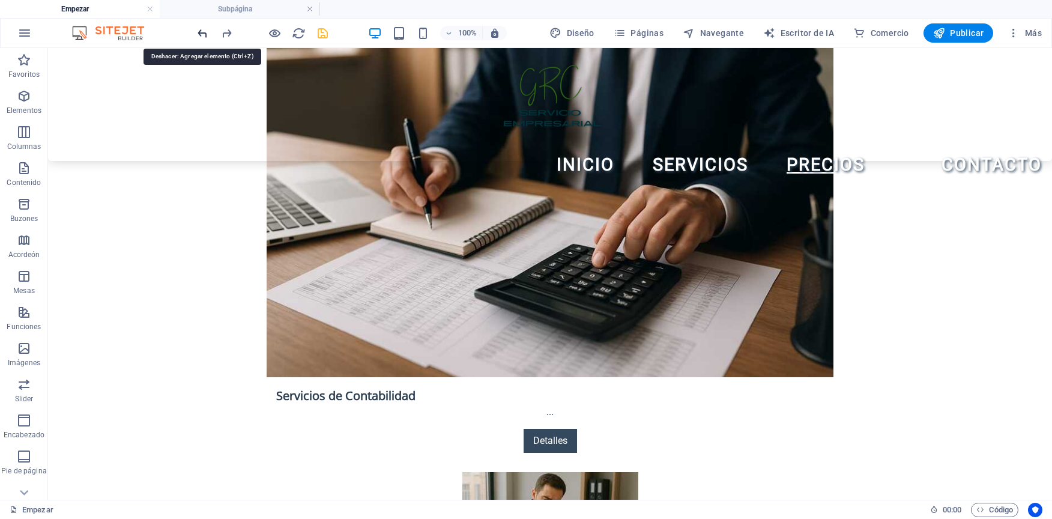
scroll to position [1879, 0]
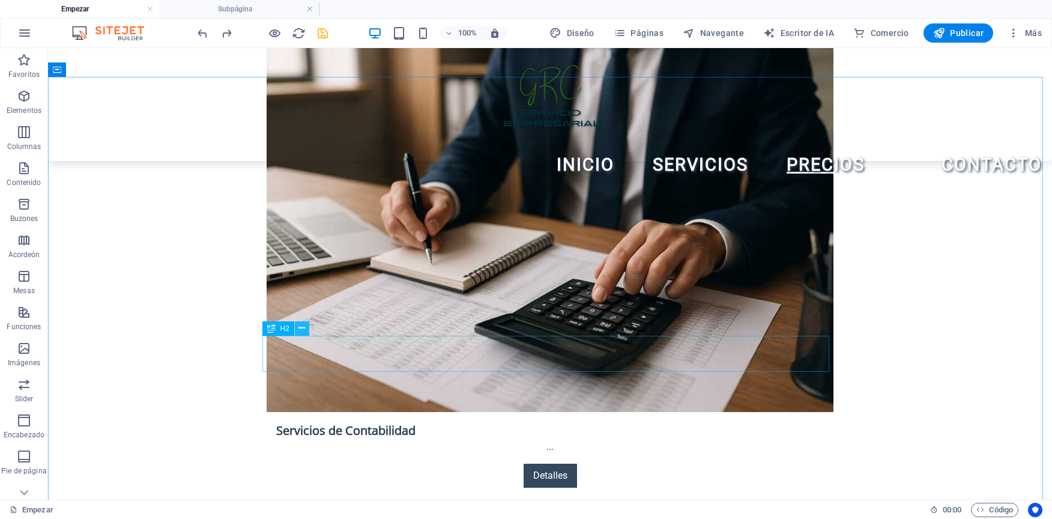
click at [308, 330] on button at bounding box center [302, 328] width 14 height 14
click at [302, 330] on icon at bounding box center [302, 328] width 7 height 13
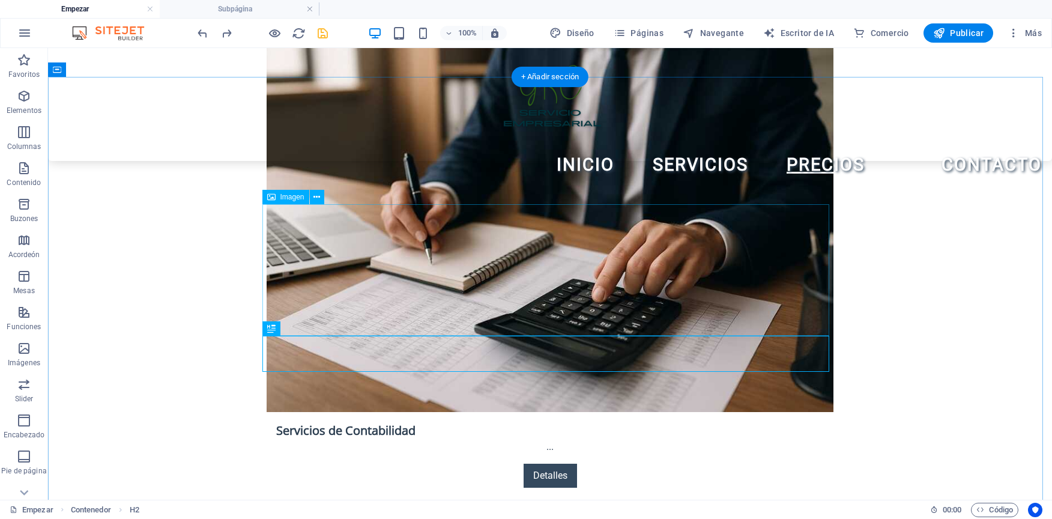
select select "px"
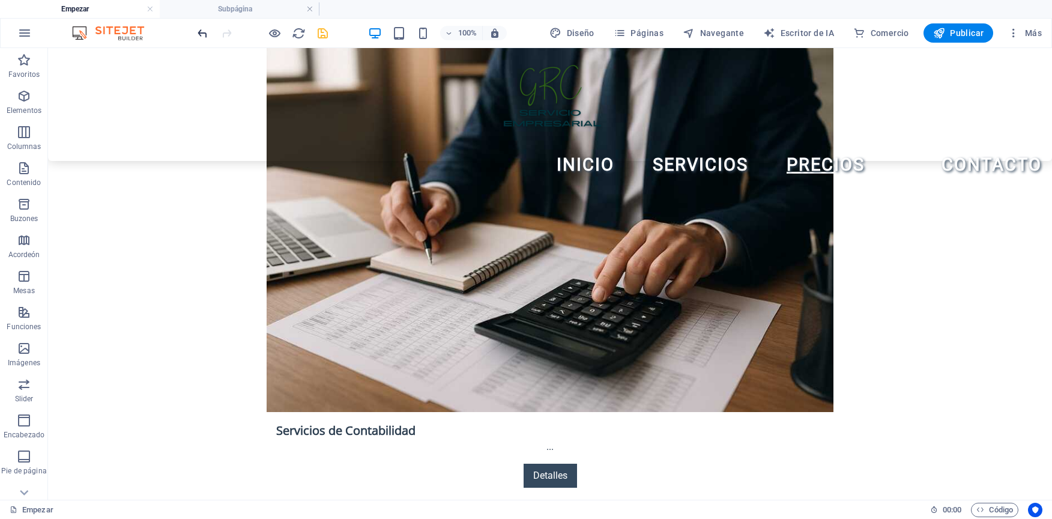
click at [196, 28] on icon "deshacer" at bounding box center [203, 33] width 14 height 14
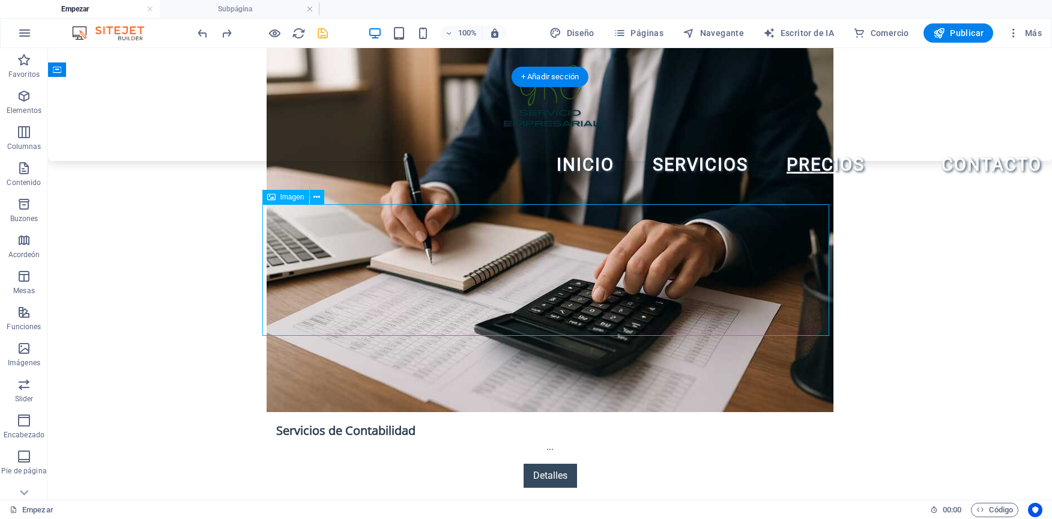
select select "px"
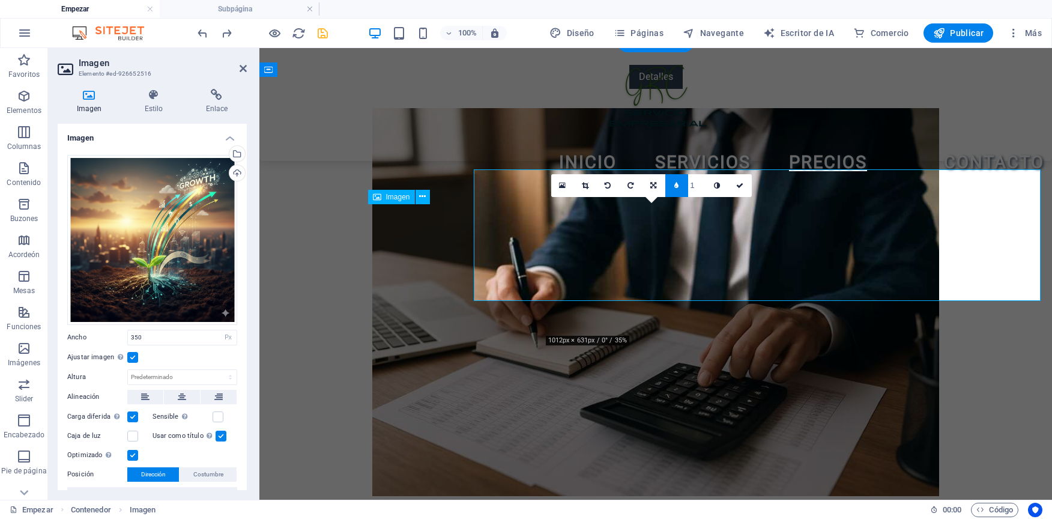
scroll to position [1913, 0]
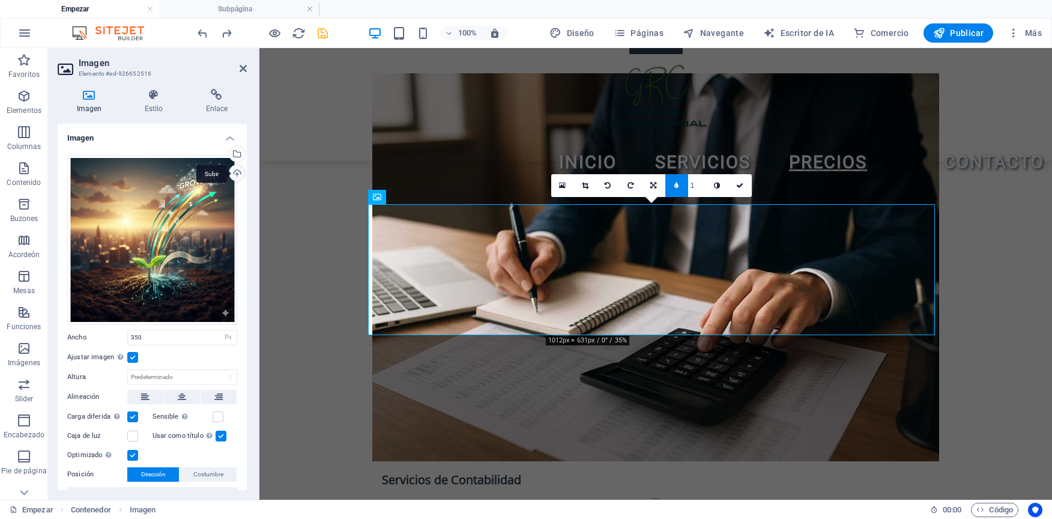
click at [235, 170] on div "Subir" at bounding box center [236, 174] width 18 height 18
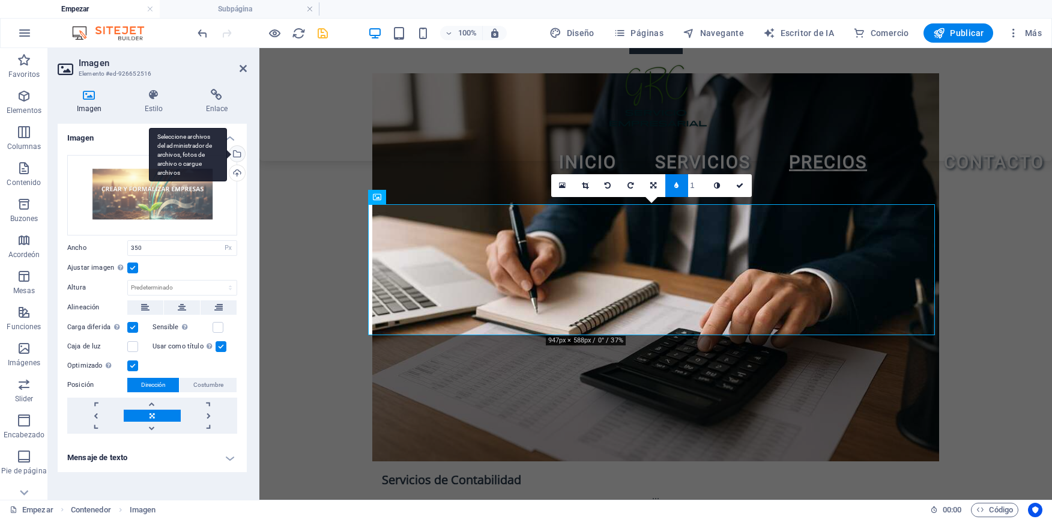
click at [237, 157] on div "Seleccione archivos del administrador de archivos, fotos de archivo o cargue ar…" at bounding box center [236, 155] width 18 height 18
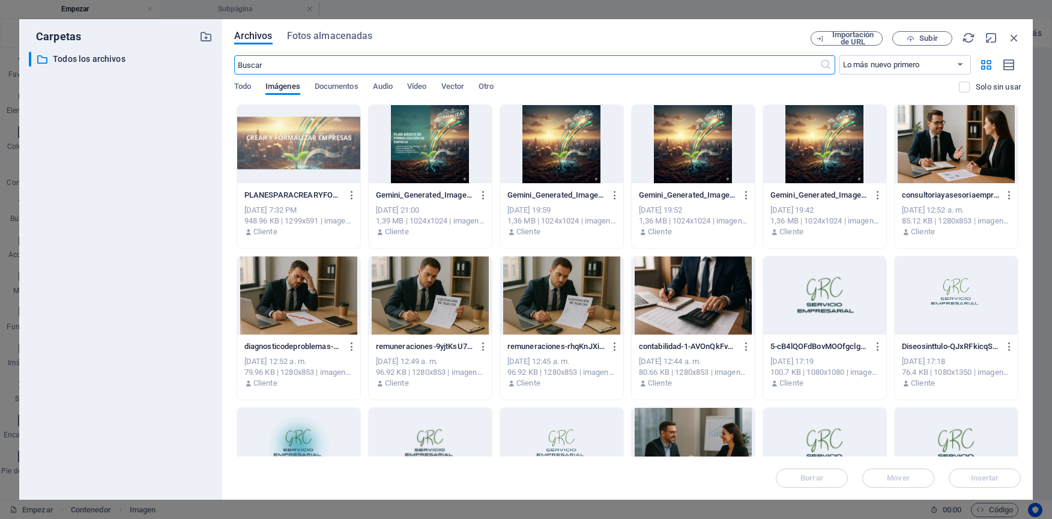
scroll to position [2631, 0]
click at [303, 164] on div at bounding box center [298, 144] width 123 height 78
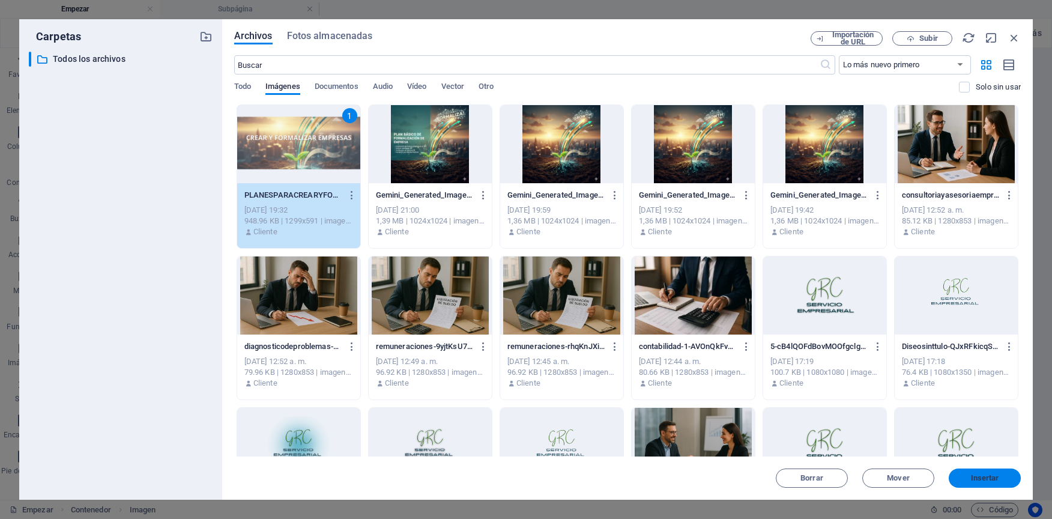
click at [982, 476] on span "Insertar" at bounding box center [985, 478] width 28 height 7
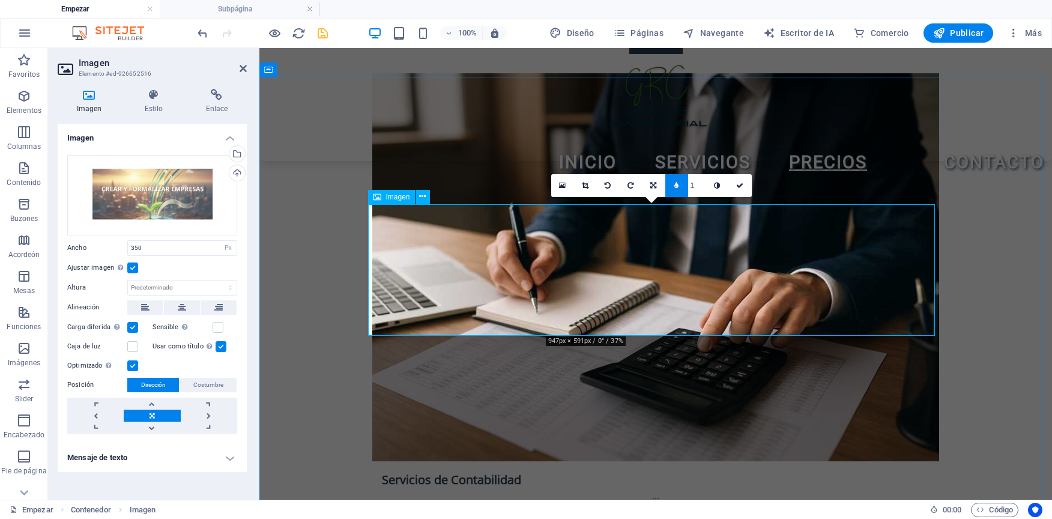
click at [136, 265] on label at bounding box center [132, 268] width 11 height 11
click at [0, 0] on input "Ajustar imagen Ajuste automático de la imagen a un ancho y alto fijos" at bounding box center [0, 0] width 0 height 0
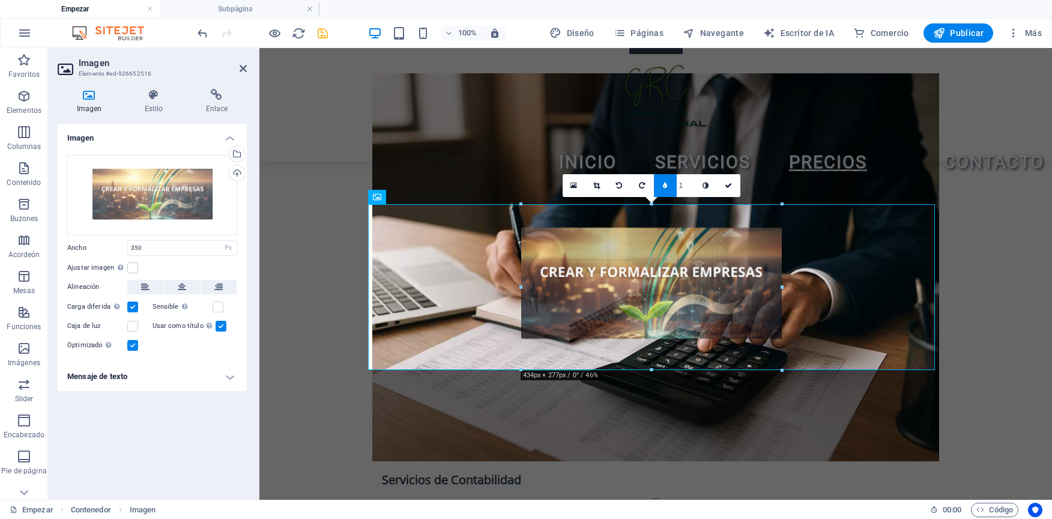
drag, startPoint x: 548, startPoint y: 270, endPoint x: 498, endPoint y: 276, distance: 50.8
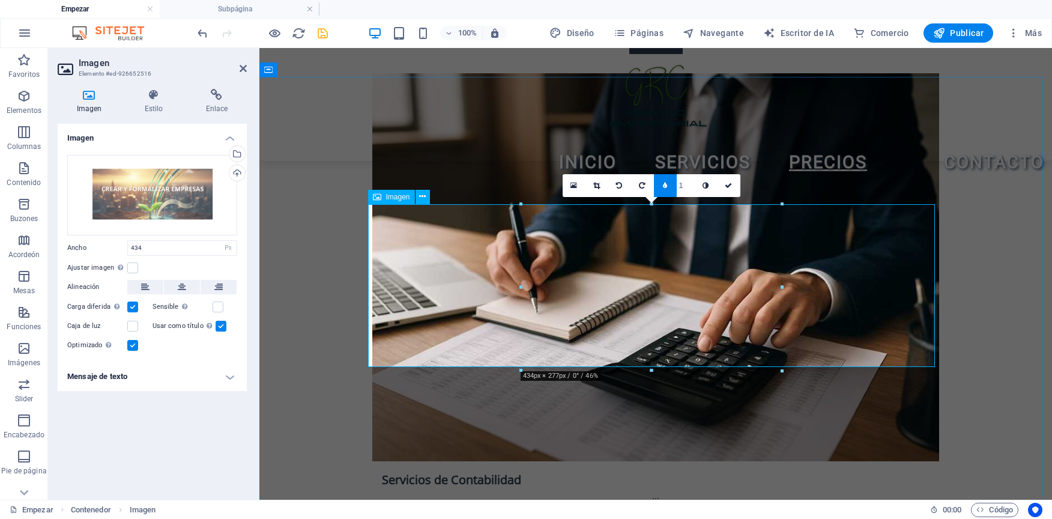
drag, startPoint x: 654, startPoint y: 368, endPoint x: 654, endPoint y: 361, distance: 6.6
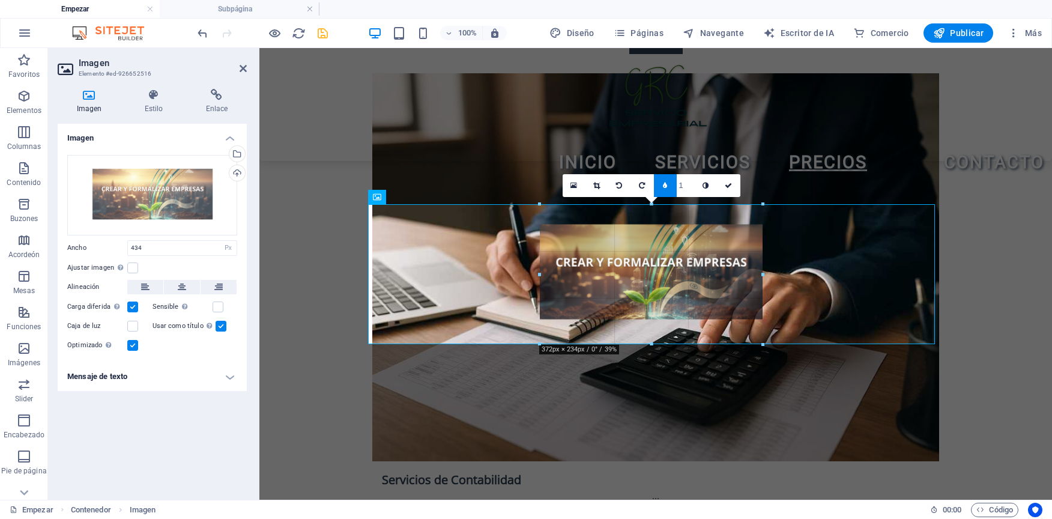
drag, startPoint x: 652, startPoint y: 366, endPoint x: 652, endPoint y: 342, distance: 23.4
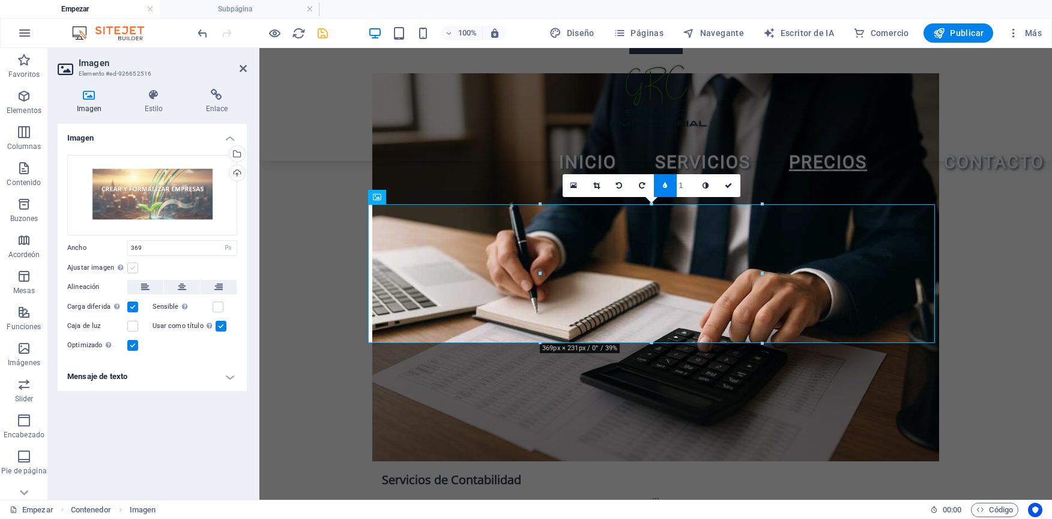
click at [134, 271] on label at bounding box center [132, 268] width 11 height 11
click at [0, 0] on input "Ajustar imagen Ajuste automático de la imagen a un ancho y alto fijos" at bounding box center [0, 0] width 0 height 0
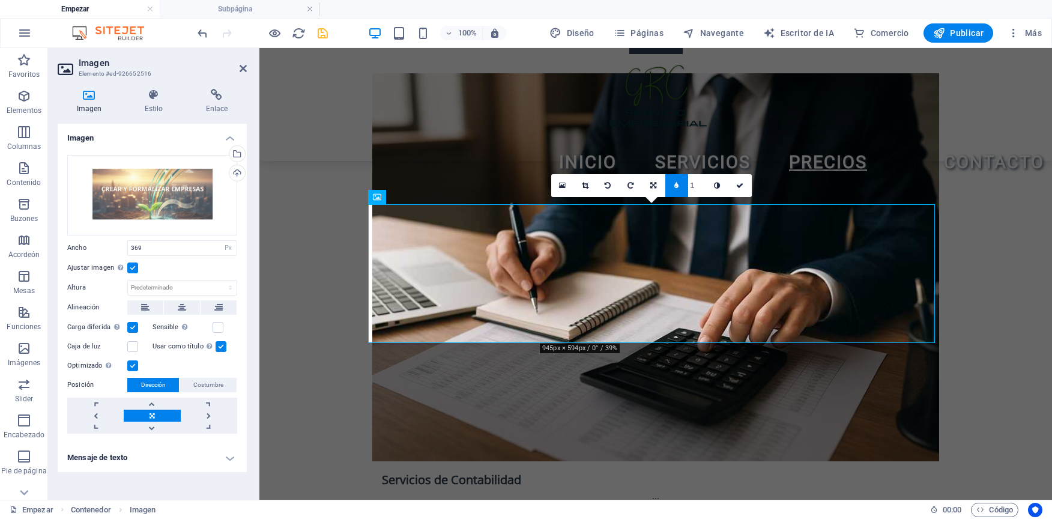
click at [130, 264] on label at bounding box center [132, 268] width 11 height 11
click at [0, 0] on input "Ajustar imagen Ajuste automático de la imagen a un ancho y alto fijos" at bounding box center [0, 0] width 0 height 0
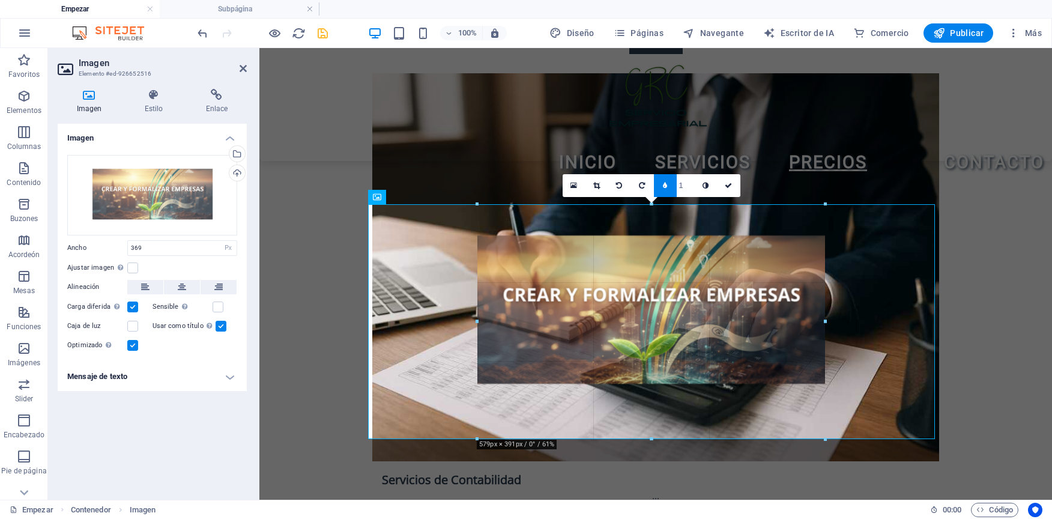
drag, startPoint x: 540, startPoint y: 272, endPoint x: 414, endPoint y: 290, distance: 127.5
type input "579"
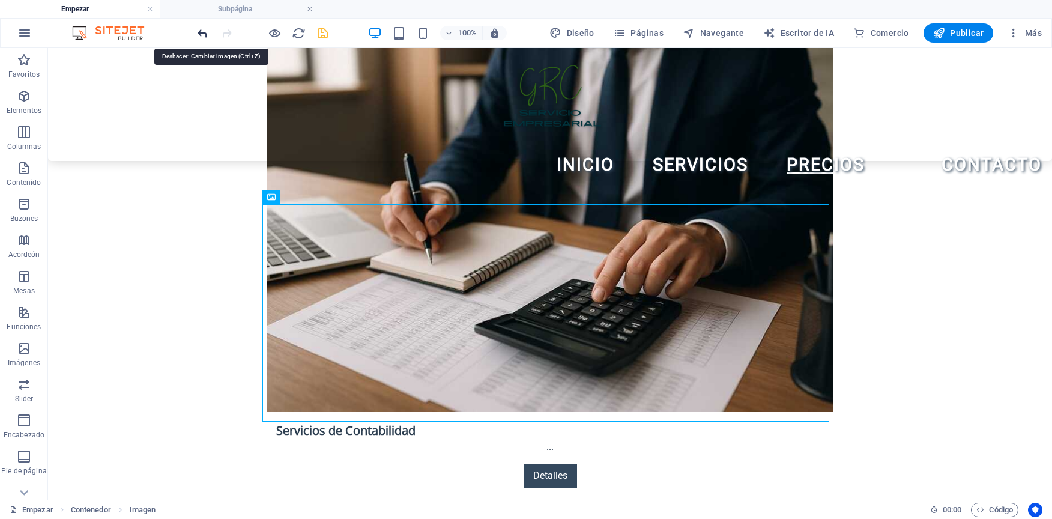
click at [206, 34] on icon "deshacer" at bounding box center [203, 33] width 14 height 14
click at [207, 35] on icon "deshacer" at bounding box center [203, 33] width 14 height 14
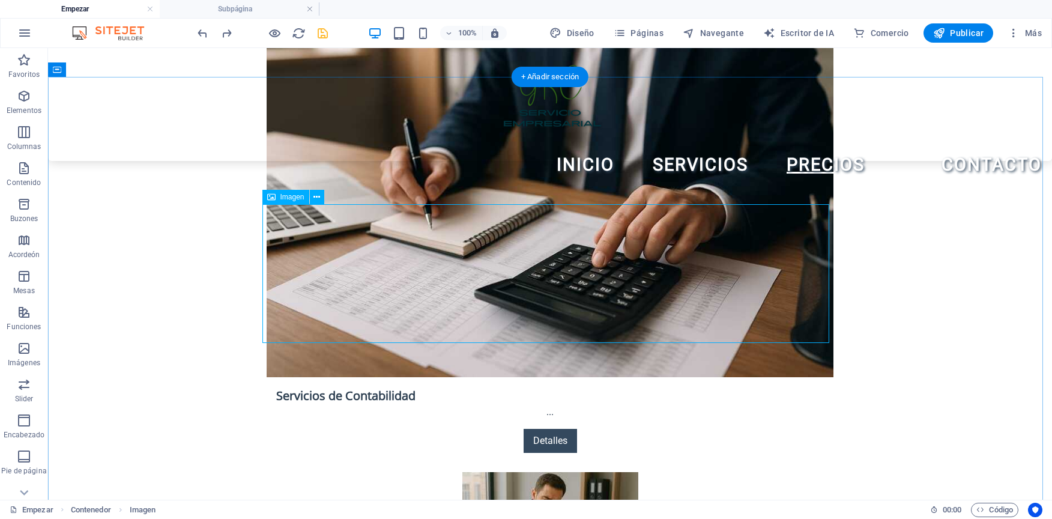
select select "px"
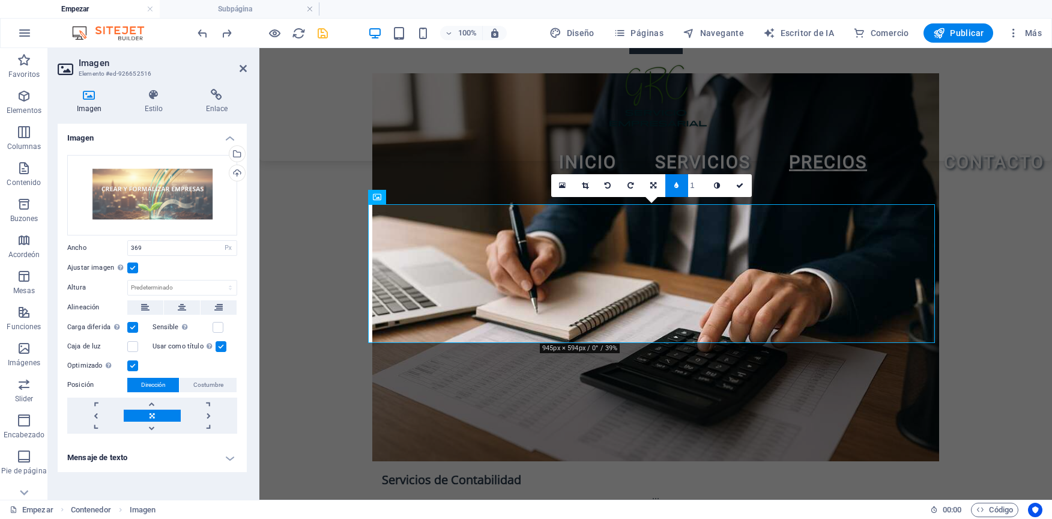
click at [134, 263] on label at bounding box center [132, 268] width 11 height 11
click at [0, 0] on input "Ajustar imagen Ajuste automático de la imagen a un ancho y alto fijos" at bounding box center [0, 0] width 0 height 0
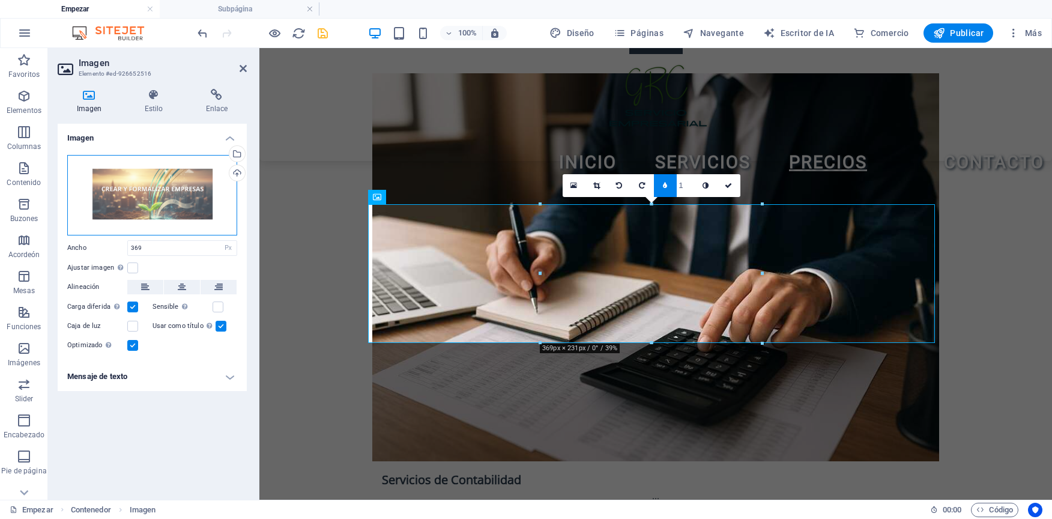
click at [181, 185] on div "Arrastra archivos aquí, haz clic para elegir archivos o selecciona archivos de …" at bounding box center [152, 195] width 170 height 80
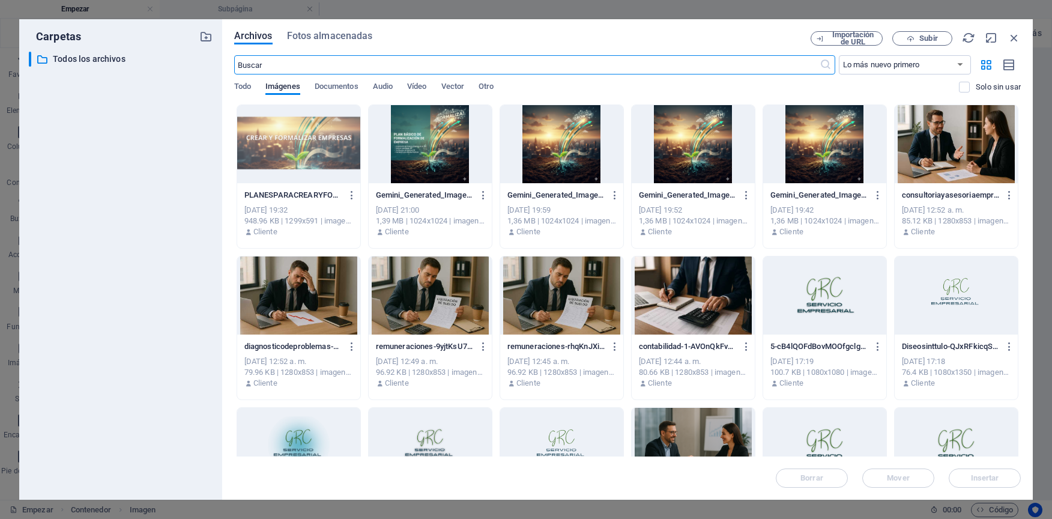
scroll to position [2631, 0]
click at [320, 148] on div at bounding box center [298, 144] width 123 height 78
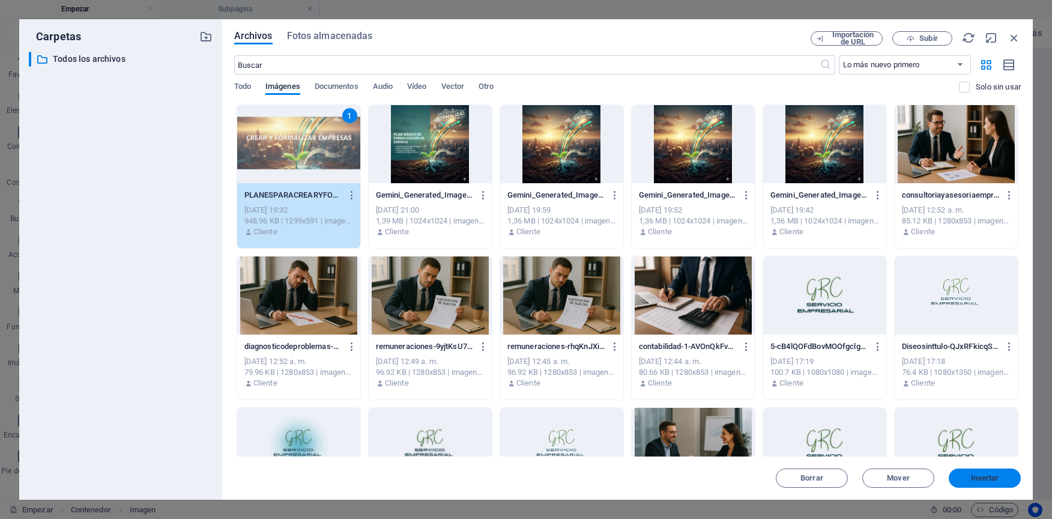
click at [957, 469] on button "Insertar" at bounding box center [985, 478] width 72 height 19
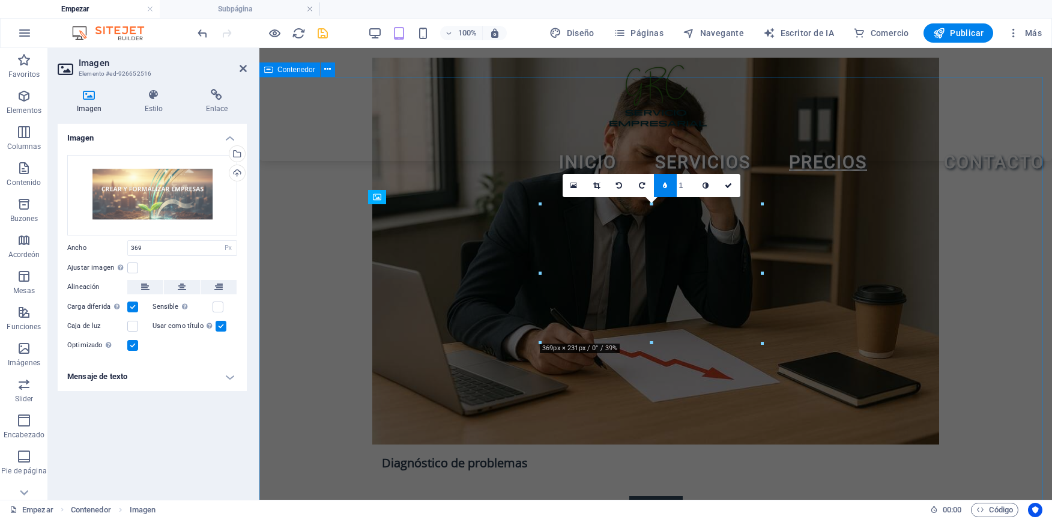
scroll to position [1913, 0]
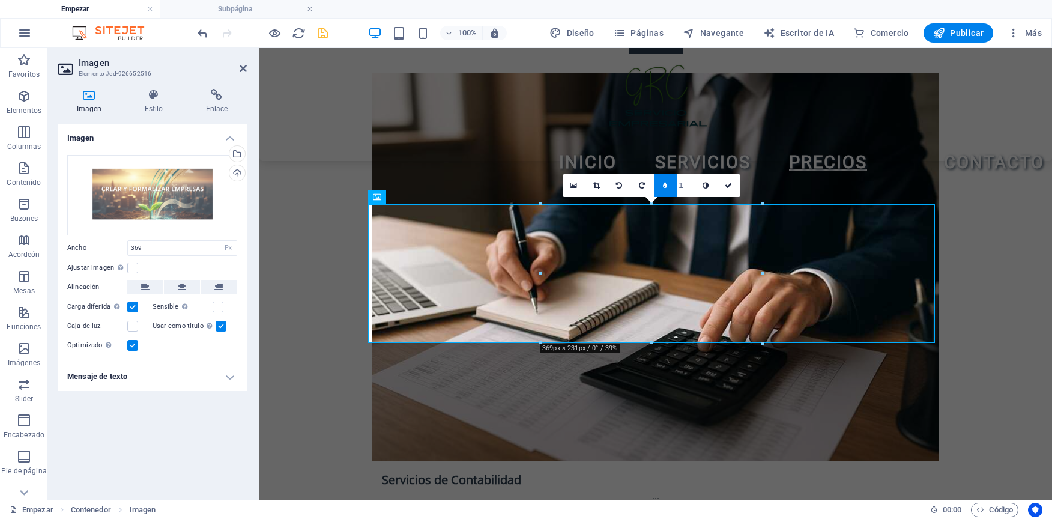
click at [659, 182] on link at bounding box center [665, 185] width 23 height 23
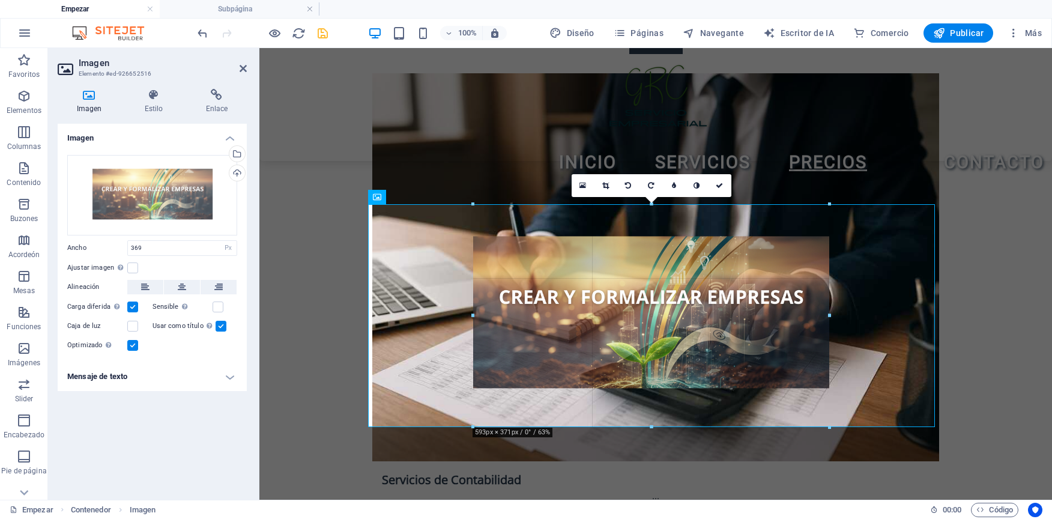
drag, startPoint x: 764, startPoint y: 275, endPoint x: 644, endPoint y: 252, distance: 121.8
type input "593"
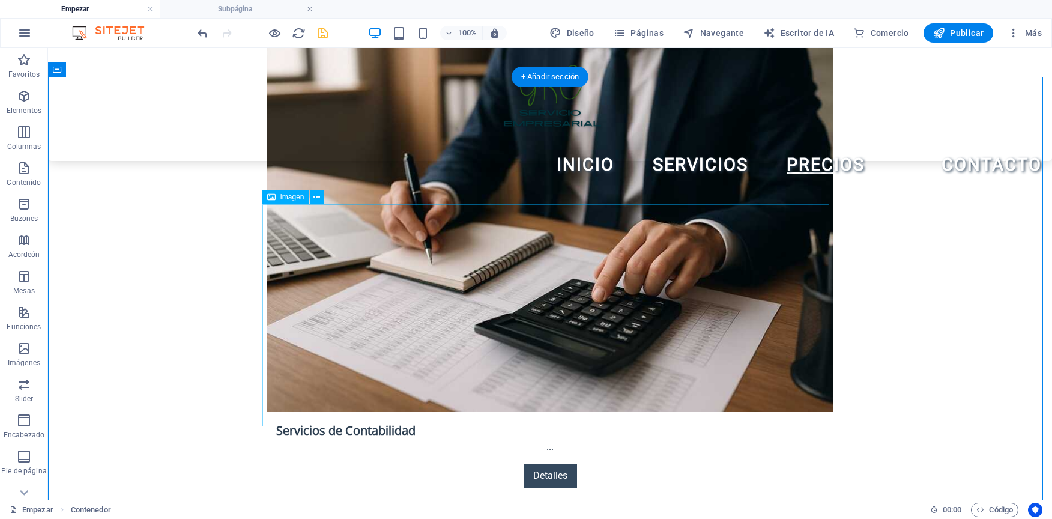
select select "px"
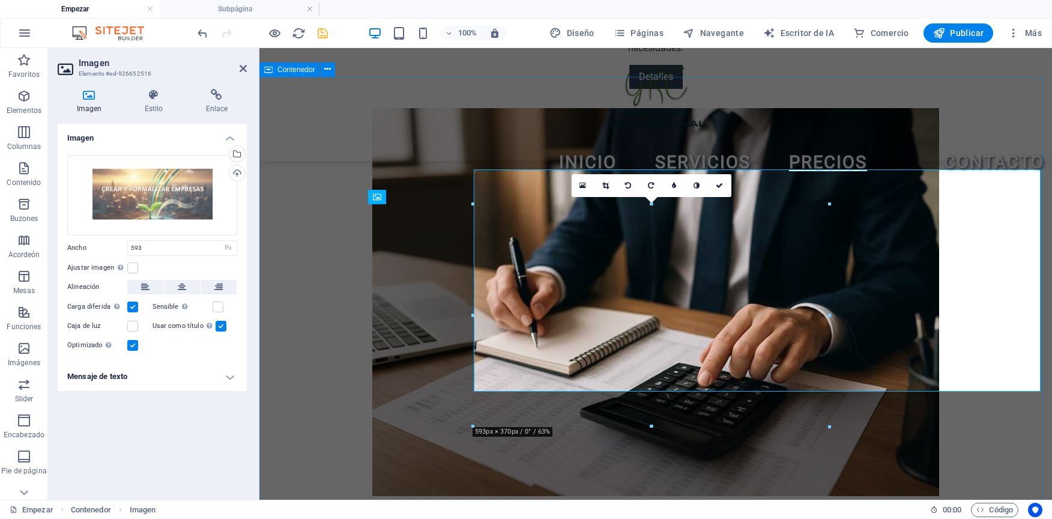
scroll to position [1913, 0]
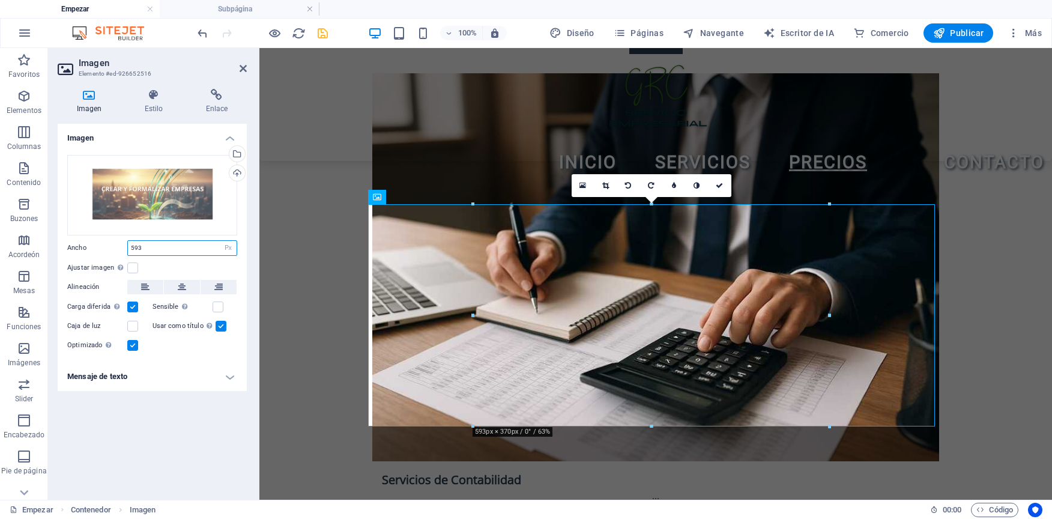
click at [198, 246] on input "593" at bounding box center [182, 248] width 109 height 14
click at [134, 265] on label at bounding box center [132, 268] width 11 height 11
click at [0, 0] on input "Ajustar imagen Ajuste automático de la imagen a un ancho y alto fijos" at bounding box center [0, 0] width 0 height 0
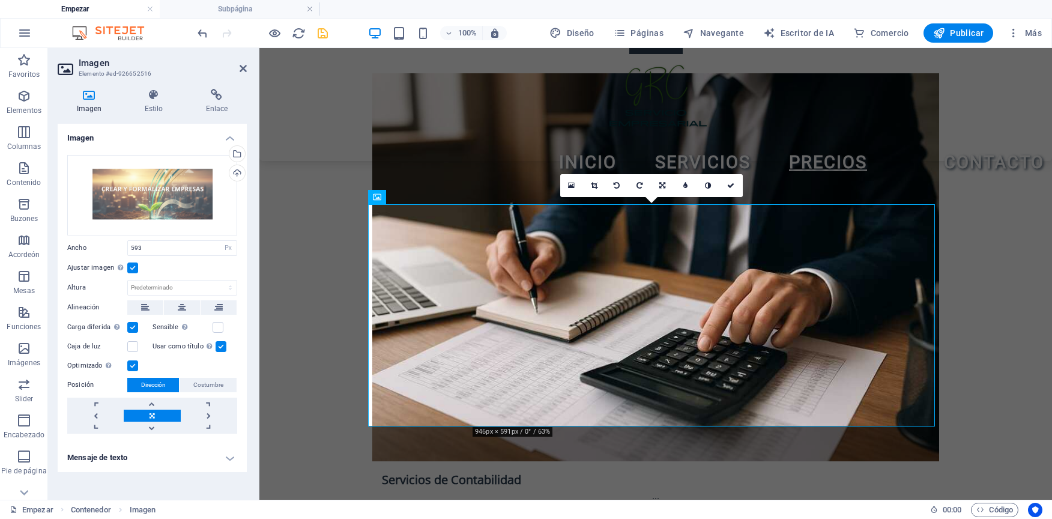
click at [138, 265] on label at bounding box center [132, 268] width 11 height 11
click at [0, 0] on input "Ajustar imagen Ajuste automático de la imagen a un ancho y alto fijos" at bounding box center [0, 0] width 0 height 0
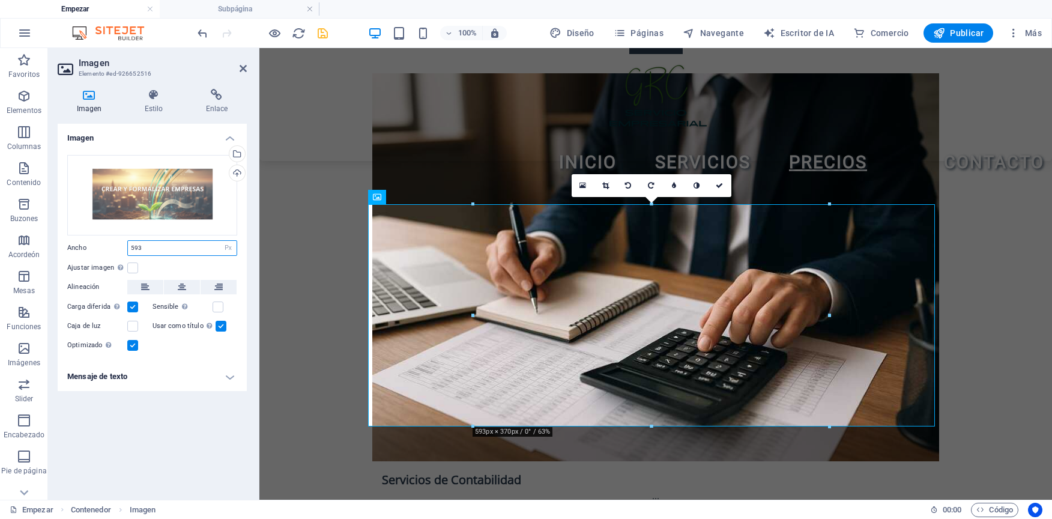
click at [150, 245] on input "593" at bounding box center [182, 248] width 109 height 14
type input "5"
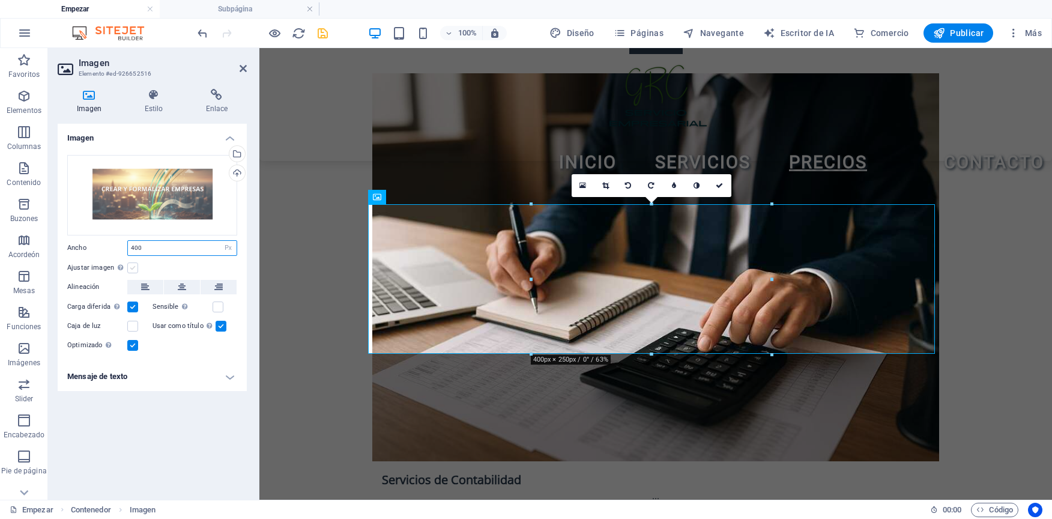
type input "400"
click at [136, 270] on label at bounding box center [132, 268] width 11 height 11
click at [0, 0] on input "Ajustar imagen Ajuste automático de la imagen a un ancho y alto fijos" at bounding box center [0, 0] width 0 height 0
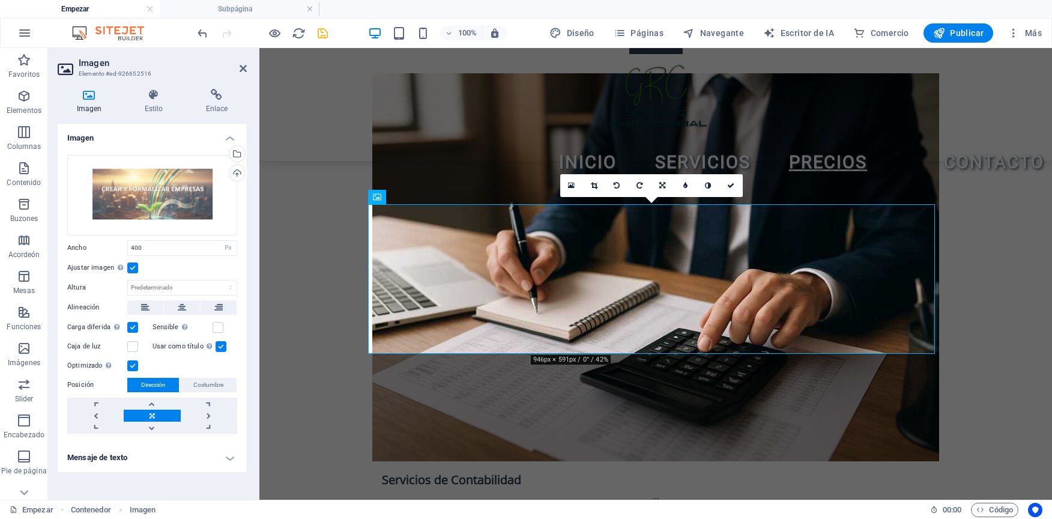
click at [135, 270] on label at bounding box center [132, 268] width 11 height 11
click at [0, 0] on input "Ajustar imagen Ajuste automático de la imagen a un ancho y alto fijos" at bounding box center [0, 0] width 0 height 0
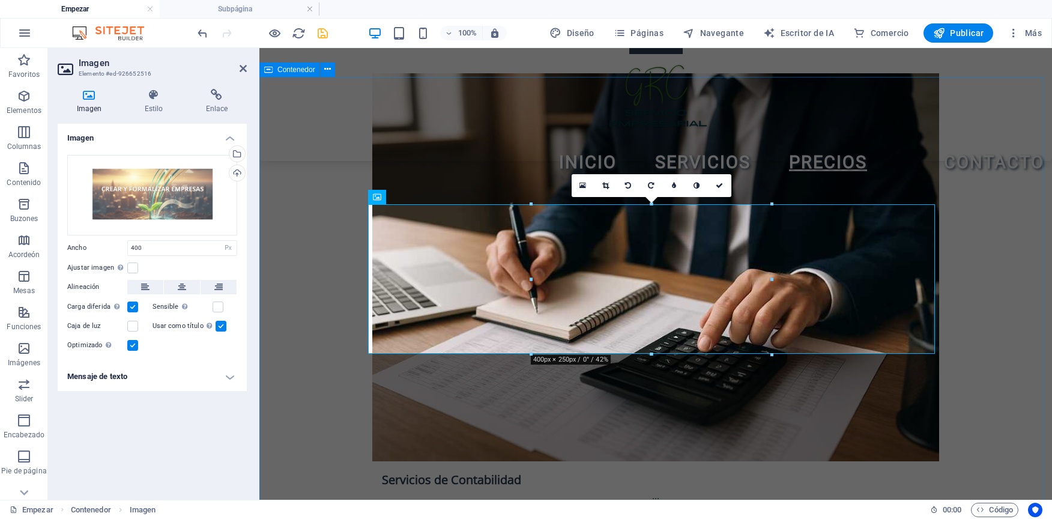
drag, startPoint x: 292, startPoint y: 294, endPoint x: 506, endPoint y: 294, distance: 213.9
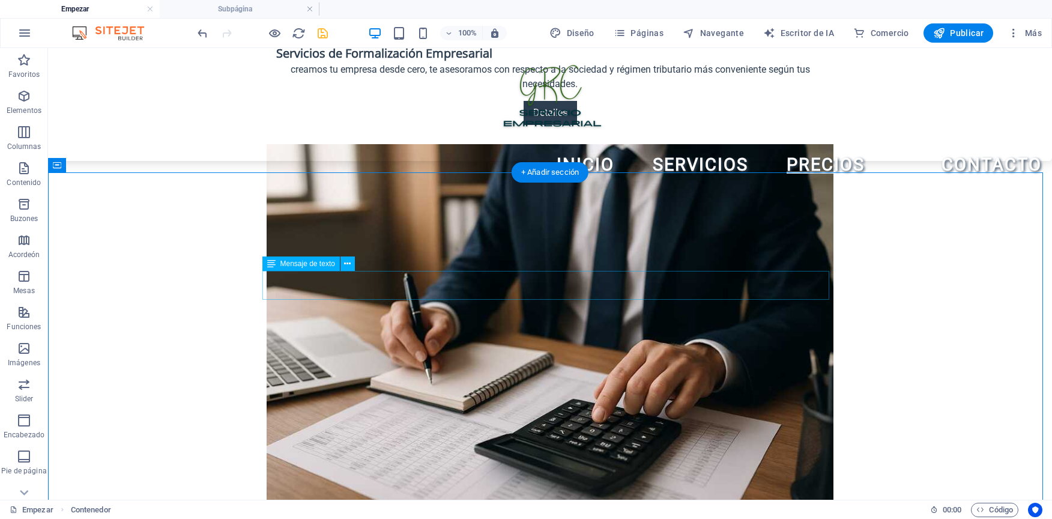
scroll to position [1879, 0]
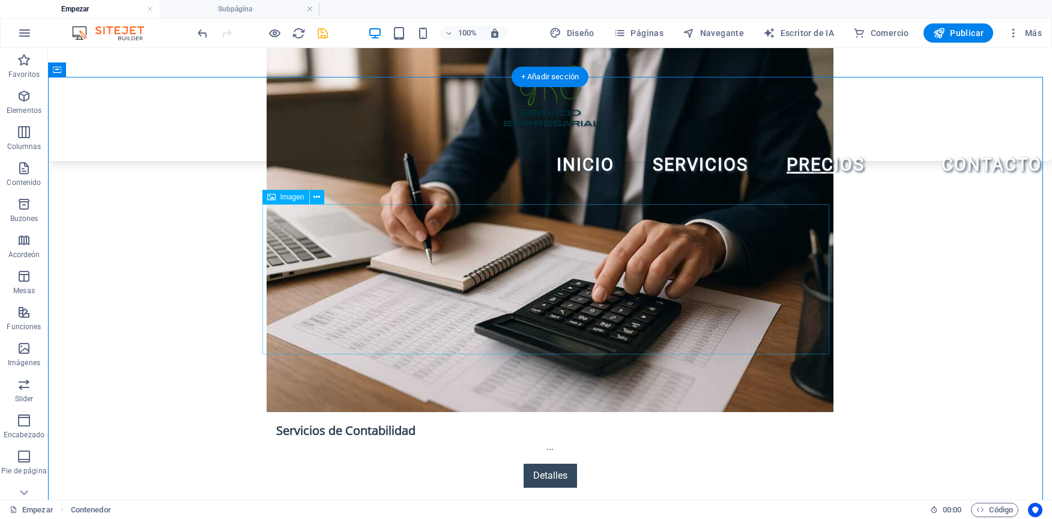
select select "px"
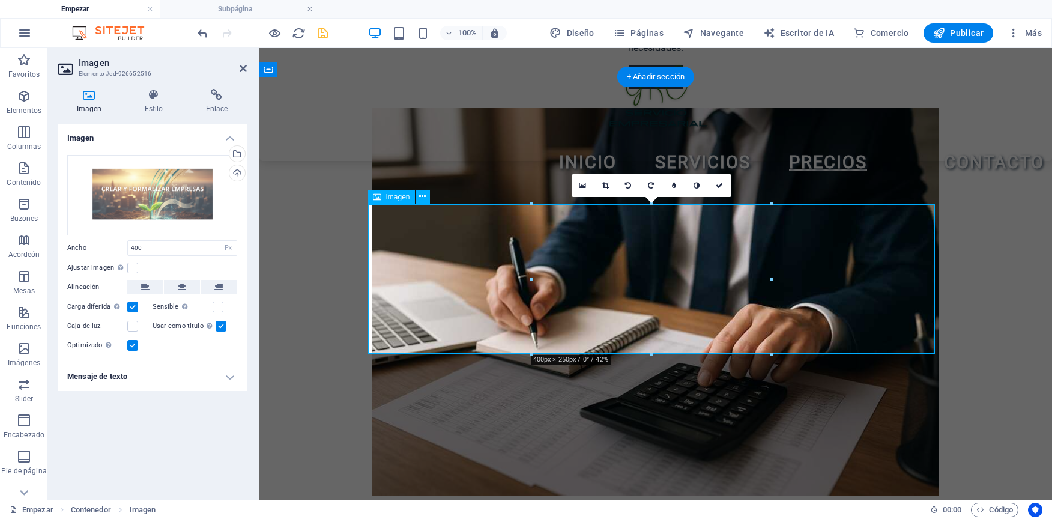
scroll to position [1913, 0]
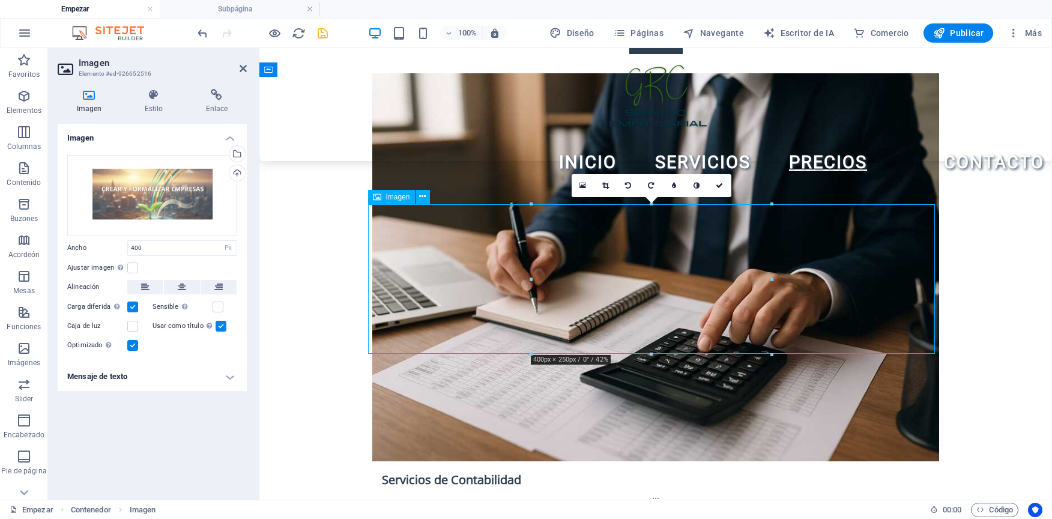
drag, startPoint x: 529, startPoint y: 279, endPoint x: 451, endPoint y: 273, distance: 77.8
drag, startPoint x: 529, startPoint y: 278, endPoint x: 520, endPoint y: 279, distance: 8.5
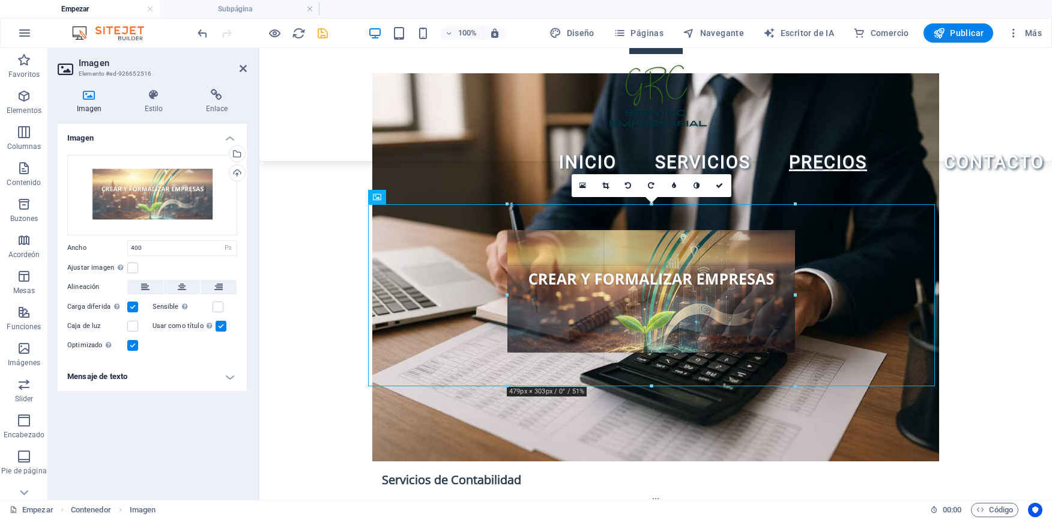
drag, startPoint x: 532, startPoint y: 278, endPoint x: 484, endPoint y: 278, distance: 47.5
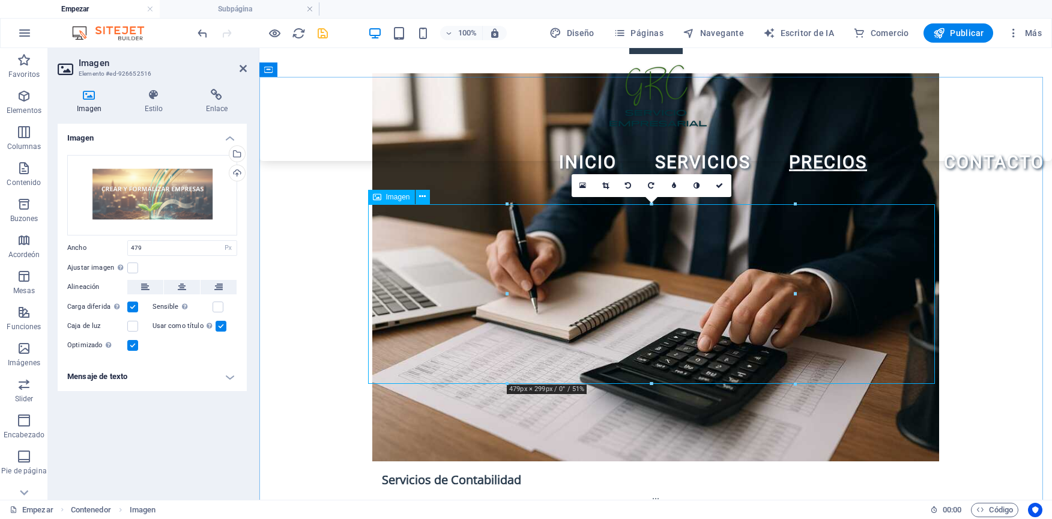
drag, startPoint x: 911, startPoint y: 433, endPoint x: 648, endPoint y: 359, distance: 273.3
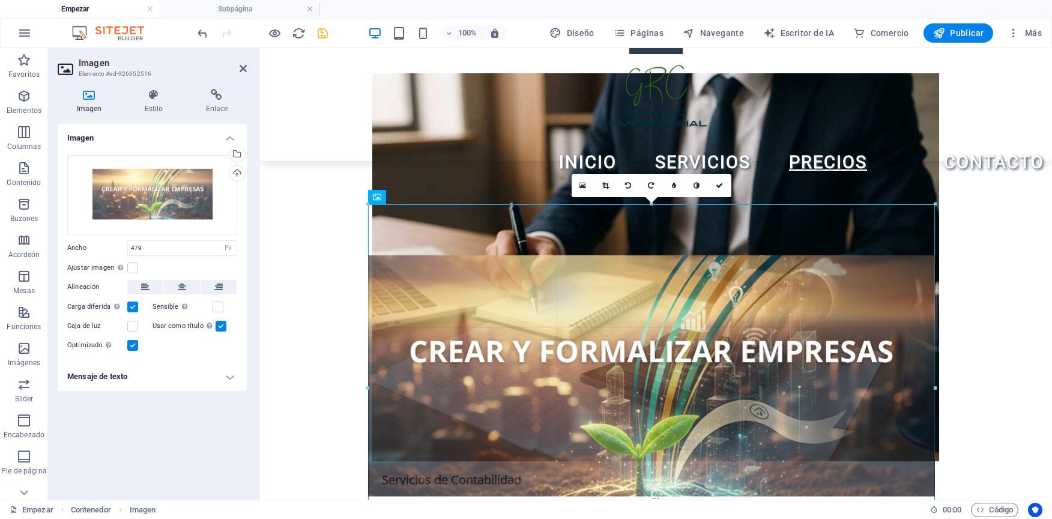
type input "944"
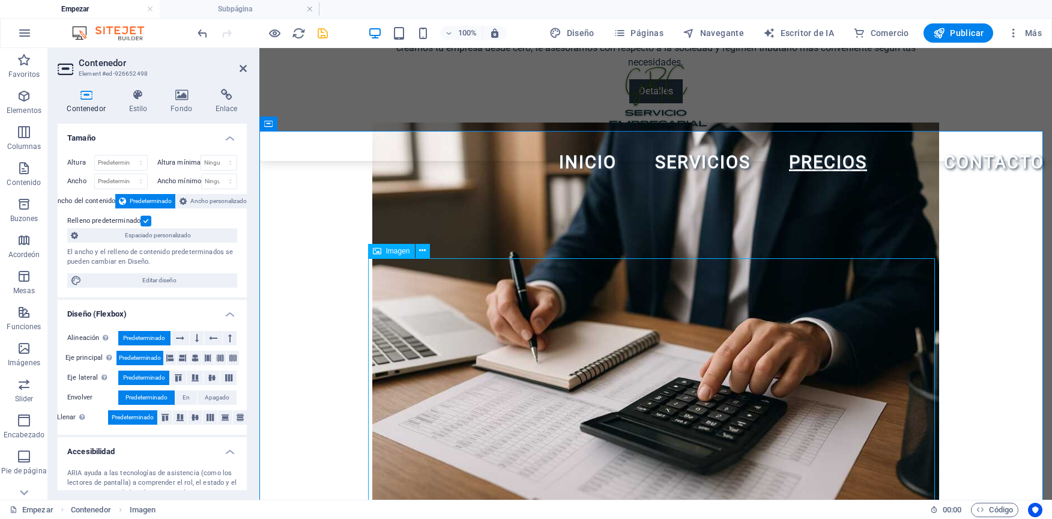
scroll to position [1853, 0]
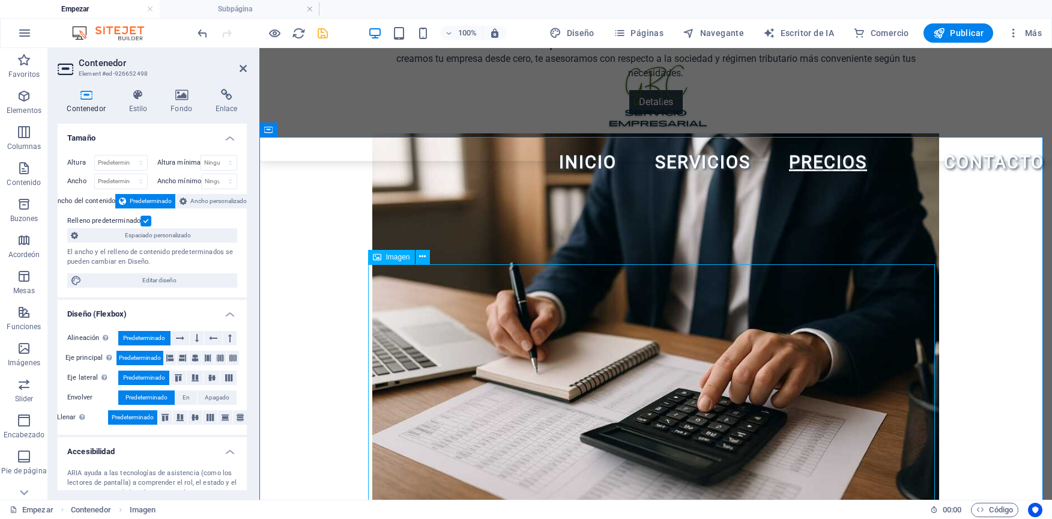
select select "px"
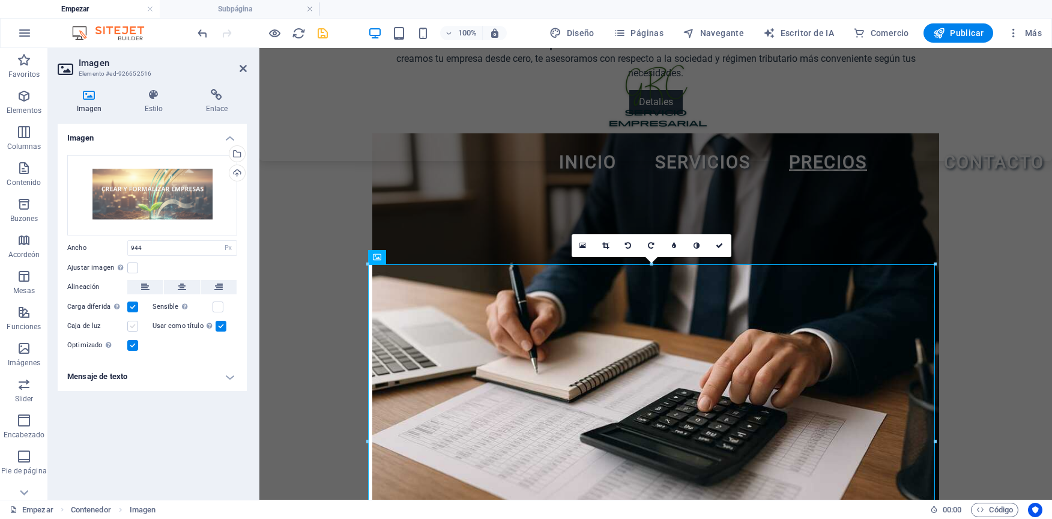
click at [132, 324] on label at bounding box center [132, 326] width 11 height 11
click at [0, 0] on input "Caja de luz" at bounding box center [0, 0] width 0 height 0
click at [222, 303] on label at bounding box center [218, 307] width 11 height 11
click at [0, 0] on input "Sensible Cargue automáticamente imágenes retina y tamaños optimizados para telé…" at bounding box center [0, 0] width 0 height 0
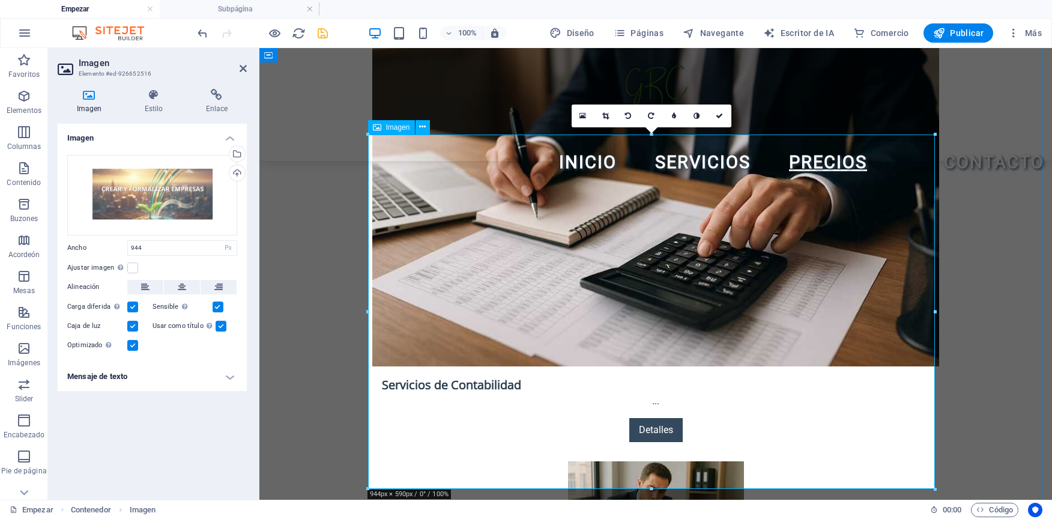
scroll to position [2094, 0]
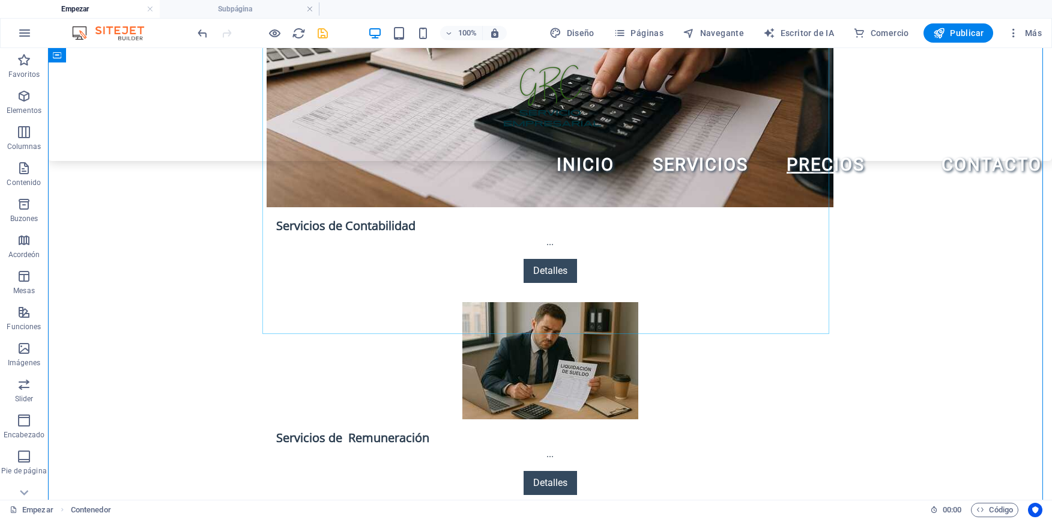
scroll to position [2119, 0]
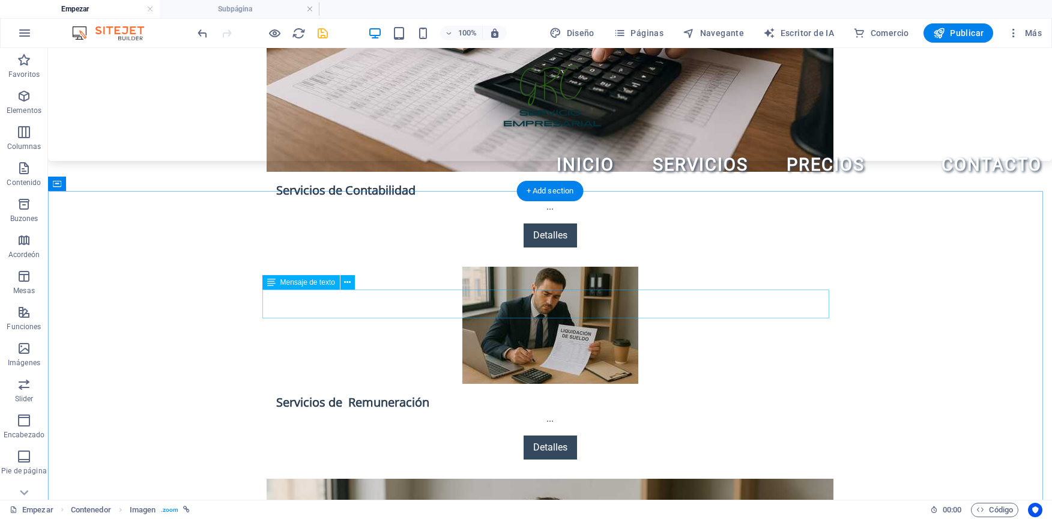
scroll to position [1764, 0]
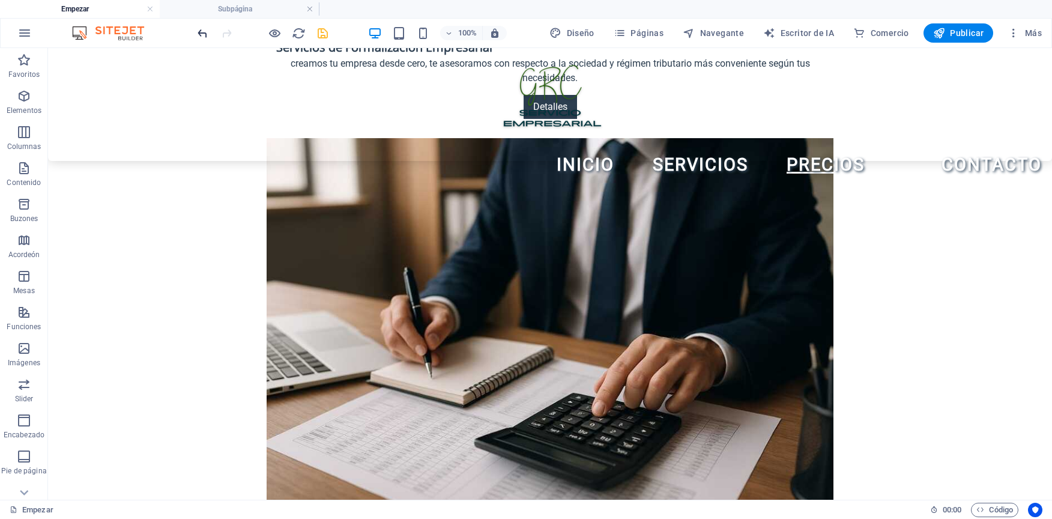
click at [196, 29] on icon "deshacer" at bounding box center [203, 33] width 14 height 14
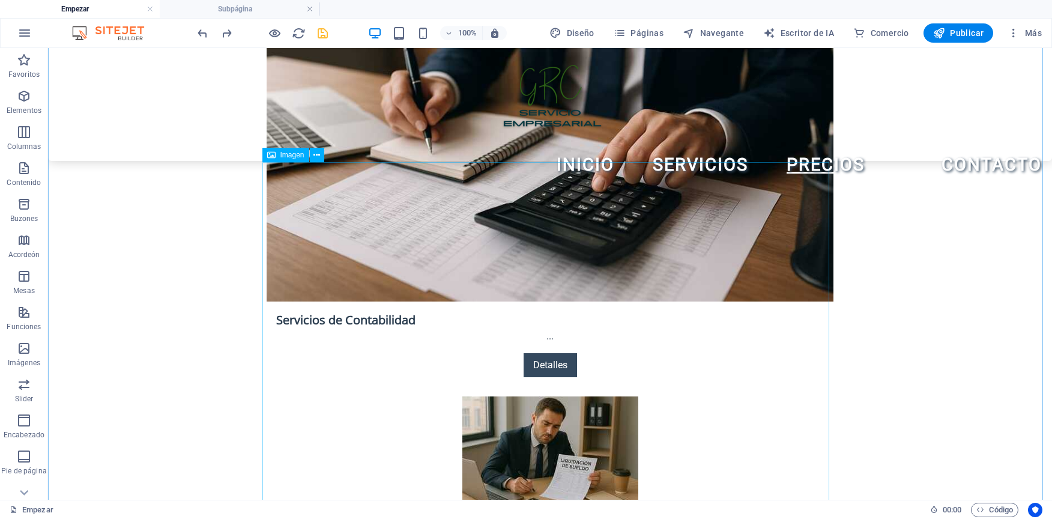
scroll to position [1999, 0]
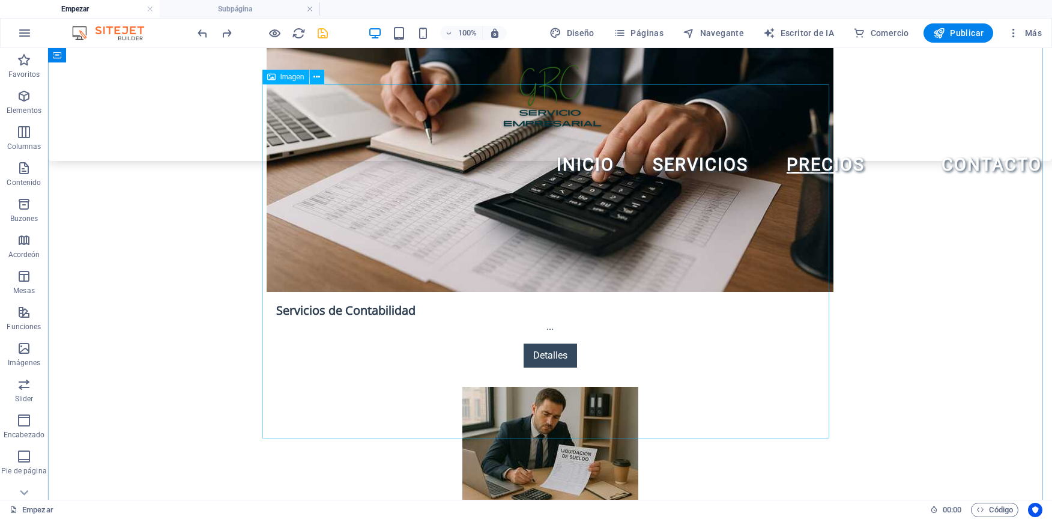
select select "px"
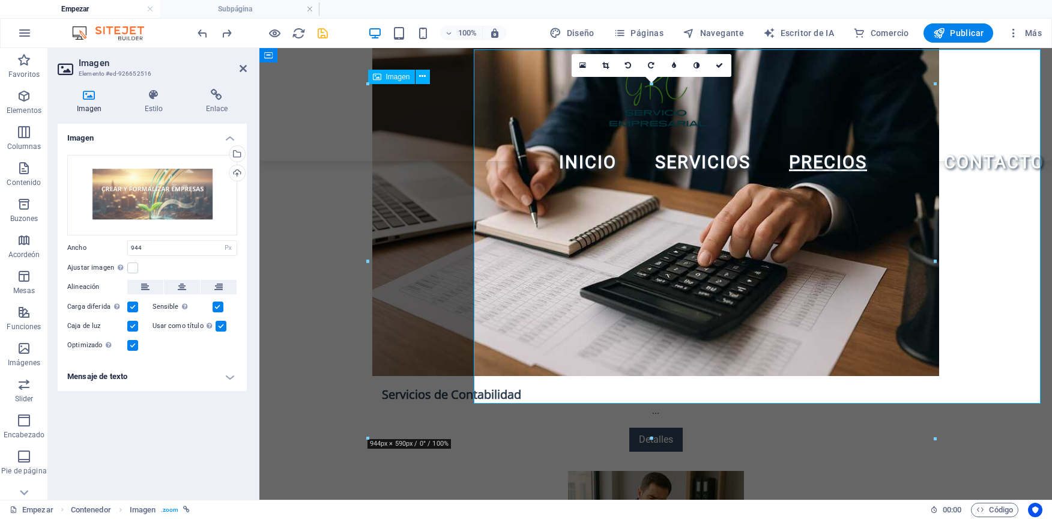
scroll to position [2034, 0]
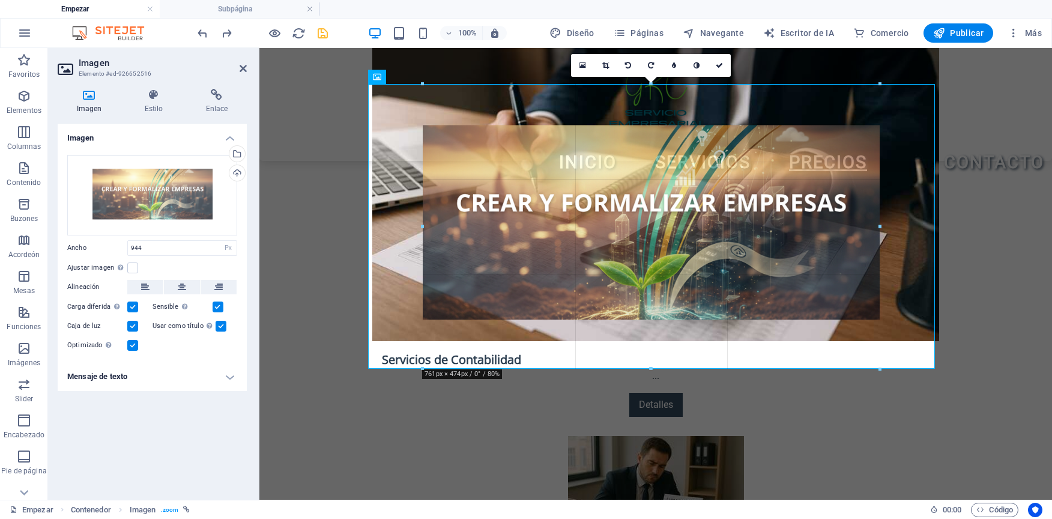
drag, startPoint x: 654, startPoint y: 438, endPoint x: 661, endPoint y: 365, distance: 73.6
type input "764"
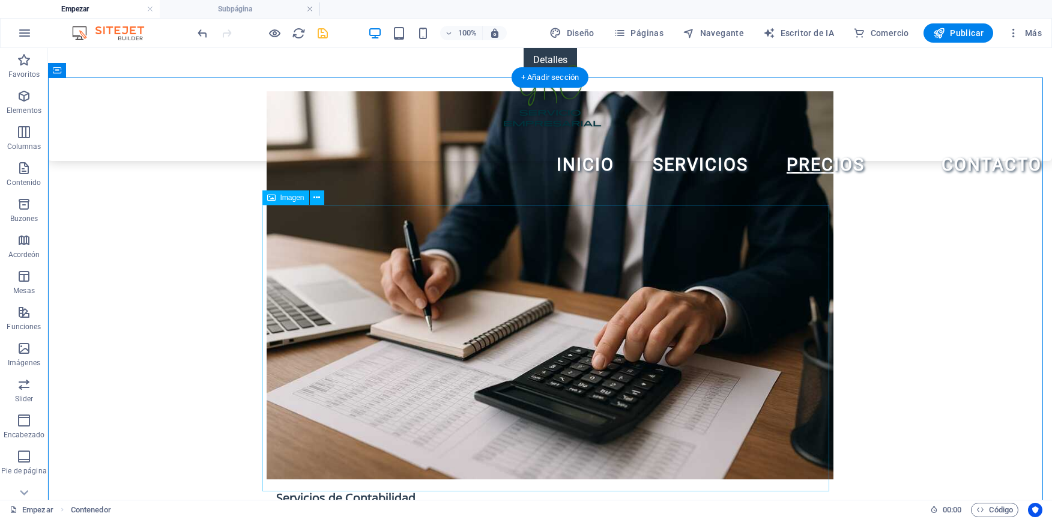
scroll to position [1879, 0]
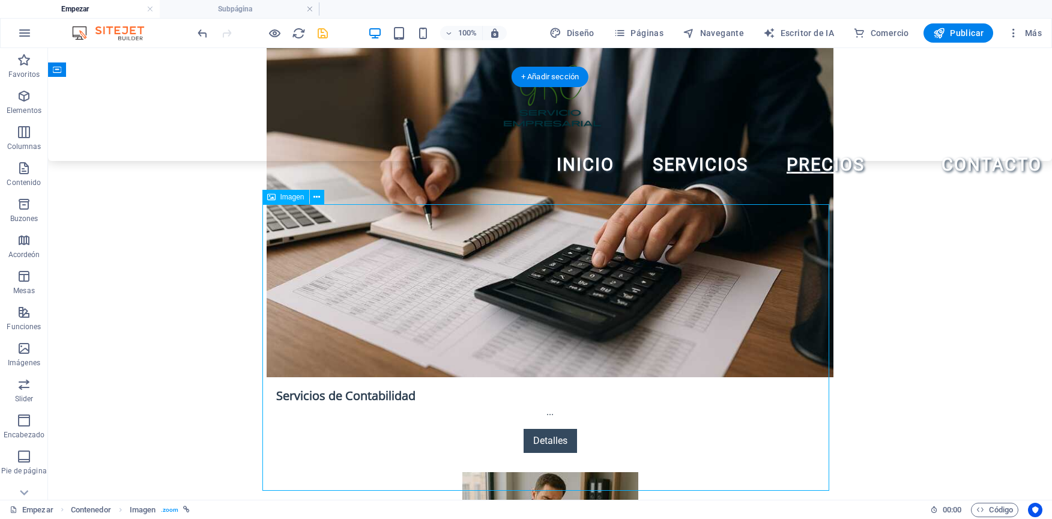
select select "px"
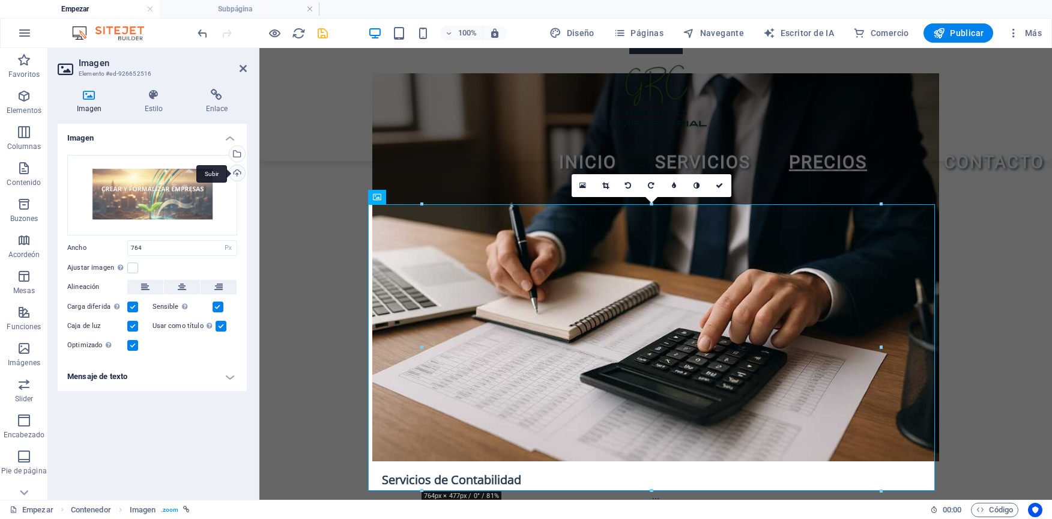
click at [233, 174] on div "Subir" at bounding box center [236, 174] width 18 height 18
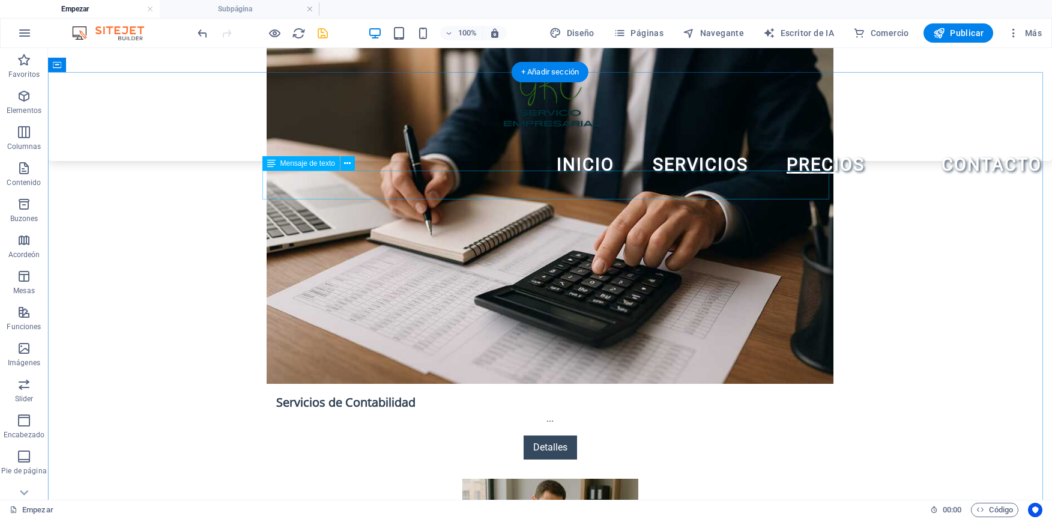
scroll to position [1879, 0]
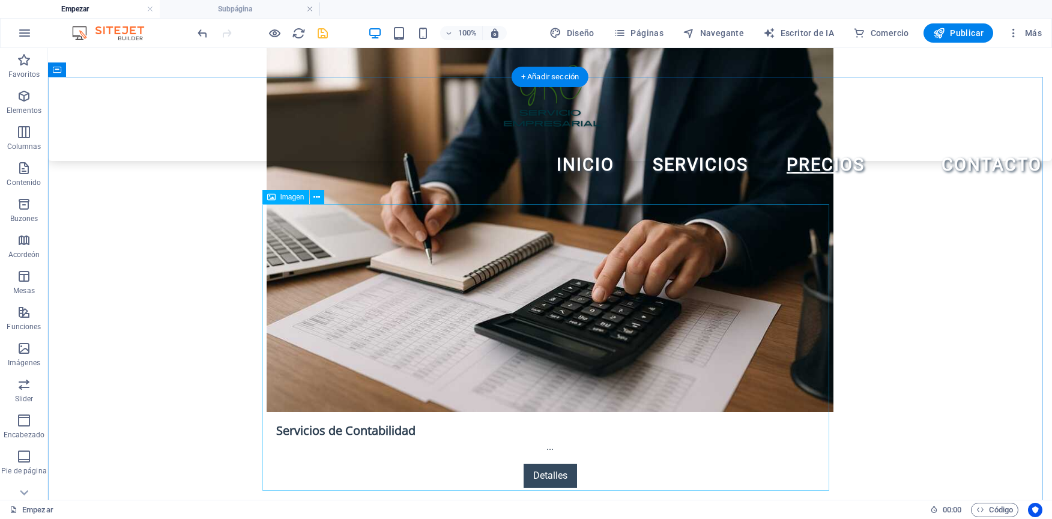
select select "px"
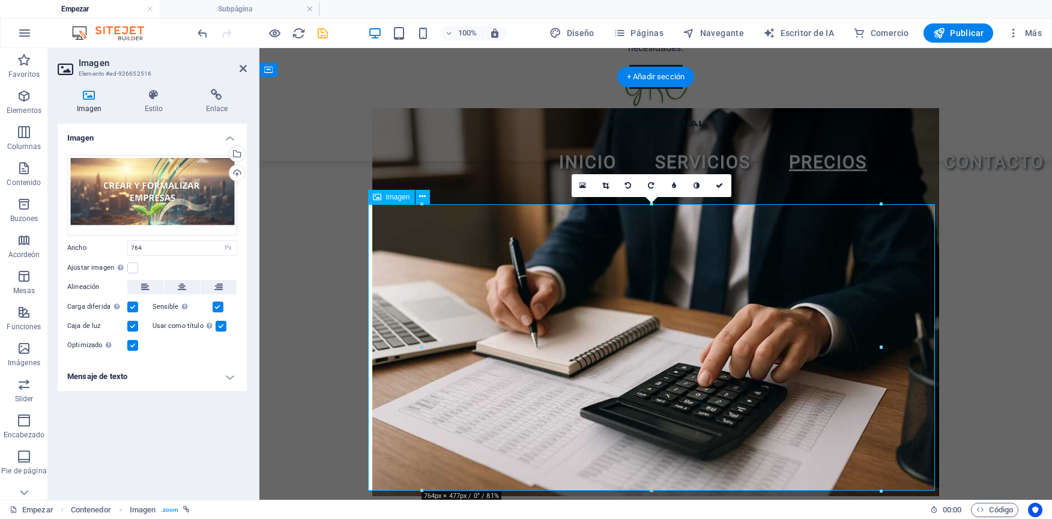
scroll to position [1913, 0]
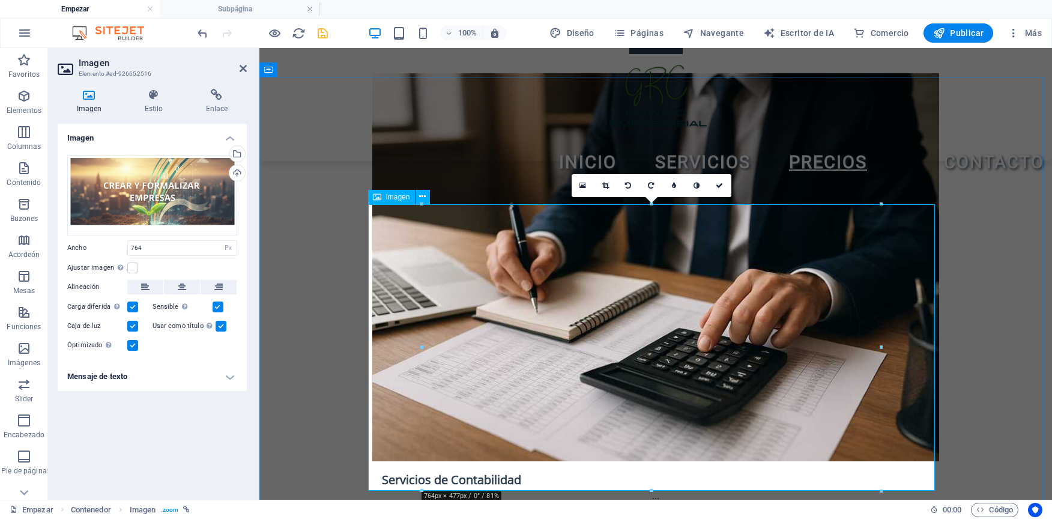
drag, startPoint x: 679, startPoint y: 393, endPoint x: 410, endPoint y: 345, distance: 274.0
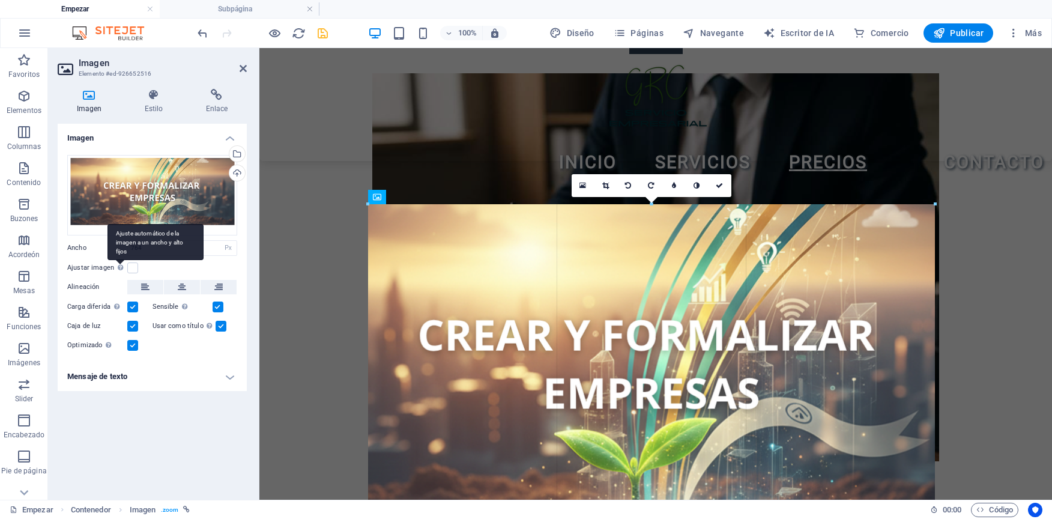
click at [125, 264] on div "Ajuste automático de la imagen a un ancho y alto fijos" at bounding box center [120, 267] width 12 height 14
click at [0, 0] on input "Ajustar imagen Ajuste automático de la imagen a un ancho y alto fijos" at bounding box center [0, 0] width 0 height 0
type input "944"
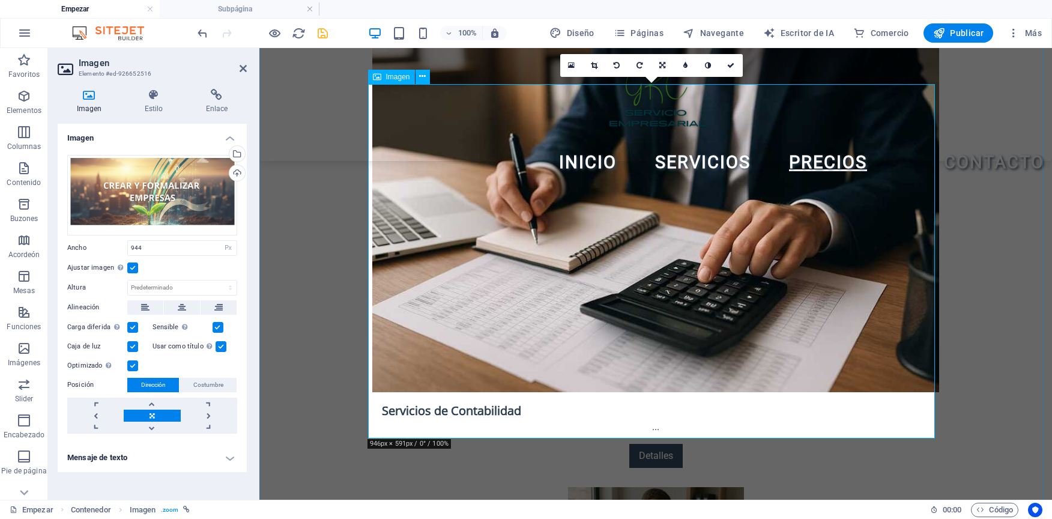
scroll to position [2034, 0]
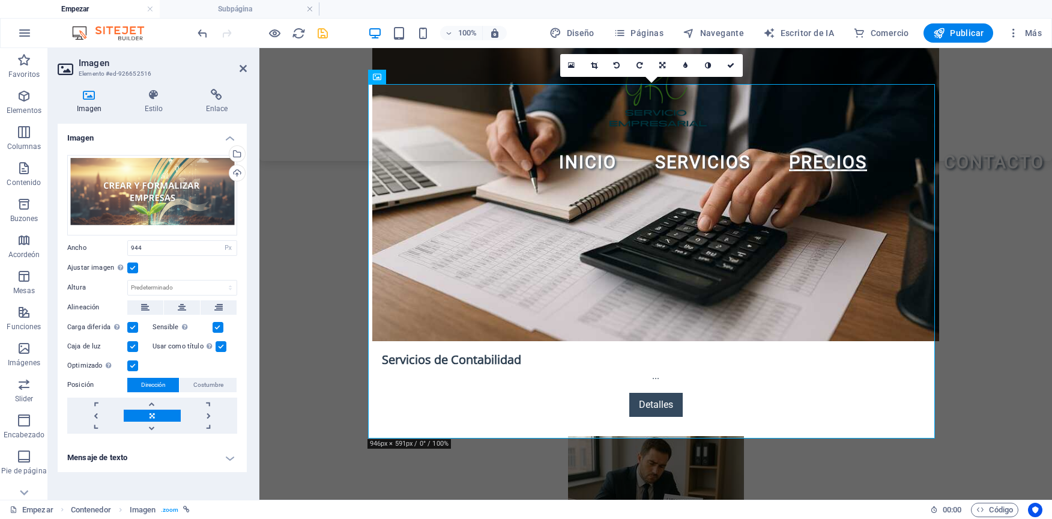
click at [136, 269] on label at bounding box center [132, 268] width 11 height 11
click at [0, 0] on input "Ajustar imagen Ajuste automático de la imagen a un ancho y alto fijos" at bounding box center [0, 0] width 0 height 0
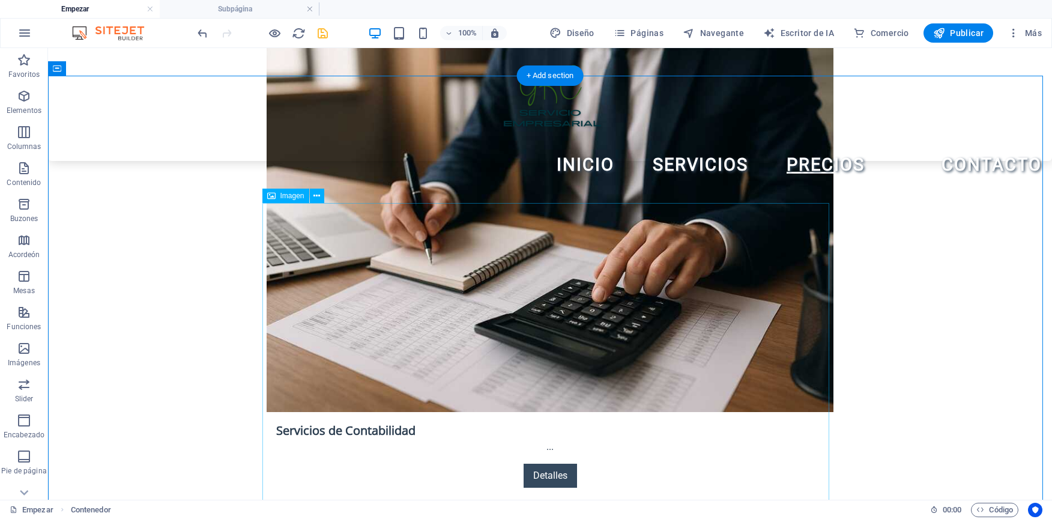
scroll to position [1999, 0]
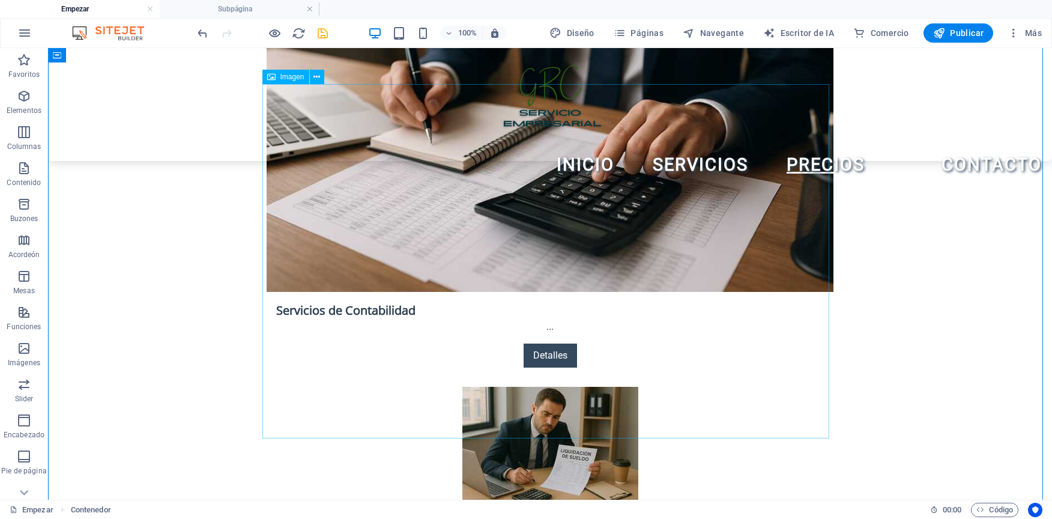
select select "px"
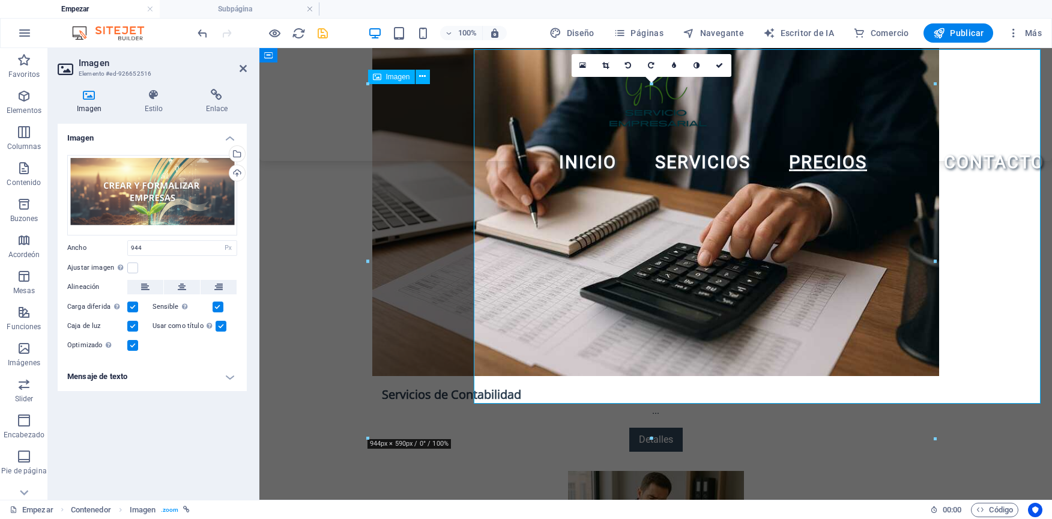
scroll to position [2034, 0]
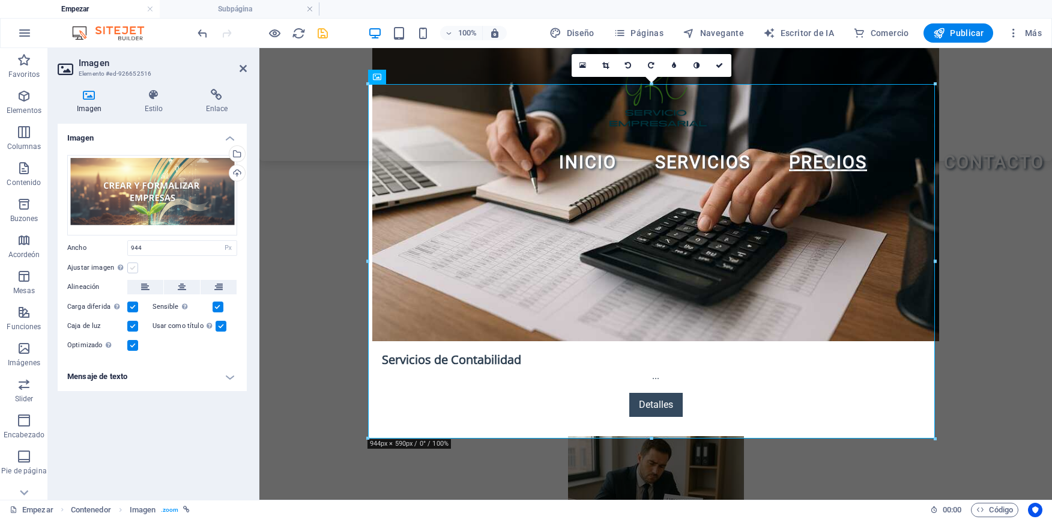
click at [136, 264] on label at bounding box center [132, 268] width 11 height 11
click at [0, 0] on input "Ajustar imagen Ajuste automático de la imagen a un ancho y alto fijos" at bounding box center [0, 0] width 0 height 0
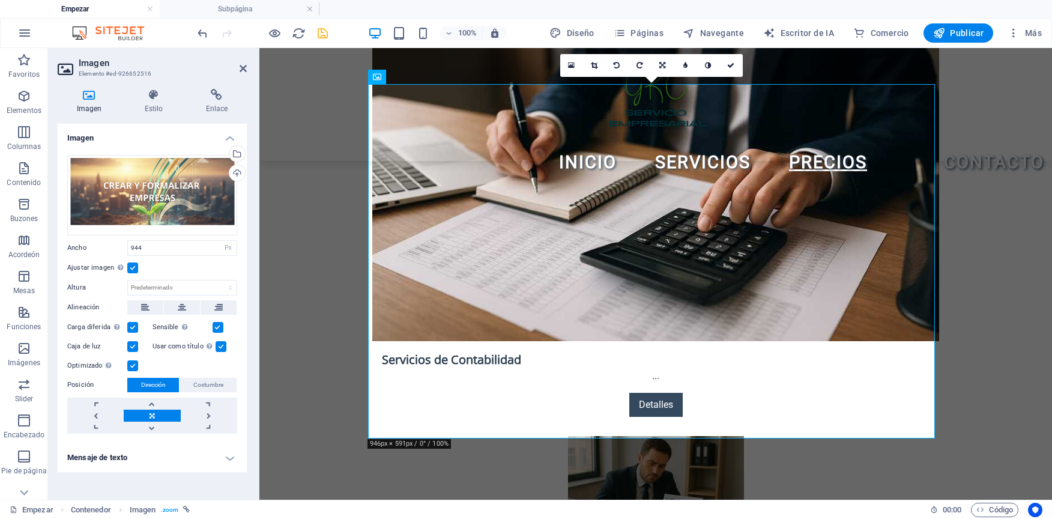
click at [136, 264] on label at bounding box center [132, 268] width 11 height 11
click at [0, 0] on input "Ajustar imagen Ajuste automático de la imagen a un ancho y alto fijos" at bounding box center [0, 0] width 0 height 0
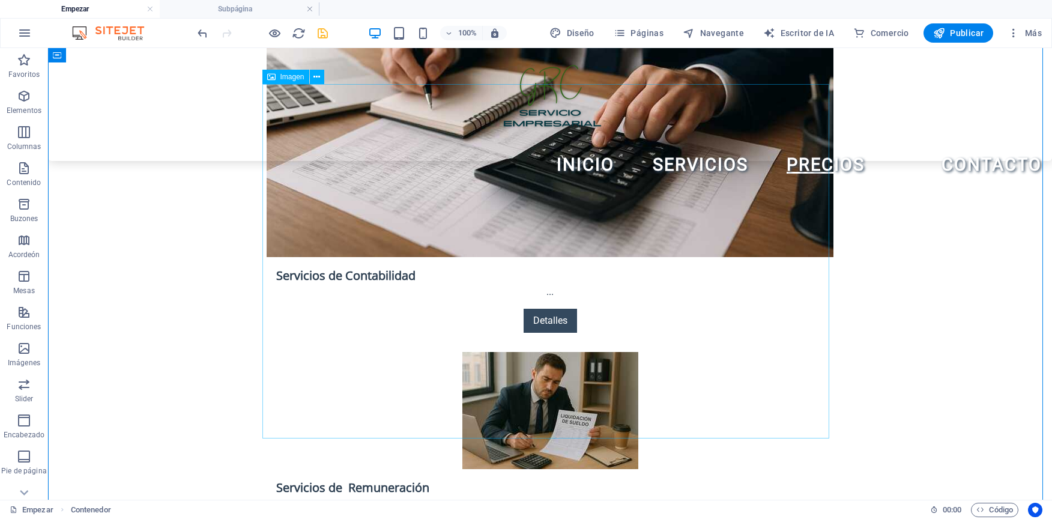
scroll to position [1999, 0]
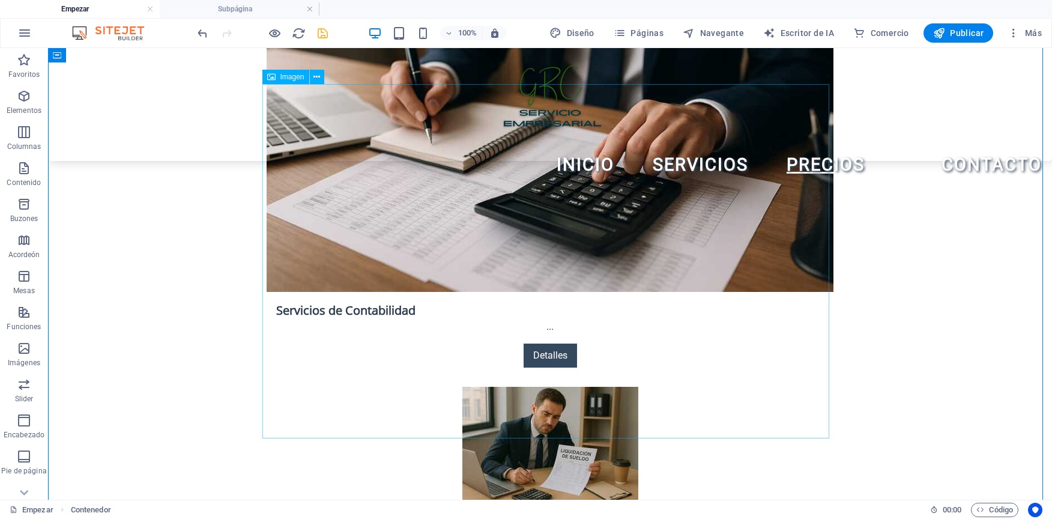
select select "px"
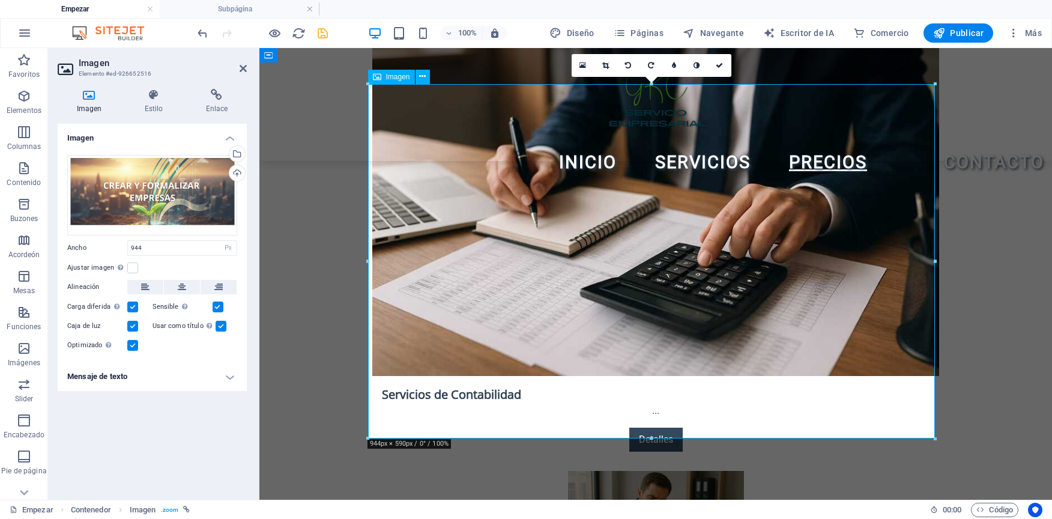
scroll to position [2034, 0]
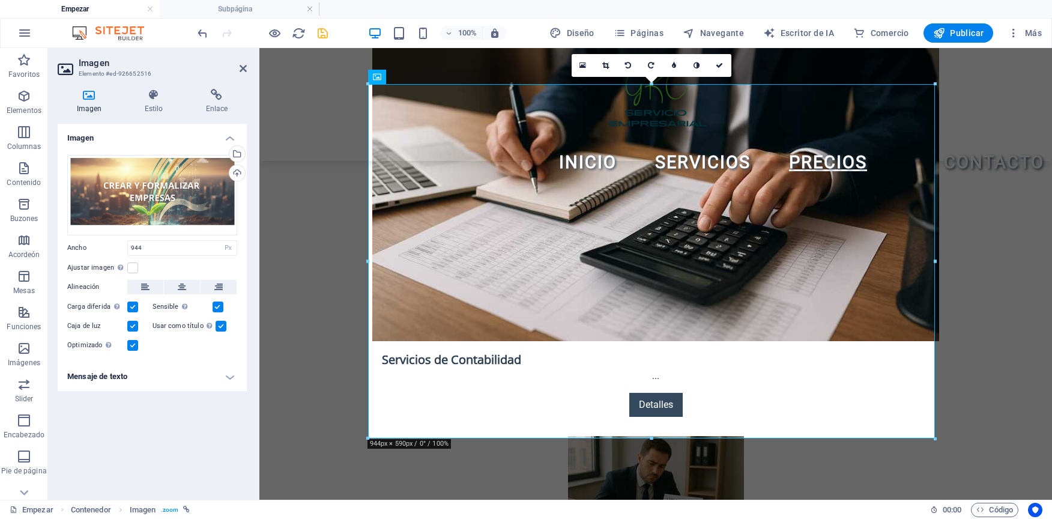
click at [129, 351] on div "Optimizado Las imágenes se comprimen para mejorar la velocidad de la página." at bounding box center [152, 345] width 170 height 14
click at [133, 343] on label at bounding box center [132, 345] width 11 height 11
click at [0, 0] on input "Optimizado Las imágenes se comprimen para mejorar la velocidad de la página." at bounding box center [0, 0] width 0 height 0
click at [135, 340] on label at bounding box center [132, 345] width 11 height 11
click at [0, 0] on input "Optimizado Las imágenes se comprimen para mejorar la velocidad de la página." at bounding box center [0, 0] width 0 height 0
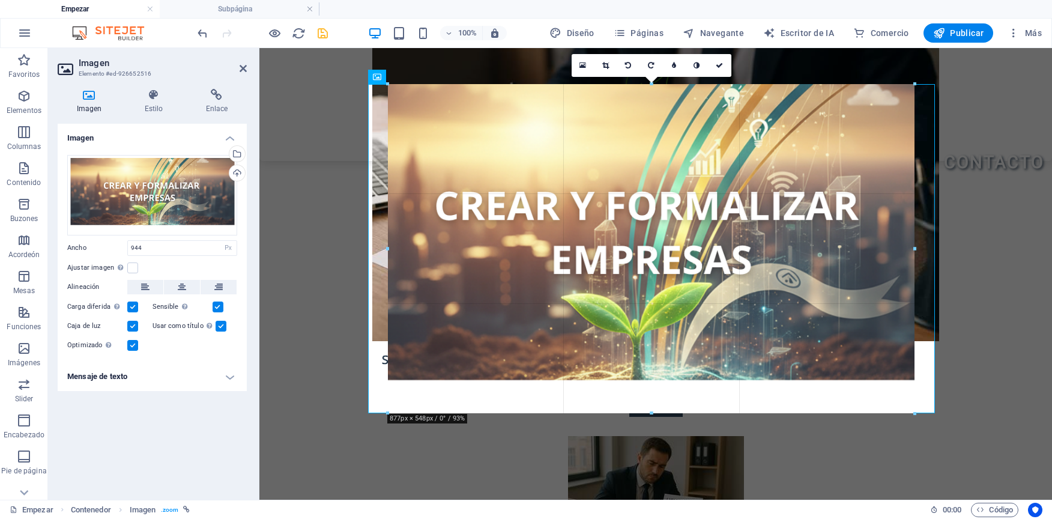
drag, startPoint x: 368, startPoint y: 439, endPoint x: 411, endPoint y: 402, distance: 56.7
type input "874"
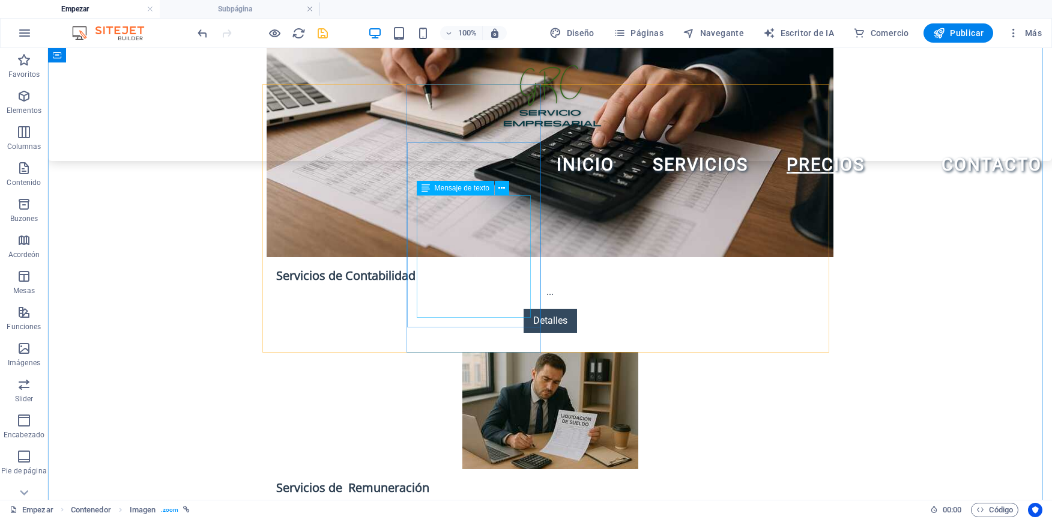
scroll to position [1999, 0]
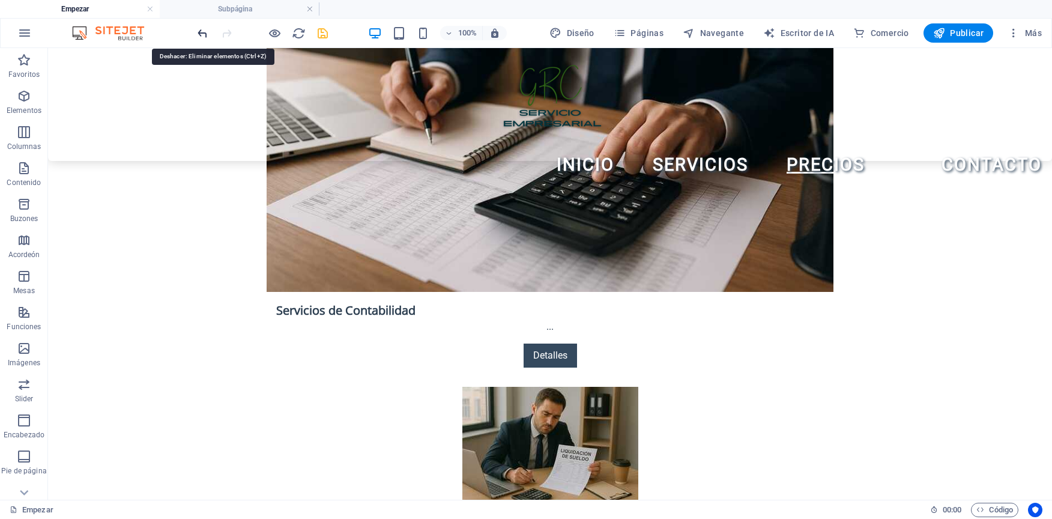
click at [200, 36] on icon "deshacer" at bounding box center [203, 33] width 14 height 14
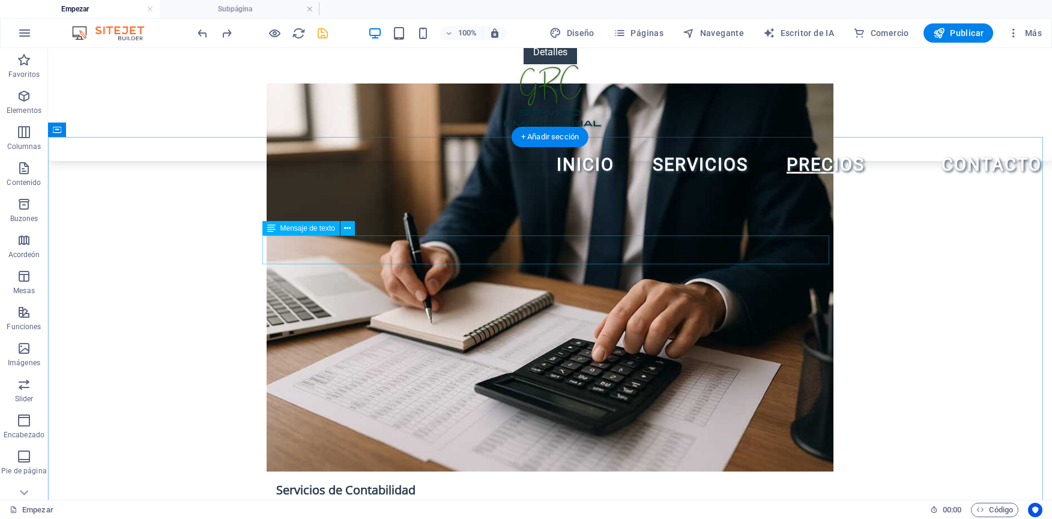
scroll to position [1818, 0]
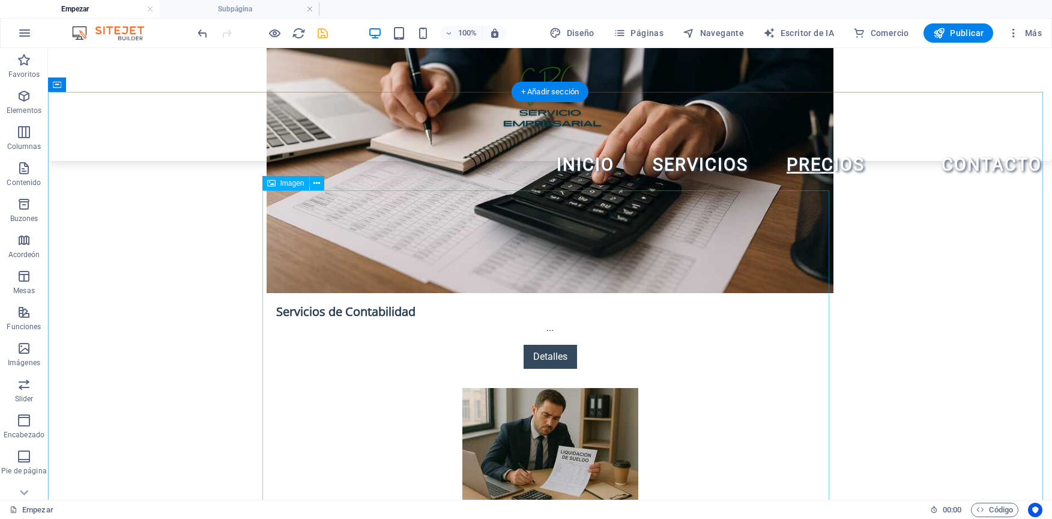
scroll to position [1999, 0]
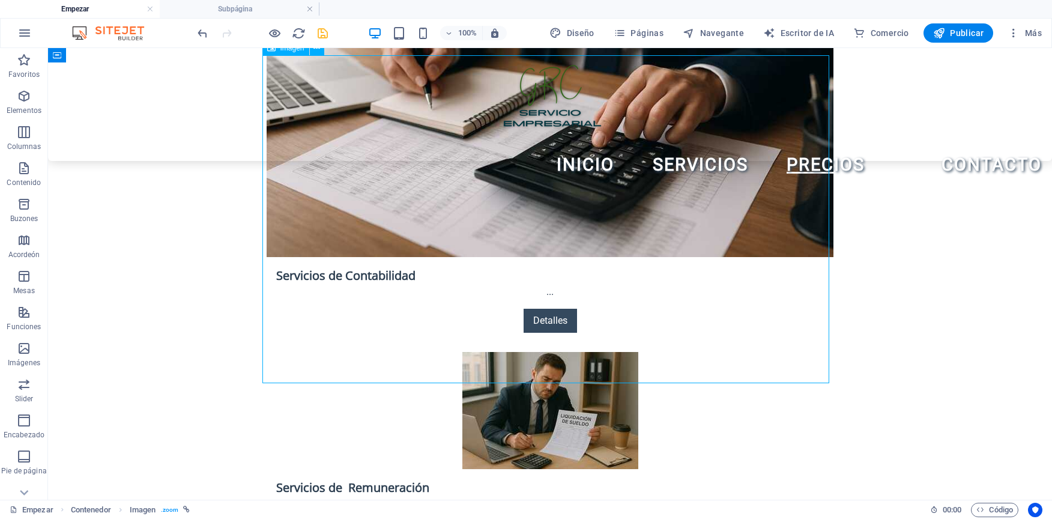
select select "px"
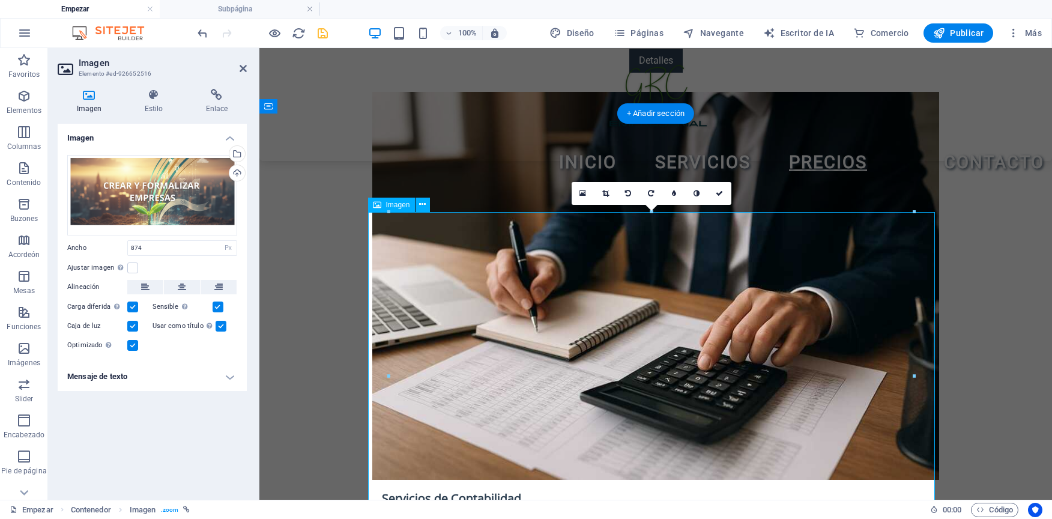
scroll to position [1913, 0]
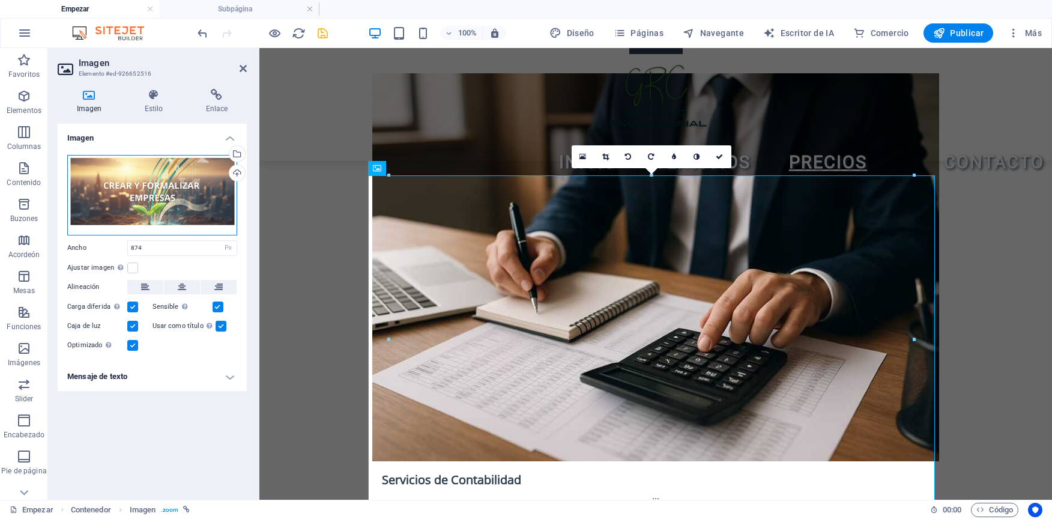
click at [197, 194] on div "Arrastra archivos aquí, haz clic para elegir archivos o selecciona archivos de …" at bounding box center [152, 195] width 170 height 80
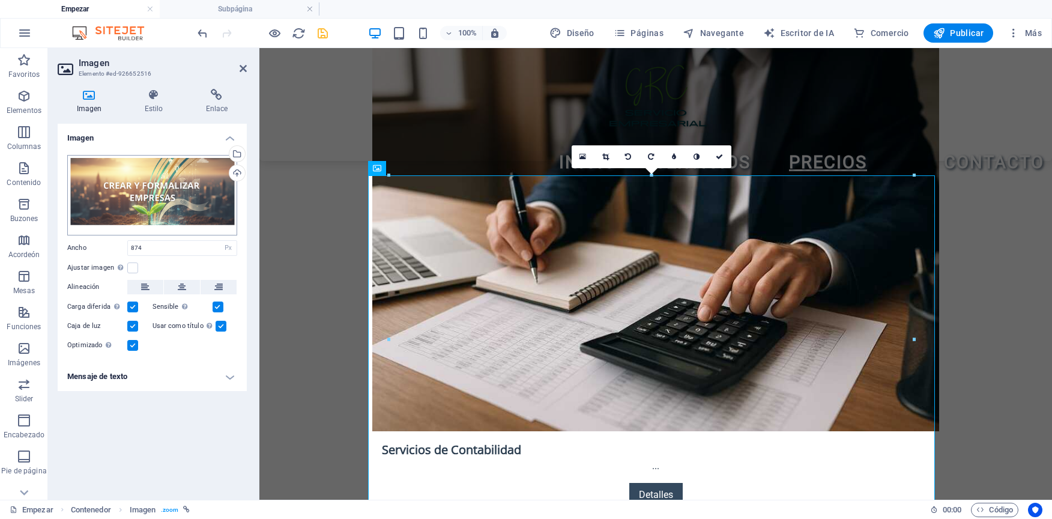
scroll to position [2631, 0]
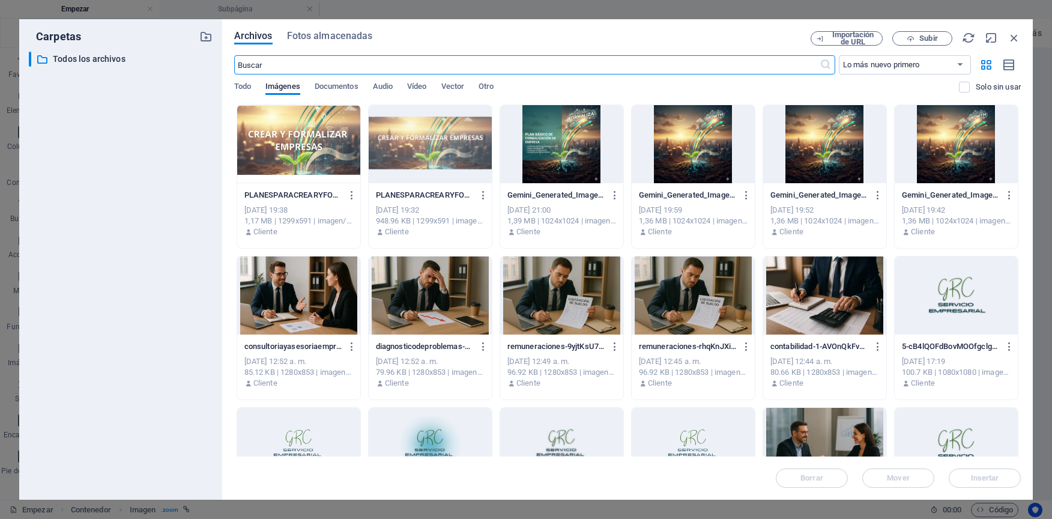
click at [303, 162] on div at bounding box center [298, 144] width 123 height 78
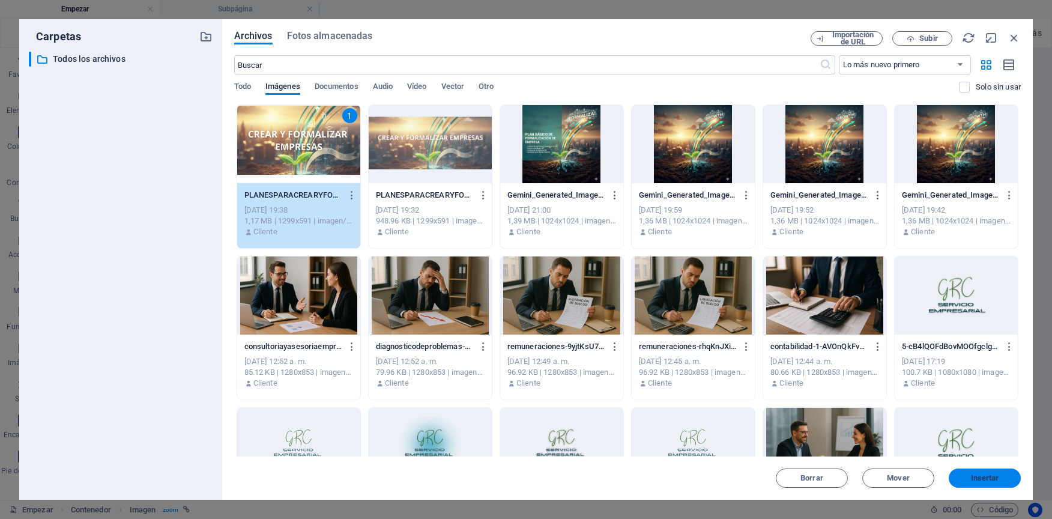
click at [997, 478] on span "Insertar" at bounding box center [985, 478] width 28 height 7
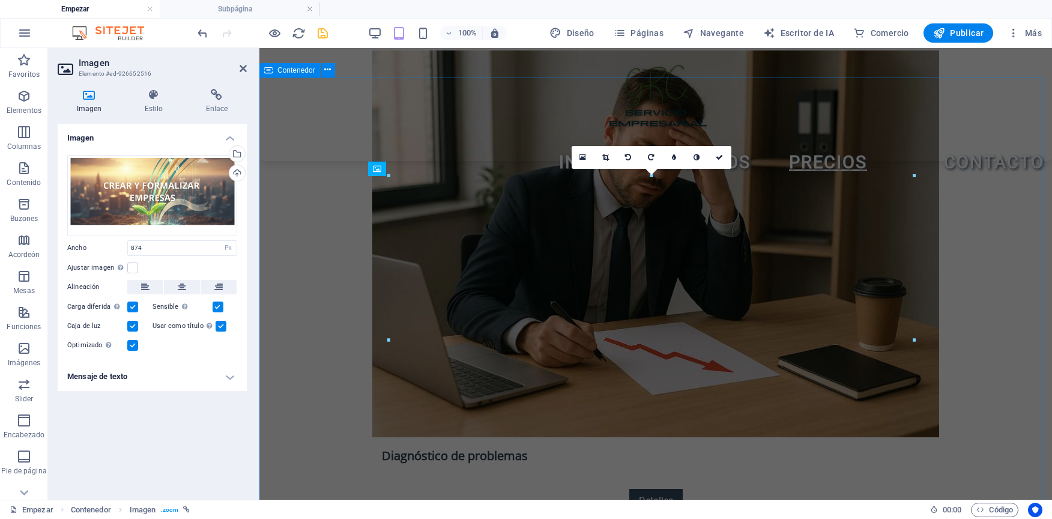
scroll to position [1913, 0]
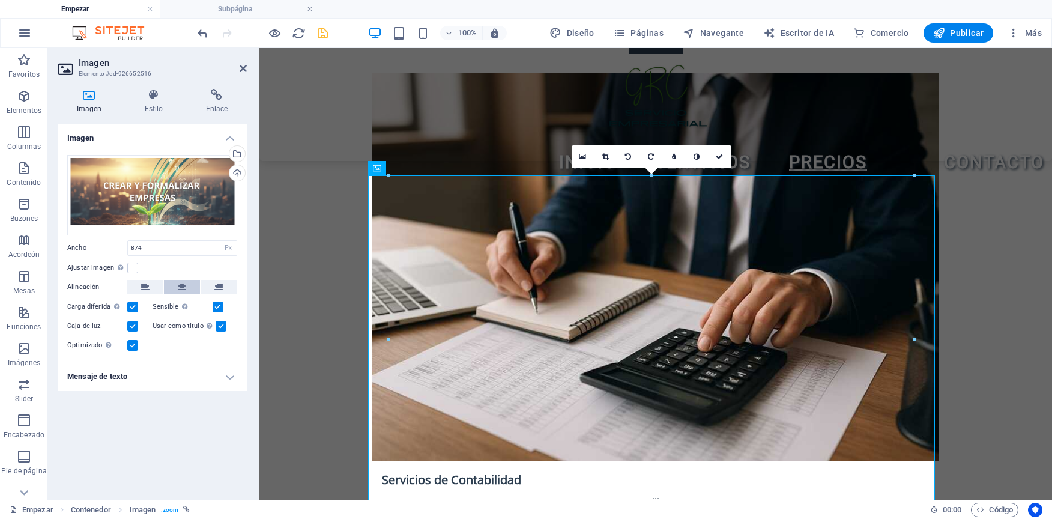
click at [176, 291] on button at bounding box center [182, 287] width 36 height 14
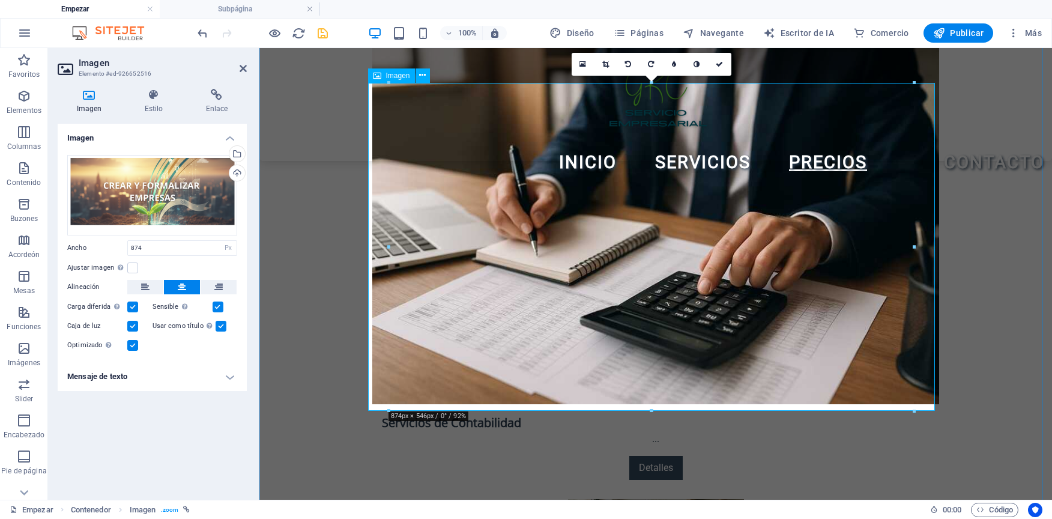
scroll to position [2034, 0]
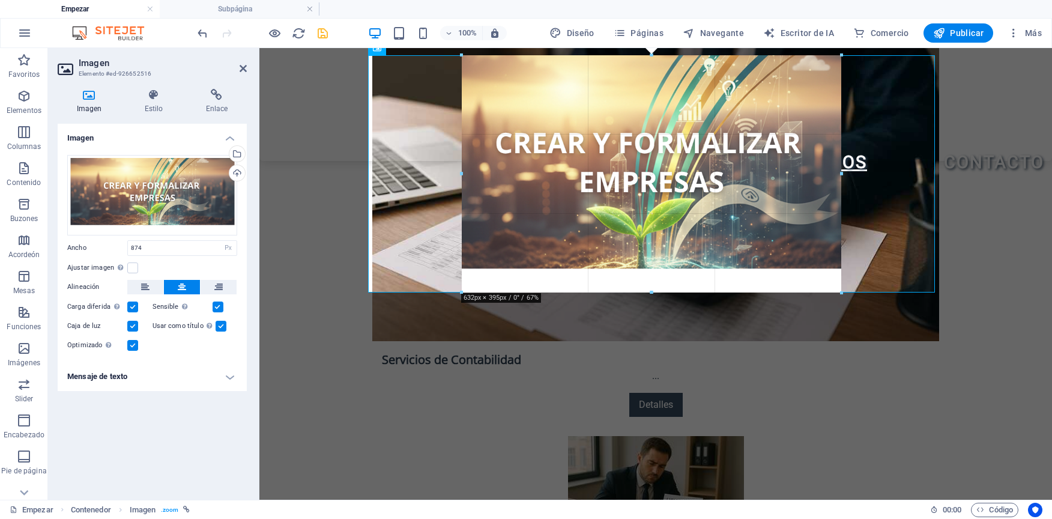
drag, startPoint x: 656, startPoint y: 382, endPoint x: 672, endPoint y: 288, distance: 95.7
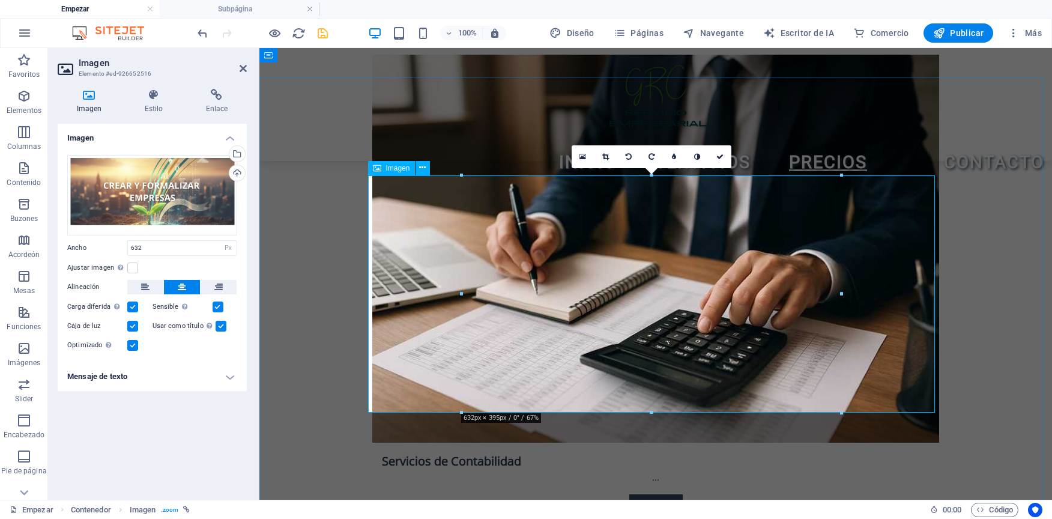
scroll to position [1913, 0]
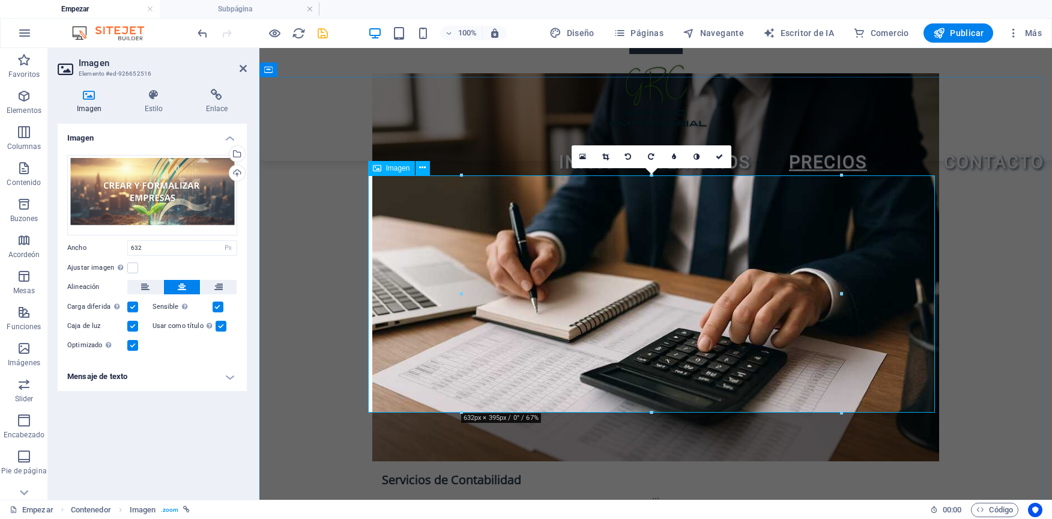
drag, startPoint x: 459, startPoint y: 290, endPoint x: 452, endPoint y: 288, distance: 7.0
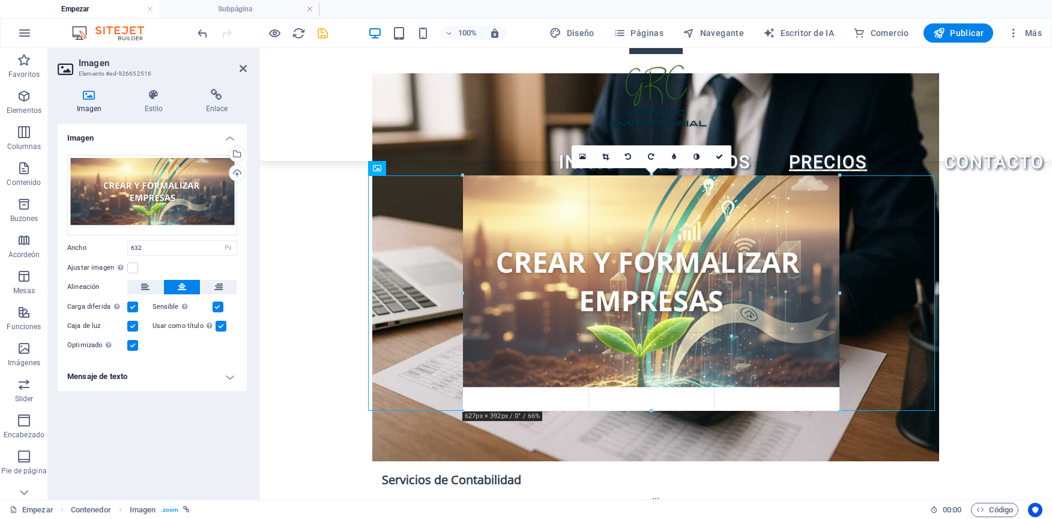
drag, startPoint x: 463, startPoint y: 293, endPoint x: 466, endPoint y: 288, distance: 6.2
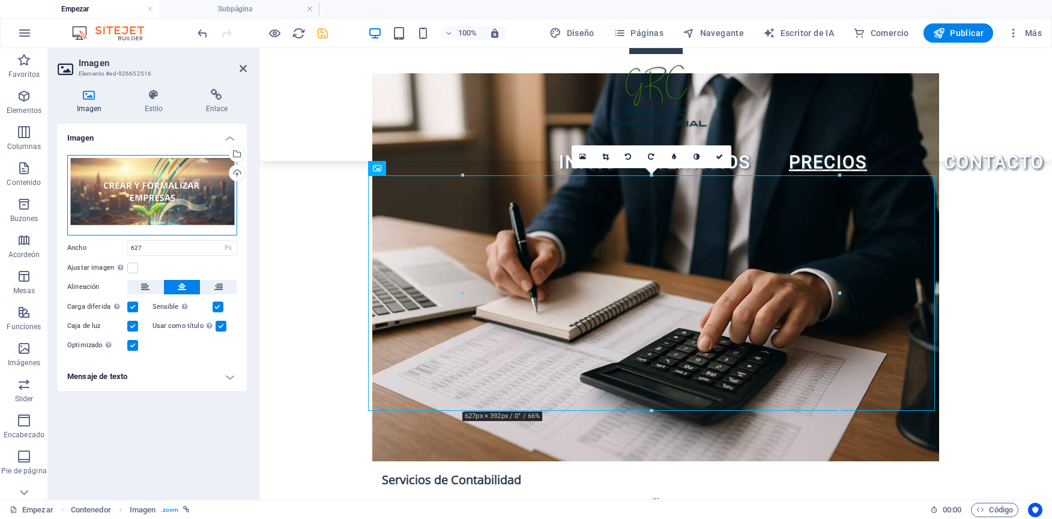
click at [183, 198] on div "Arrastra archivos aquí, haz clic para elegir archivos o selecciona archivos de …" at bounding box center [152, 195] width 170 height 80
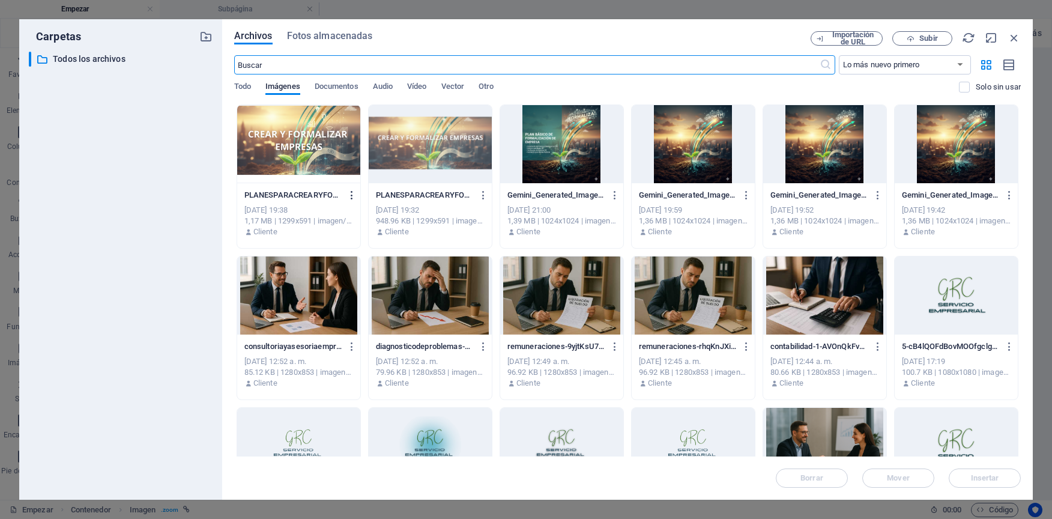
click at [353, 197] on icon "button" at bounding box center [352, 195] width 11 height 11
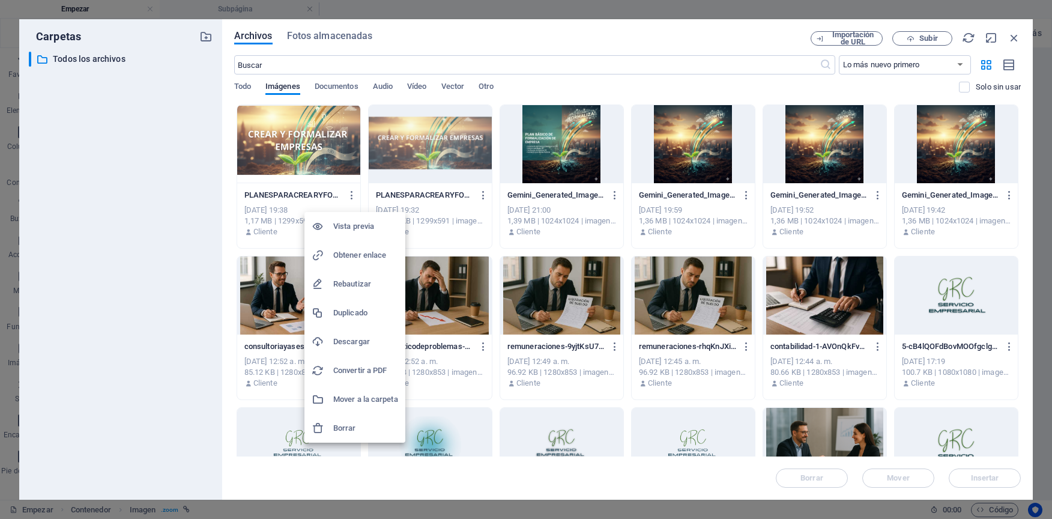
click at [1012, 35] on div at bounding box center [526, 259] width 1052 height 519
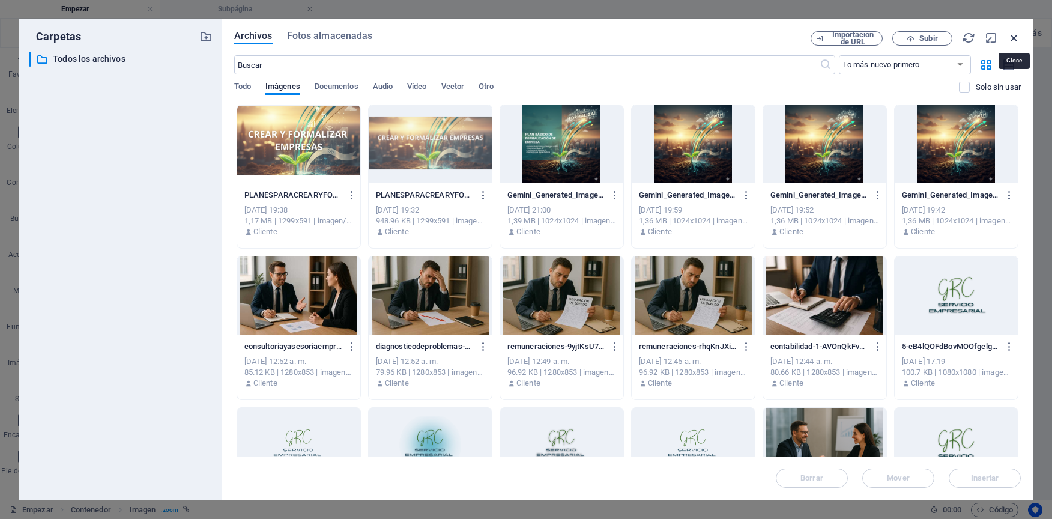
click at [1016, 36] on icon "button" at bounding box center [1014, 37] width 13 height 13
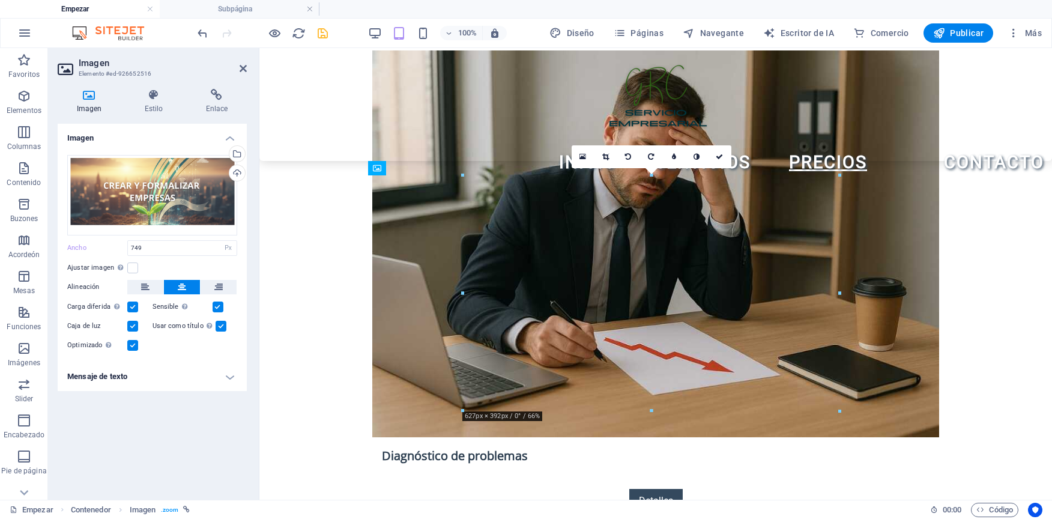
scroll to position [1913, 0]
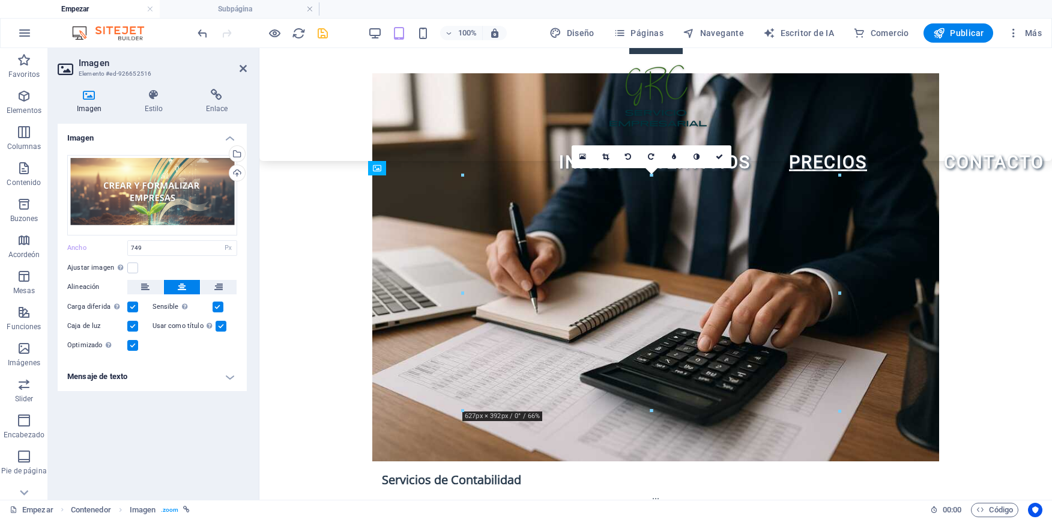
type input "627"
click at [136, 268] on label at bounding box center [132, 268] width 11 height 11
click at [0, 0] on input "Ajustar imagen Ajuste automático de la imagen a un ancho y alto fijos" at bounding box center [0, 0] width 0 height 0
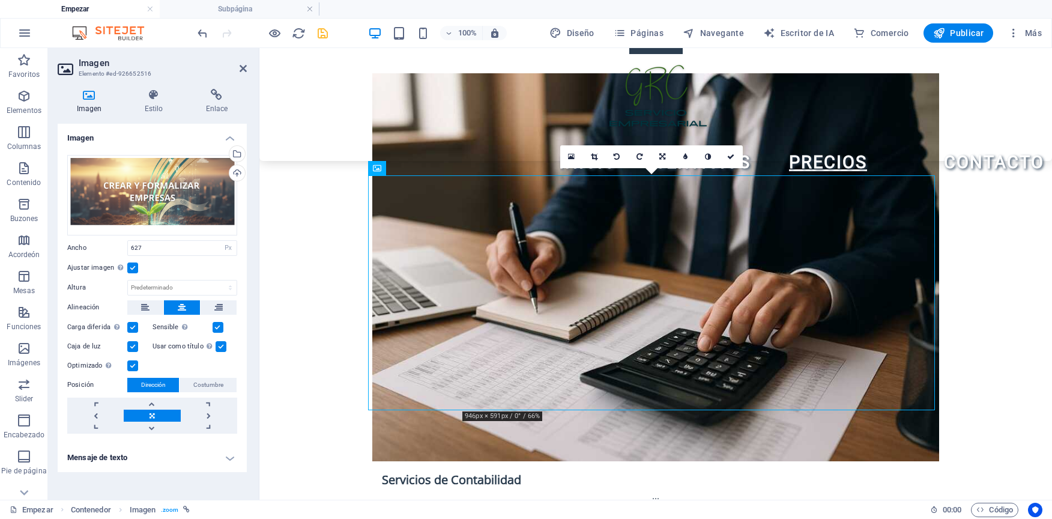
click at [136, 268] on label at bounding box center [132, 268] width 11 height 11
click at [0, 0] on input "Ajustar imagen Ajuste automático de la imagen a un ancho y alto fijos" at bounding box center [0, 0] width 0 height 0
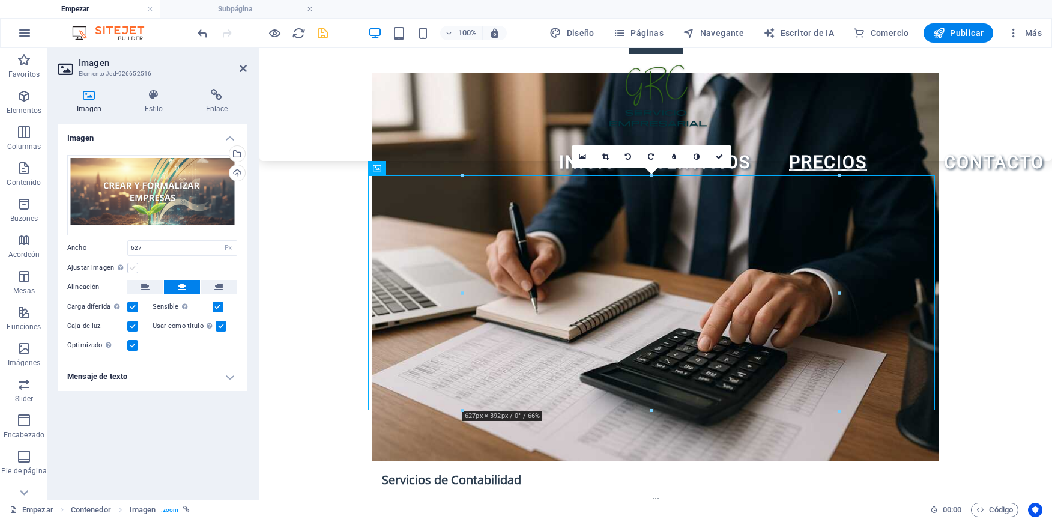
click at [136, 268] on label at bounding box center [132, 268] width 11 height 11
click at [0, 0] on input "Ajustar imagen Ajuste automático de la imagen a un ancho y alto fijos" at bounding box center [0, 0] width 0 height 0
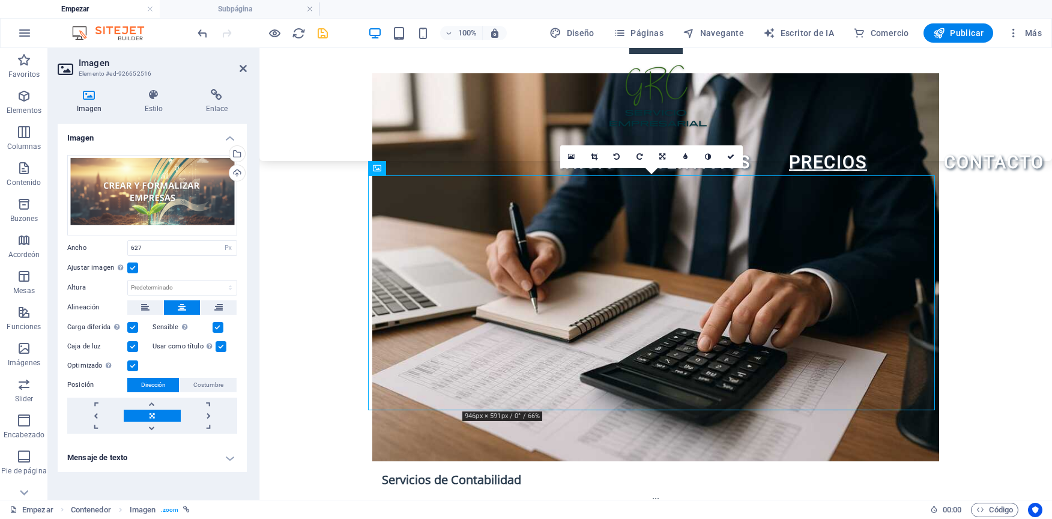
click at [136, 268] on label at bounding box center [132, 268] width 11 height 11
click at [0, 0] on input "Ajustar imagen Ajuste automático de la imagen a un ancho y alto fijos" at bounding box center [0, 0] width 0 height 0
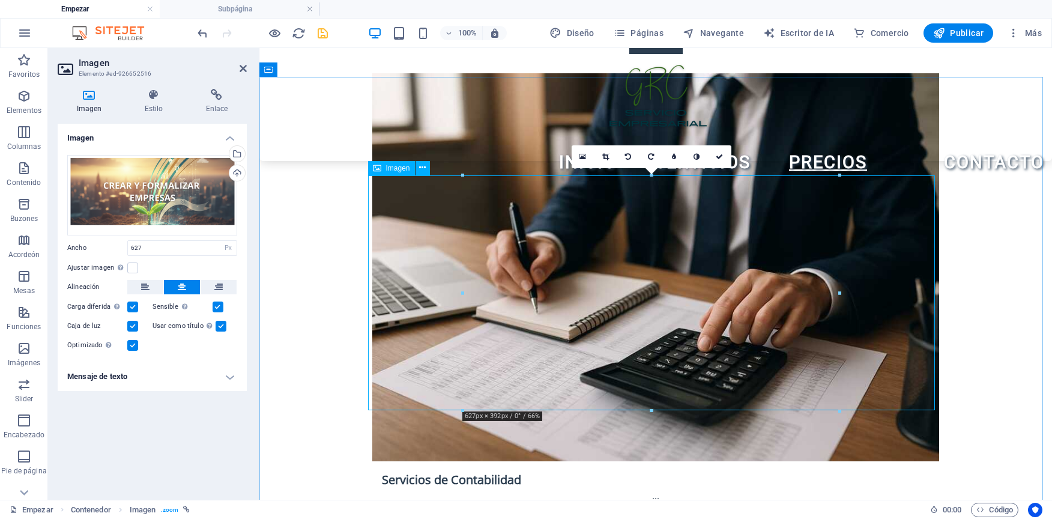
click at [393, 171] on span "Imagen" at bounding box center [398, 168] width 24 height 7
click at [430, 168] on button at bounding box center [423, 168] width 14 height 14
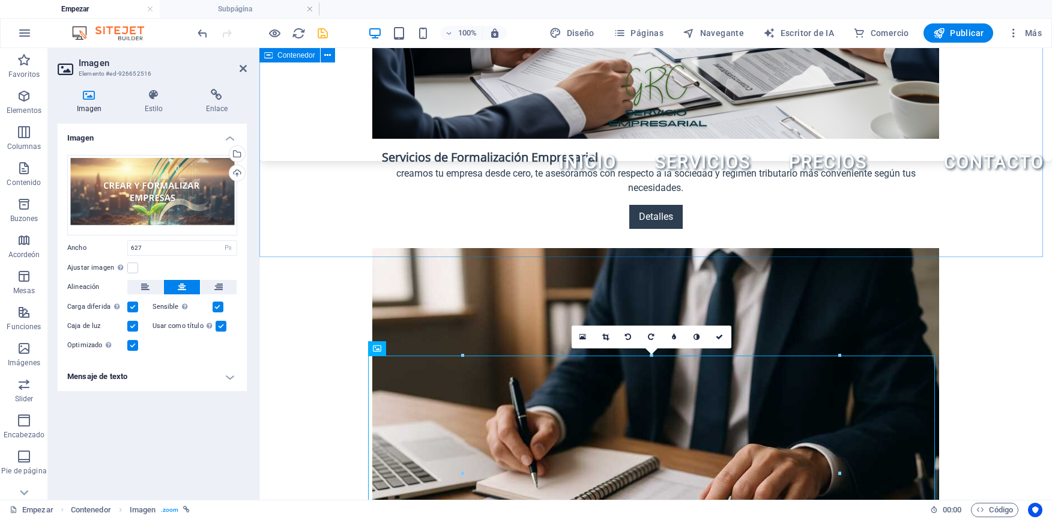
scroll to position [1733, 0]
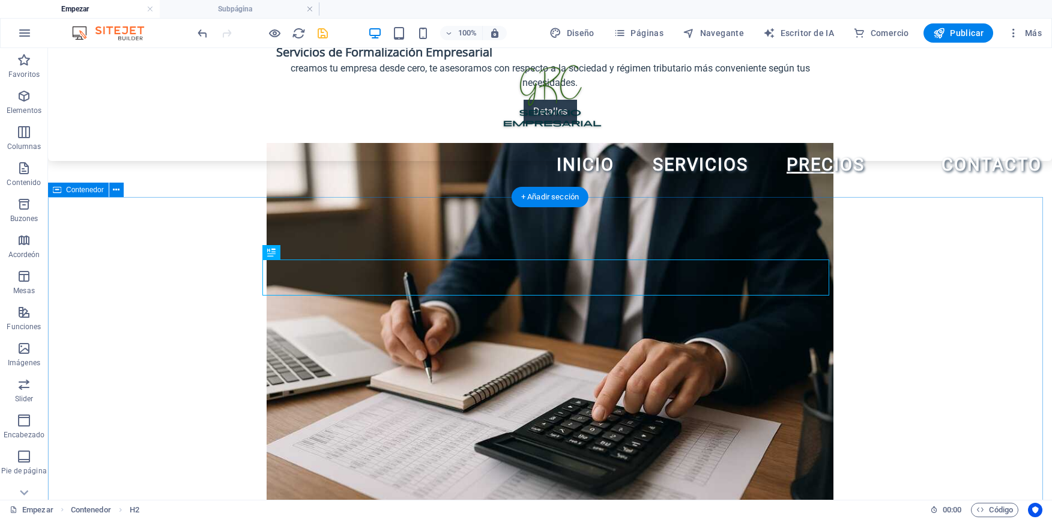
scroll to position [1758, 0]
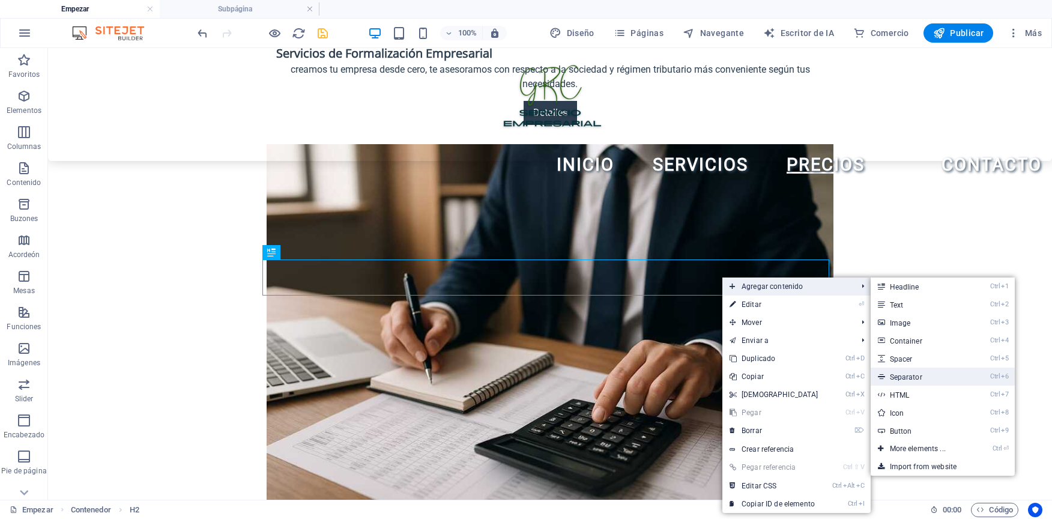
click at [920, 373] on font "Separator" at bounding box center [906, 377] width 32 height 8
select select "%"
select select "px"
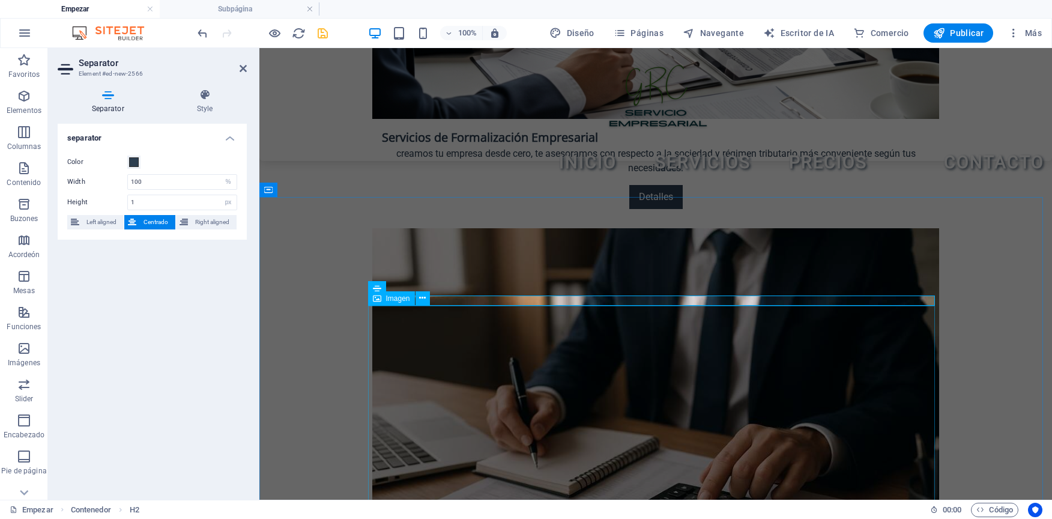
scroll to position [1793, 0]
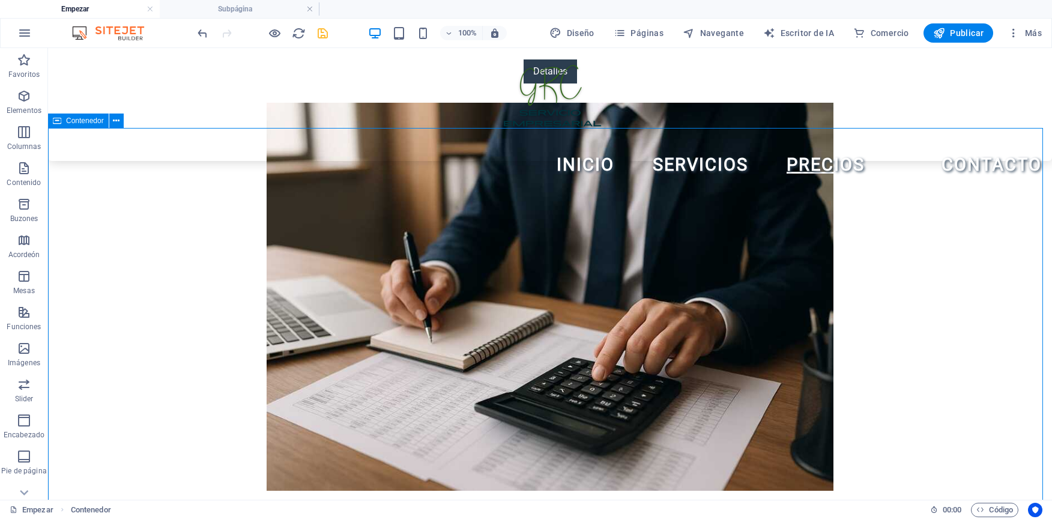
scroll to position [1879, 0]
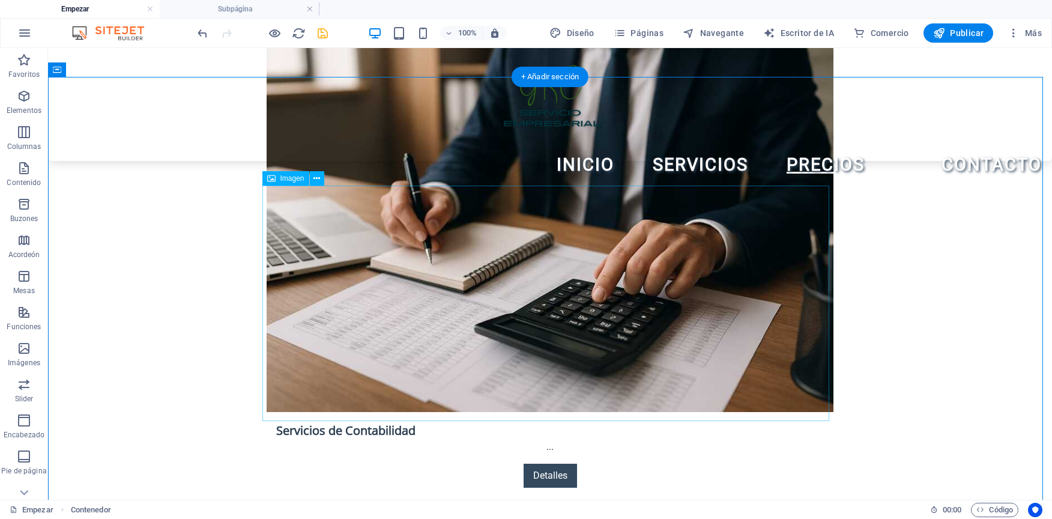
select select "px"
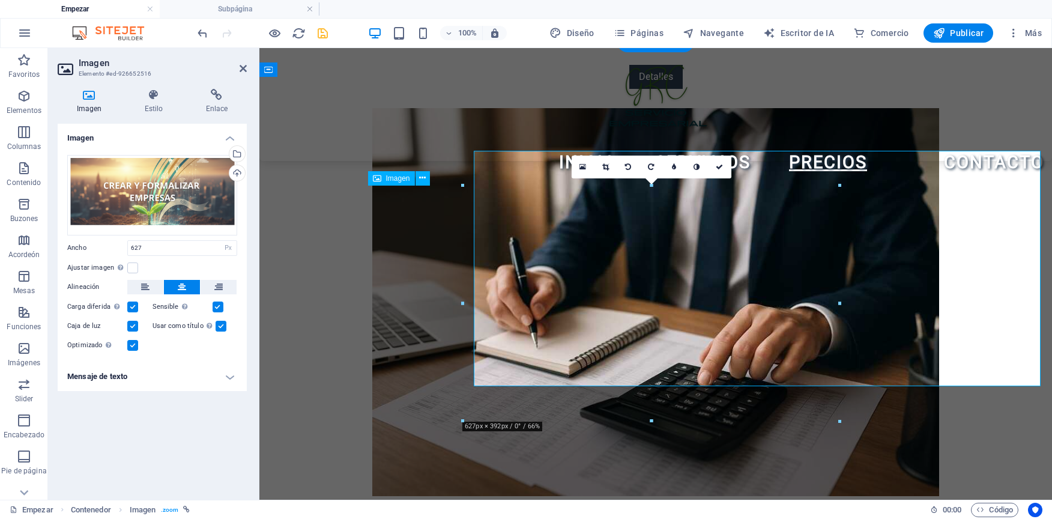
scroll to position [1913, 0]
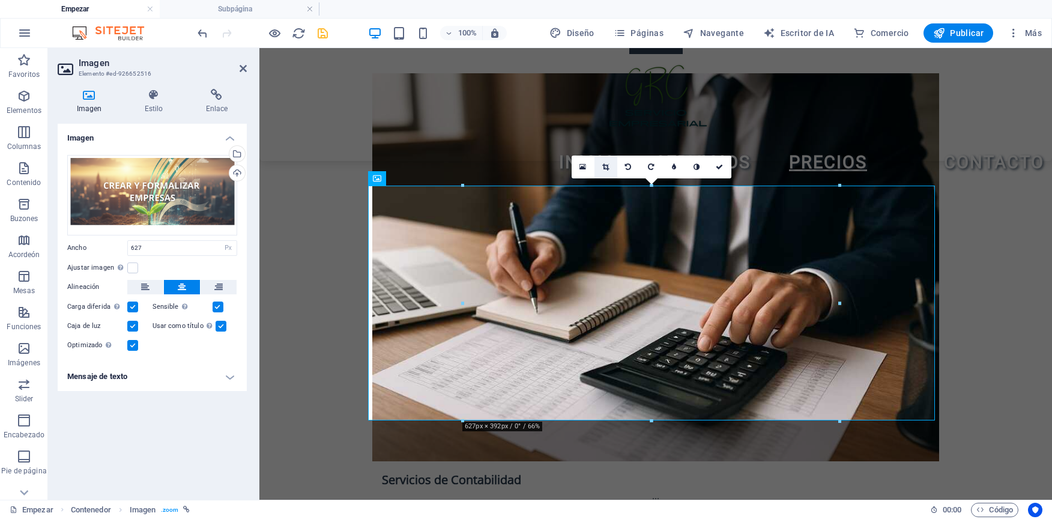
click at [612, 165] on link at bounding box center [606, 167] width 23 height 23
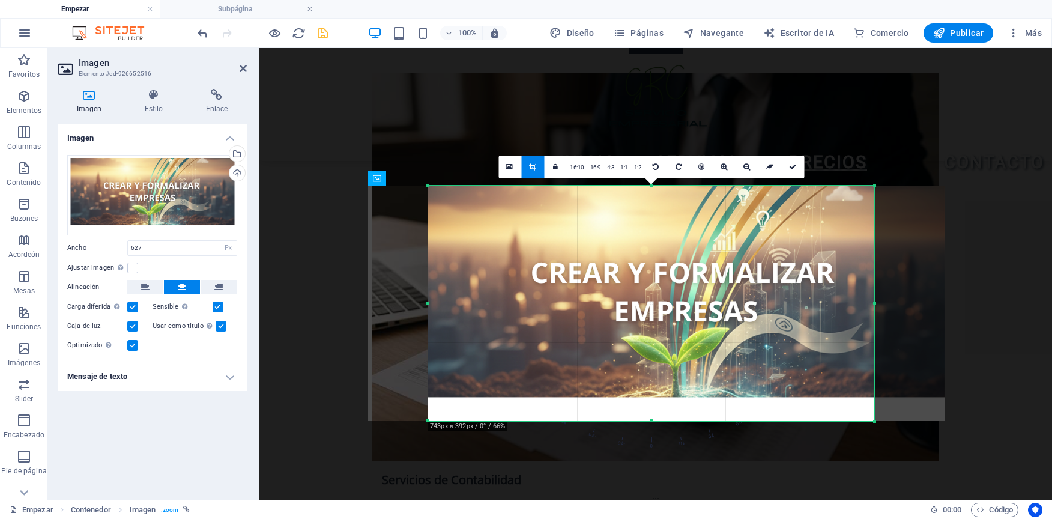
drag, startPoint x: 461, startPoint y: 306, endPoint x: 132, endPoint y: 253, distance: 333.4
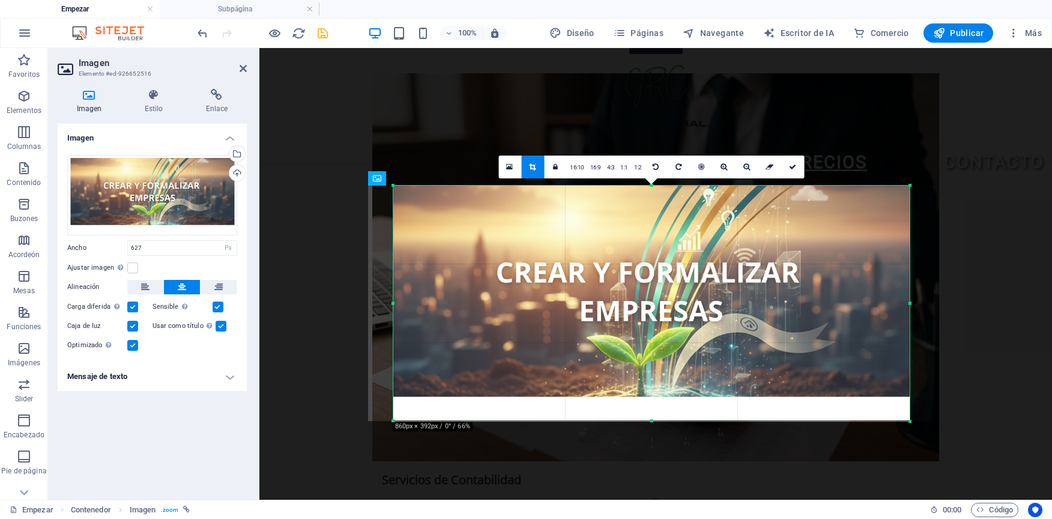
drag, startPoint x: 874, startPoint y: 302, endPoint x: 943, endPoint y: 308, distance: 68.7
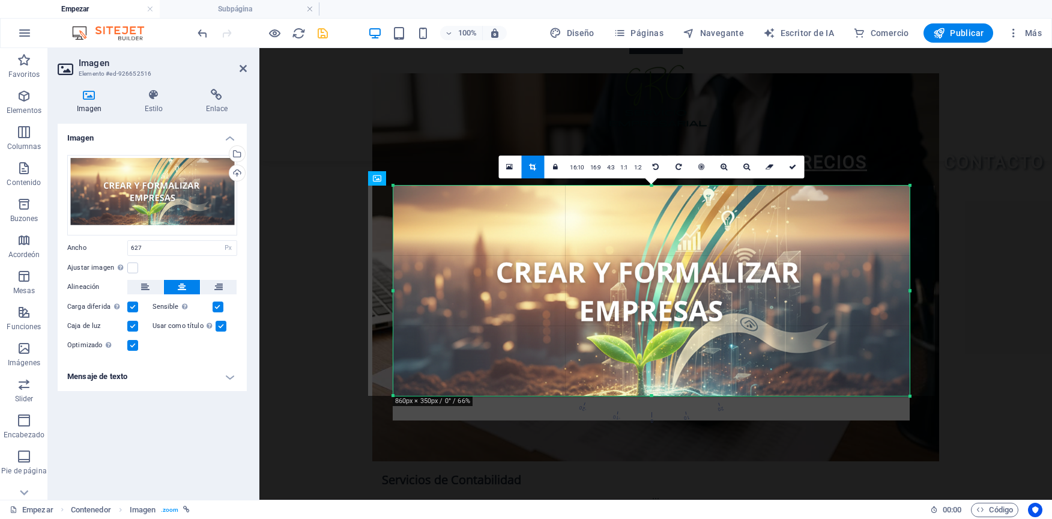
drag, startPoint x: 652, startPoint y: 416, endPoint x: 657, endPoint y: 394, distance: 22.6
click at [657, 394] on div at bounding box center [651, 396] width 517 height 4
click at [795, 167] on icon at bounding box center [792, 166] width 7 height 7
type input "860"
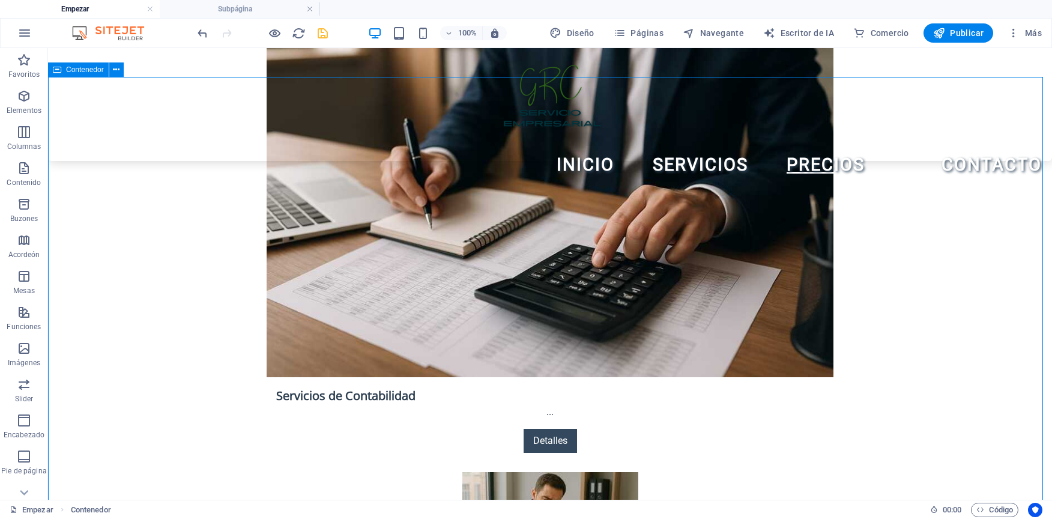
scroll to position [1879, 0]
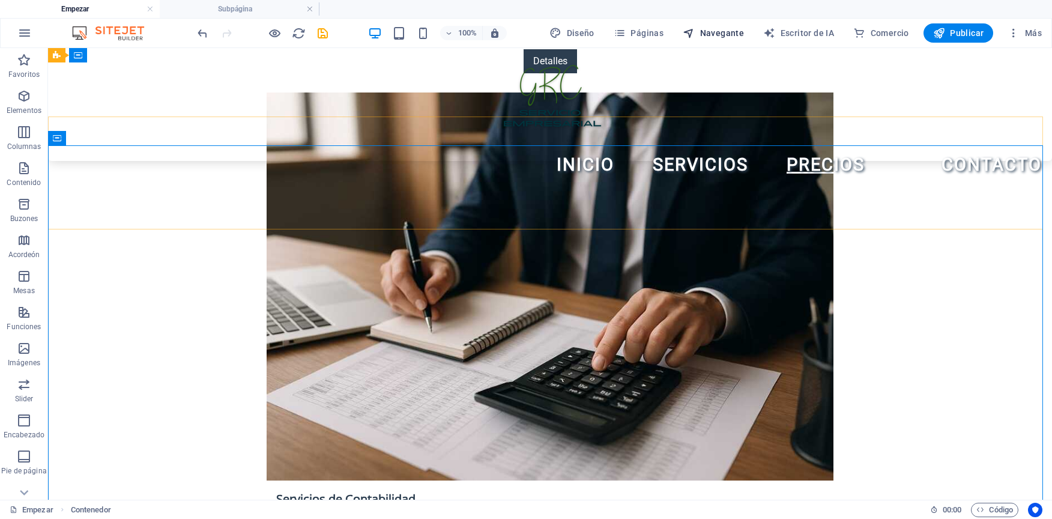
scroll to position [1879, 0]
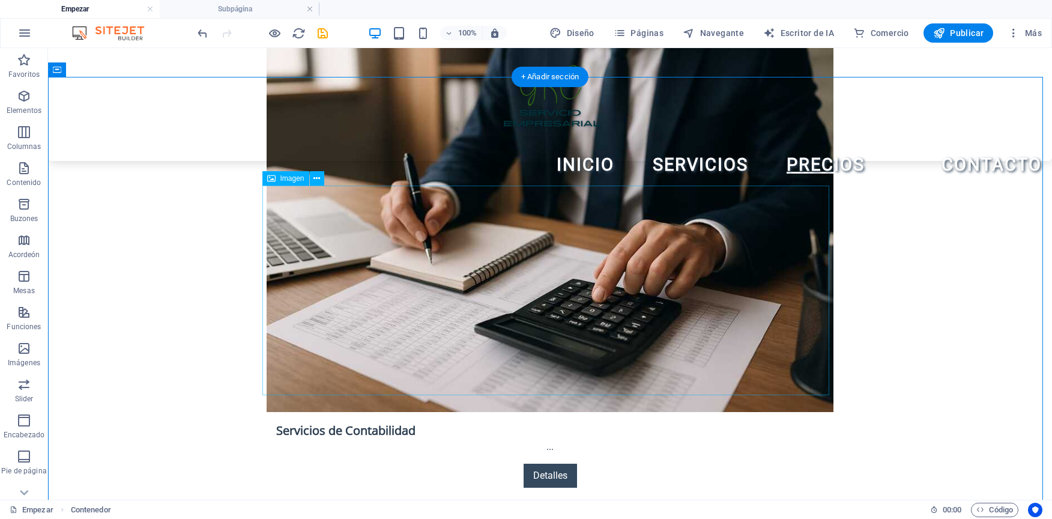
select select "px"
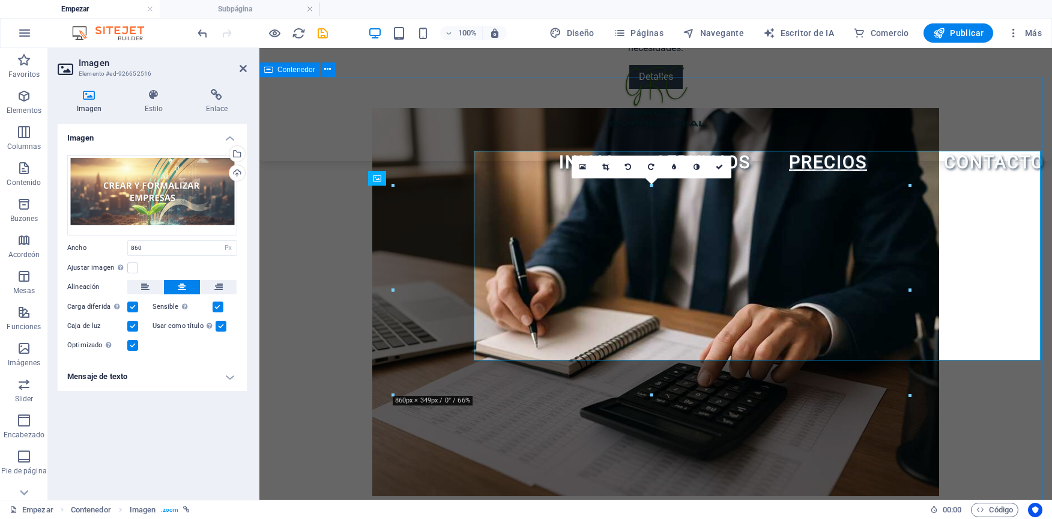
scroll to position [1913, 0]
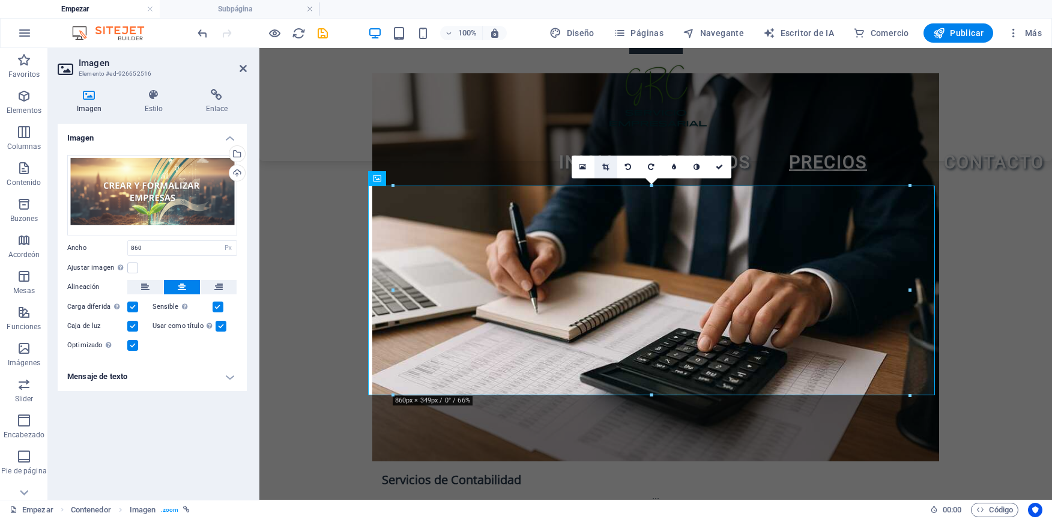
click at [612, 167] on link at bounding box center [606, 167] width 23 height 23
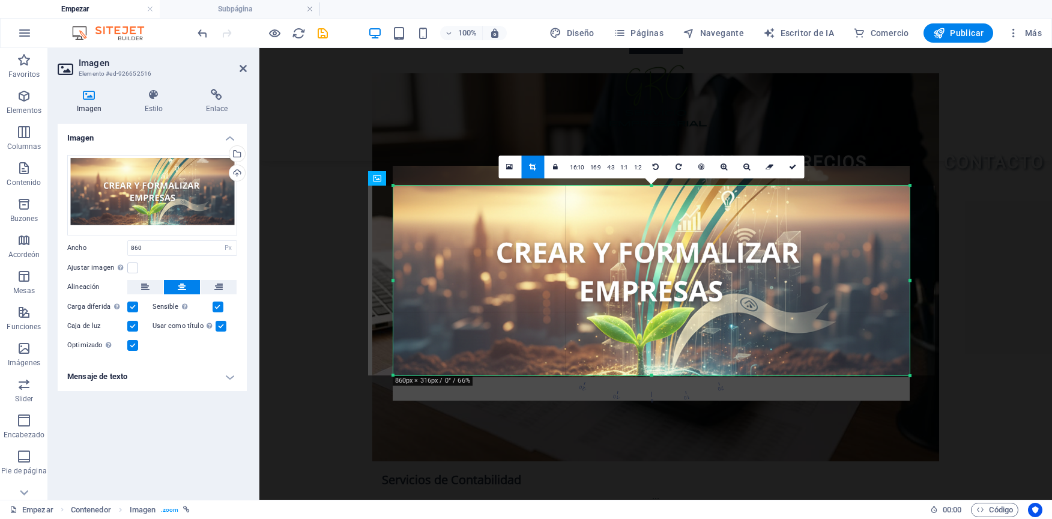
drag, startPoint x: 655, startPoint y: 186, endPoint x: 649, endPoint y: 206, distance: 20.7
click at [649, 206] on div "180 170 160 150 140 130 120 110 100 90 80 70 60 50 40 30 20 10 0 -10 -20 -30 -4…" at bounding box center [651, 281] width 517 height 190
click at [652, 372] on div at bounding box center [651, 283] width 517 height 235
click at [655, 372] on div at bounding box center [651, 373] width 517 height 4
click at [791, 168] on icon at bounding box center [792, 166] width 7 height 7
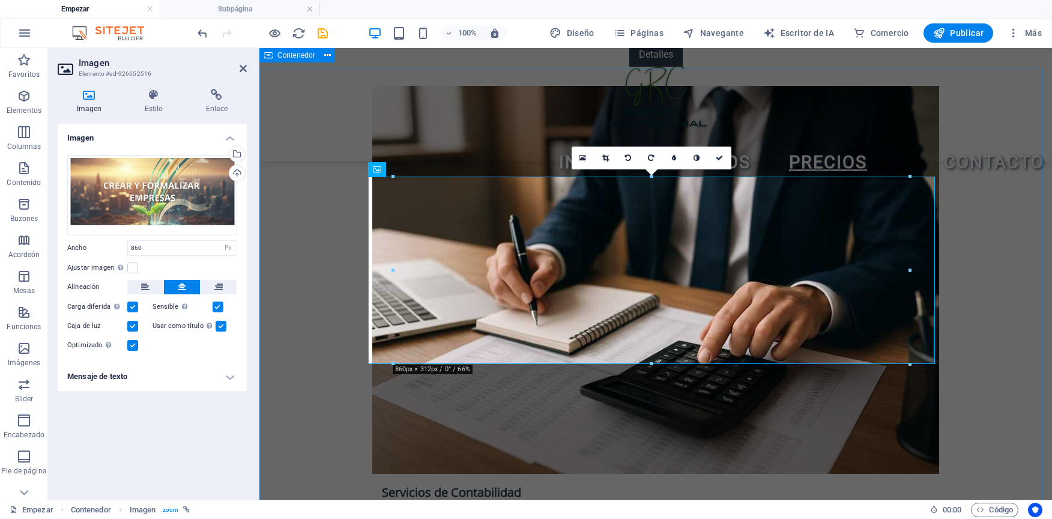
scroll to position [1866, 0]
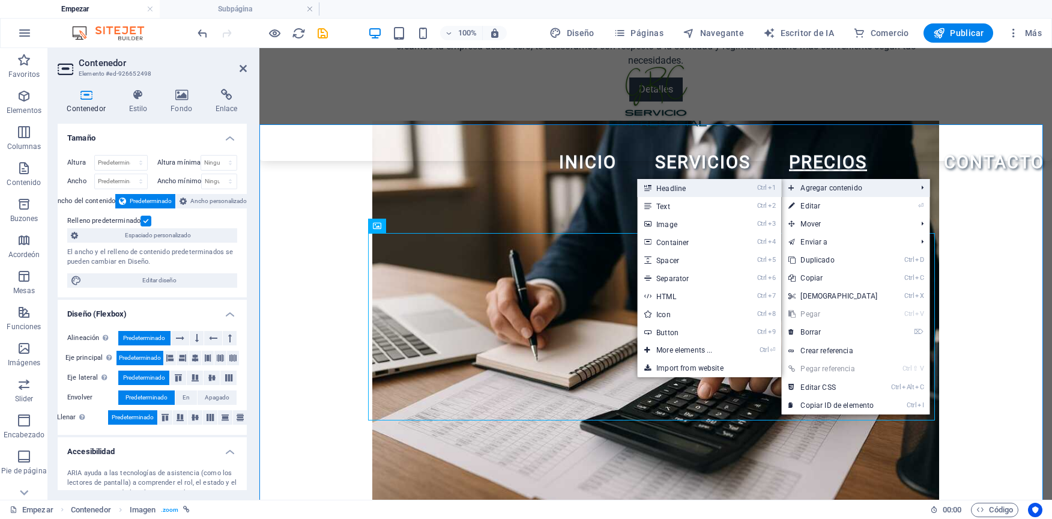
click at [698, 195] on link "Ctrl 1 Headline" at bounding box center [686, 188] width 99 height 18
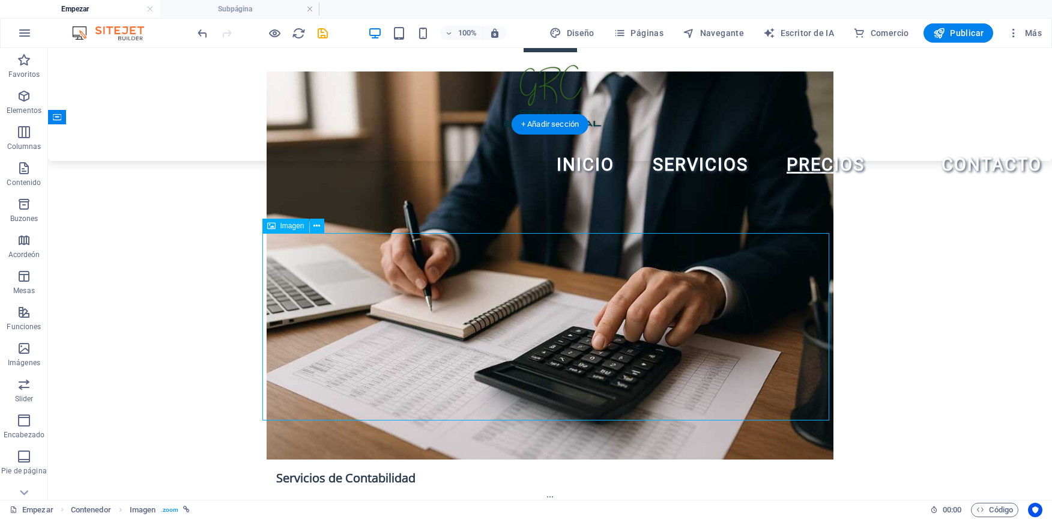
select select "px"
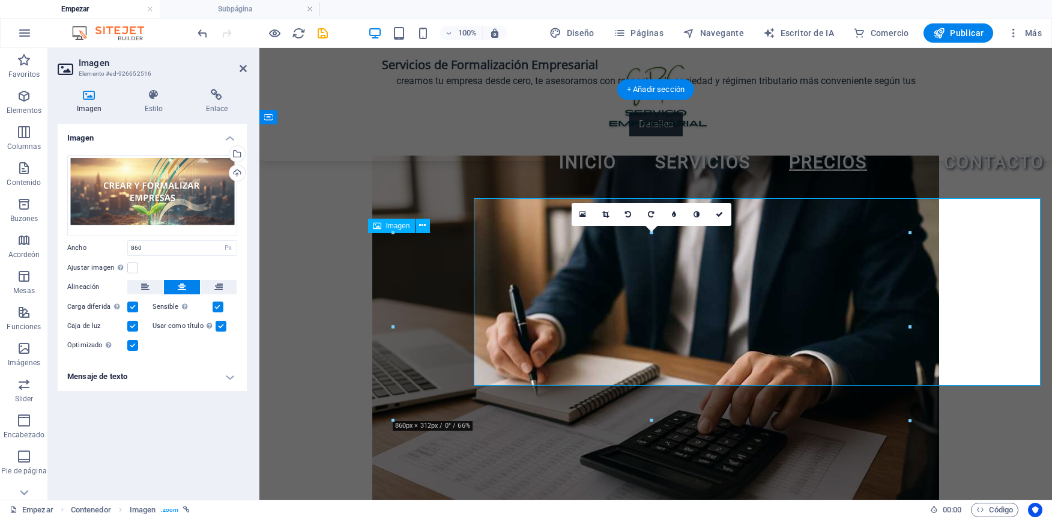
scroll to position [1866, 0]
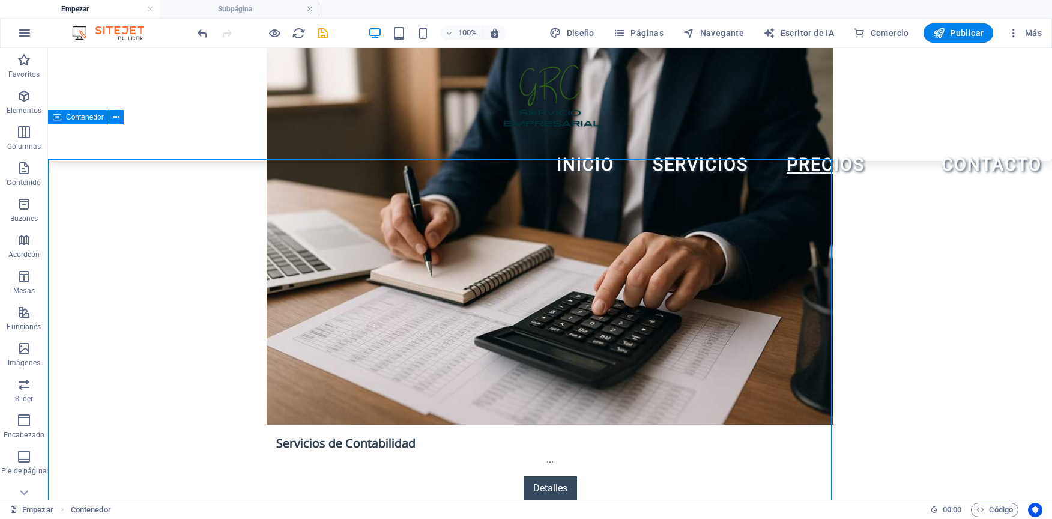
scroll to position [1831, 0]
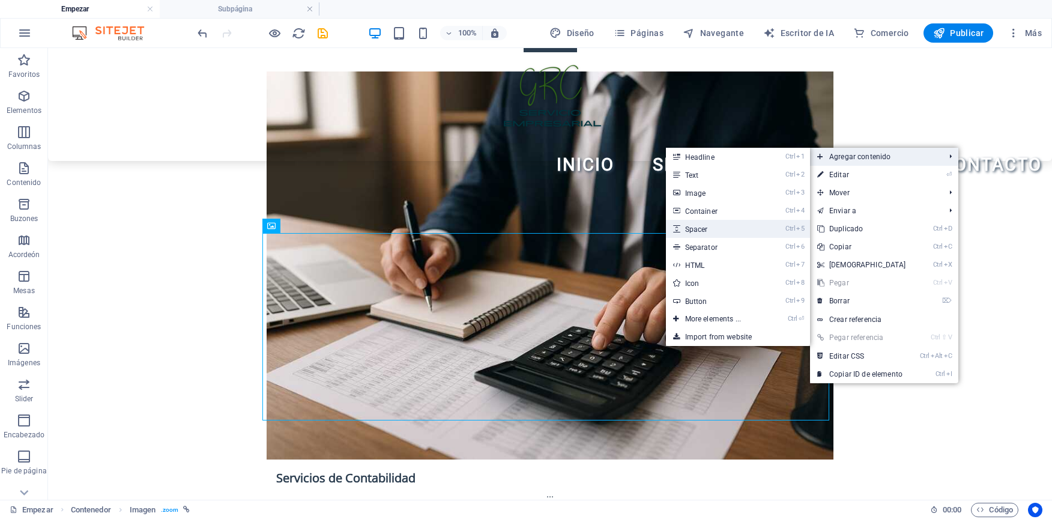
drag, startPoint x: 687, startPoint y: 225, endPoint x: 421, endPoint y: 183, distance: 268.8
click at [687, 225] on link "Ctrl 5 Spacer" at bounding box center [715, 229] width 99 height 18
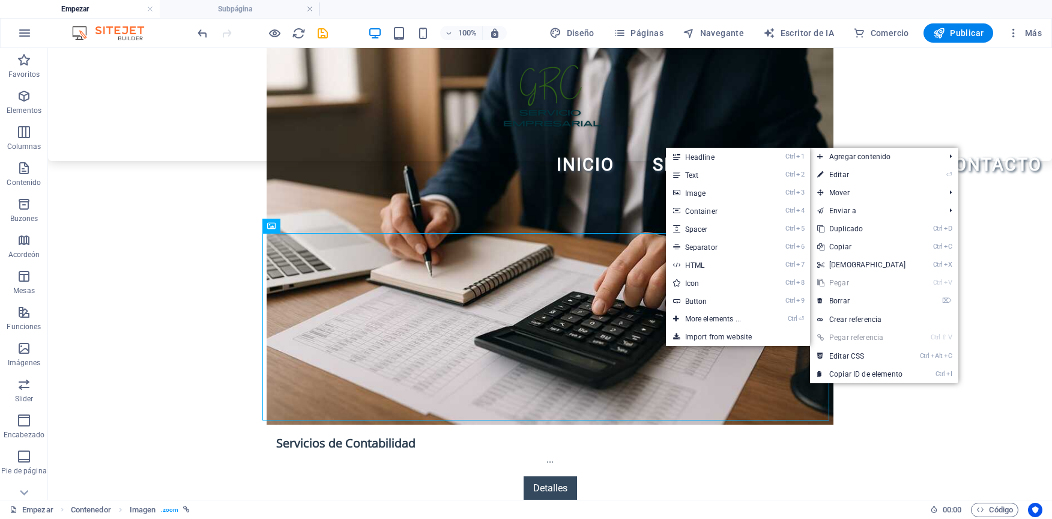
select select "px"
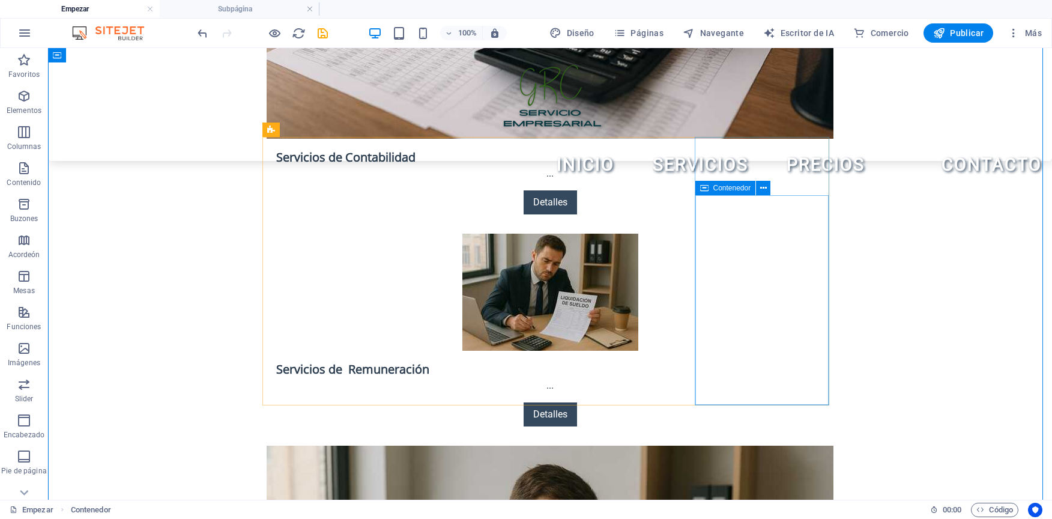
scroll to position [2071, 0]
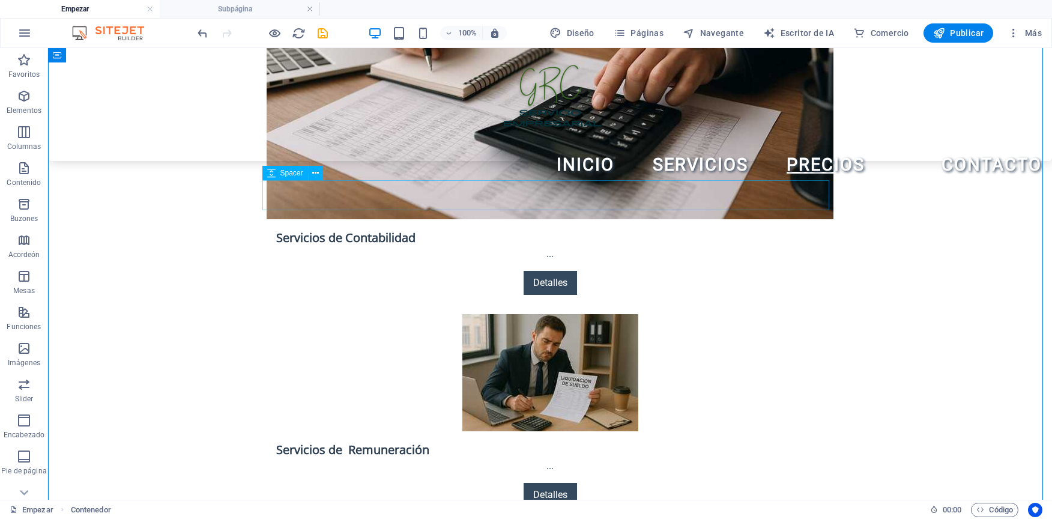
click at [312, 174] on icon at bounding box center [315, 173] width 7 height 13
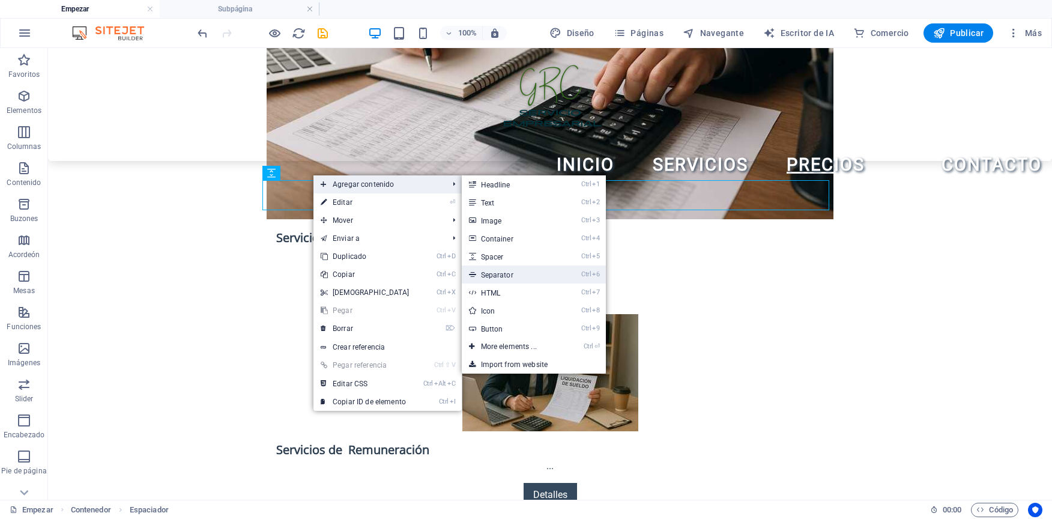
click at [502, 274] on font "Separator" at bounding box center [497, 275] width 32 height 8
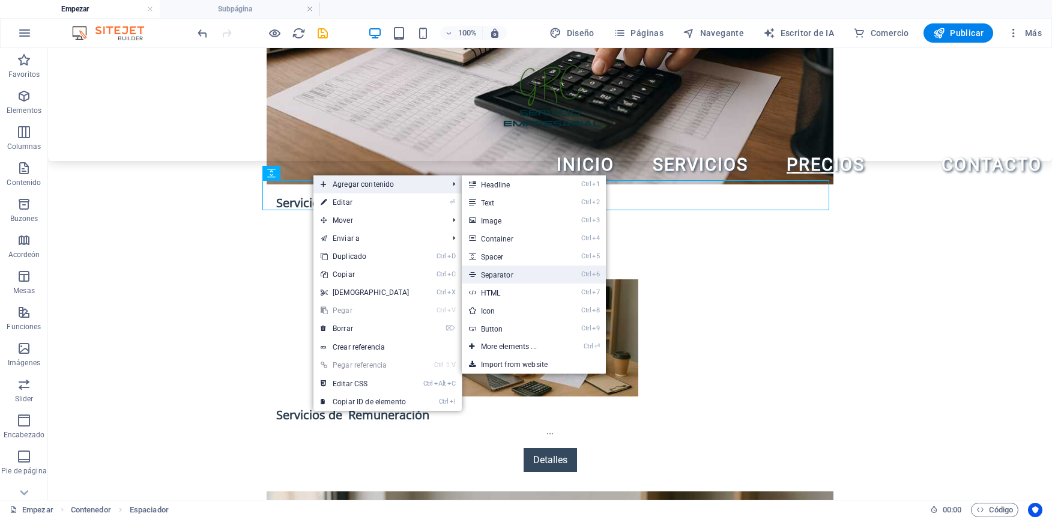
select select "%"
select select "px"
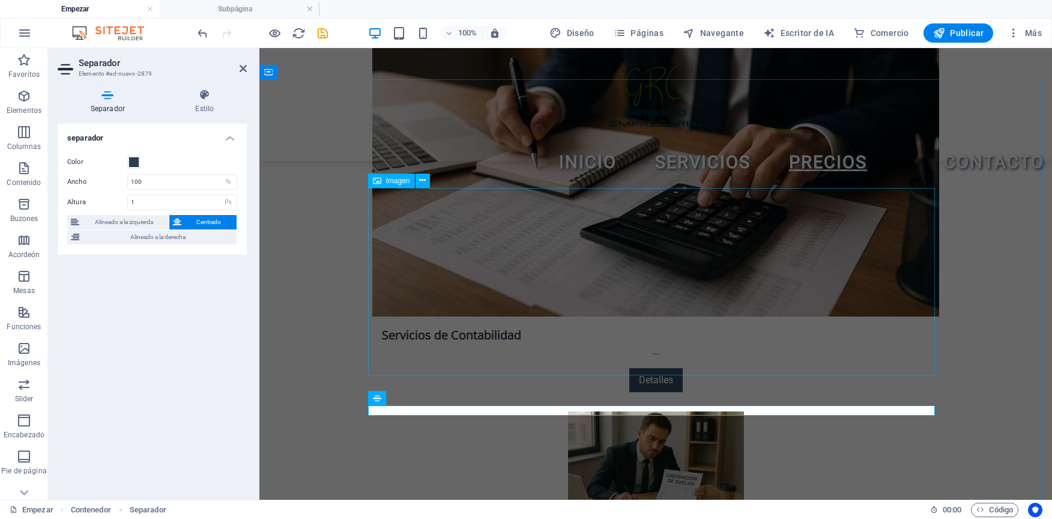
scroll to position [2106, 0]
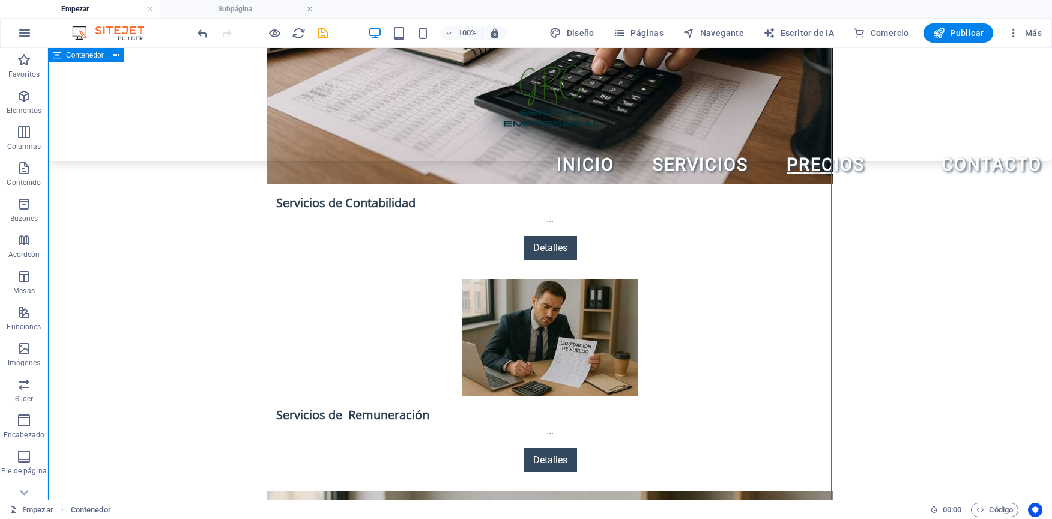
scroll to position [2071, 0]
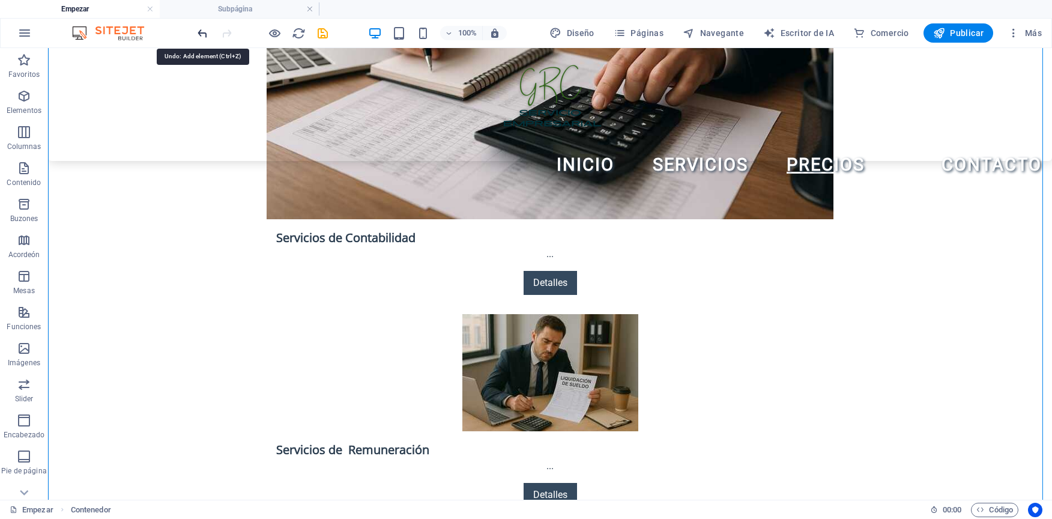
click at [204, 34] on icon "deshacer" at bounding box center [203, 33] width 14 height 14
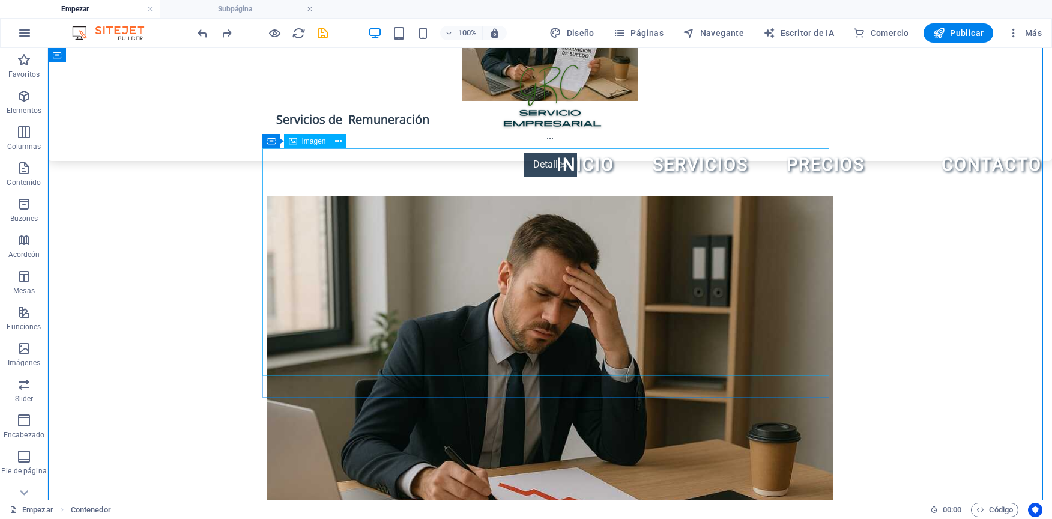
scroll to position [2312, 0]
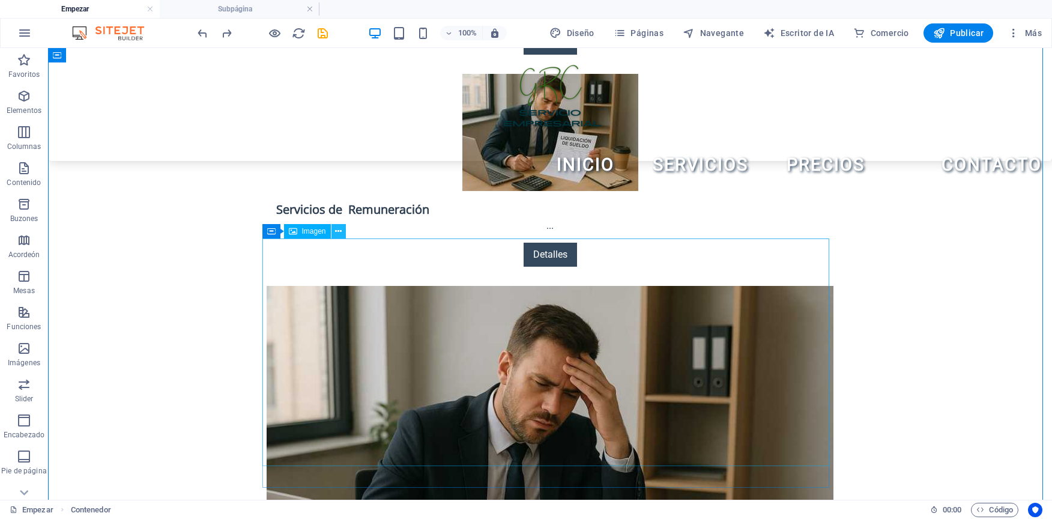
click at [338, 233] on icon at bounding box center [338, 231] width 7 height 13
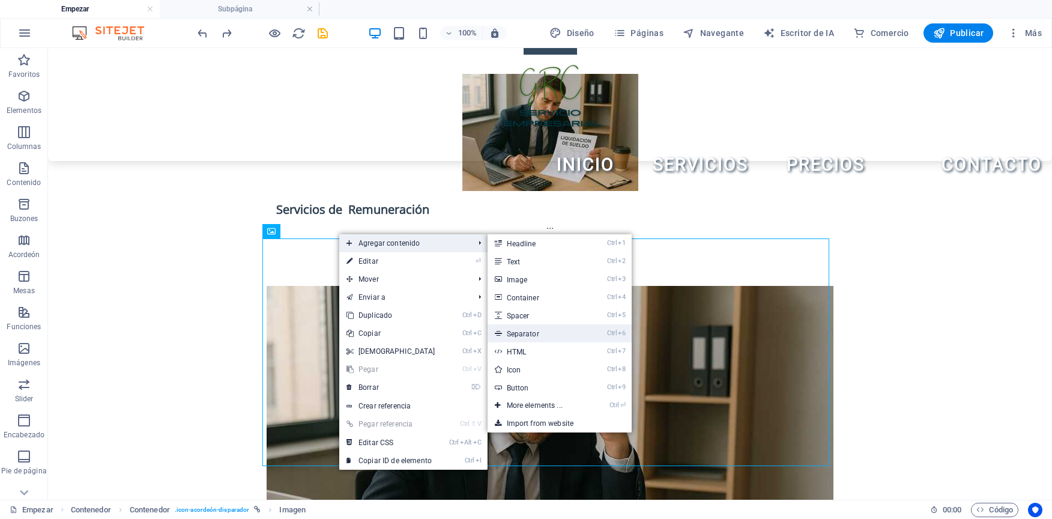
drag, startPoint x: 517, startPoint y: 330, endPoint x: 257, endPoint y: 282, distance: 263.8
click at [517, 330] on font "Separator" at bounding box center [523, 334] width 32 height 8
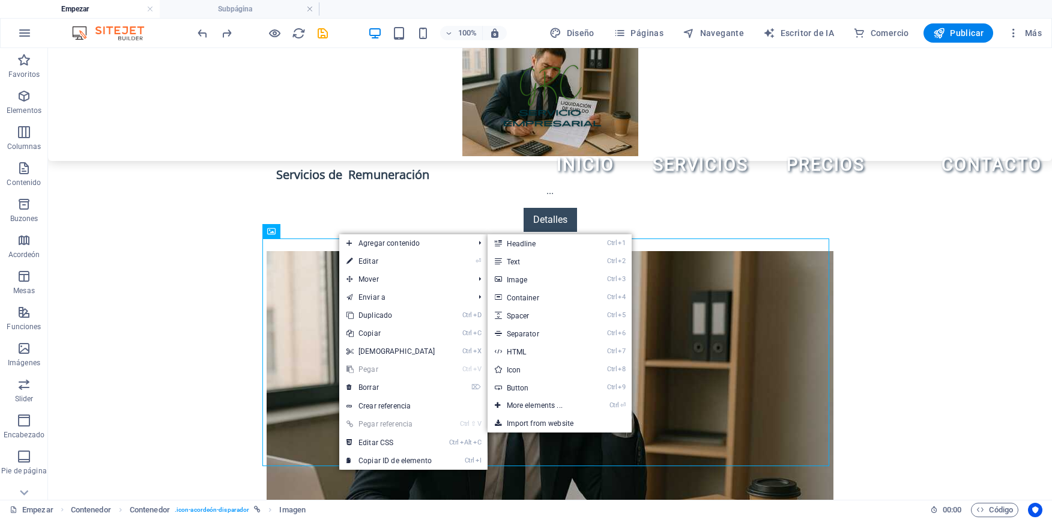
select select "%"
select select "px"
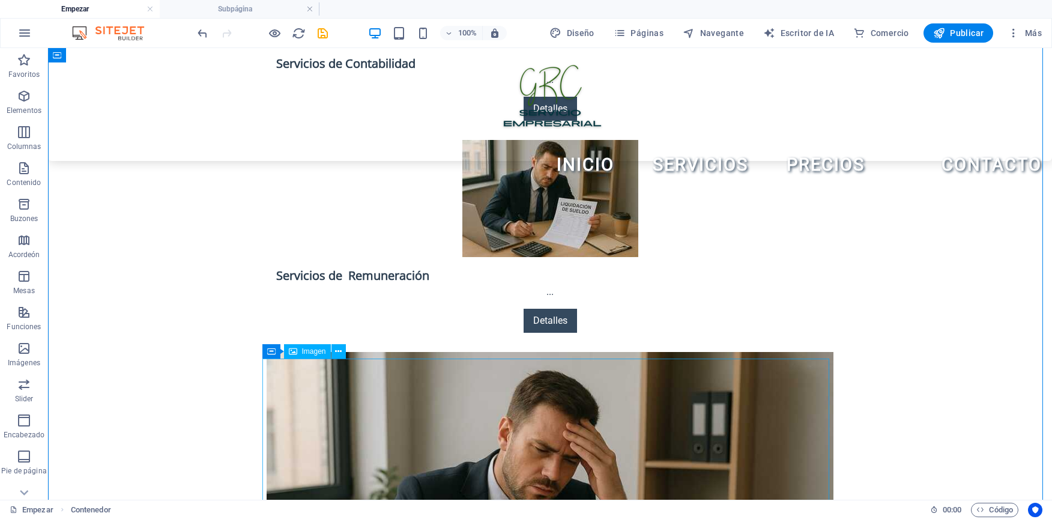
scroll to position [2312, 0]
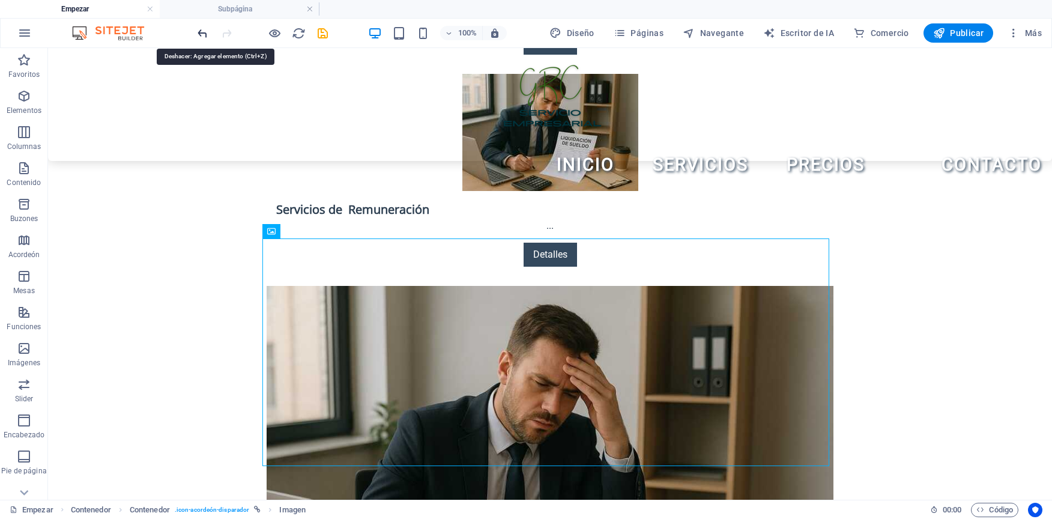
click at [205, 32] on icon "deshacer" at bounding box center [203, 33] width 14 height 14
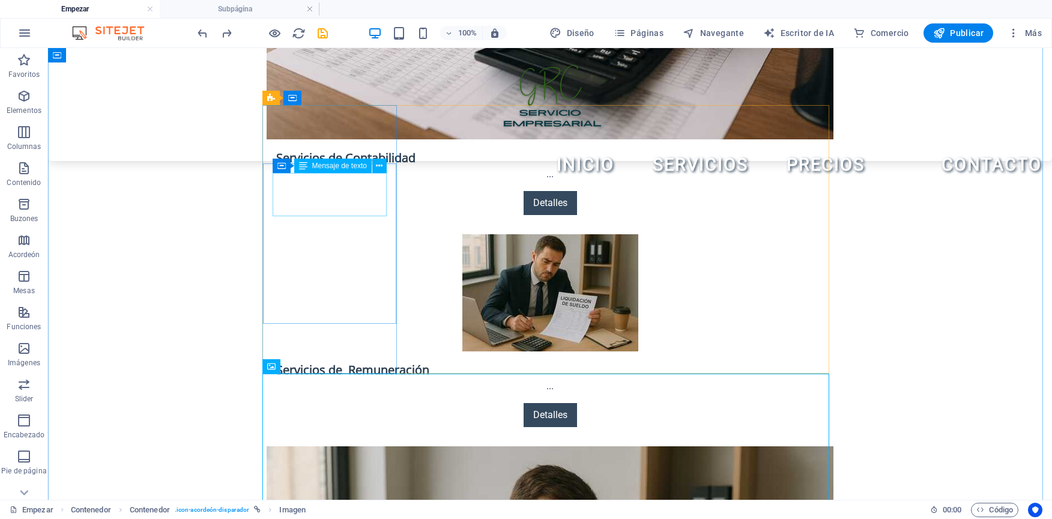
scroll to position [2131, 0]
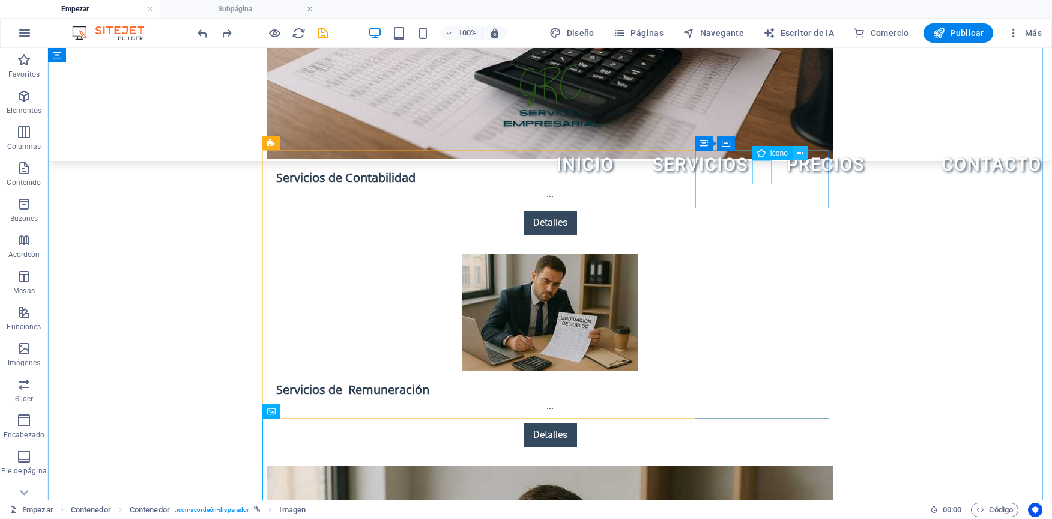
click at [797, 154] on button at bounding box center [801, 153] width 14 height 14
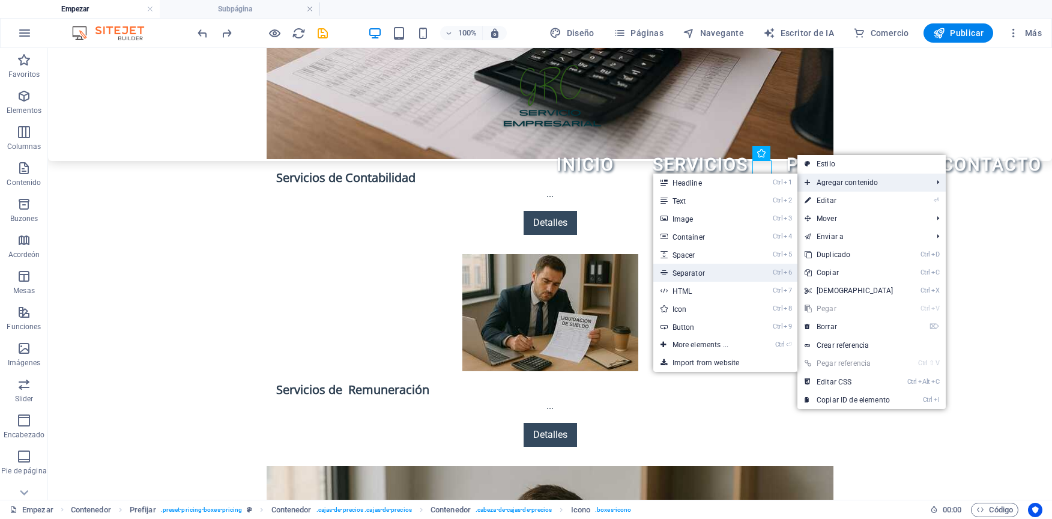
click at [699, 275] on font "Separator" at bounding box center [689, 273] width 32 height 8
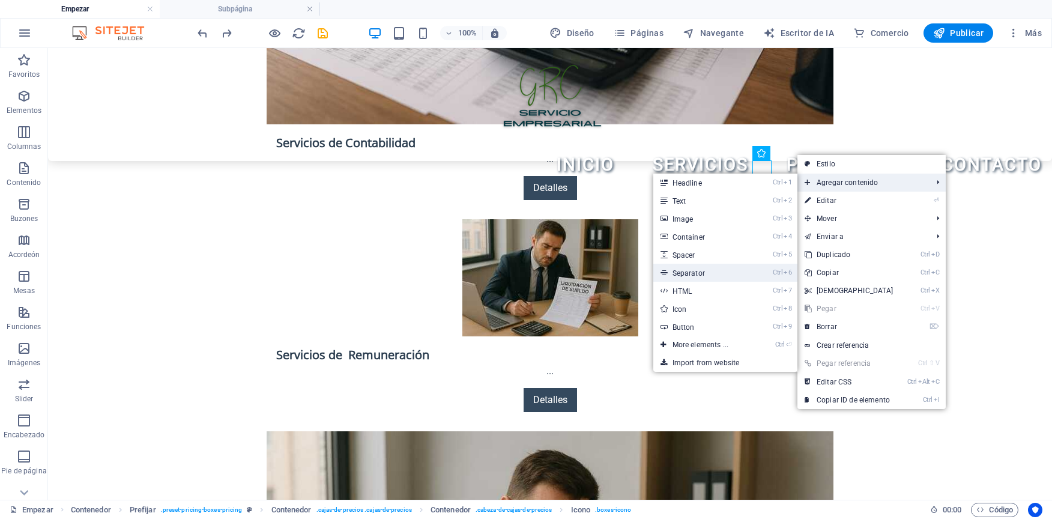
select select "%"
select select "px"
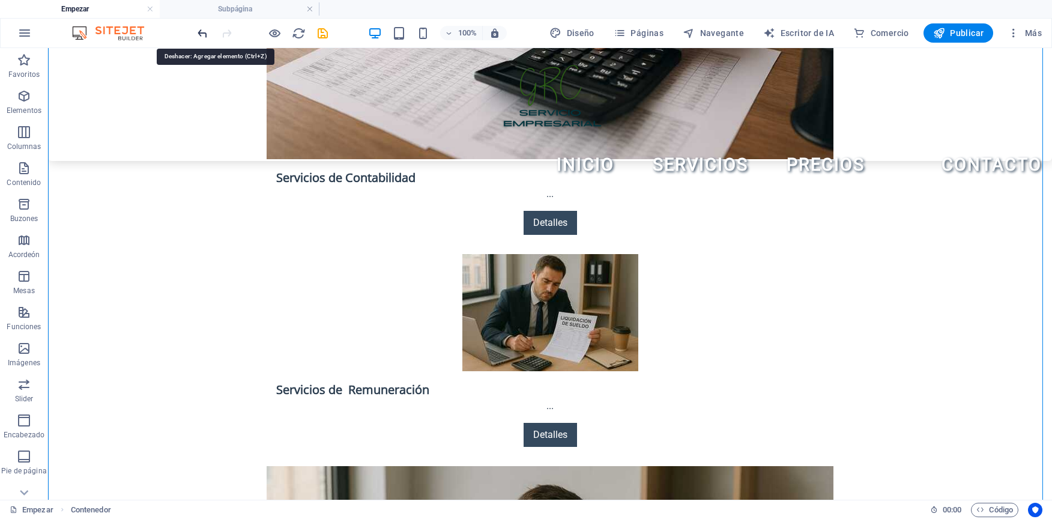
click at [207, 32] on icon "deshacer" at bounding box center [203, 33] width 14 height 14
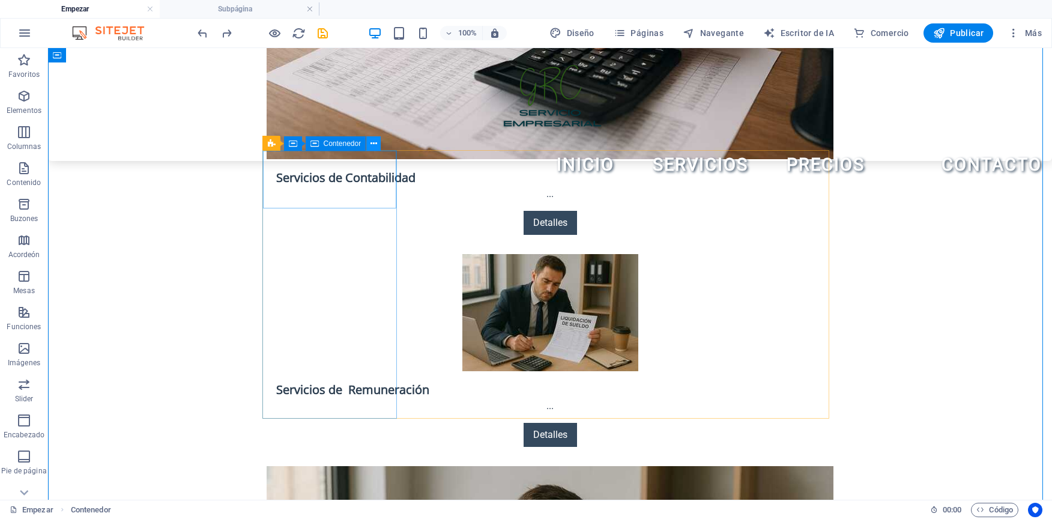
click at [374, 145] on icon at bounding box center [374, 144] width 7 height 13
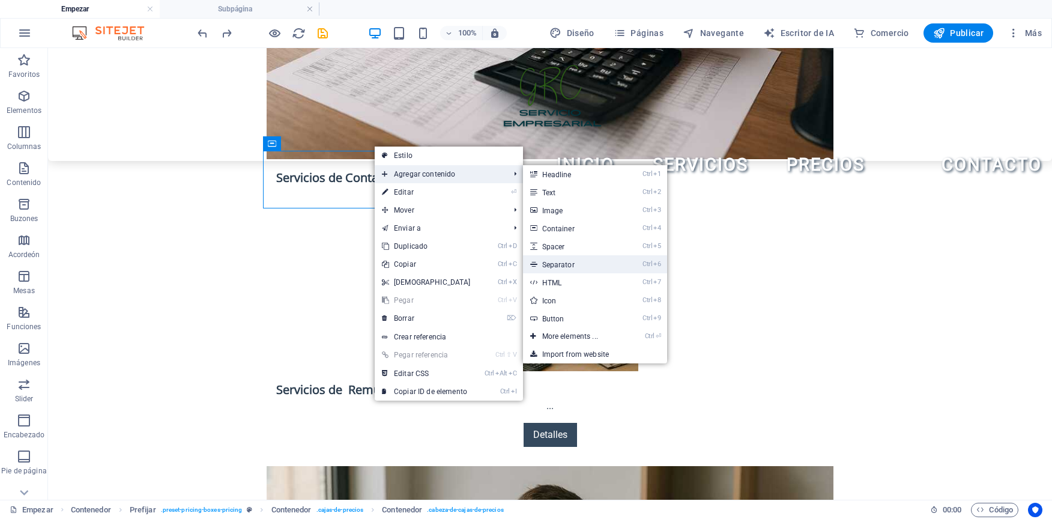
click at [559, 261] on font "Separator" at bounding box center [558, 265] width 32 height 8
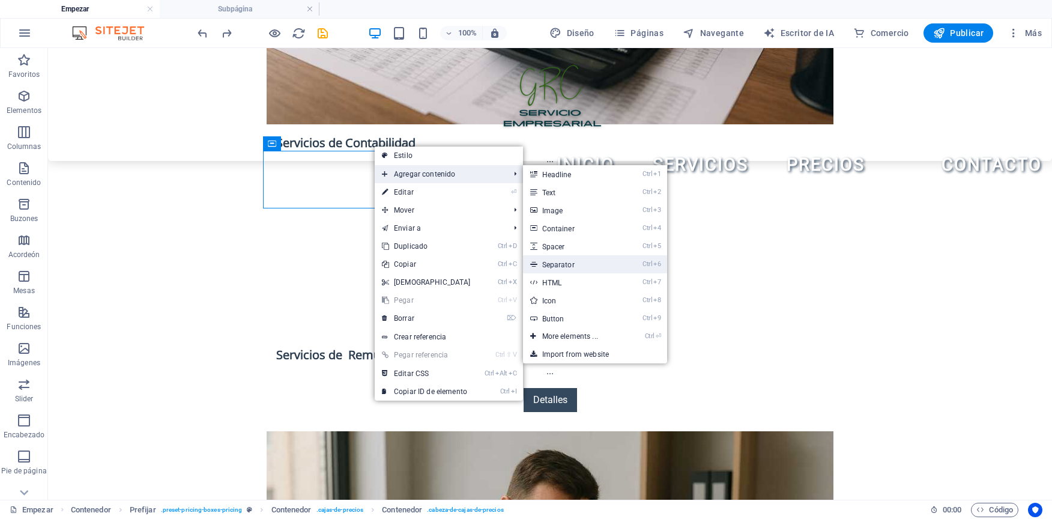
select select "%"
select select "px"
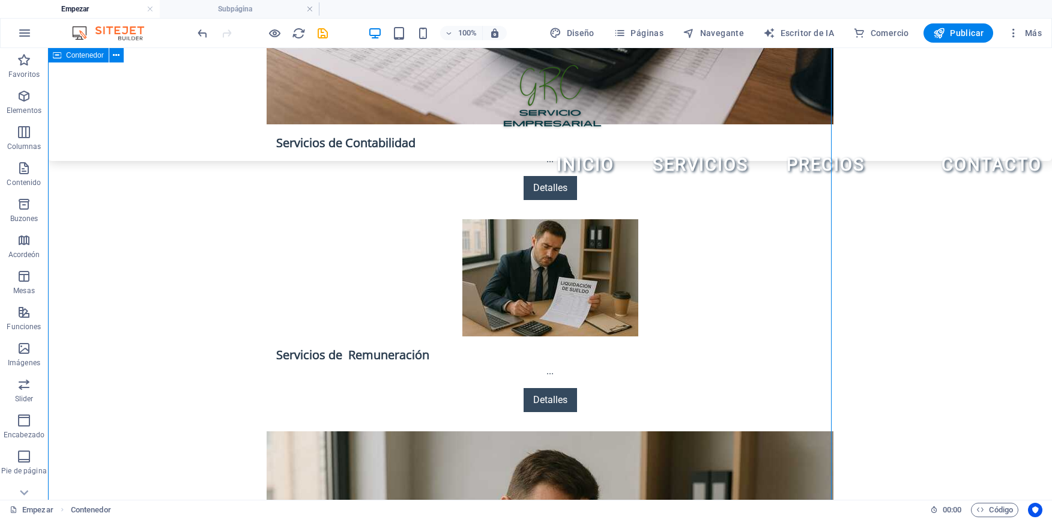
scroll to position [2131, 0]
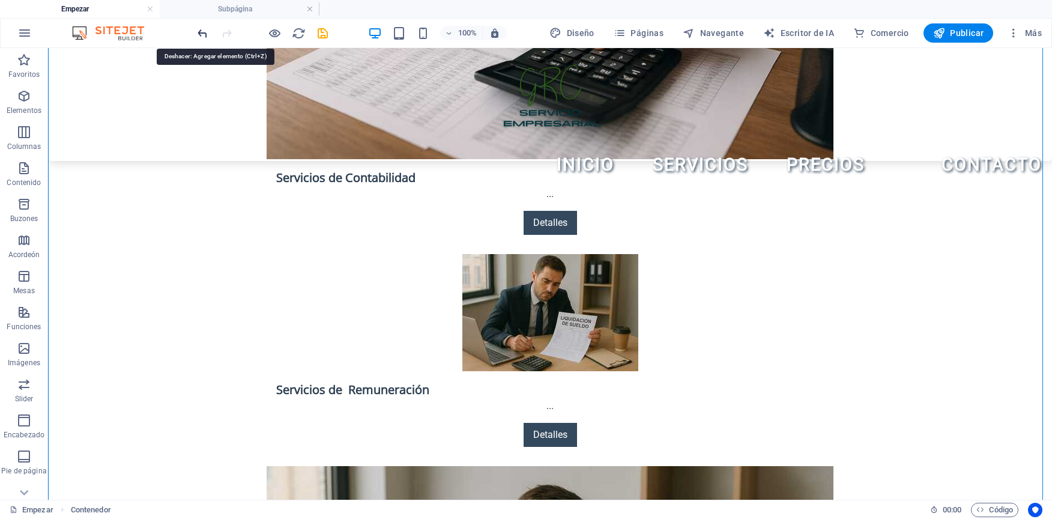
click at [202, 29] on icon "deshacer" at bounding box center [203, 33] width 14 height 14
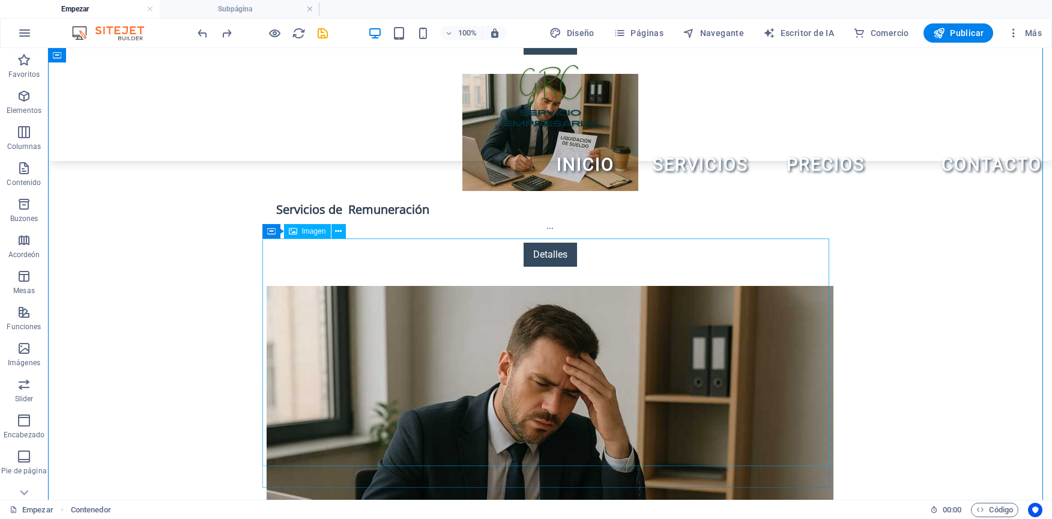
scroll to position [2252, 0]
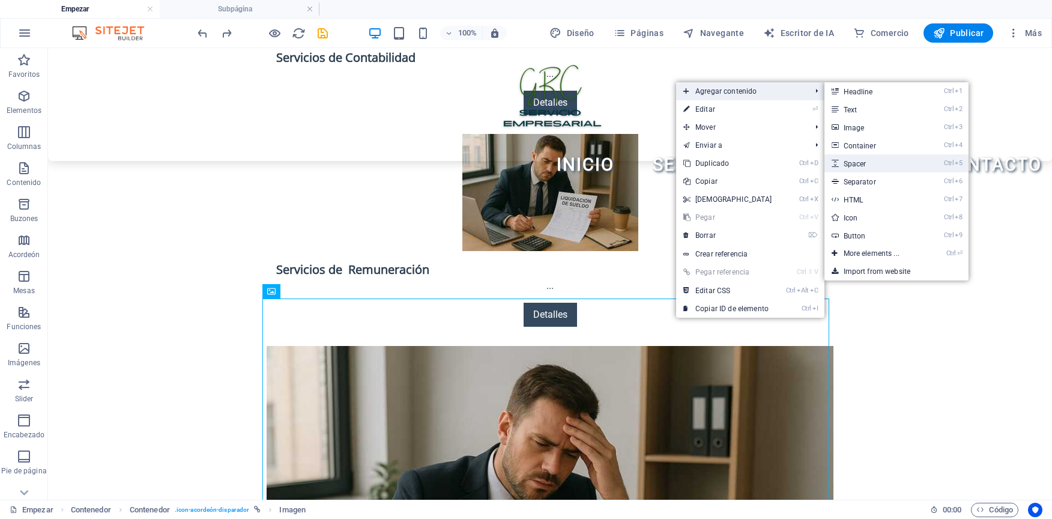
click at [867, 162] on link "Ctrl 5 Spacer" at bounding box center [874, 163] width 99 height 18
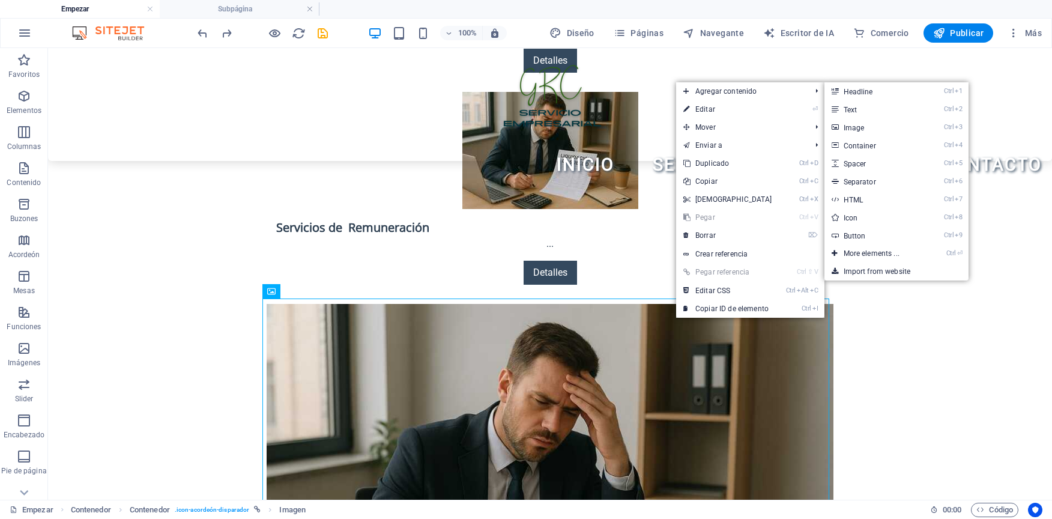
select select "px"
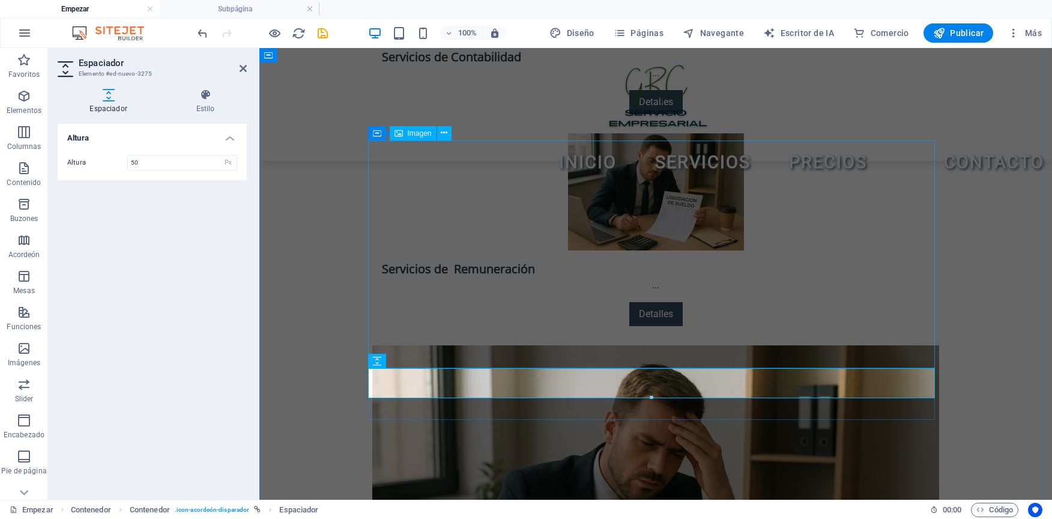
scroll to position [2313, 0]
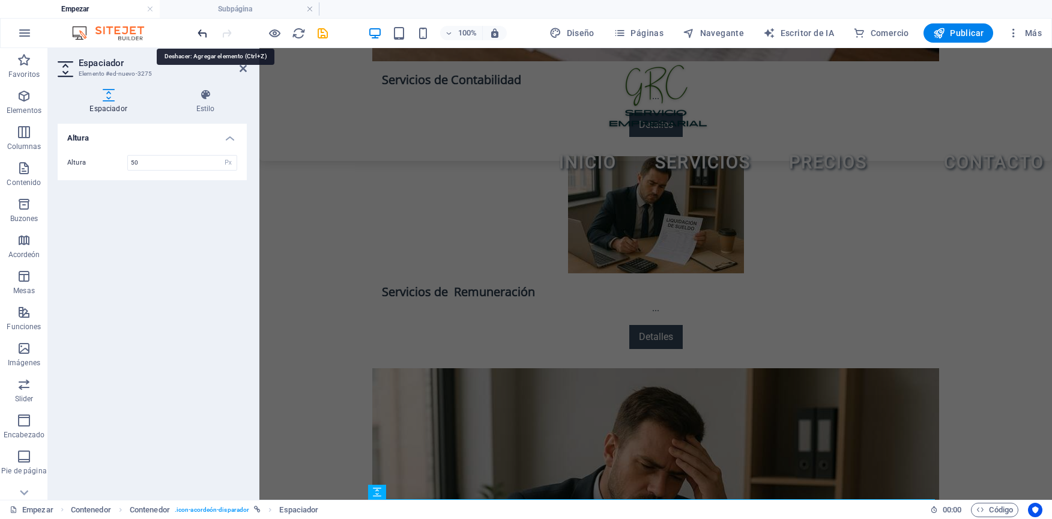
click at [206, 36] on icon "deshacer" at bounding box center [203, 33] width 14 height 14
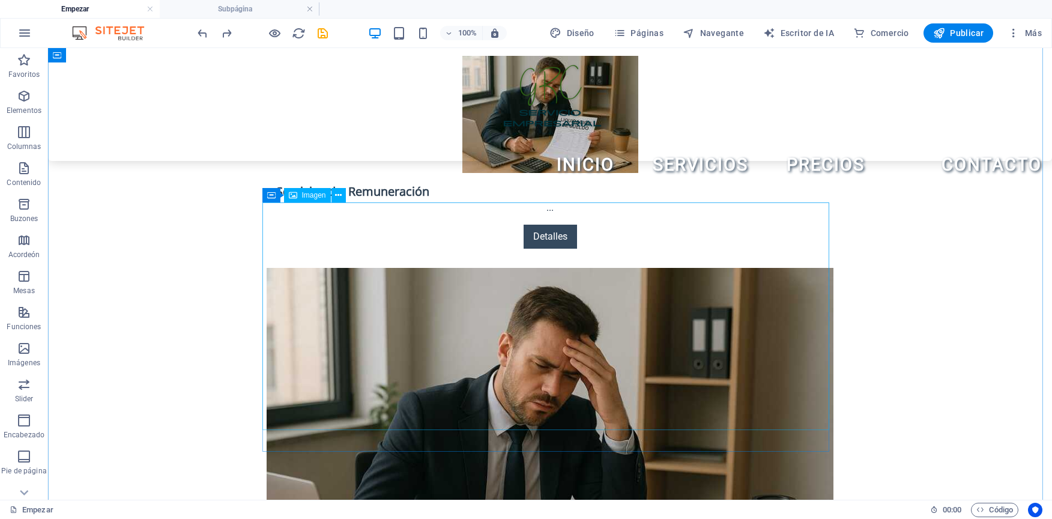
scroll to position [2279, 0]
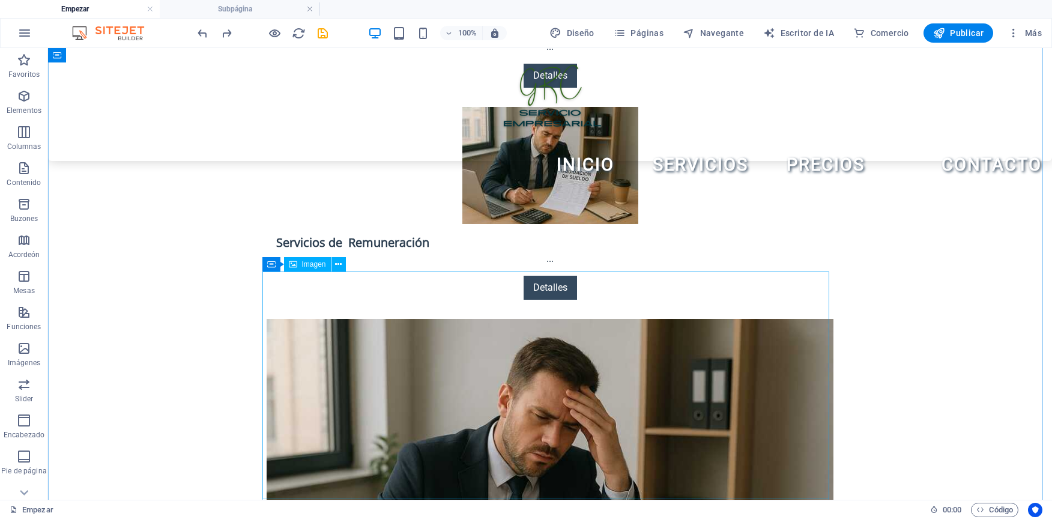
click at [341, 263] on icon at bounding box center [338, 264] width 7 height 13
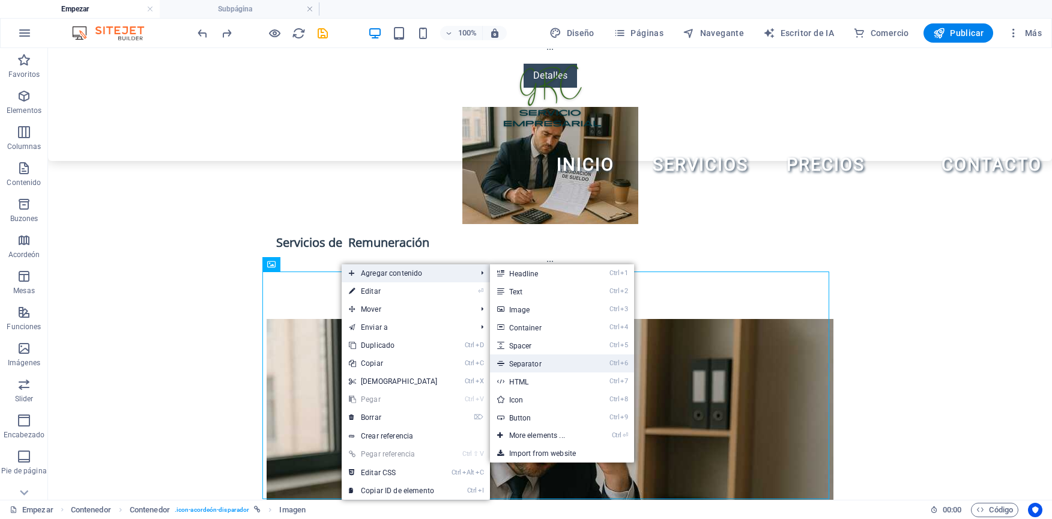
click at [574, 362] on link "Ctrl 6 Separator" at bounding box center [539, 363] width 99 height 18
select select "%"
select select "px"
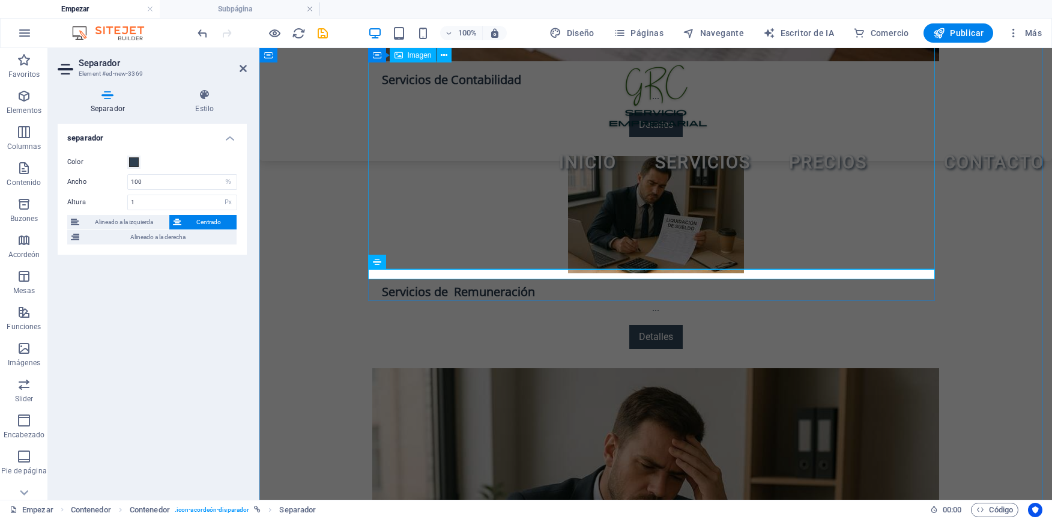
scroll to position [2544, 0]
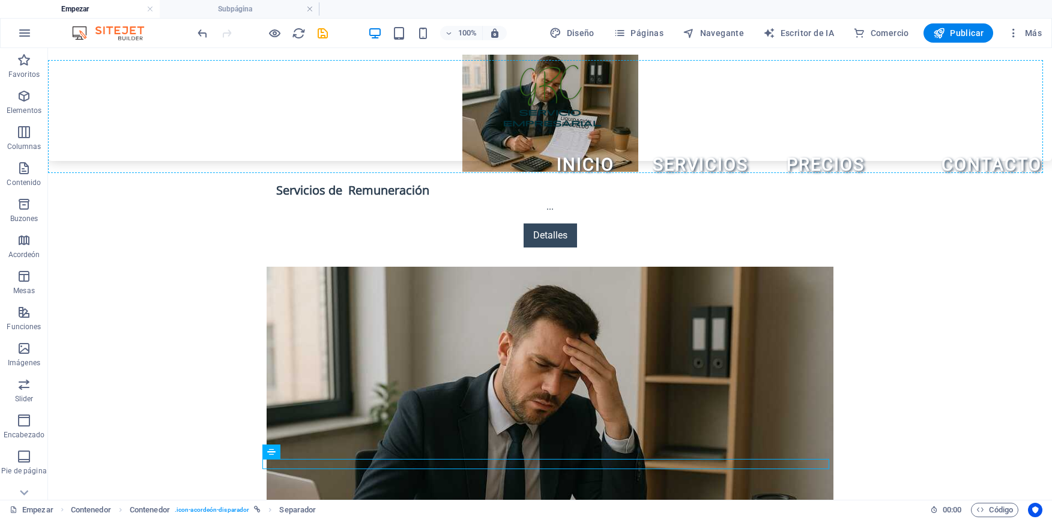
scroll to position [2303, 0]
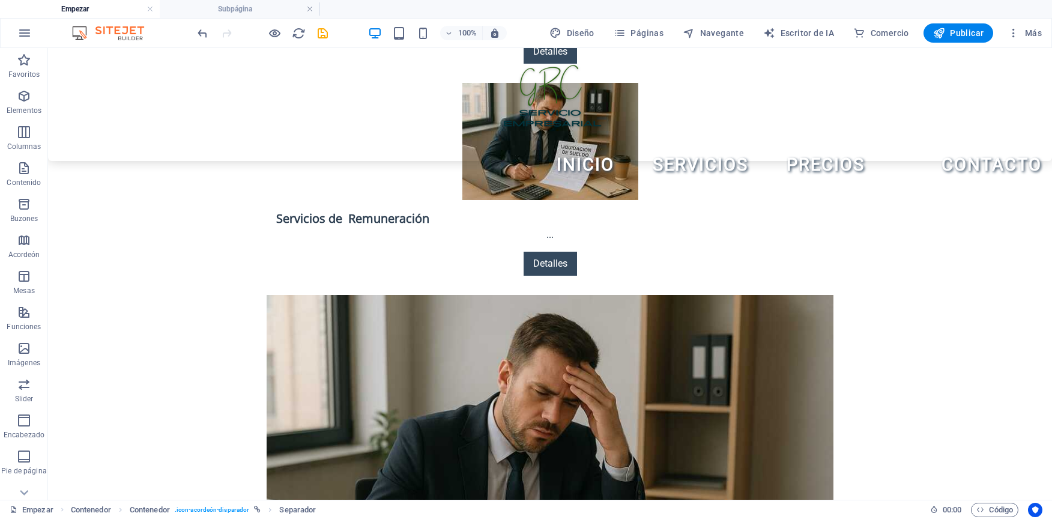
drag, startPoint x: 735, startPoint y: 276, endPoint x: 702, endPoint y: 256, distance: 38.0
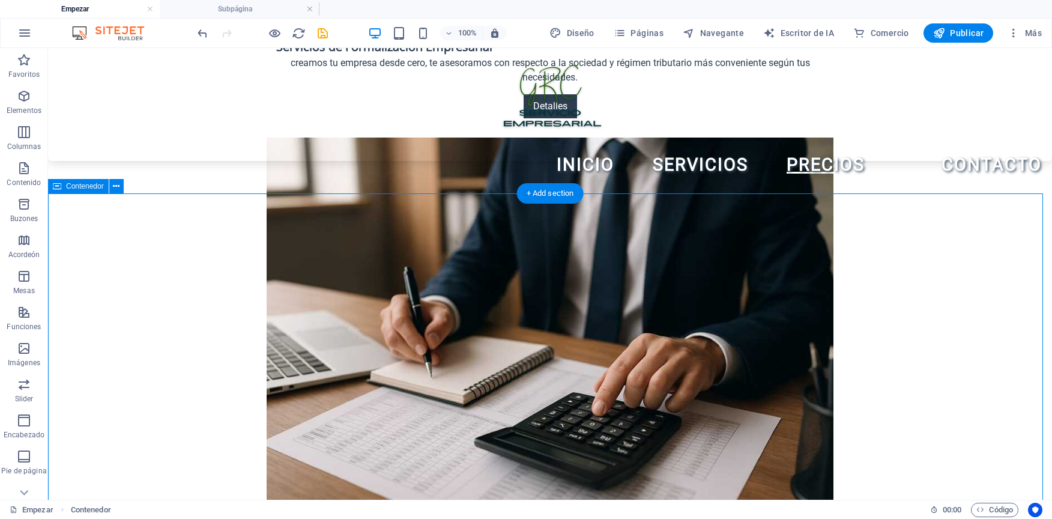
scroll to position [1762, 0]
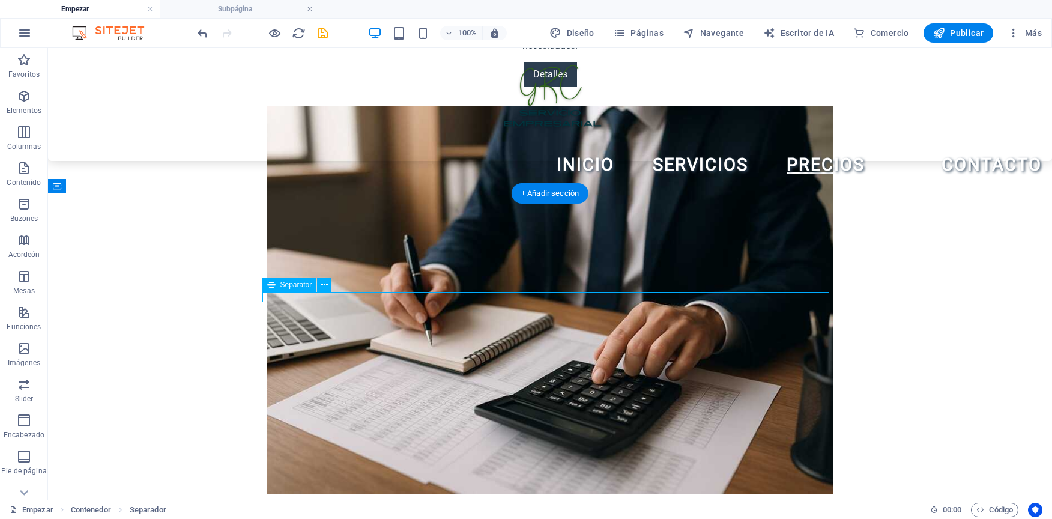
select select "%"
select select "px"
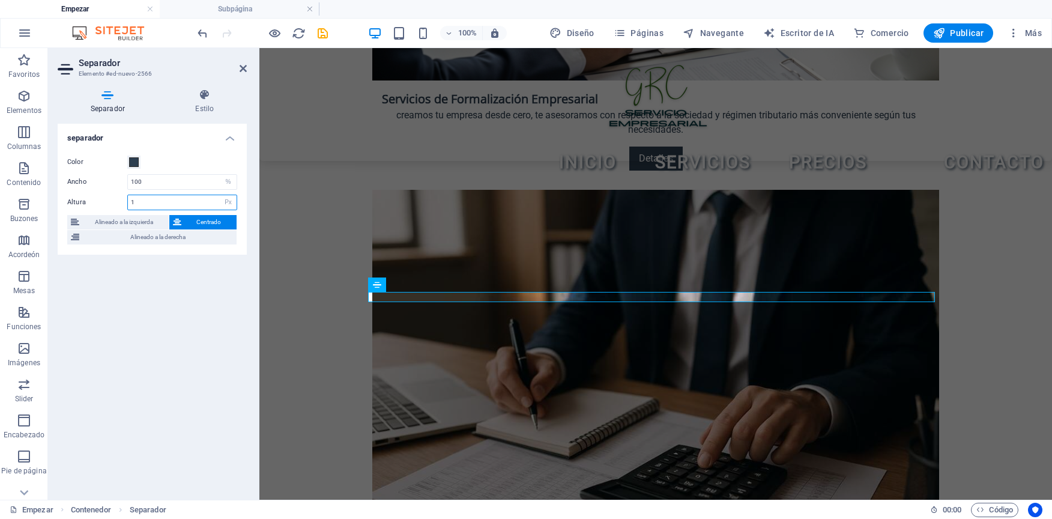
click at [202, 203] on input "1" at bounding box center [182, 202] width 109 height 14
type input "2"
type input "3"
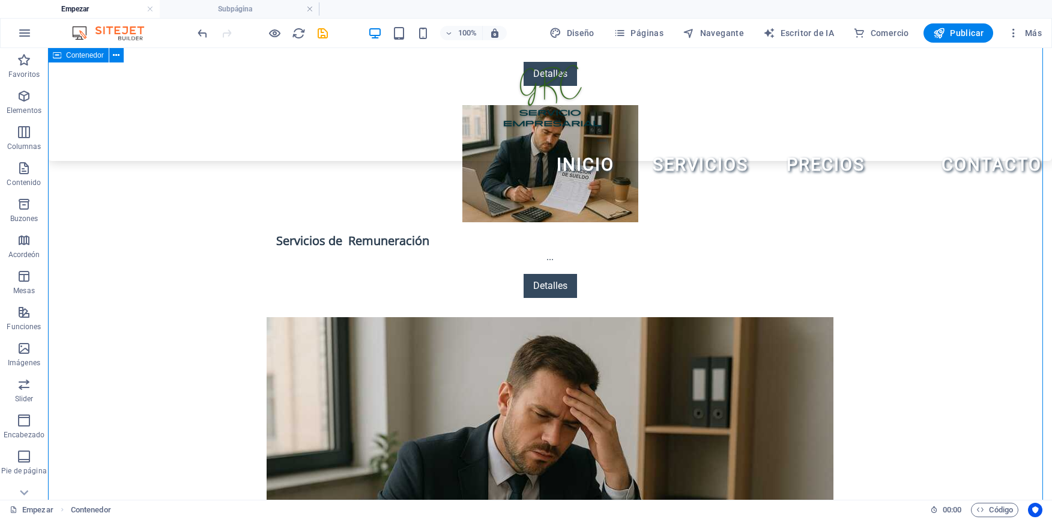
scroll to position [2303, 0]
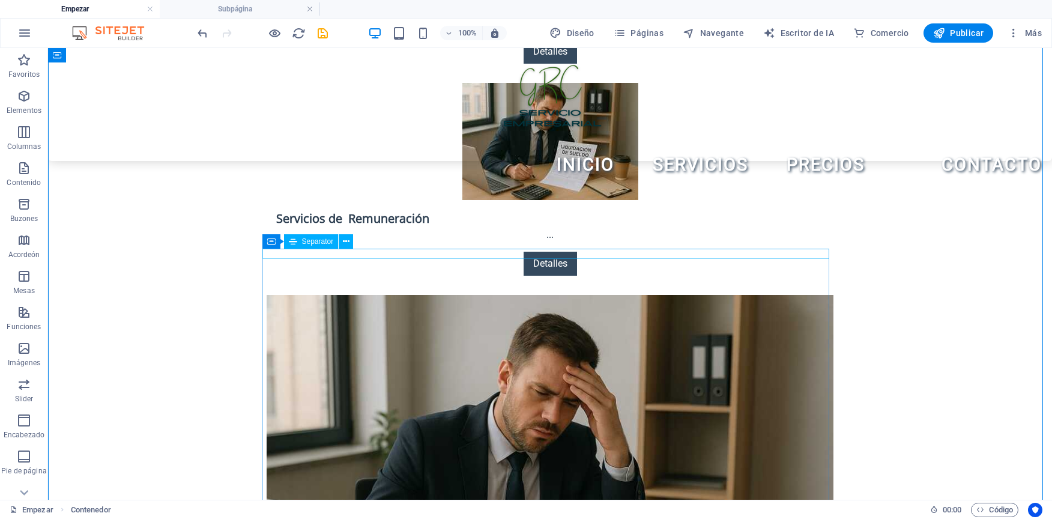
select select "%"
select select "px"
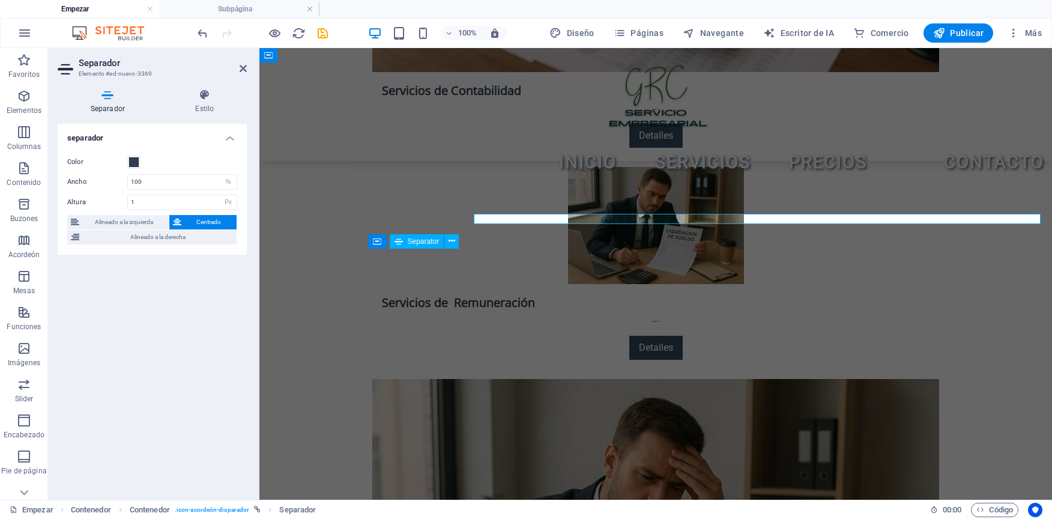
scroll to position [2337, 0]
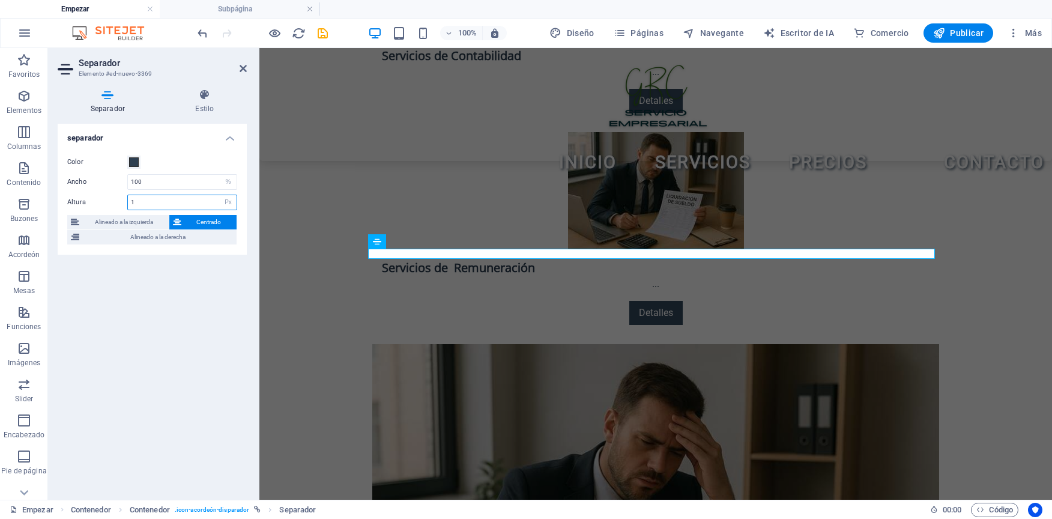
click at [139, 202] on input "1" at bounding box center [182, 202] width 109 height 14
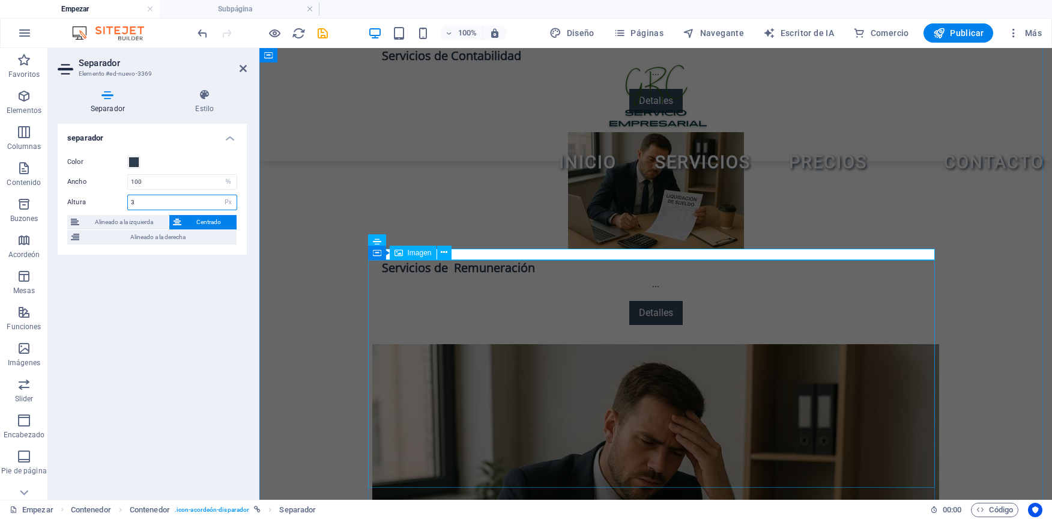
type input "3"
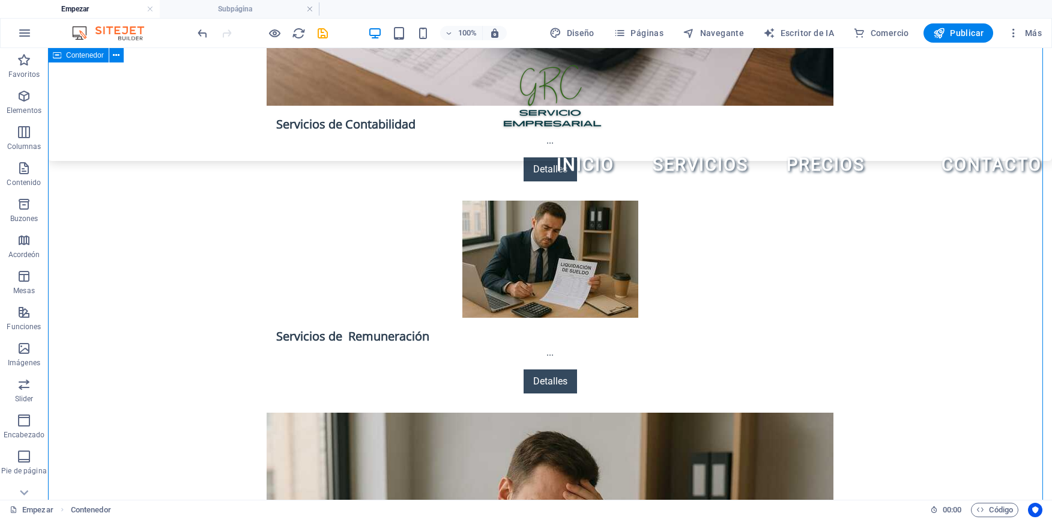
scroll to position [2243, 0]
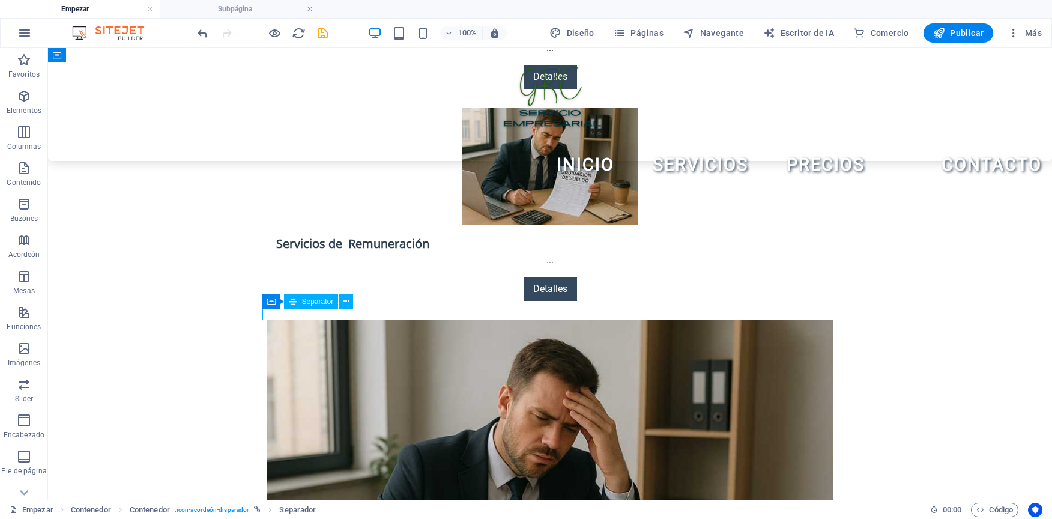
select select "%"
select select "px"
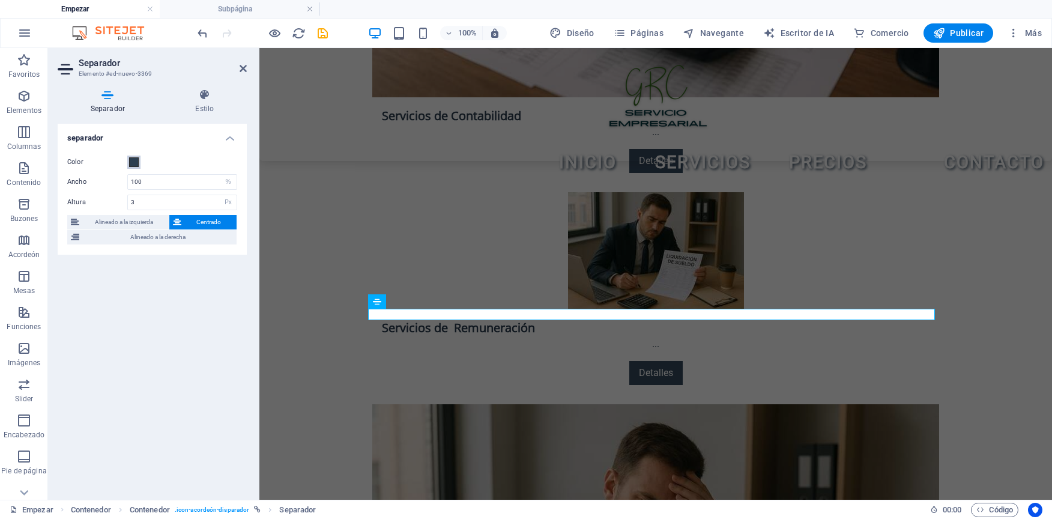
click at [136, 164] on span at bounding box center [134, 162] width 10 height 10
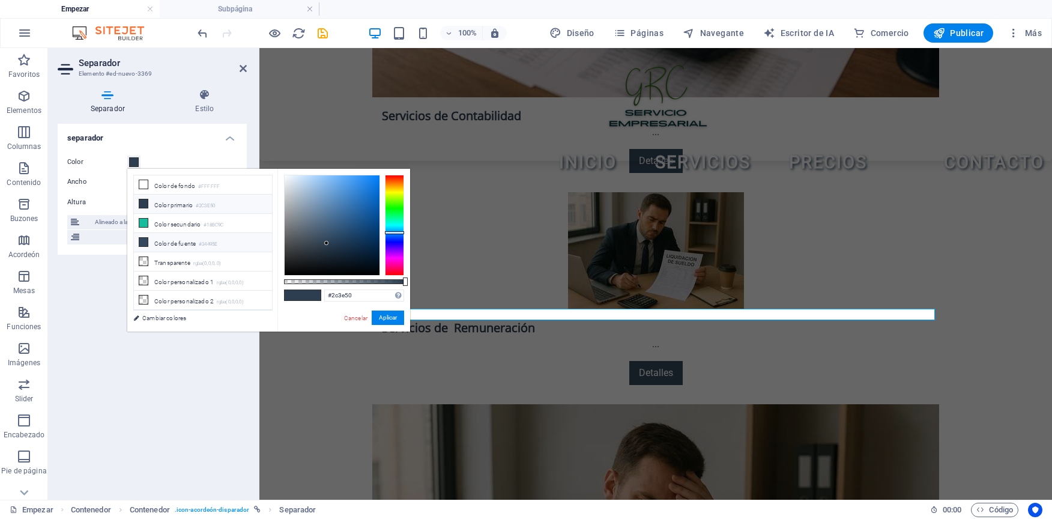
click at [142, 238] on icon at bounding box center [143, 242] width 8 height 8
click at [139, 201] on icon at bounding box center [143, 203] width 8 height 8
click at [148, 240] on li "Color de fuente #34495E" at bounding box center [203, 242] width 138 height 19
click at [162, 226] on font "Color secundario" at bounding box center [177, 224] width 46 height 7
type input "#18bc9c"
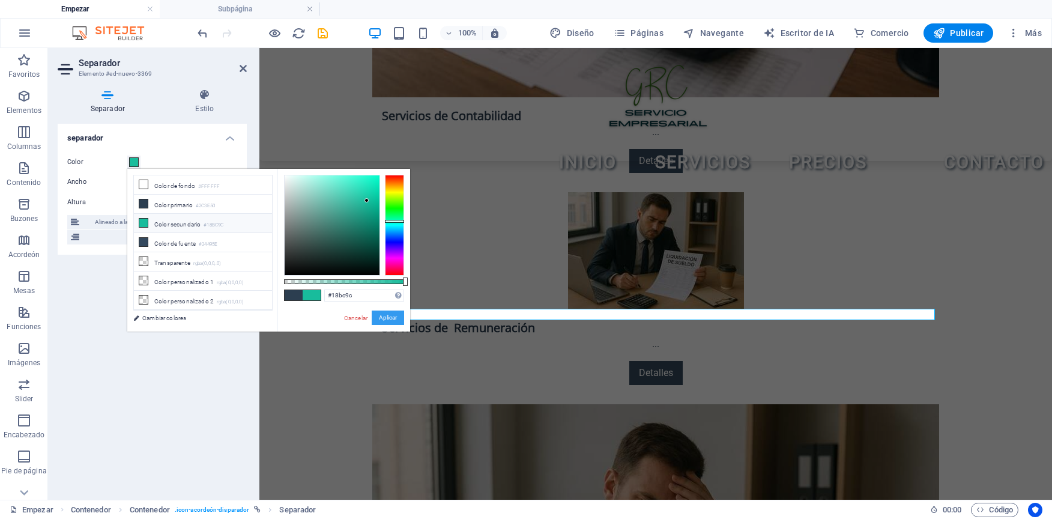
click at [389, 315] on button "Aplicar" at bounding box center [388, 318] width 32 height 14
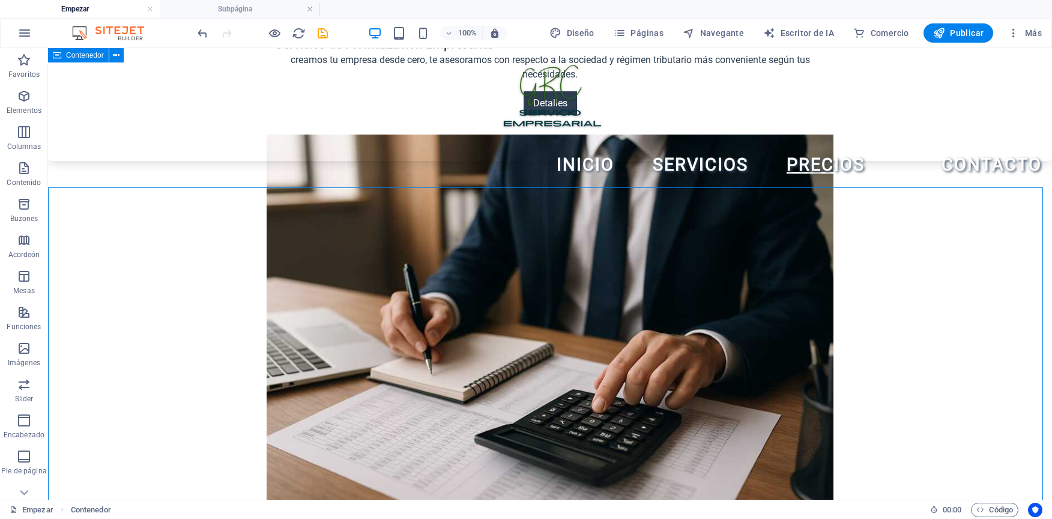
scroll to position [1762, 0]
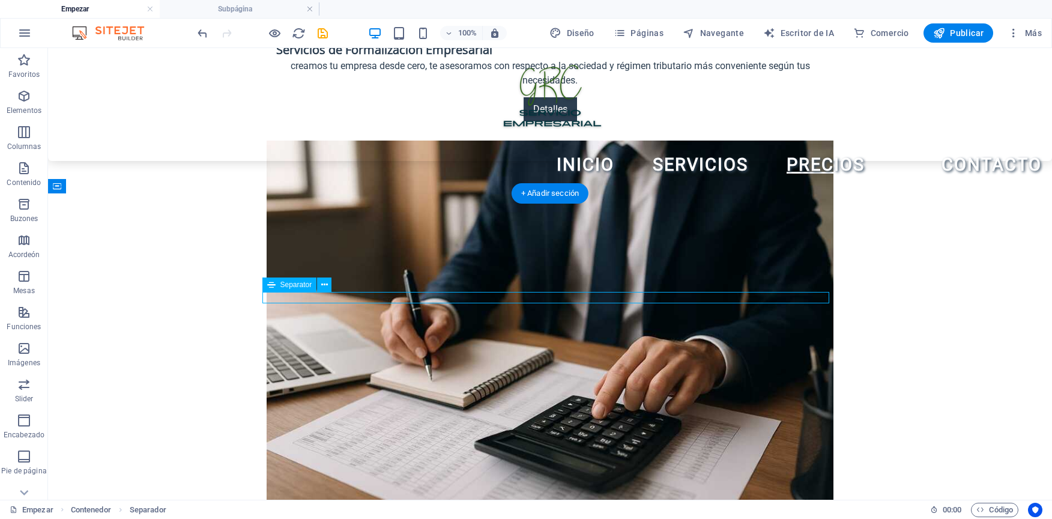
select select "%"
select select "px"
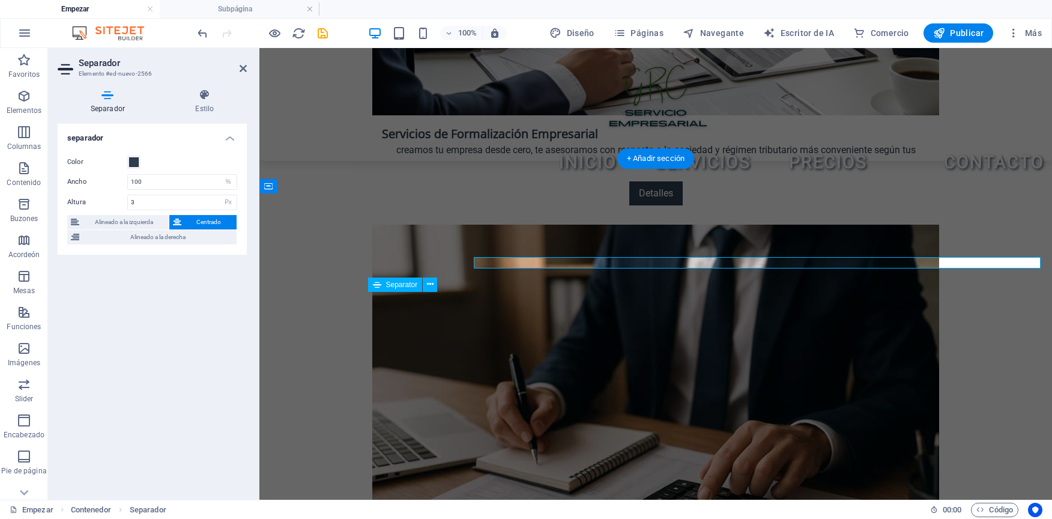
scroll to position [1797, 0]
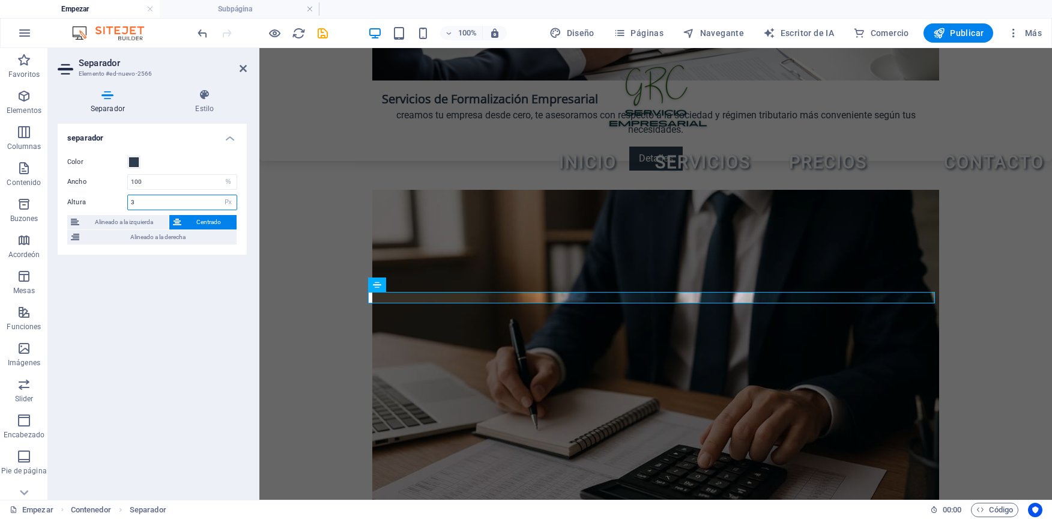
click at [174, 207] on input "3" at bounding box center [182, 202] width 109 height 14
type input "1"
type input "2"
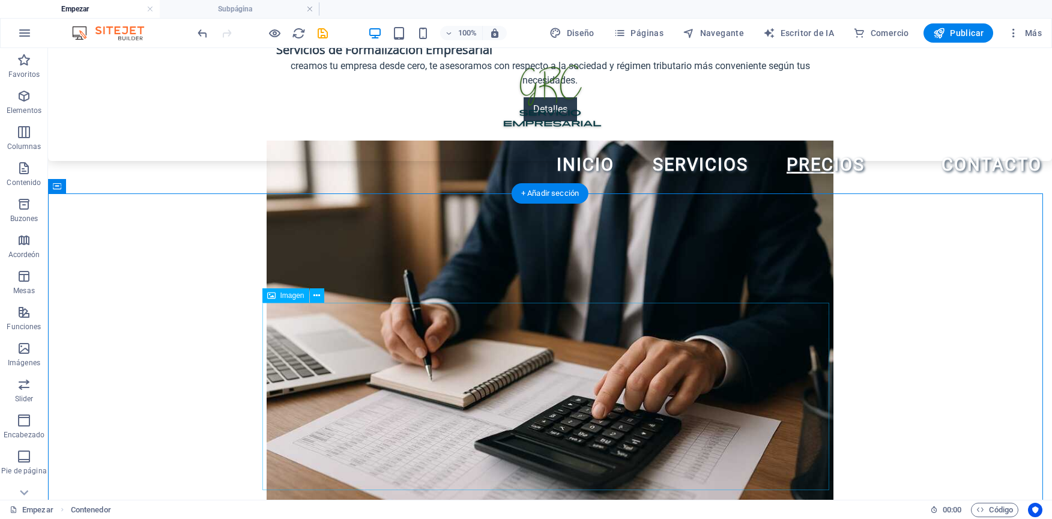
scroll to position [2062, 0]
